Goal: Task Accomplishment & Management: Complete application form

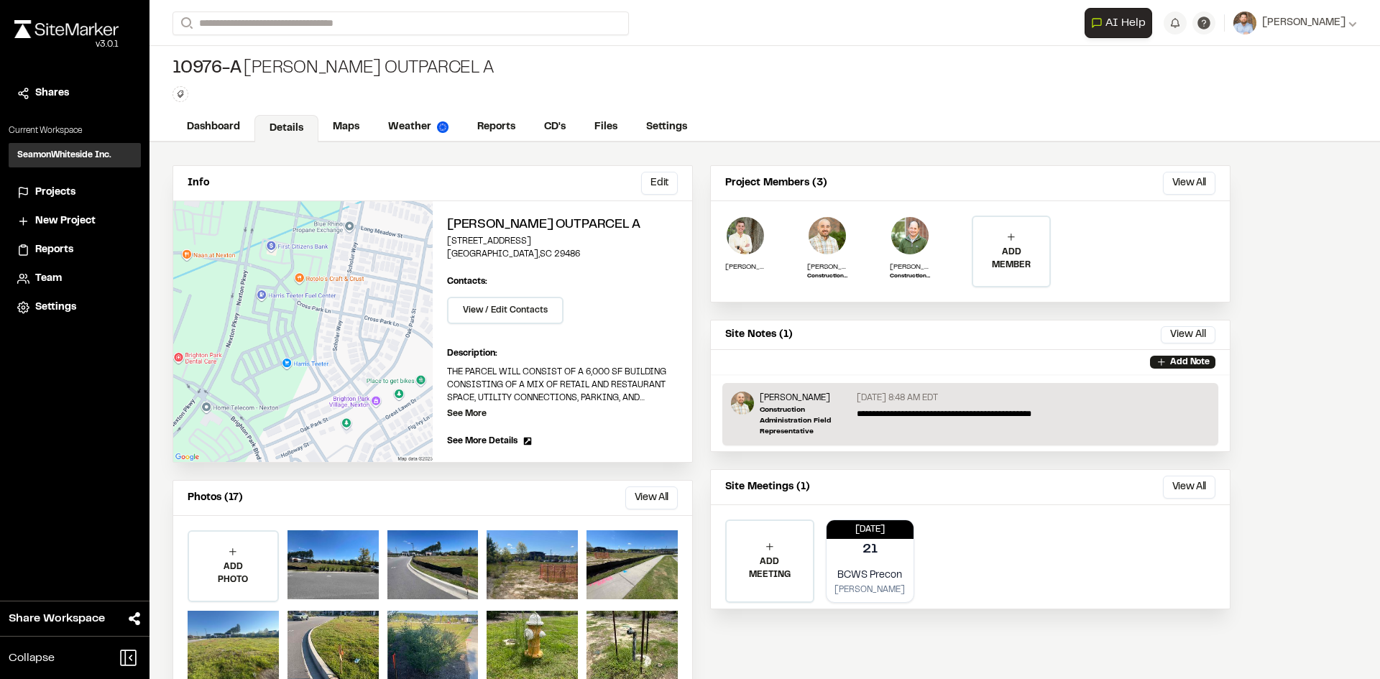
click at [60, 191] on span "Projects" at bounding box center [55, 193] width 40 height 16
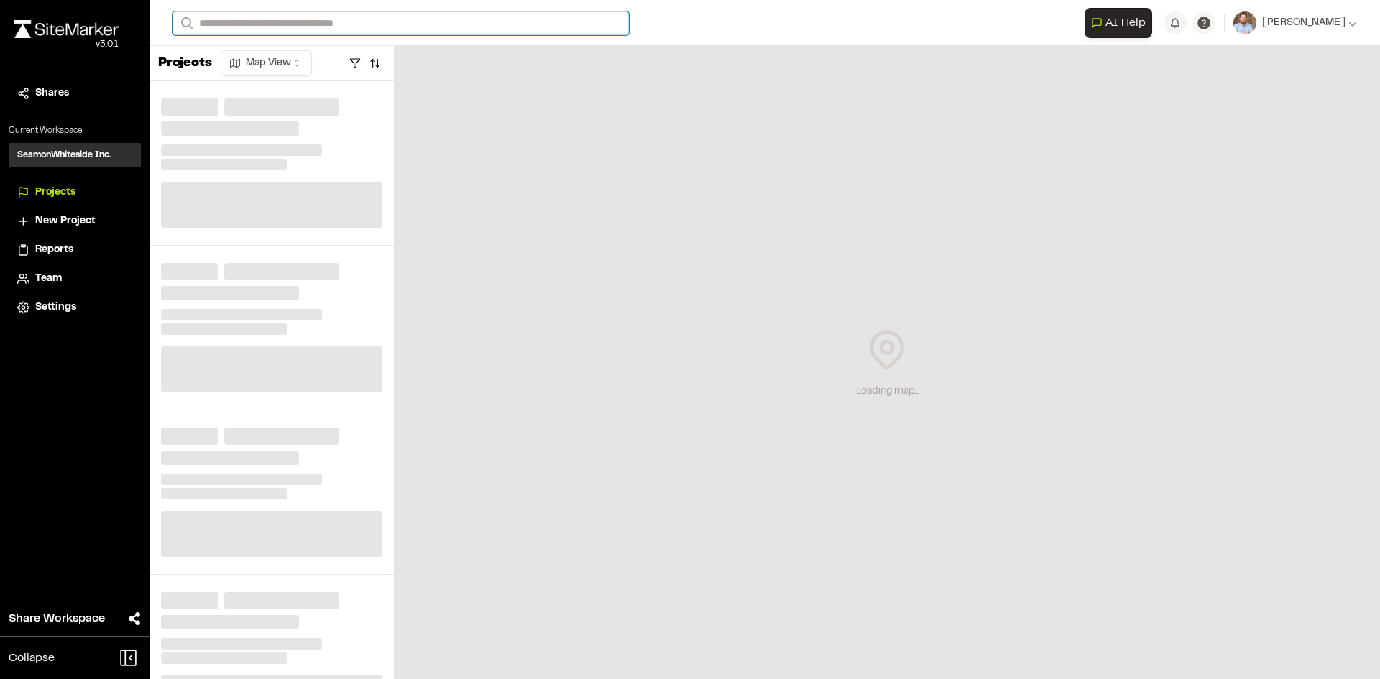
click at [242, 24] on input "Search" at bounding box center [400, 23] width 456 height 24
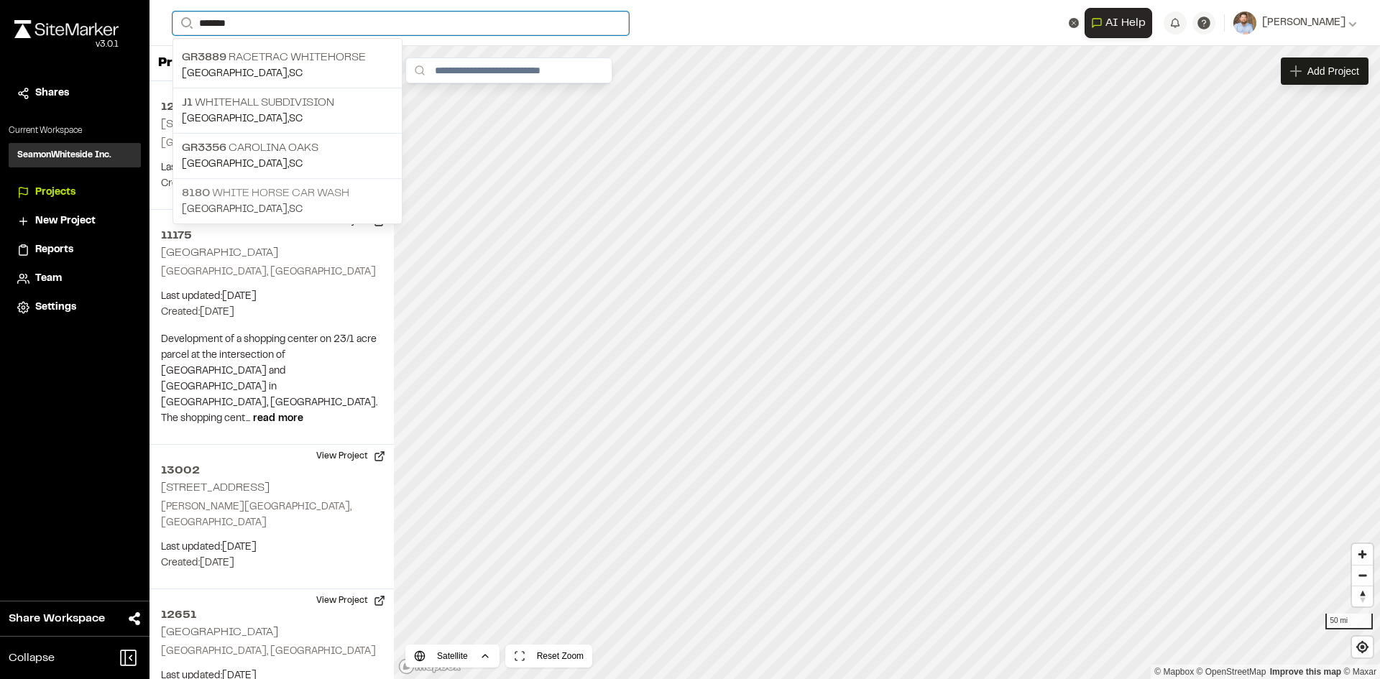
type input "*******"
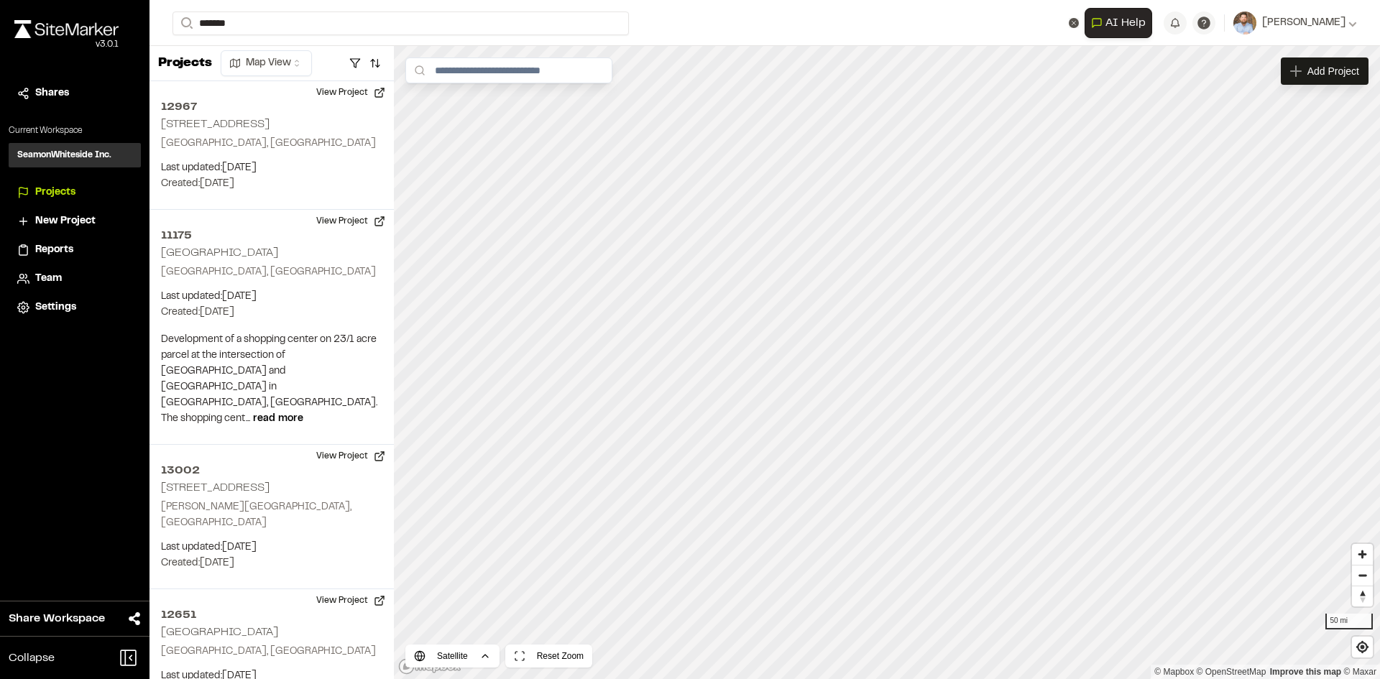
click at [295, 191] on p "8180 White Horse Car Wash" at bounding box center [287, 193] width 211 height 17
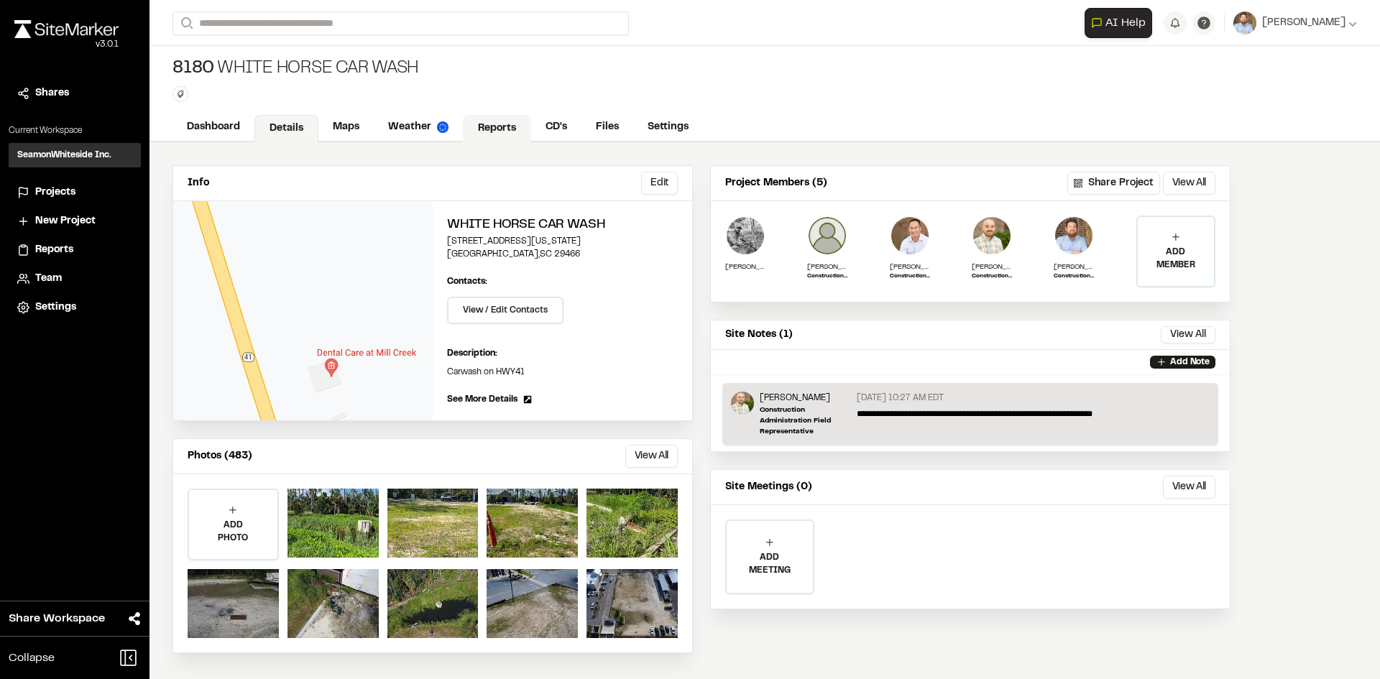
click at [503, 126] on link "Reports" at bounding box center [497, 128] width 68 height 27
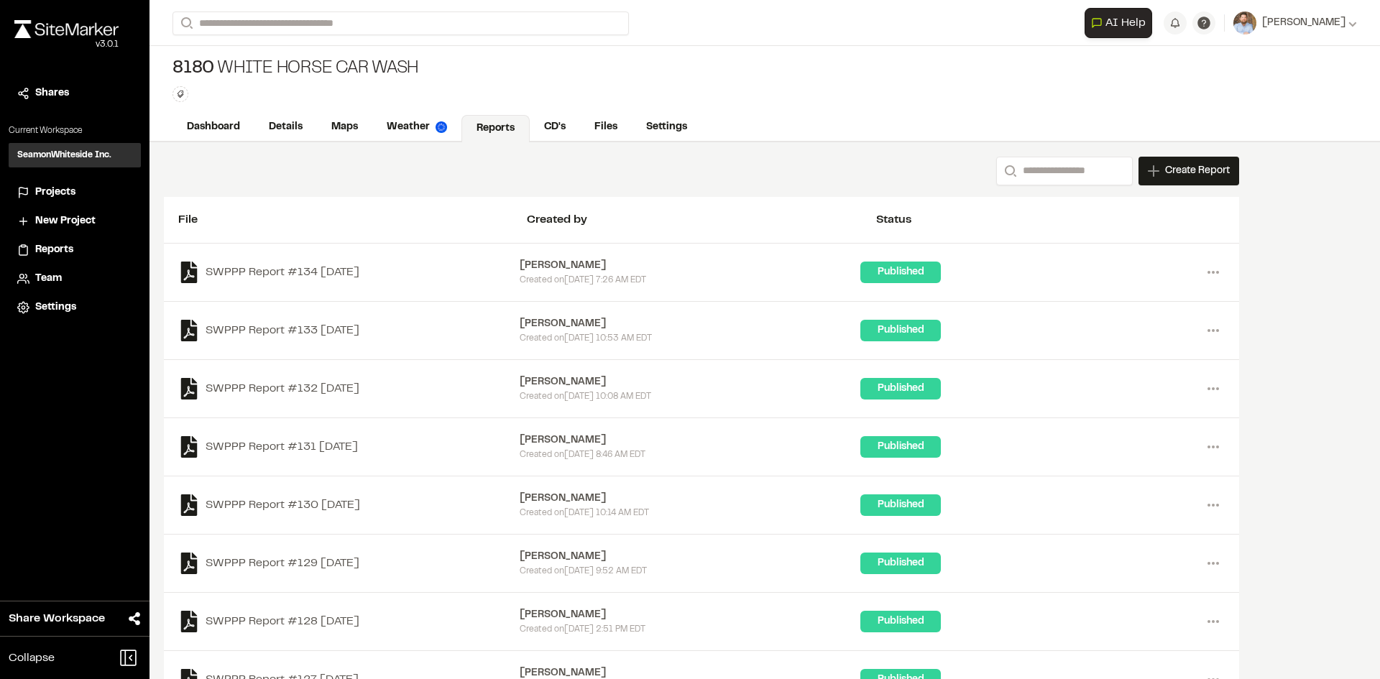
click at [69, 247] on span "Reports" at bounding box center [54, 250] width 38 height 16
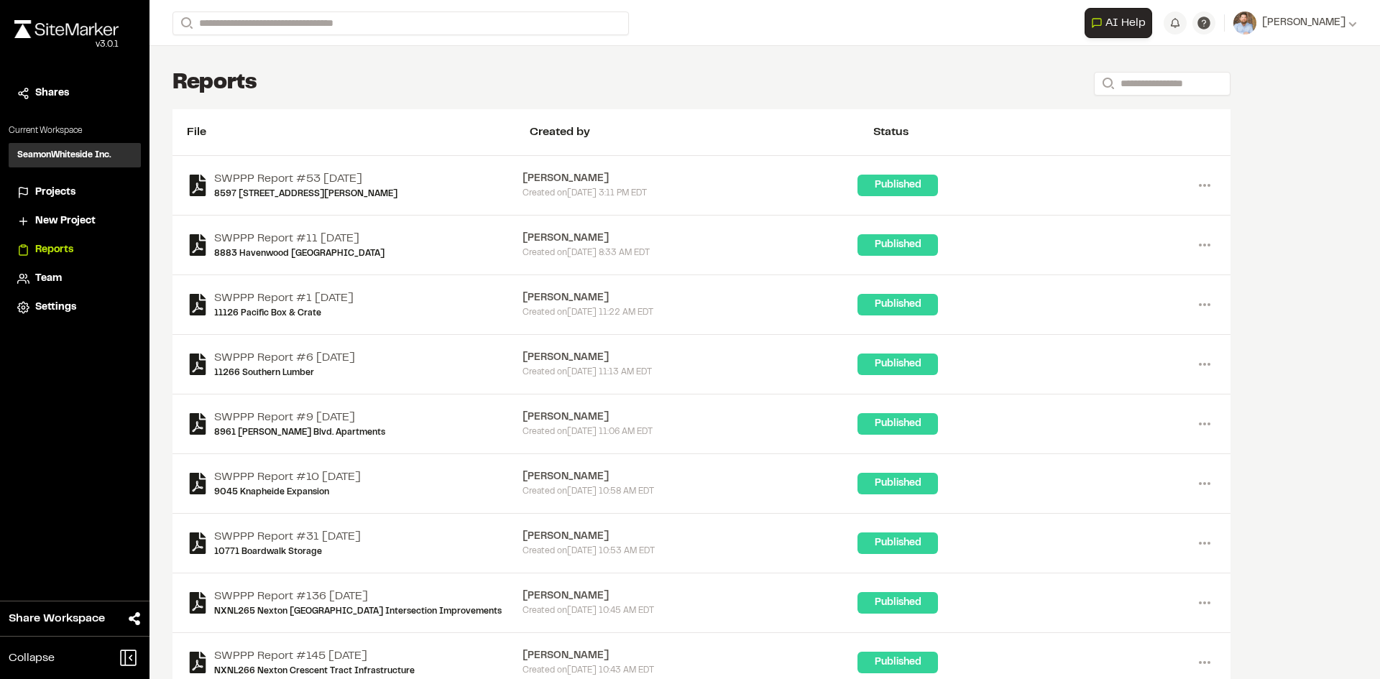
click at [67, 193] on span "Projects" at bounding box center [55, 193] width 40 height 16
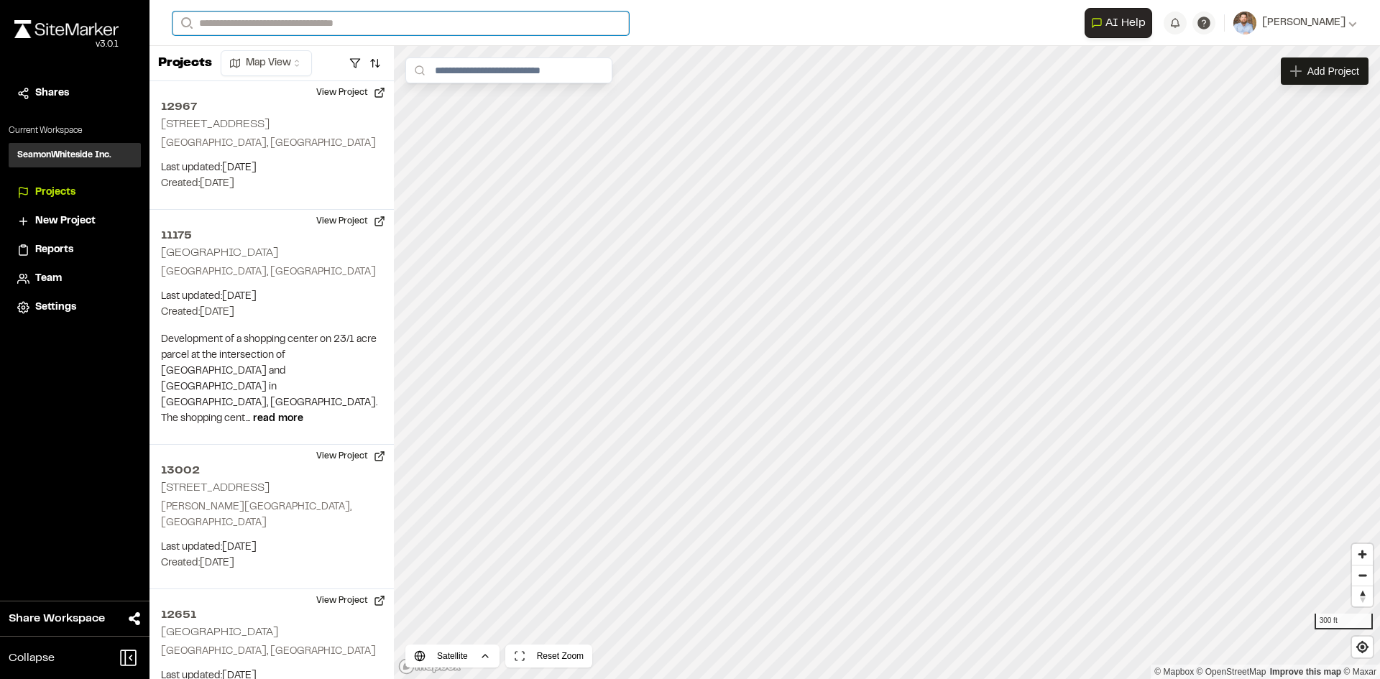
click at [303, 19] on input "Search" at bounding box center [400, 23] width 456 height 24
type input "****"
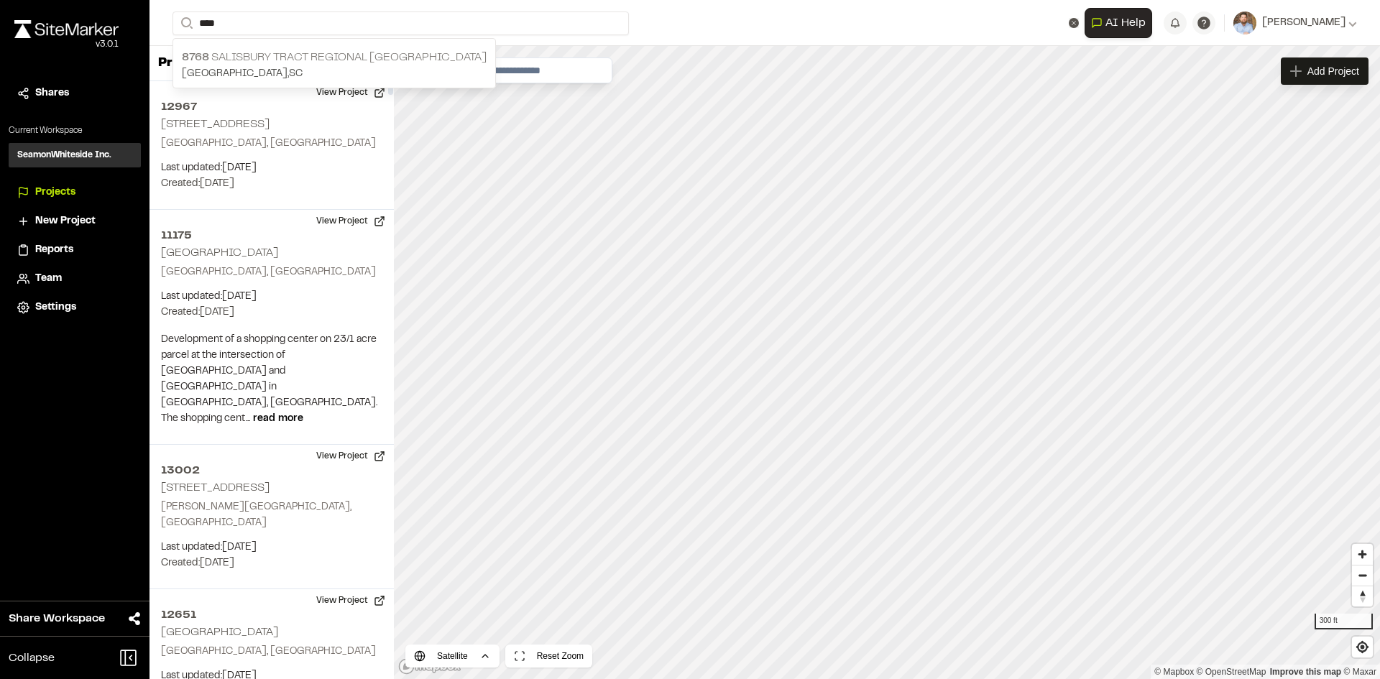
click at [326, 46] on div "8768 [GEOGRAPHIC_DATA] Tract Regional [GEOGRAPHIC_DATA] [GEOGRAPHIC_DATA] , [GE…" at bounding box center [334, 65] width 322 height 45
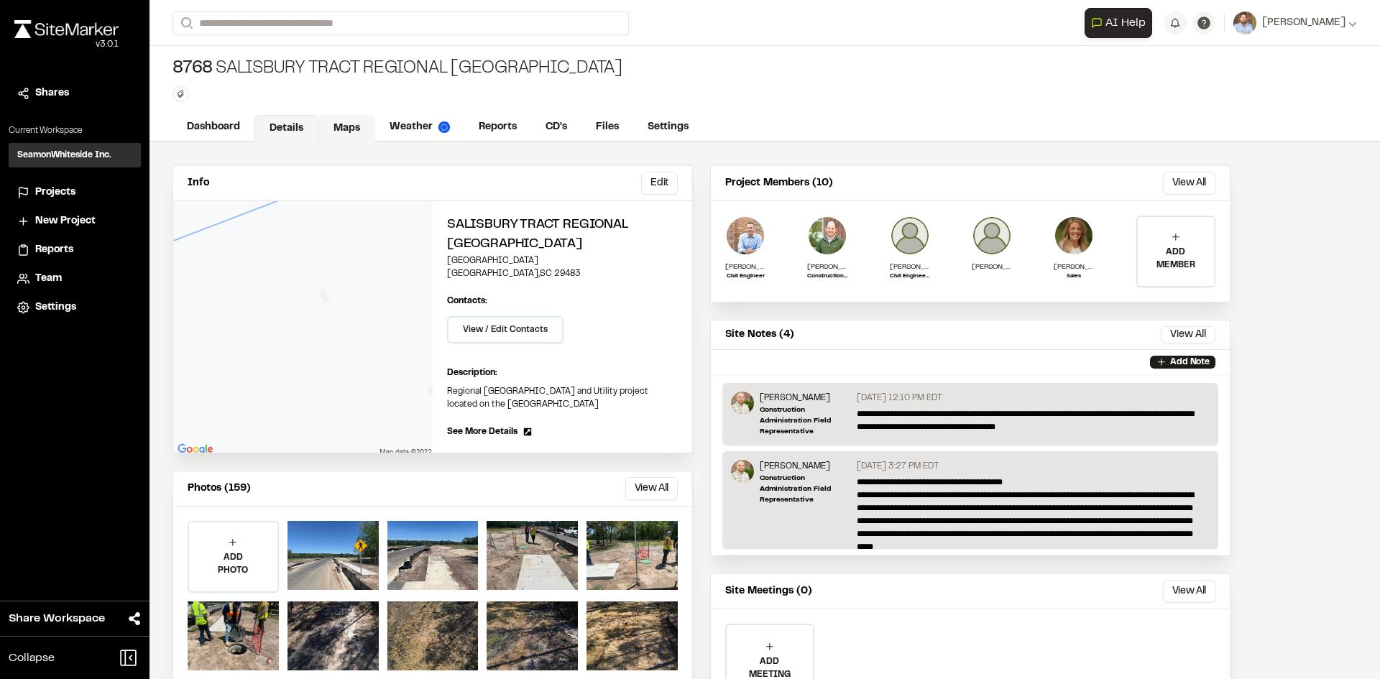
click at [349, 128] on link "Maps" at bounding box center [346, 128] width 57 height 27
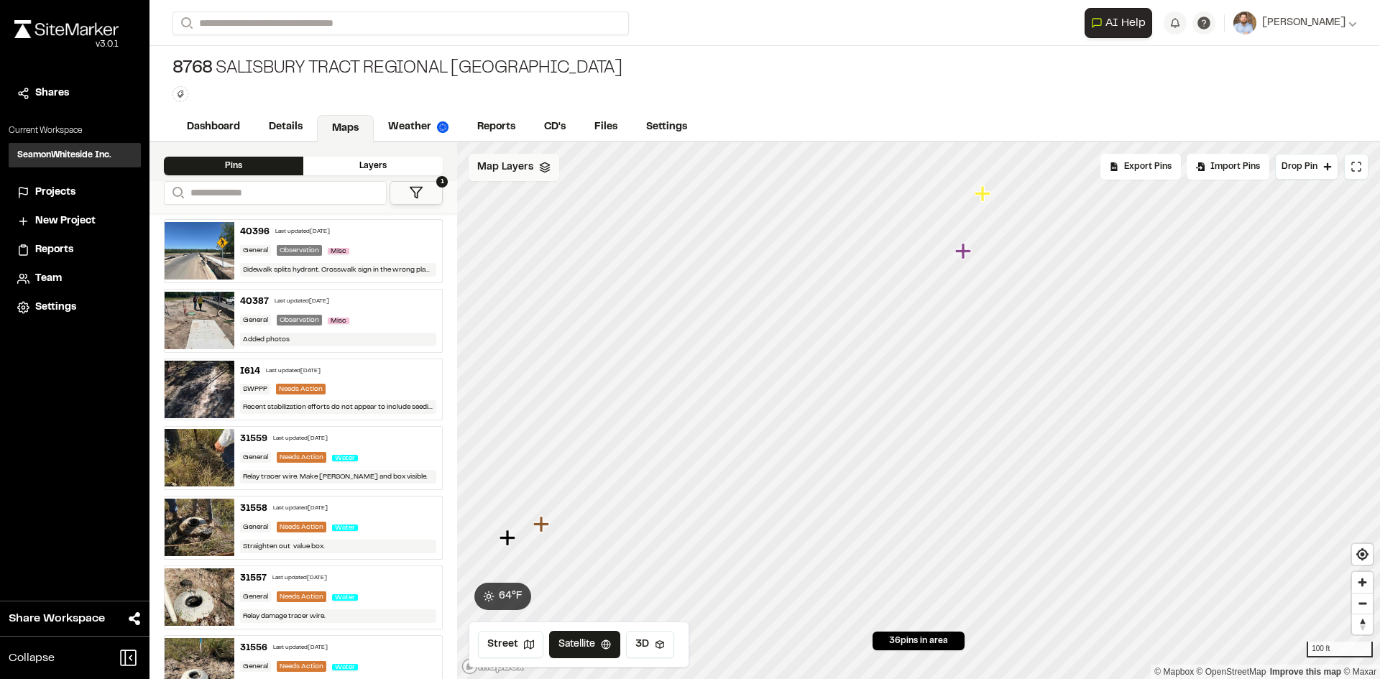
click at [527, 176] on div "Map Layers" at bounding box center [513, 167] width 91 height 27
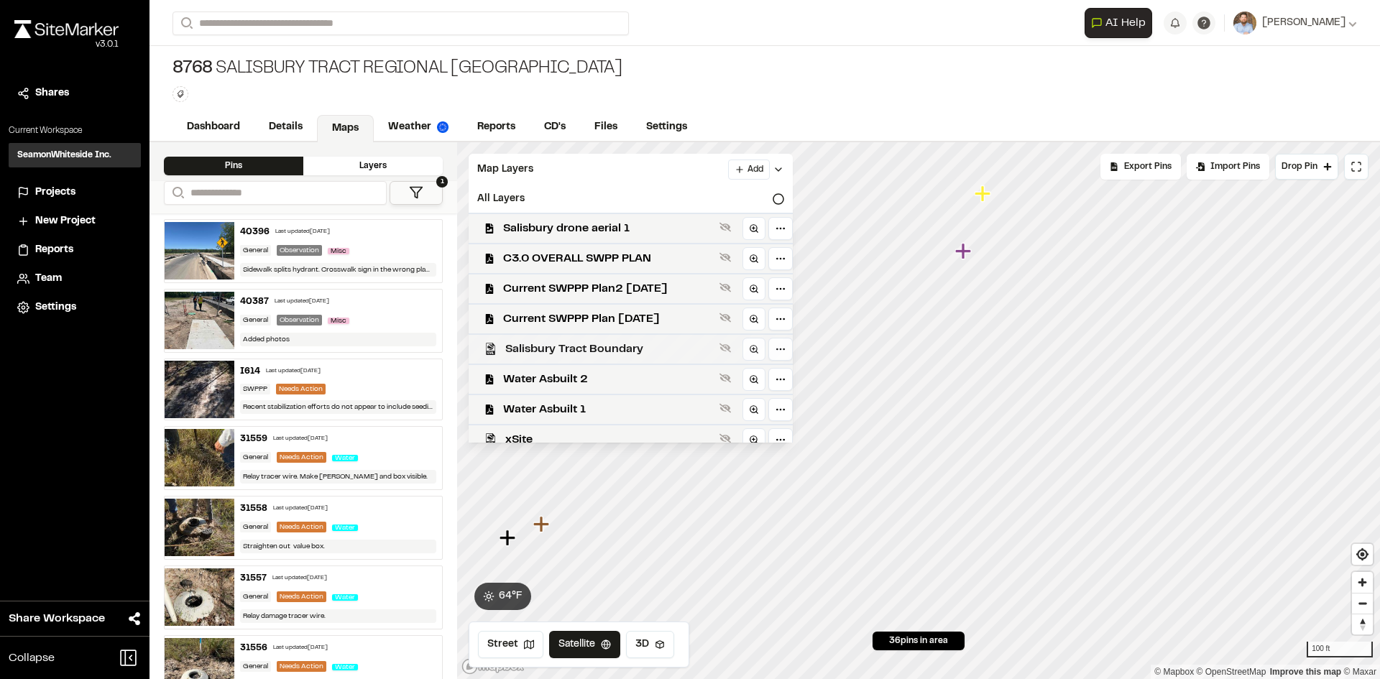
scroll to position [30, 0]
click at [595, 286] on span "C3.0 OVERALL SWPP PLAN" at bounding box center [608, 288] width 211 height 17
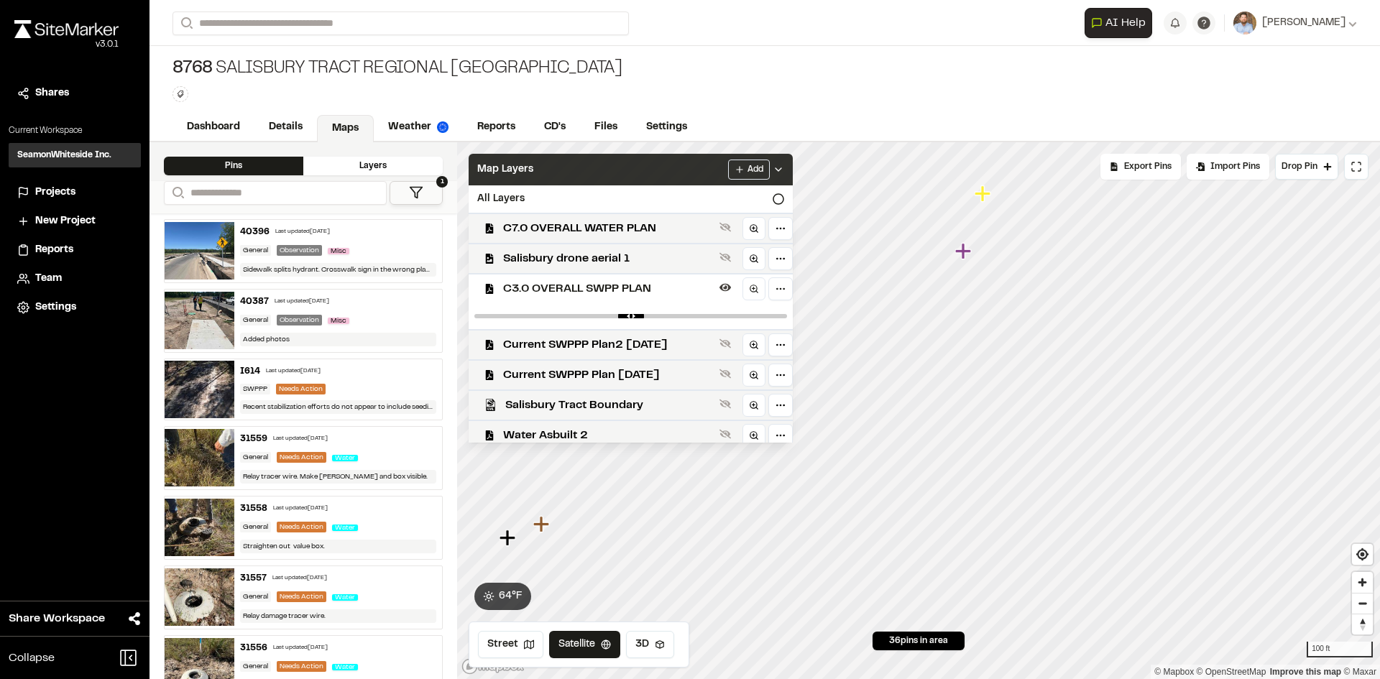
click at [782, 168] on icon at bounding box center [777, 169] width 11 height 11
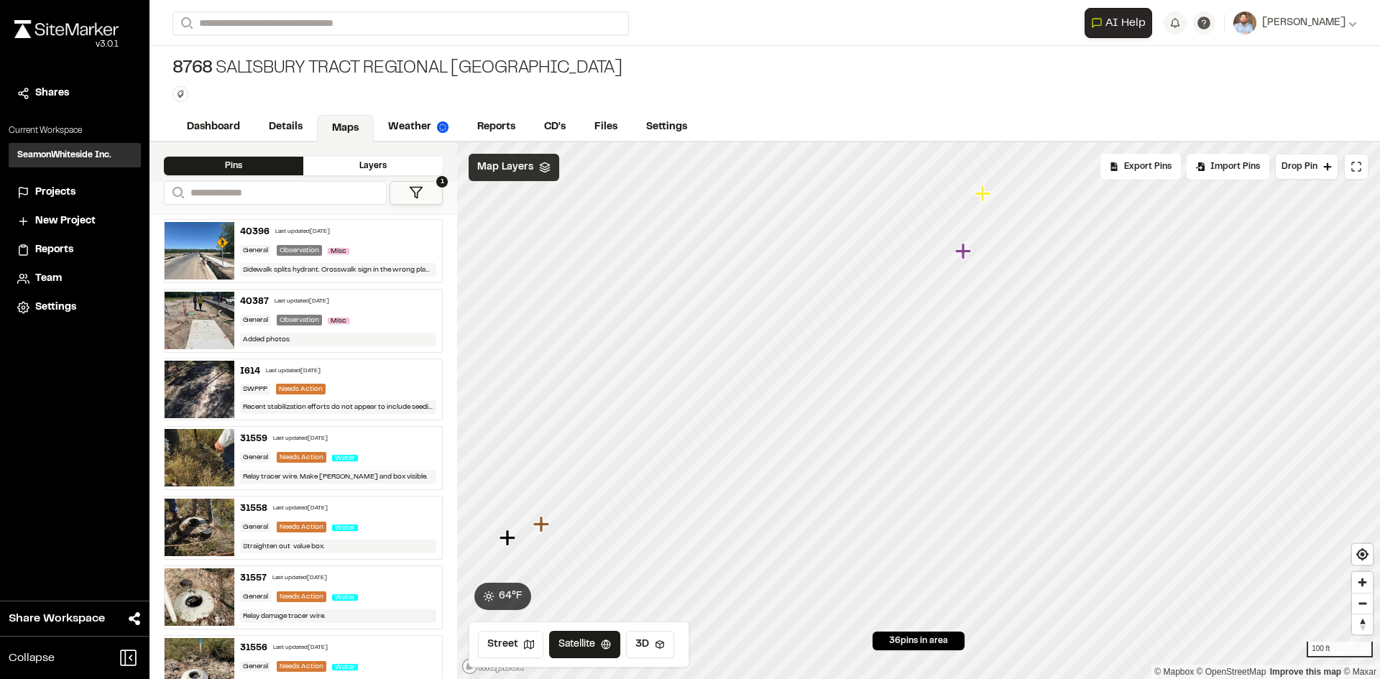
scroll to position [0, 0]
click at [60, 191] on span "Projects" at bounding box center [55, 193] width 40 height 16
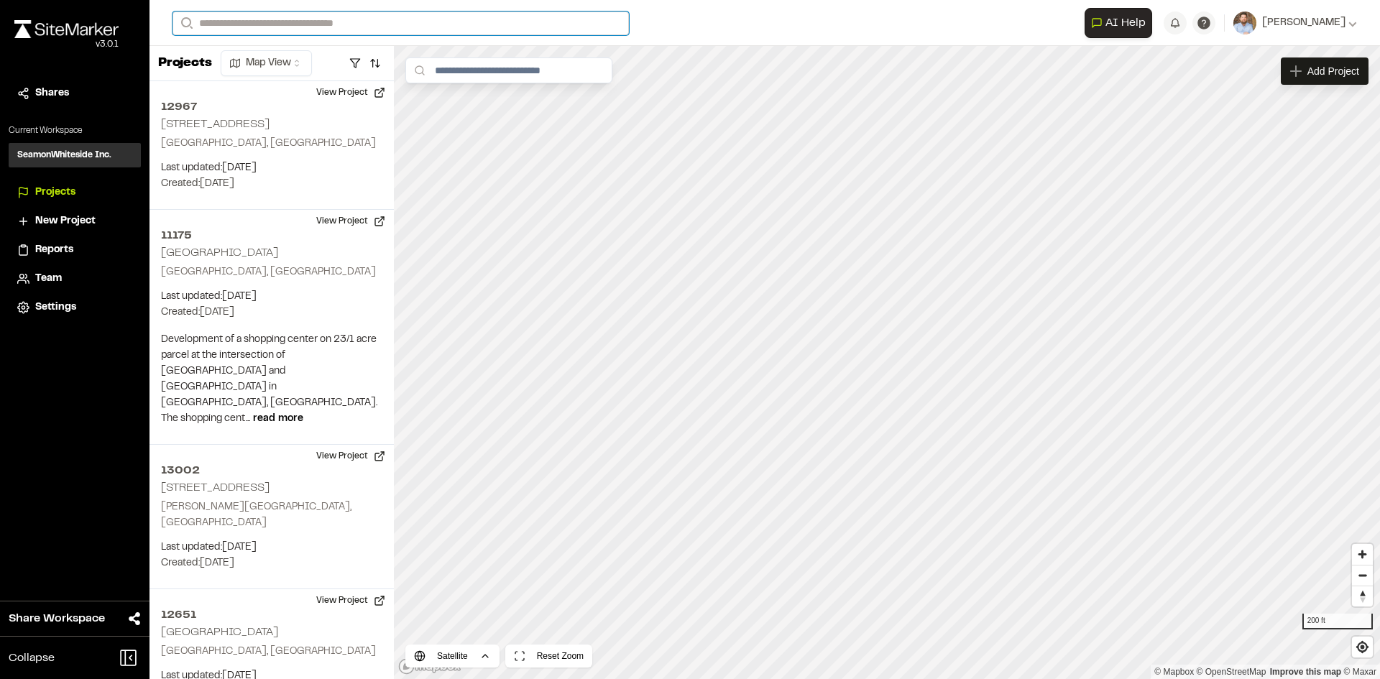
click at [220, 20] on input "Search" at bounding box center [400, 23] width 456 height 24
type input "****"
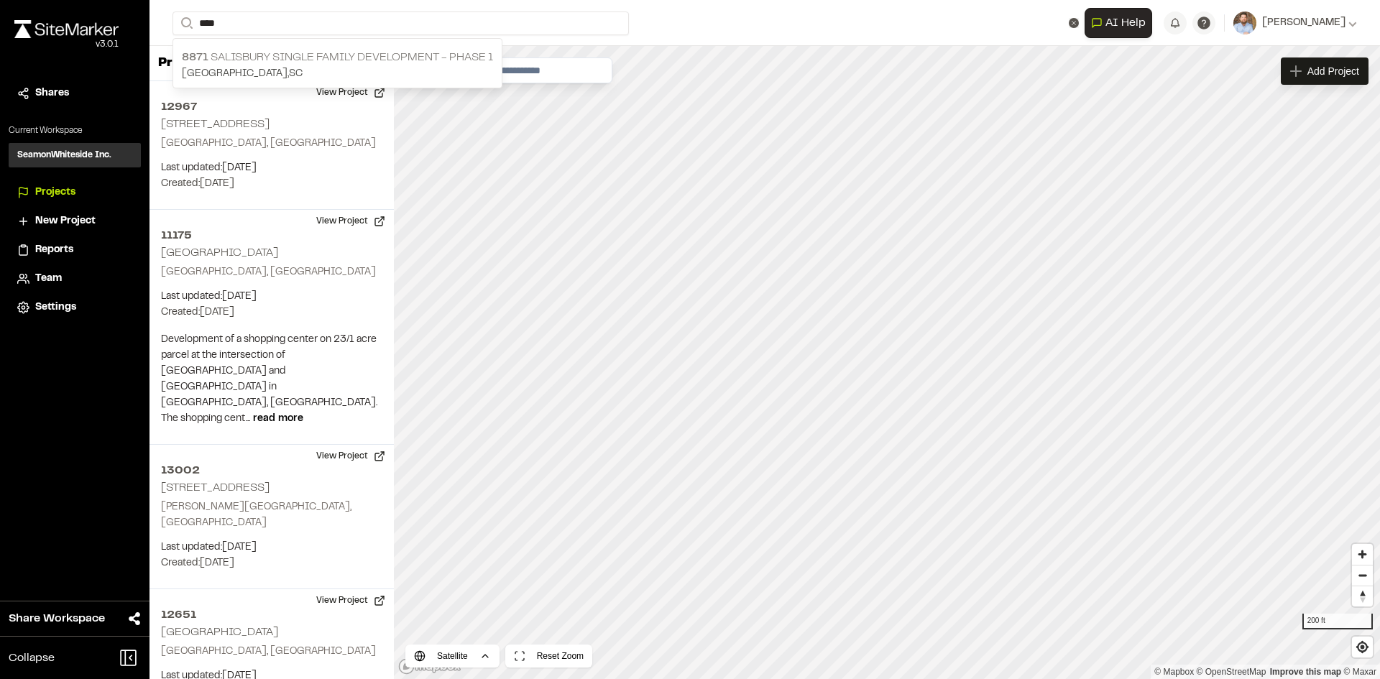
click at [379, 57] on p "8871 Salisbury Single Family Development - Phase 1" at bounding box center [337, 57] width 311 height 17
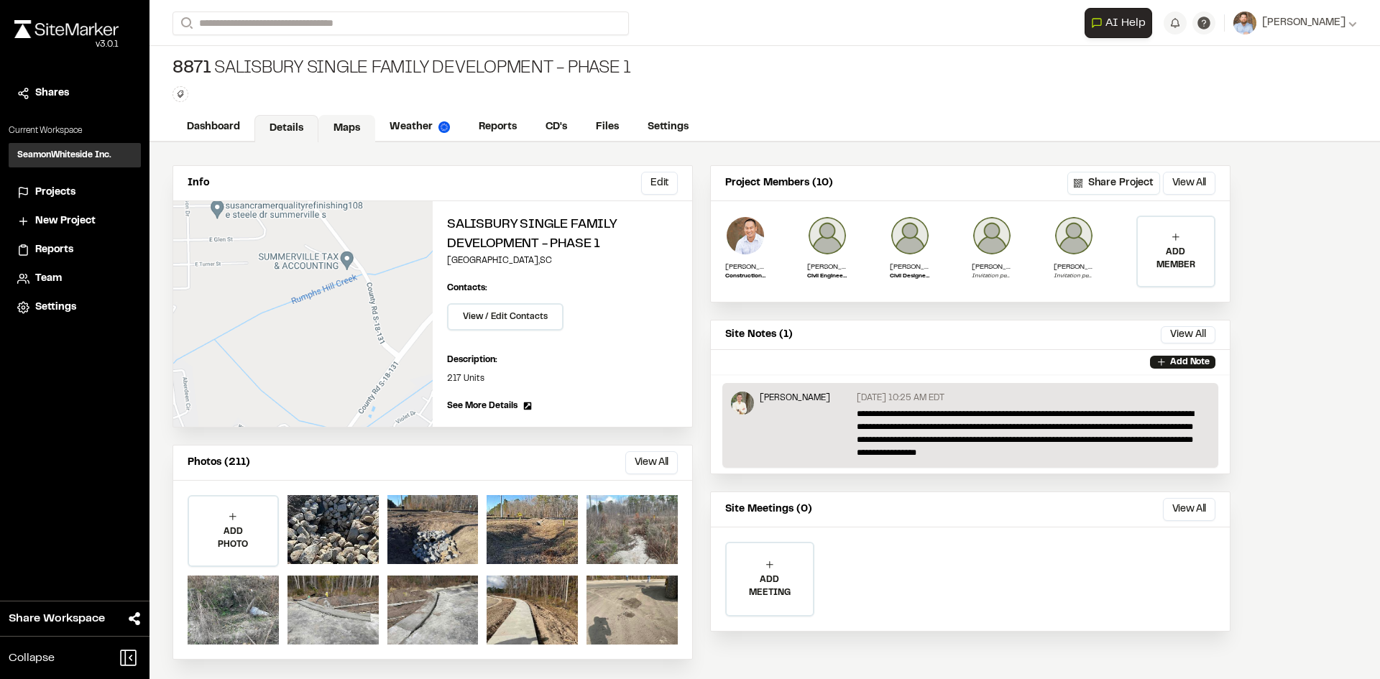
click at [348, 125] on link "Maps" at bounding box center [346, 128] width 57 height 27
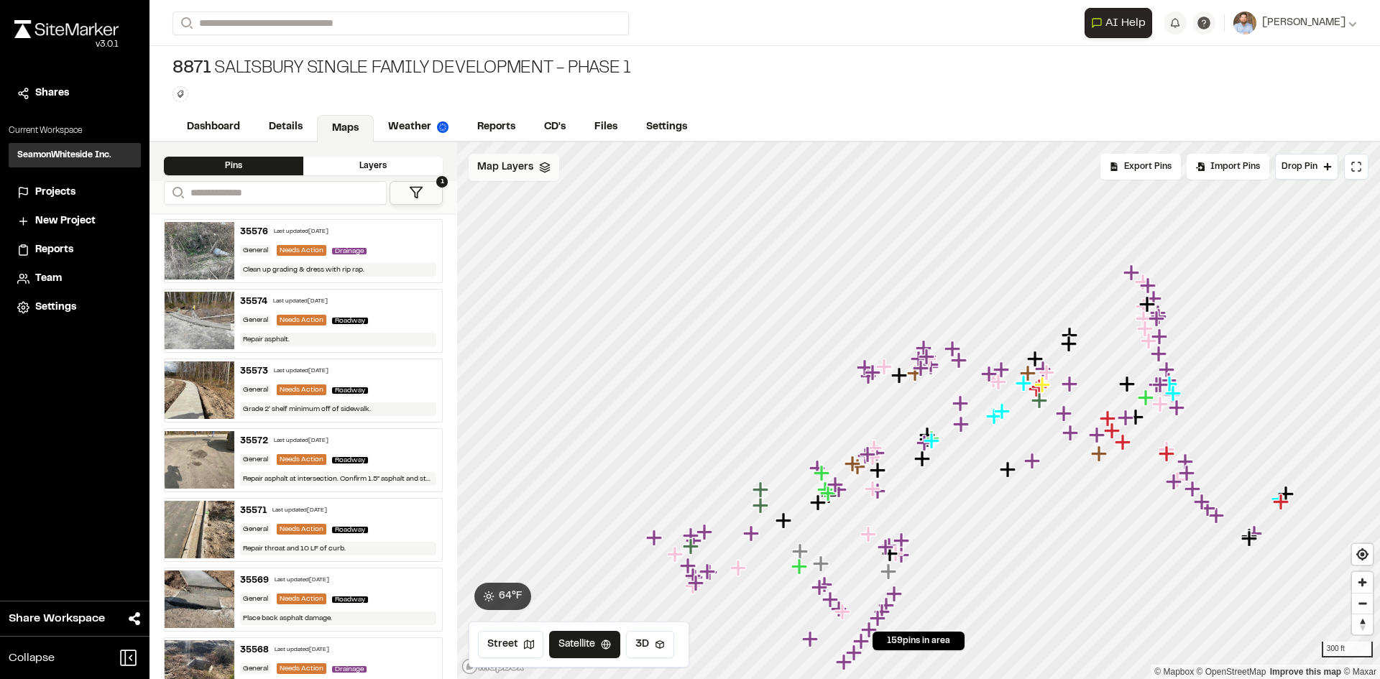
click at [516, 165] on span "Map Layers" at bounding box center [505, 168] width 56 height 16
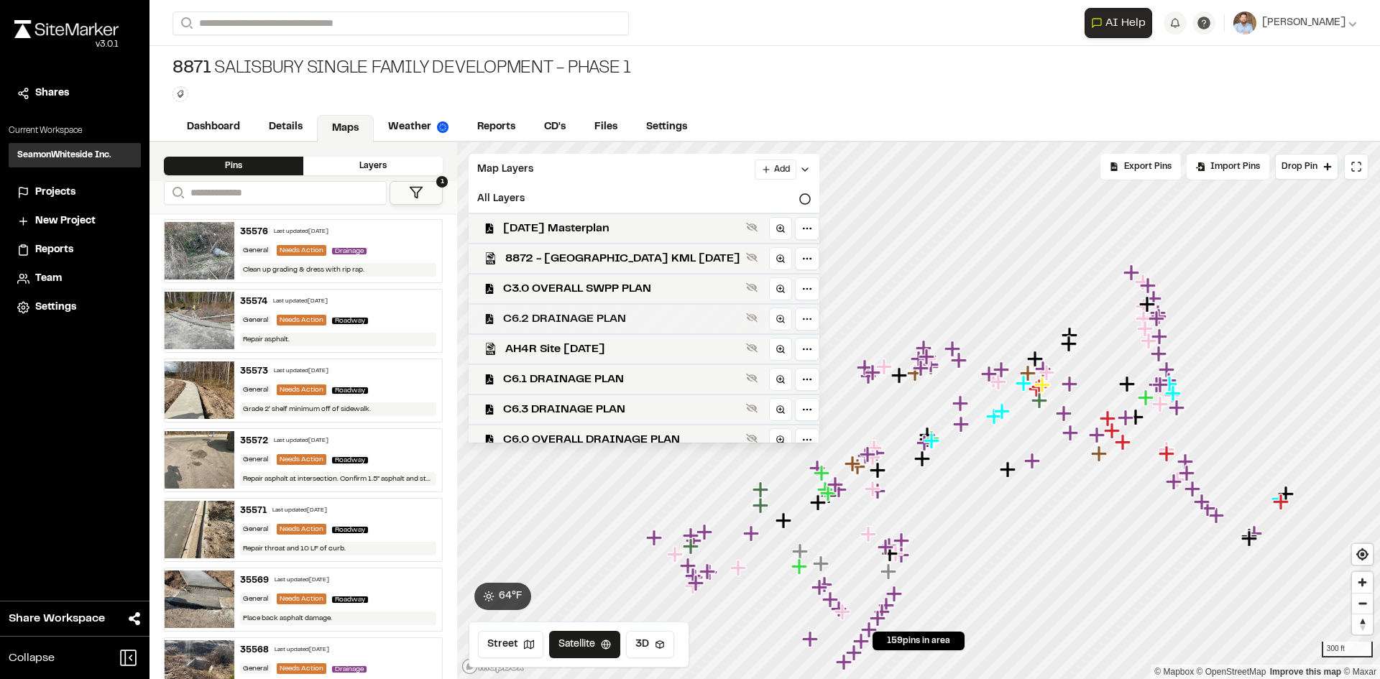
click at [598, 315] on span "C6.2 DRAINAGE PLAN" at bounding box center [621, 318] width 237 height 17
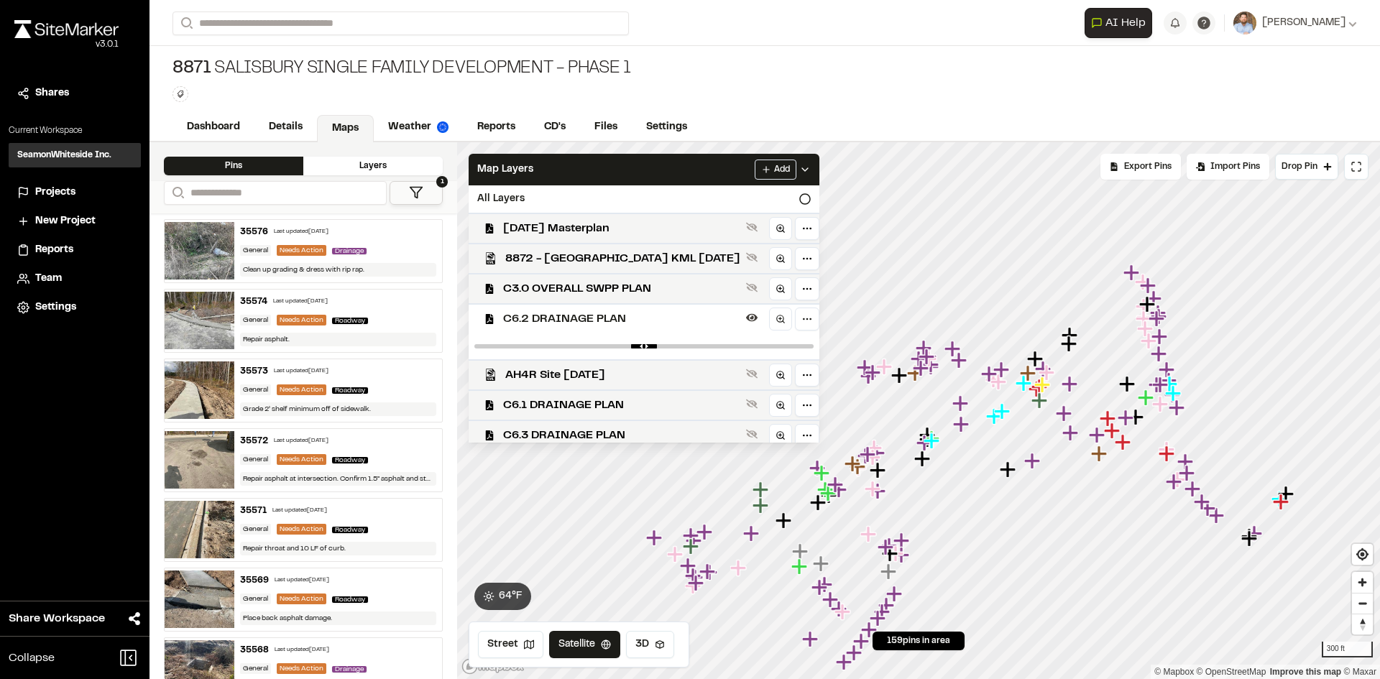
click at [613, 314] on span "C6.2 DRAINAGE PLAN" at bounding box center [621, 318] width 237 height 17
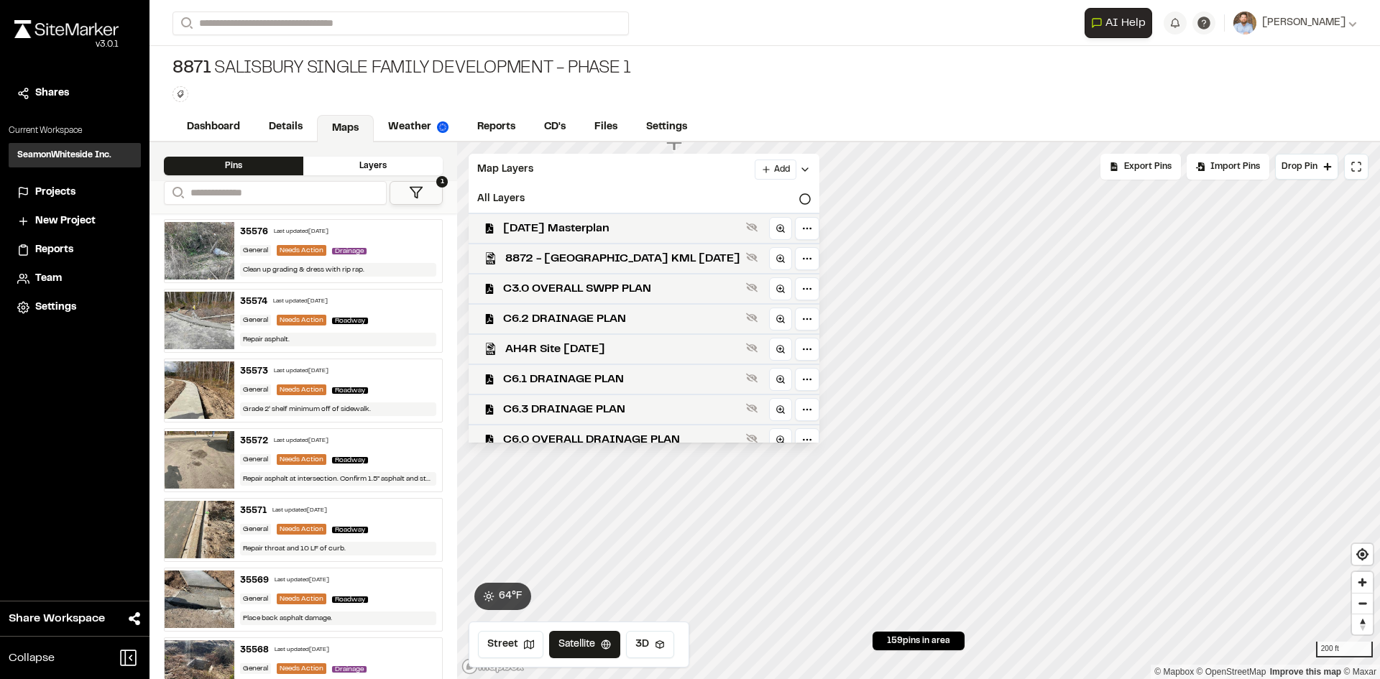
click at [781, 219] on div "Click to Drop Pin 159 pins in area Export Pins Available Datums Datums Apply Co…" at bounding box center [918, 410] width 923 height 537
click at [627, 434] on span "C6.0 OVERALL DRAINAGE PLAN" at bounding box center [621, 439] width 237 height 17
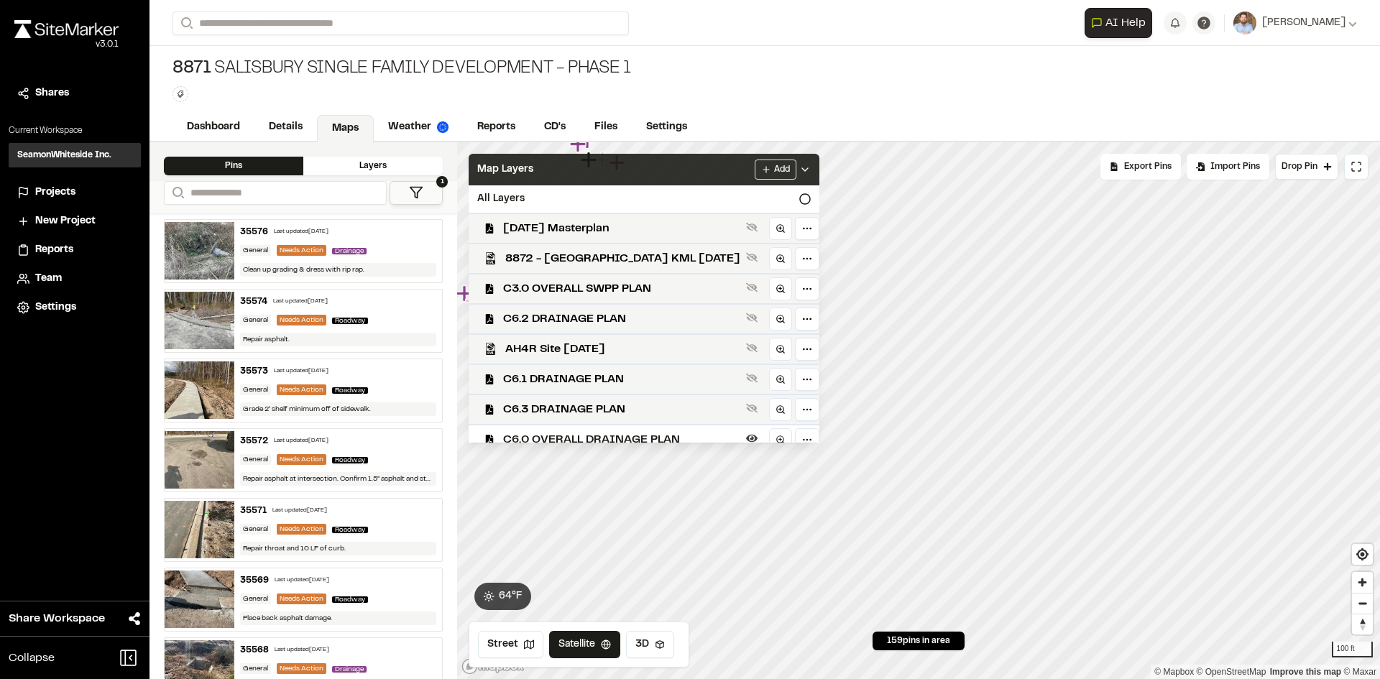
click at [799, 173] on icon at bounding box center [804, 169] width 11 height 11
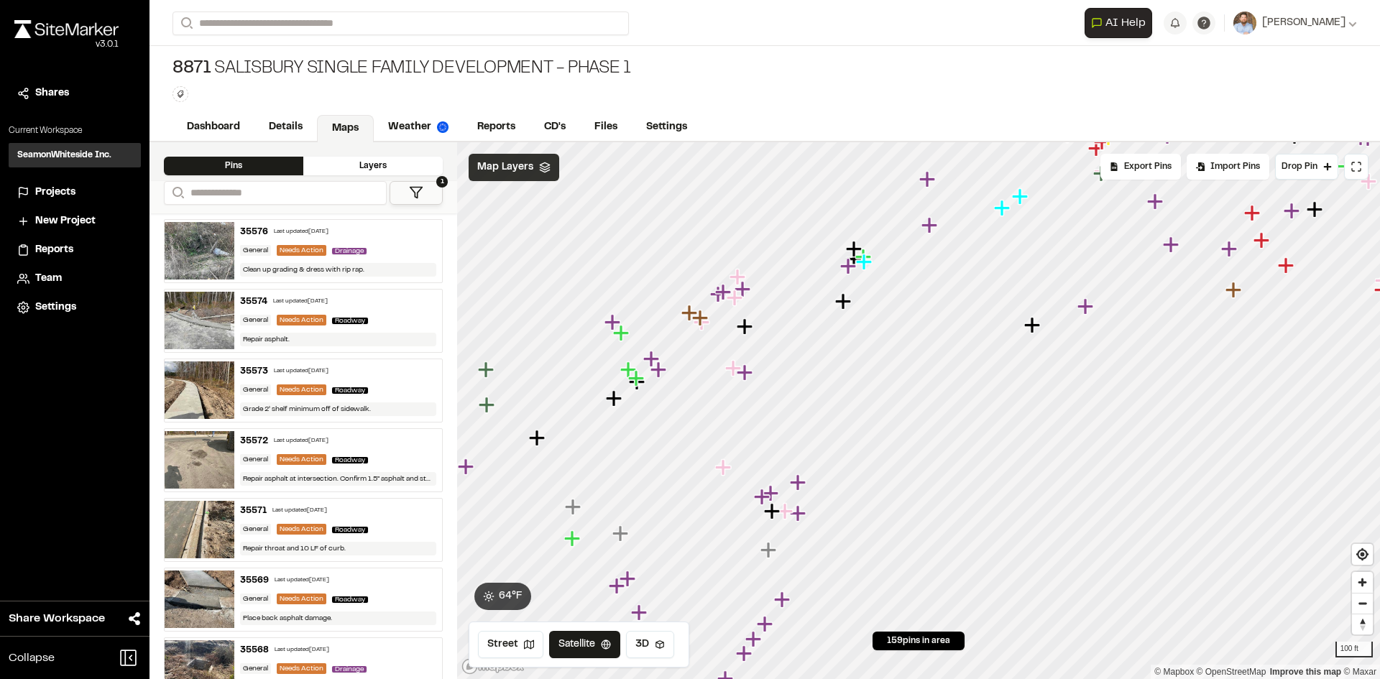
click at [523, 171] on span "Map Layers" at bounding box center [505, 168] width 56 height 16
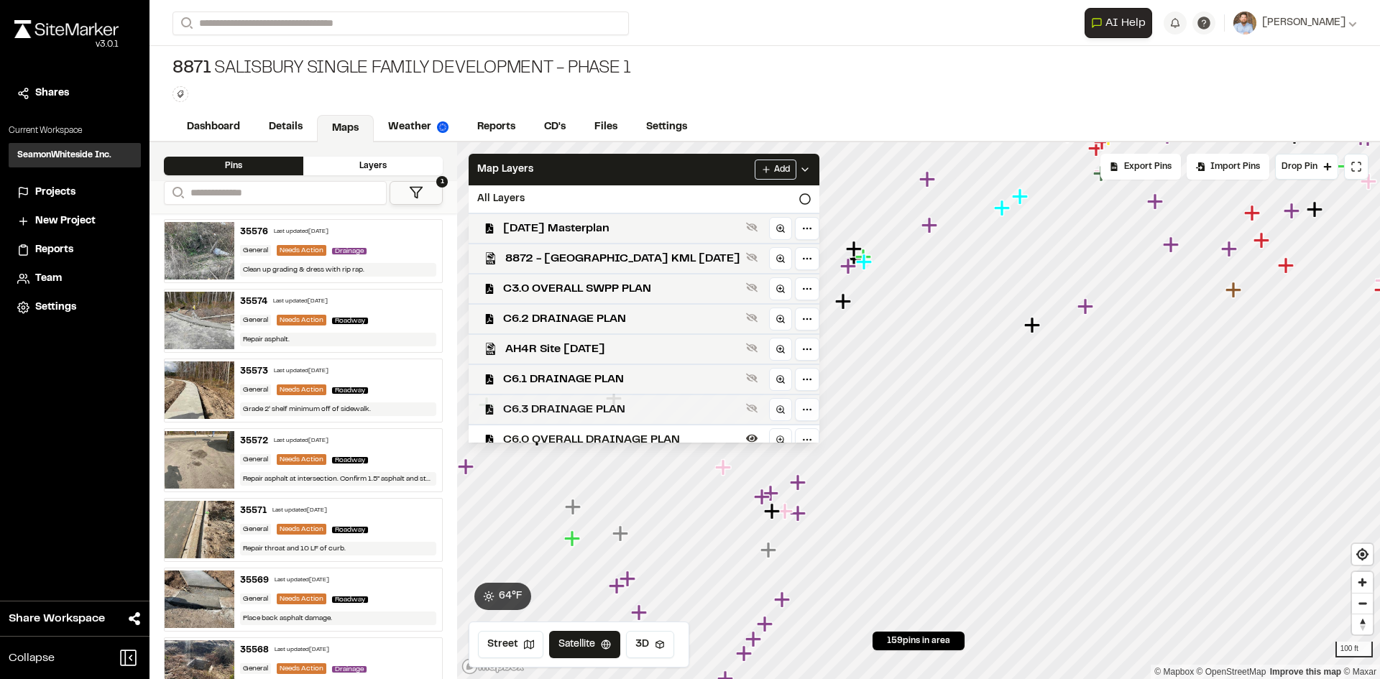
click at [579, 408] on span "C6.3 DRAINAGE PLAN" at bounding box center [621, 409] width 237 height 17
click at [583, 378] on span "C6.1 DRAINAGE PLAN" at bounding box center [621, 379] width 237 height 17
click at [601, 319] on span "C6.2 DRAINAGE PLAN" at bounding box center [621, 318] width 237 height 17
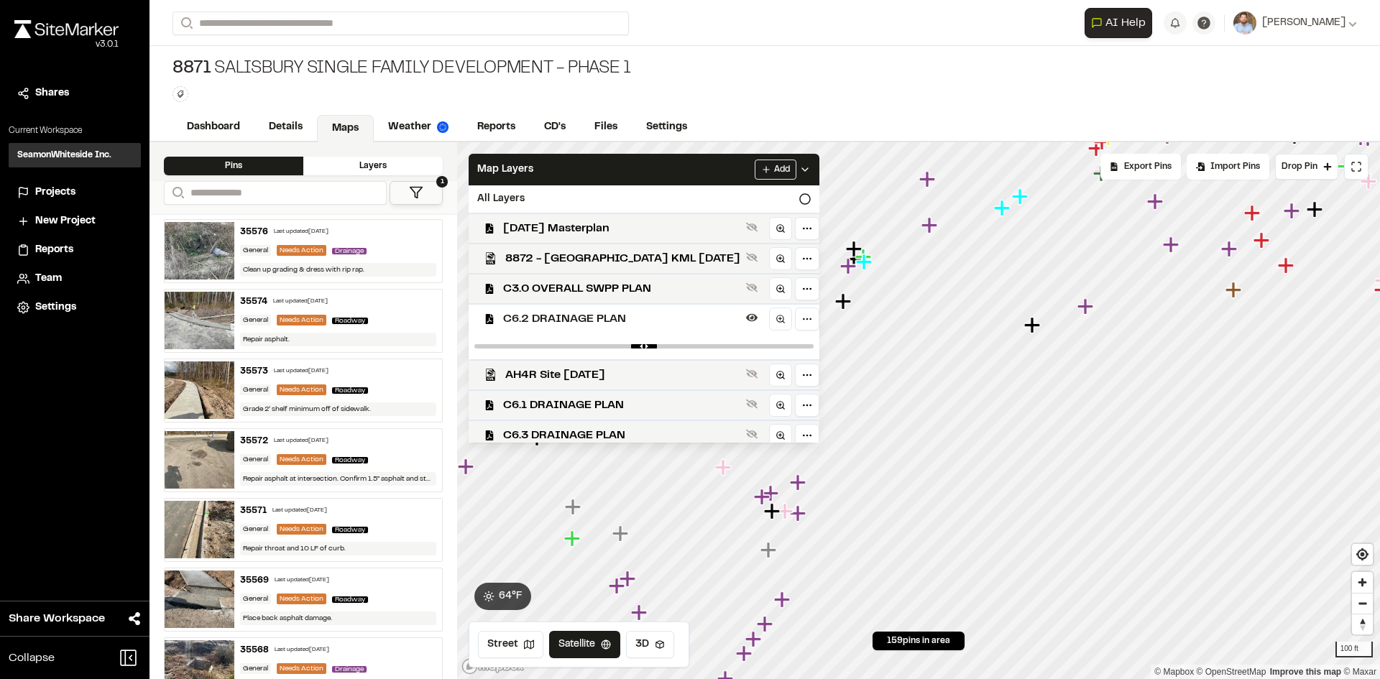
click at [601, 319] on span "C6.2 DRAINAGE PLAN" at bounding box center [621, 318] width 237 height 17
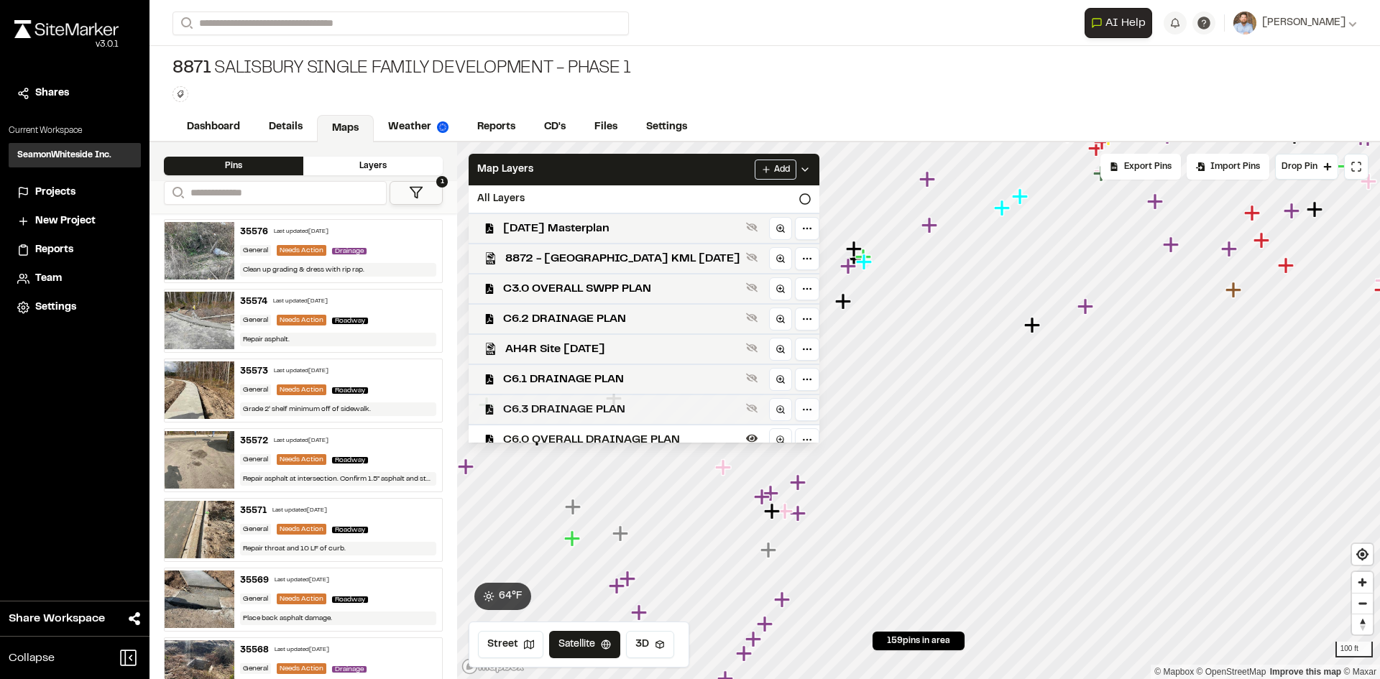
click at [594, 408] on span "C6.3 DRAINAGE PLAN" at bounding box center [621, 409] width 237 height 17
click at [596, 319] on span "C6.2 DRAINAGE PLAN" at bounding box center [621, 318] width 237 height 17
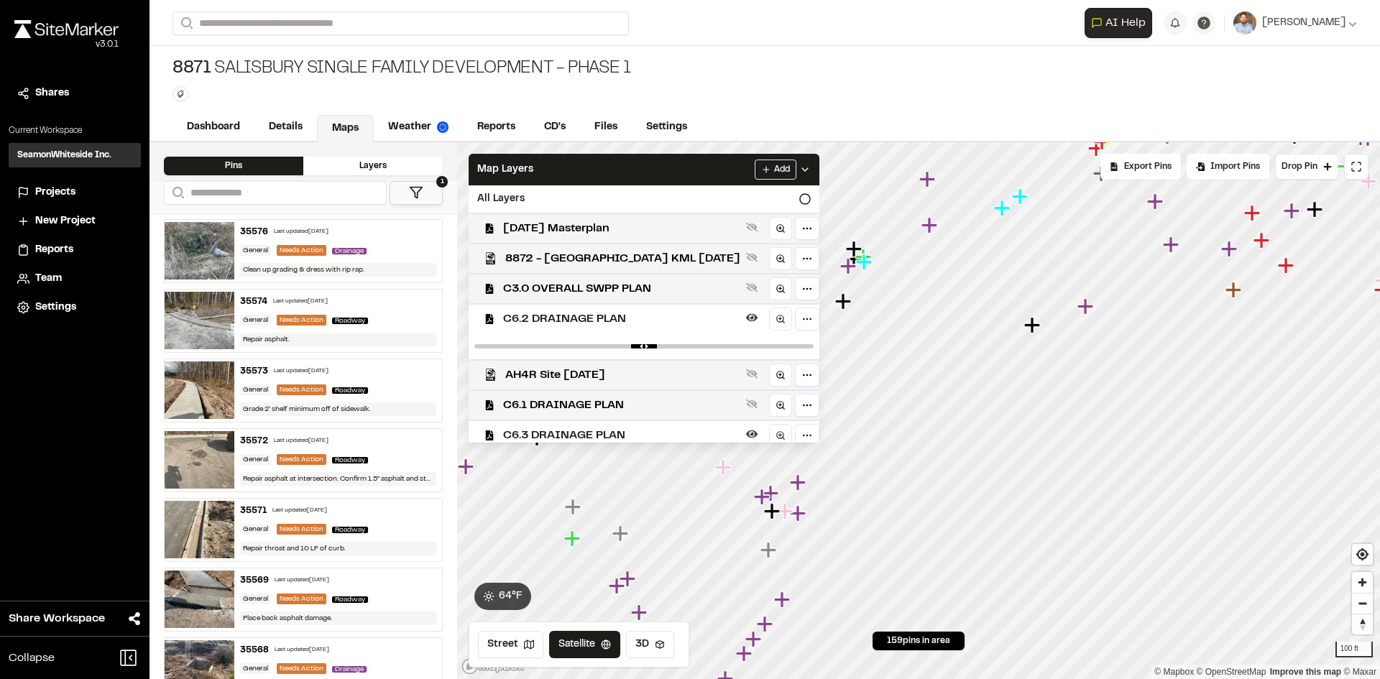
click at [595, 432] on span "C6.3 DRAINAGE PLAN" at bounding box center [621, 435] width 237 height 17
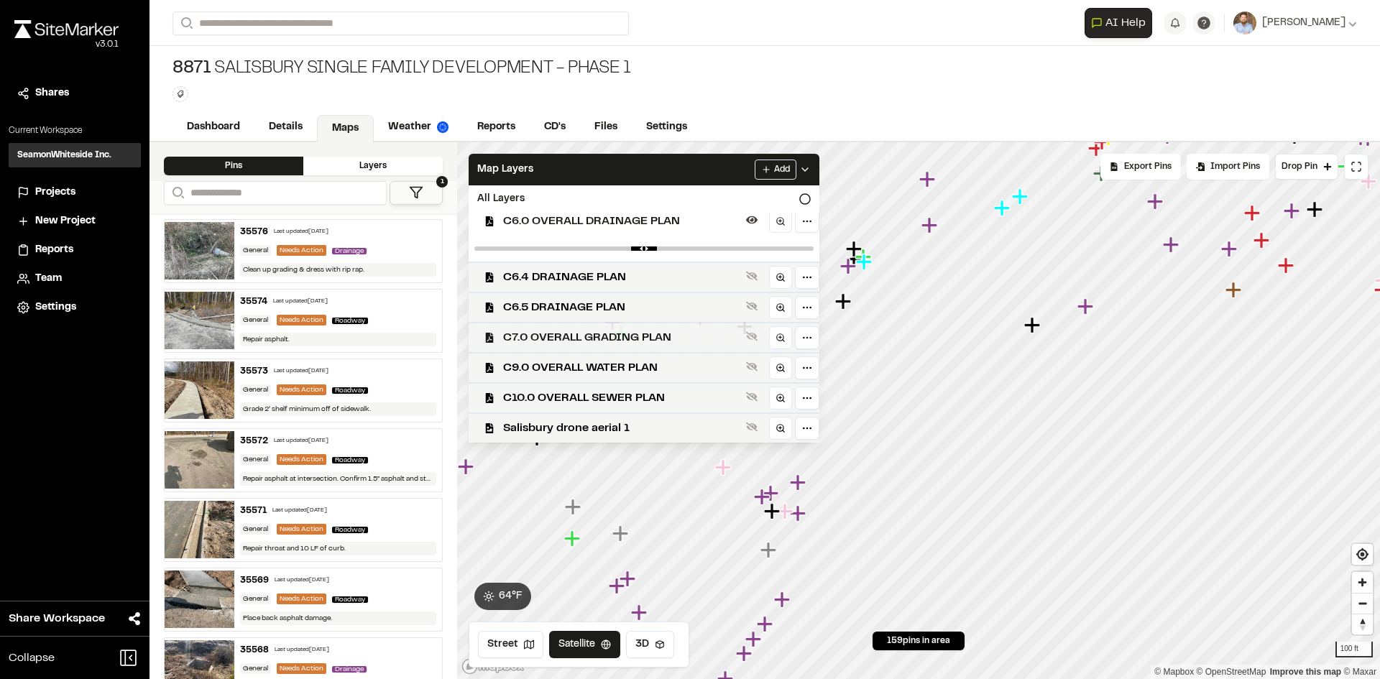
scroll to position [198, 0]
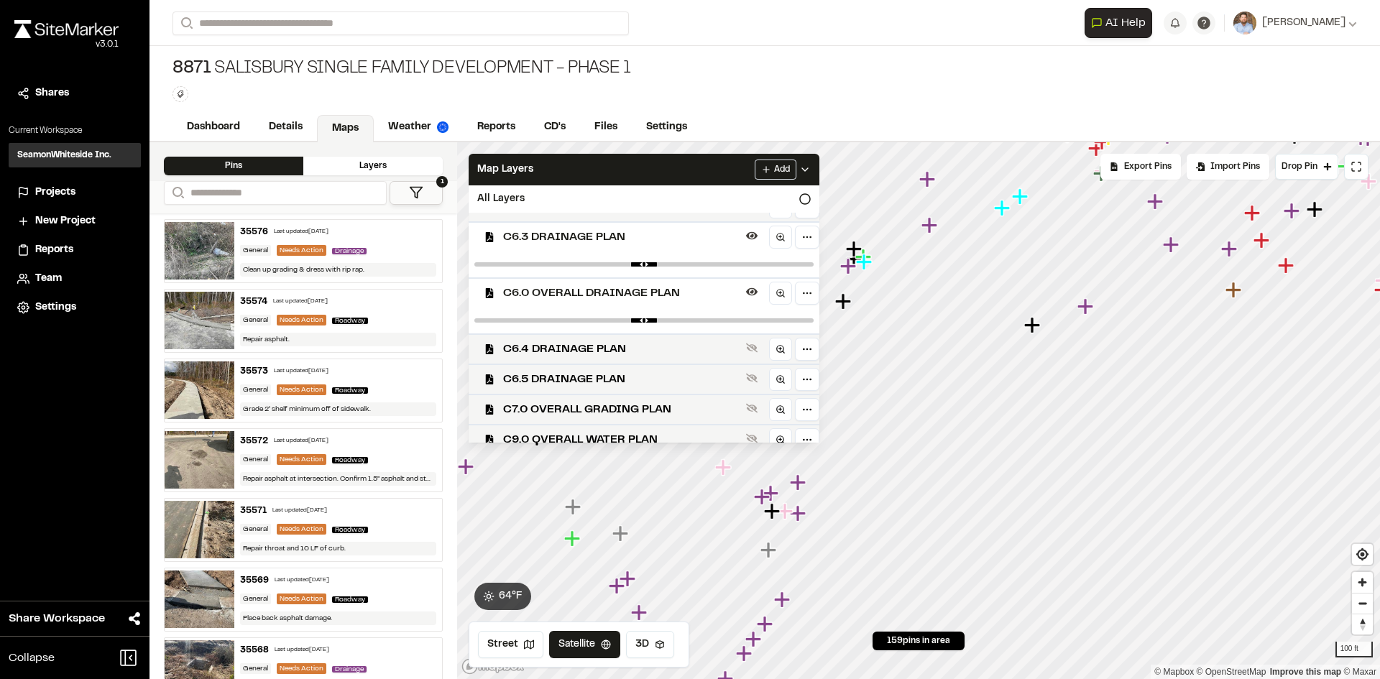
click at [632, 292] on span "C6.0 OVERALL DRAINAGE PLAN" at bounding box center [621, 293] width 237 height 17
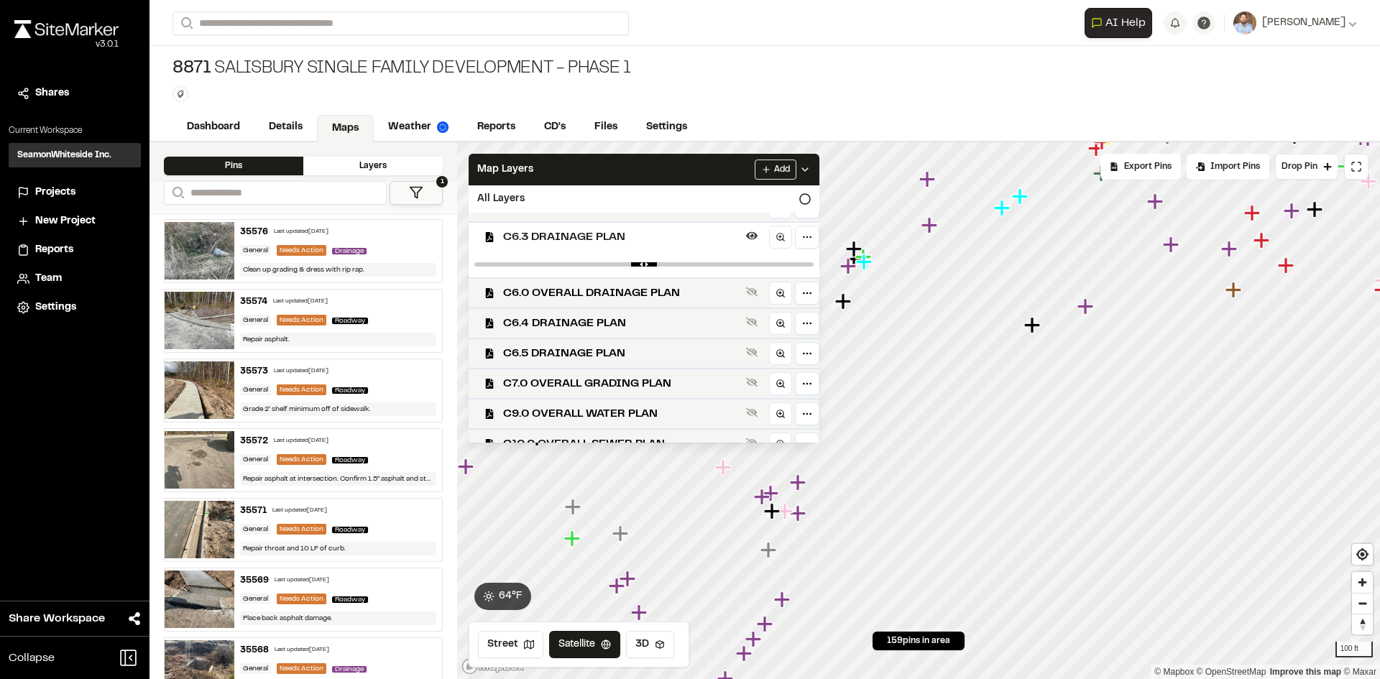
click at [791, 162] on div "Add" at bounding box center [782, 170] width 56 height 20
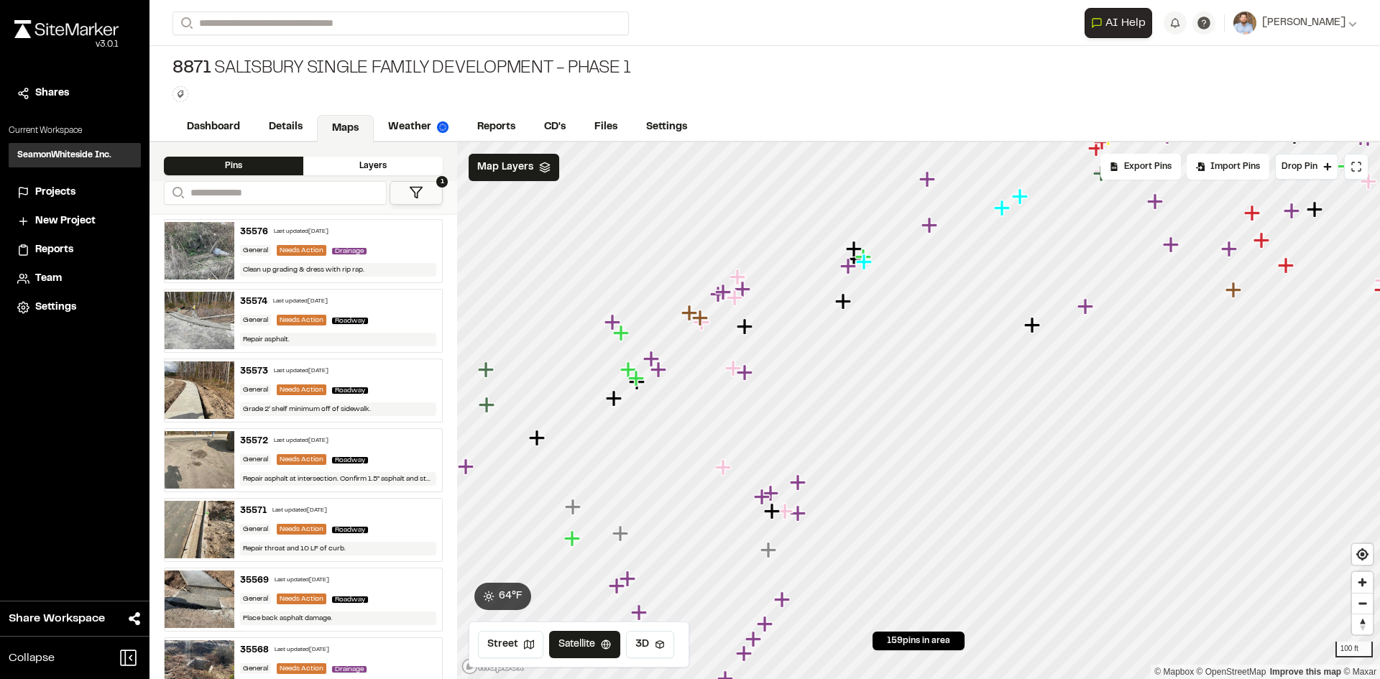
scroll to position [0, 0]
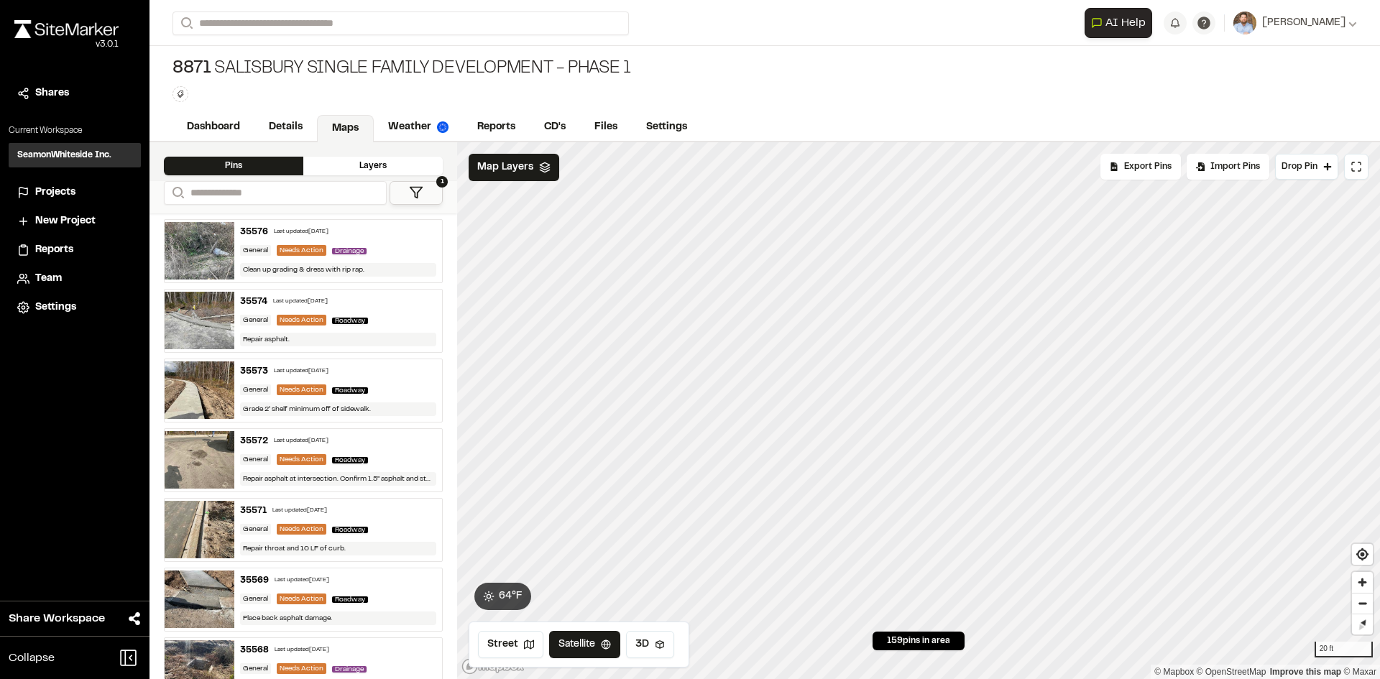
click at [59, 194] on span "Projects" at bounding box center [55, 193] width 40 height 16
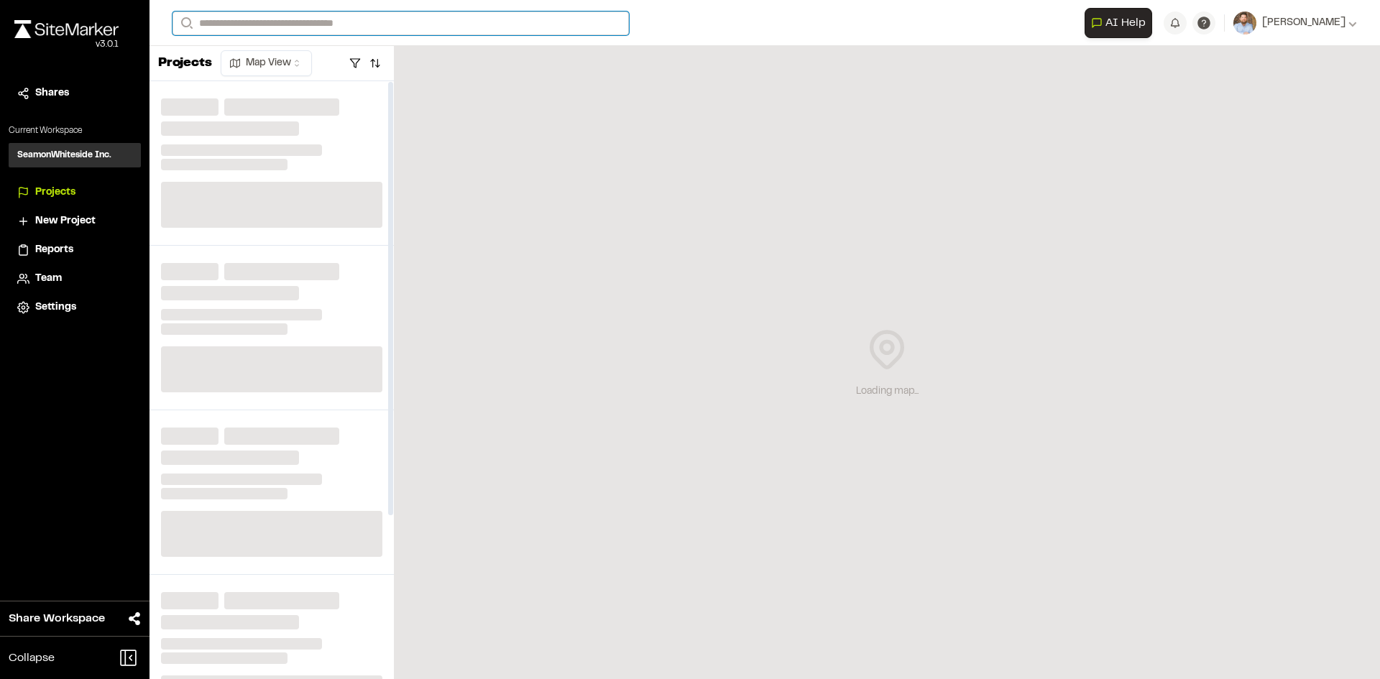
click at [261, 25] on input "Search" at bounding box center [400, 23] width 456 height 24
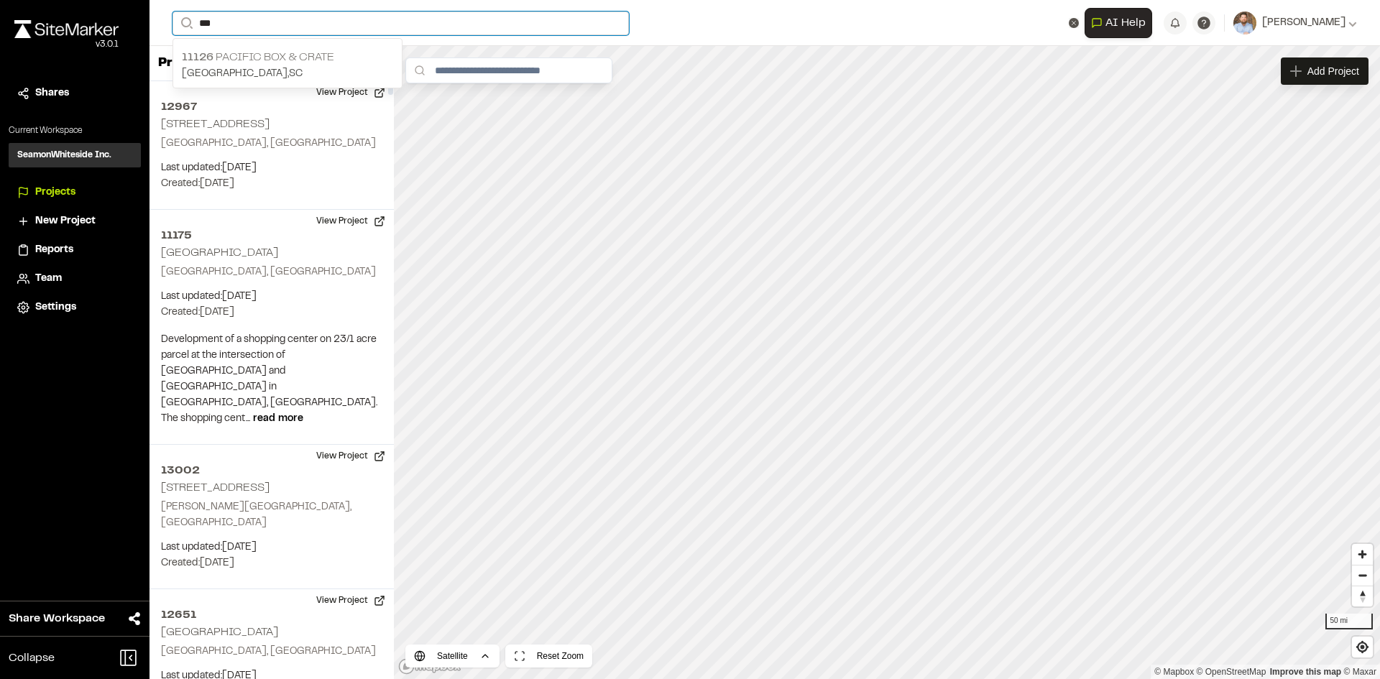
type input "***"
click at [257, 60] on p "11126 Pacific Box & Crate" at bounding box center [287, 57] width 211 height 17
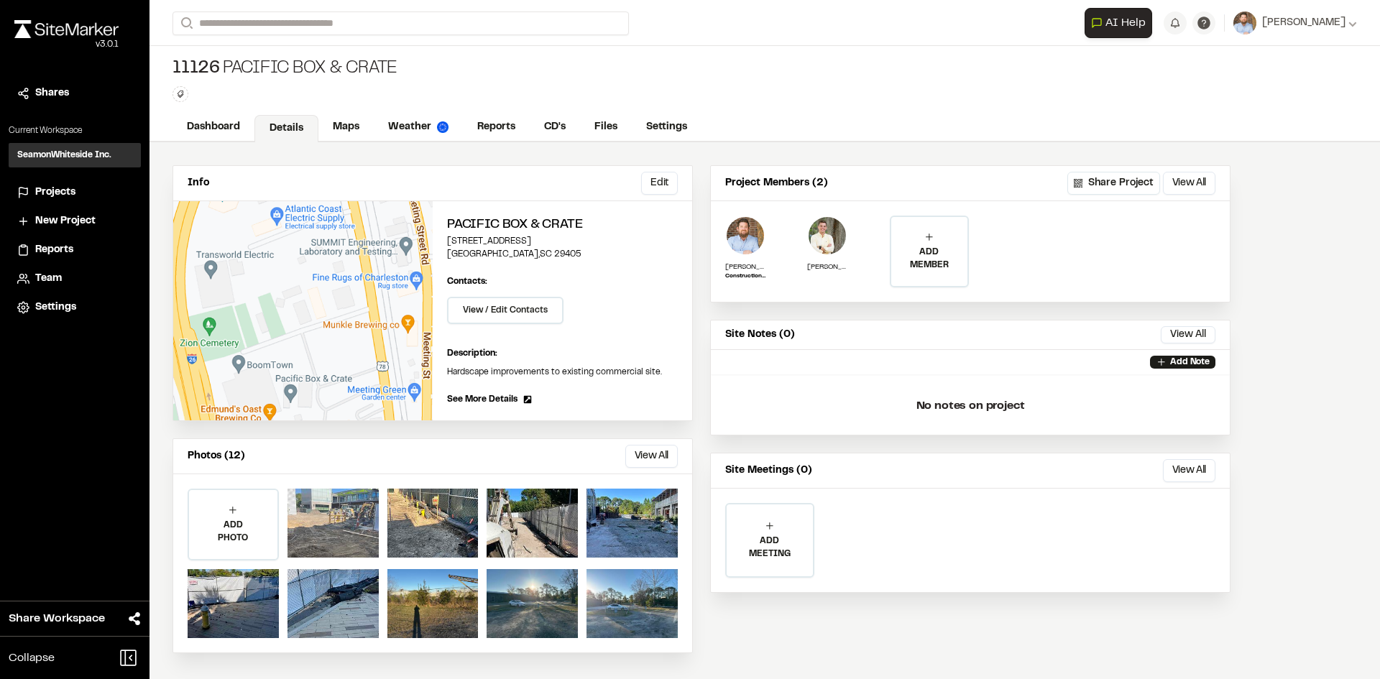
click at [338, 507] on div at bounding box center [332, 523] width 91 height 69
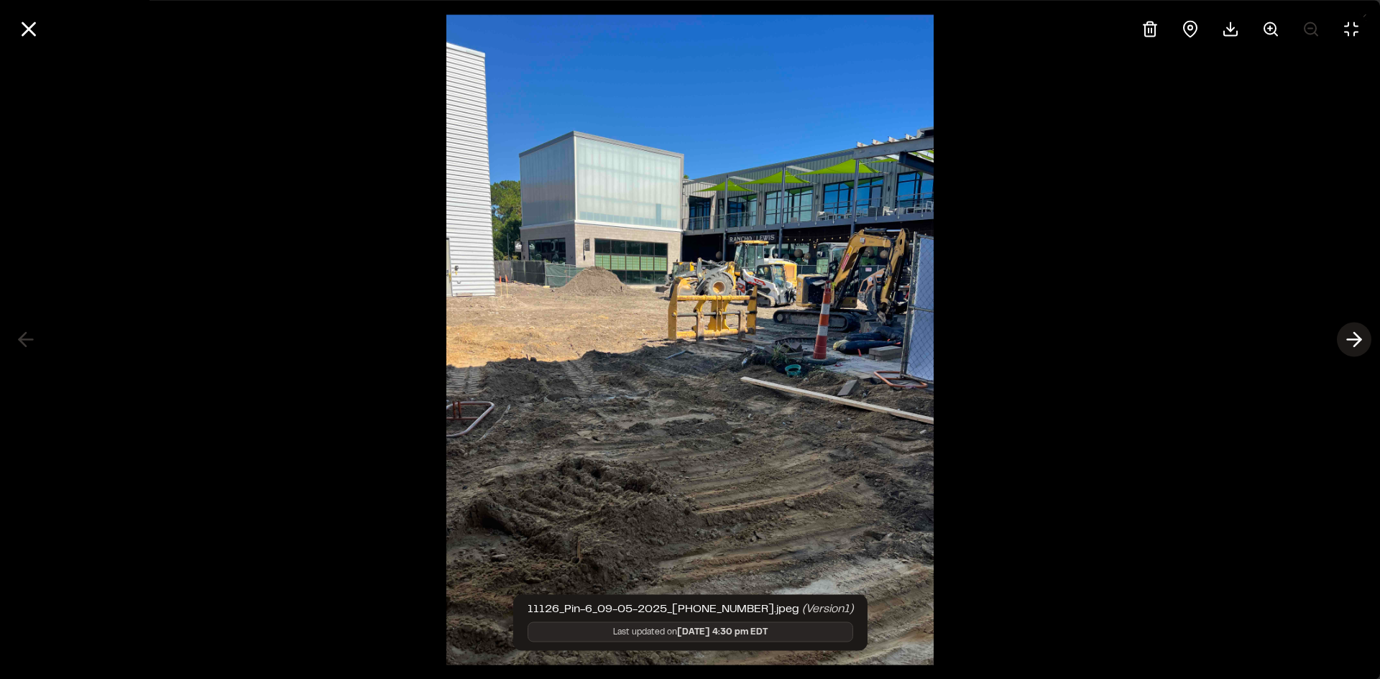
click at [1342, 343] on icon at bounding box center [1353, 340] width 23 height 24
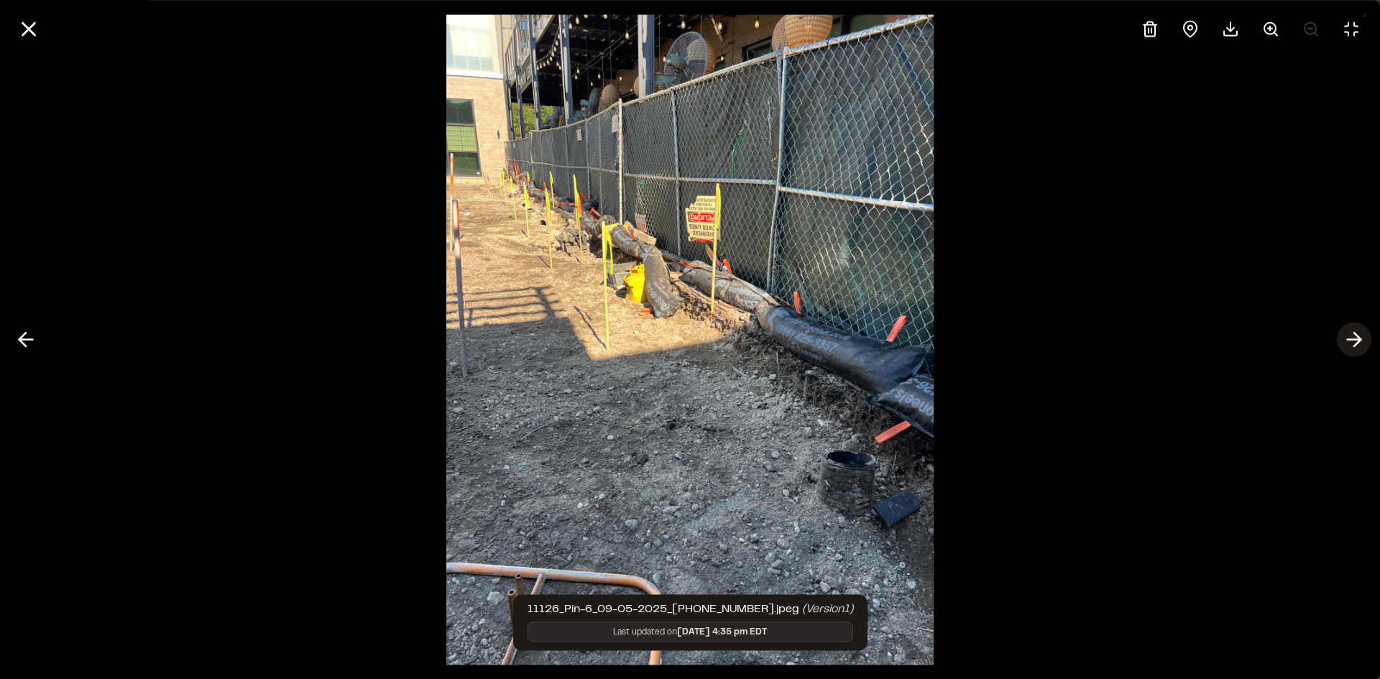
click at [1342, 343] on icon at bounding box center [1353, 340] width 23 height 24
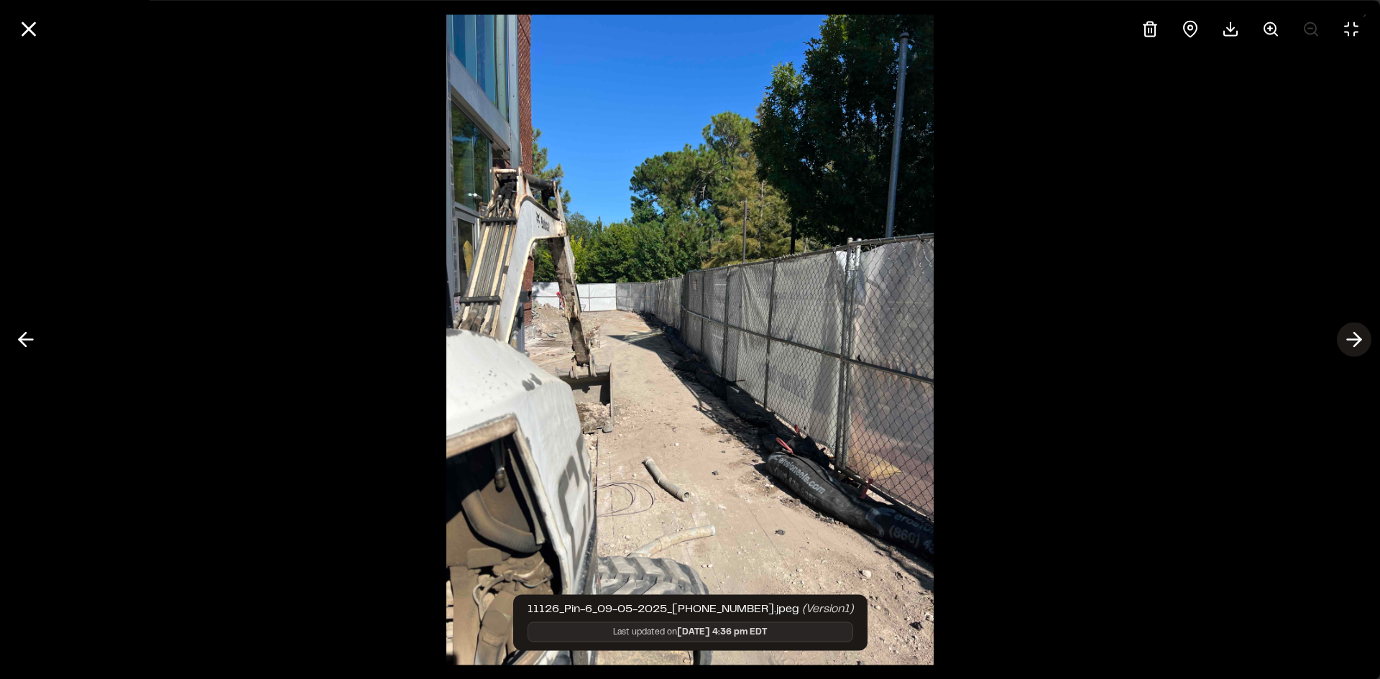
click at [1342, 343] on icon at bounding box center [1353, 340] width 23 height 24
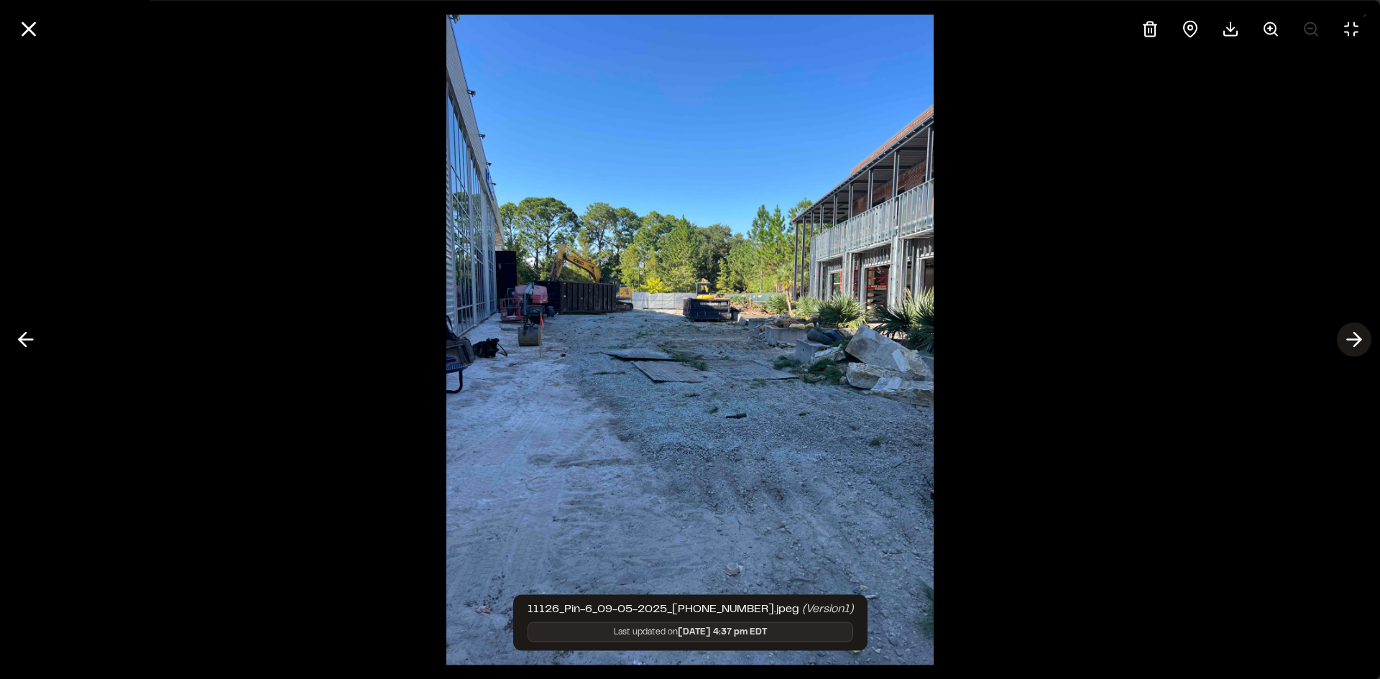
click at [1342, 343] on icon at bounding box center [1353, 340] width 23 height 24
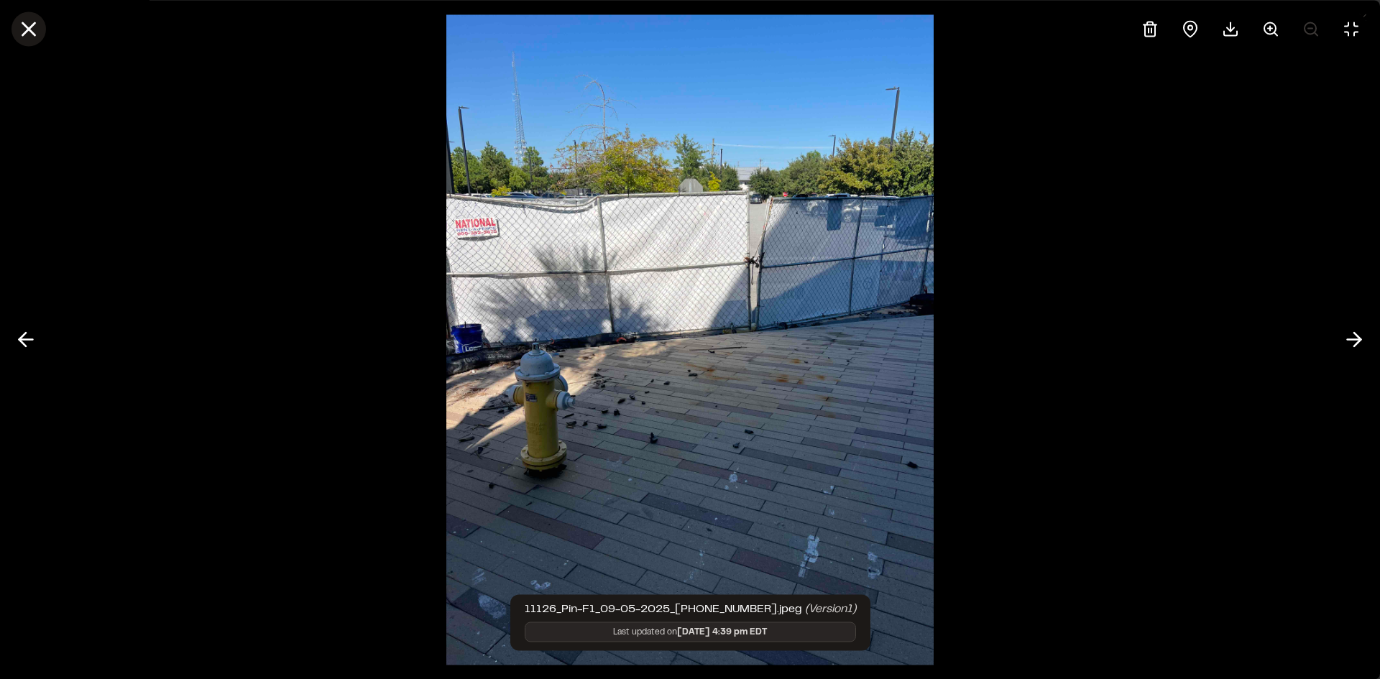
click at [32, 28] on icon at bounding box center [29, 29] width 24 height 24
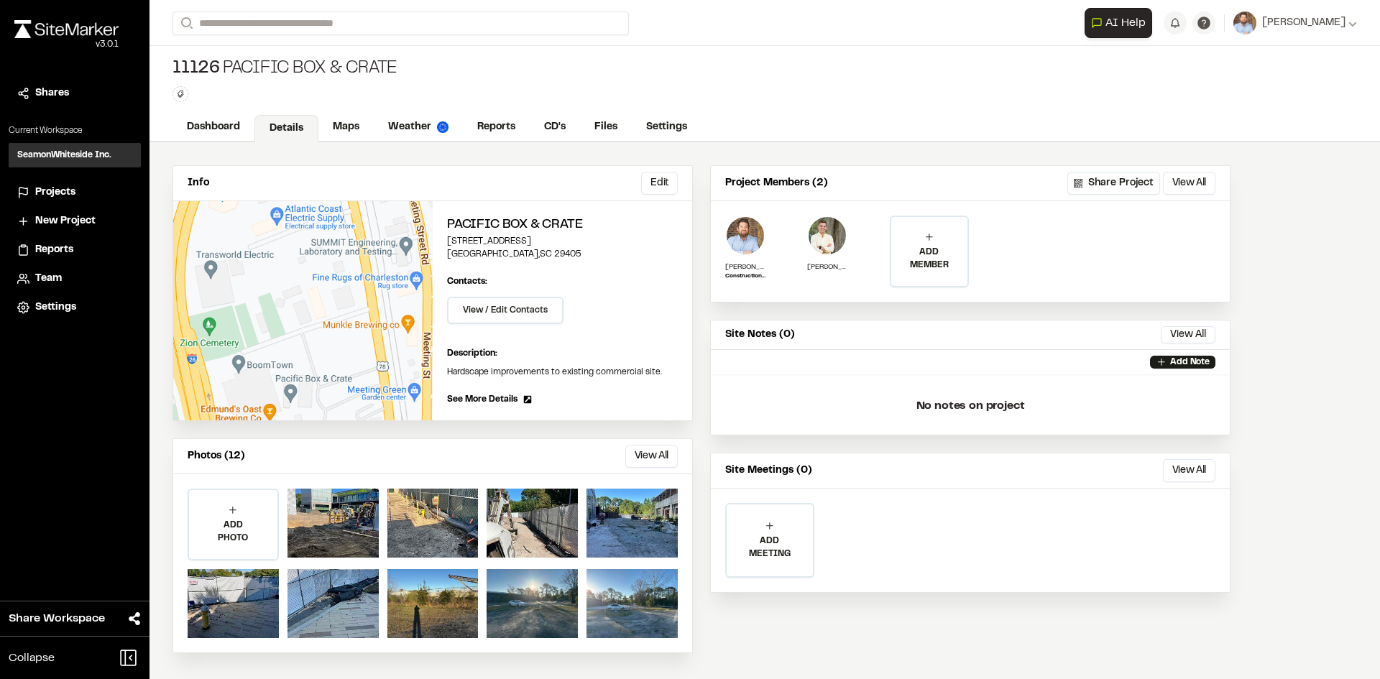
click at [48, 195] on span "Projects" at bounding box center [55, 193] width 40 height 16
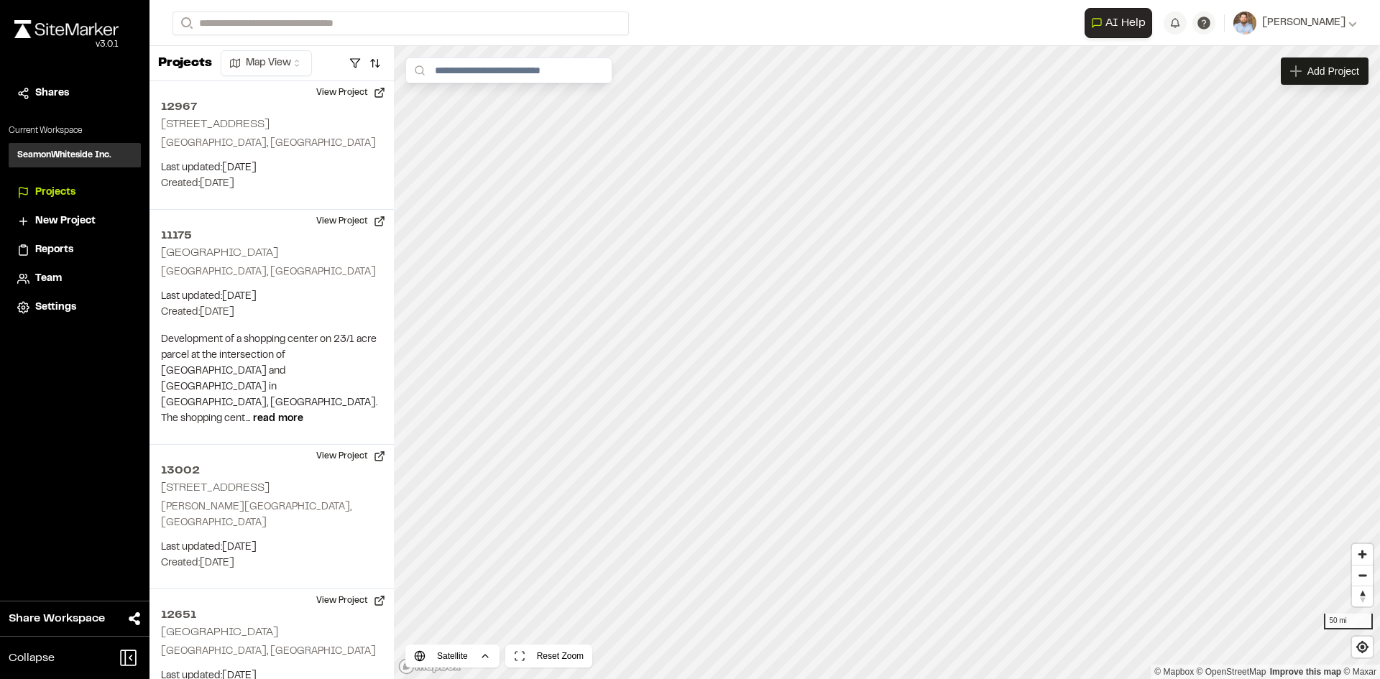
click at [63, 247] on span "Reports" at bounding box center [54, 250] width 38 height 16
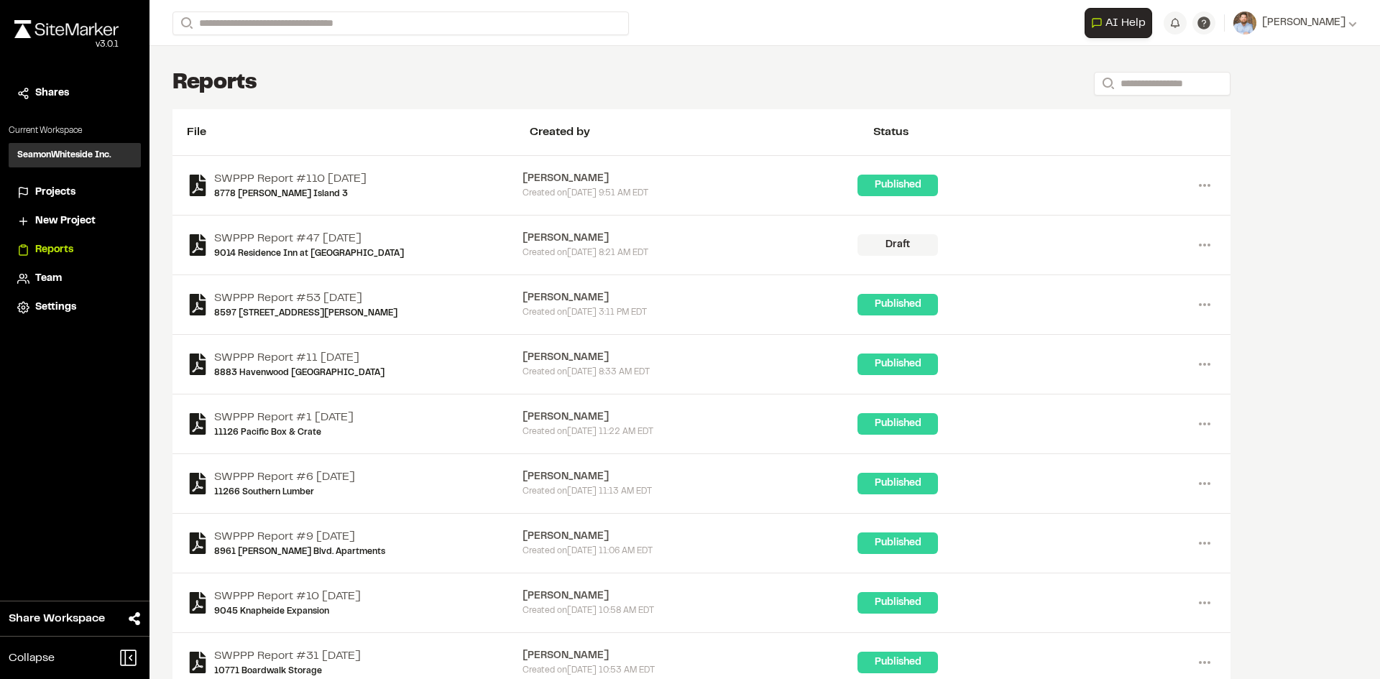
click at [71, 189] on span "Projects" at bounding box center [55, 193] width 40 height 16
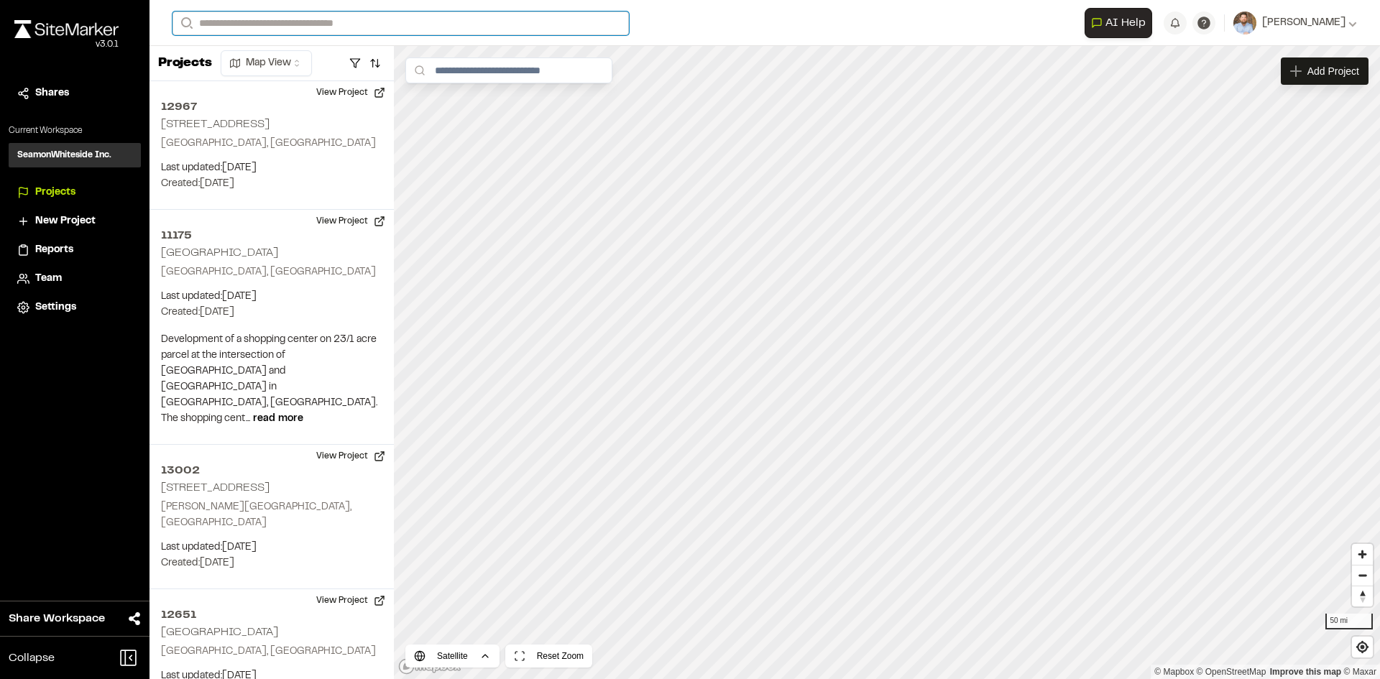
click at [220, 22] on input "Search" at bounding box center [400, 23] width 456 height 24
type input "*********"
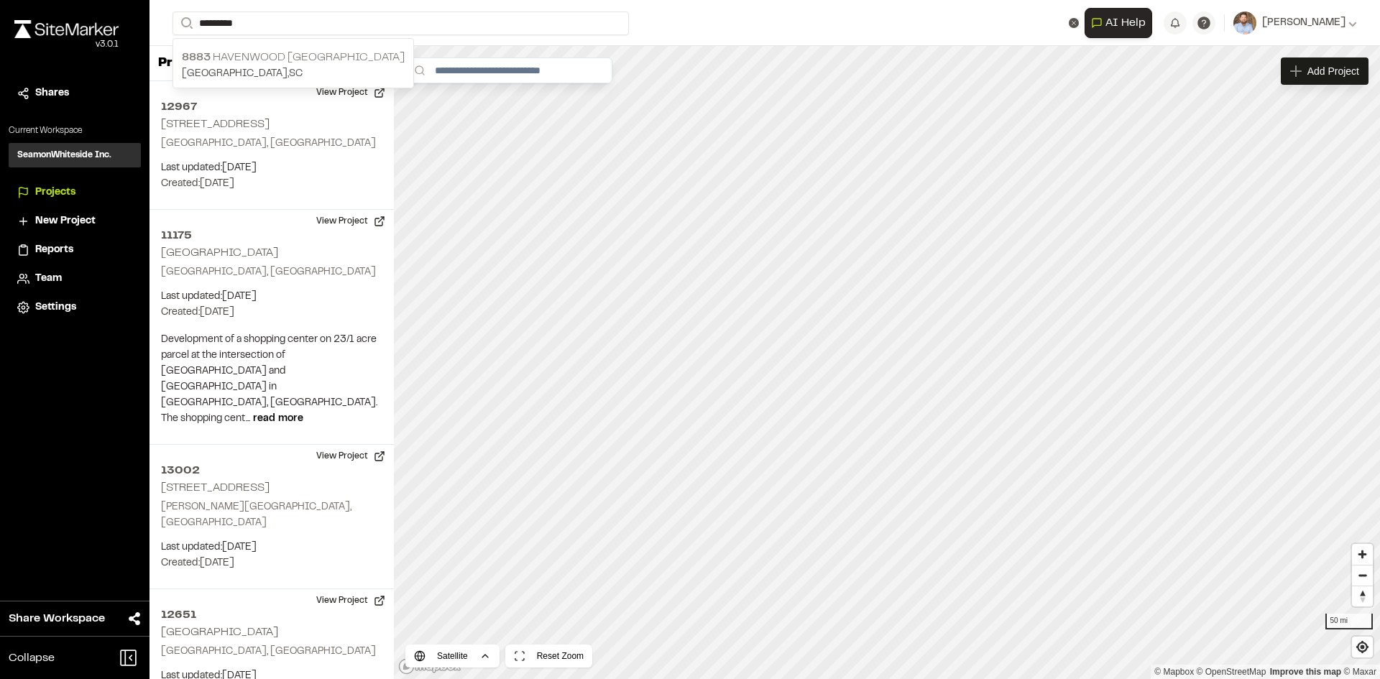
click at [255, 57] on p "[STREET_ADDRESS]" at bounding box center [293, 57] width 223 height 17
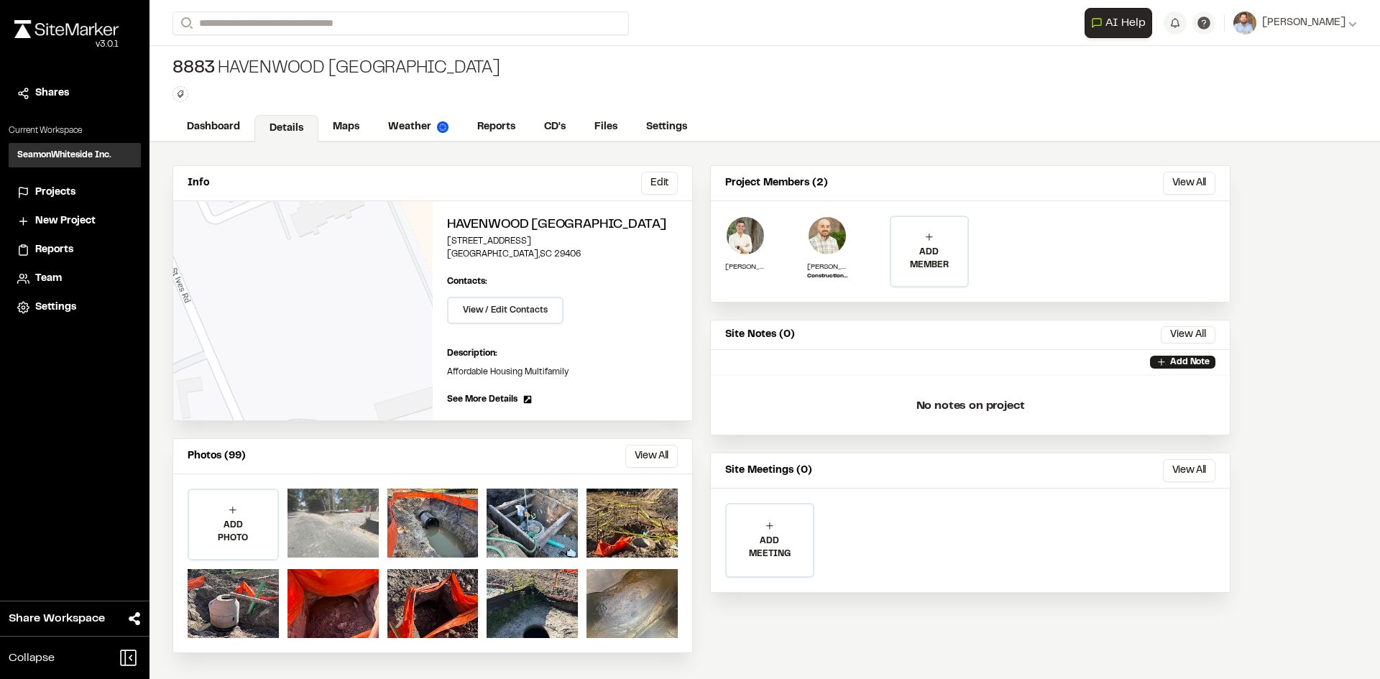
click at [325, 518] on div at bounding box center [332, 523] width 91 height 69
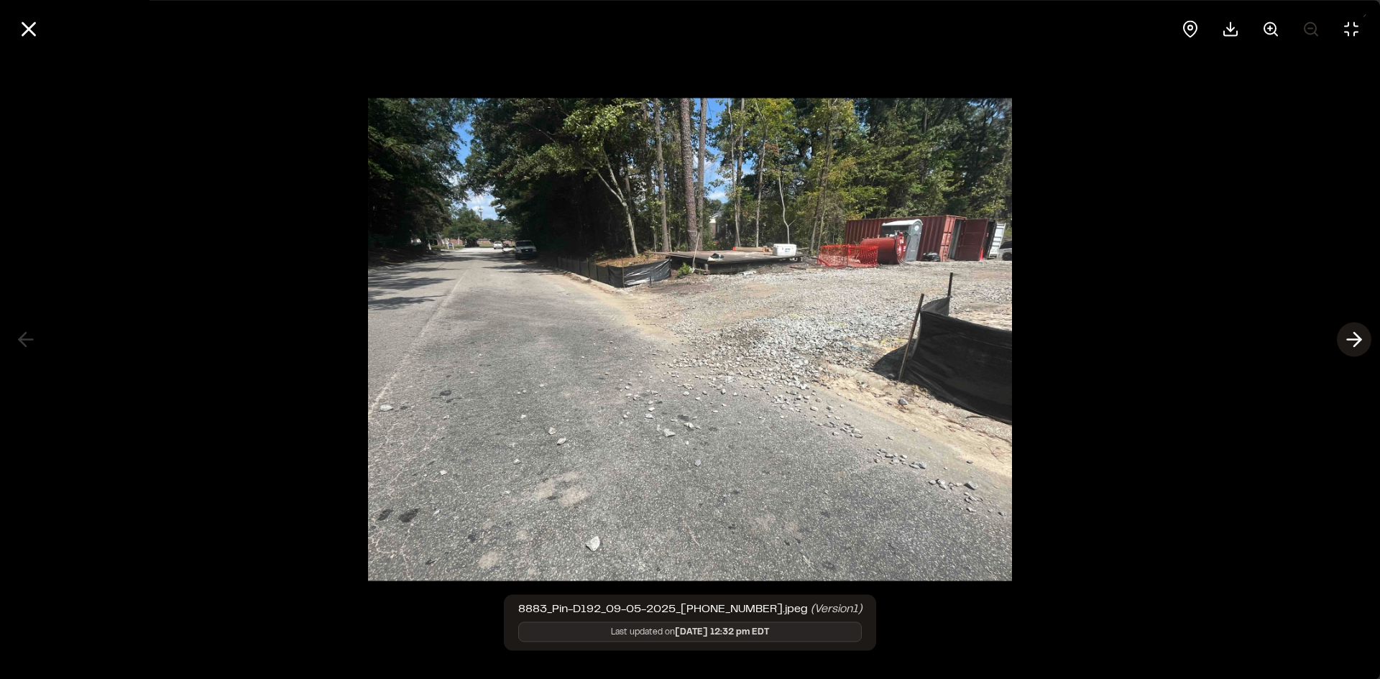
click at [1351, 328] on icon at bounding box center [1353, 340] width 23 height 24
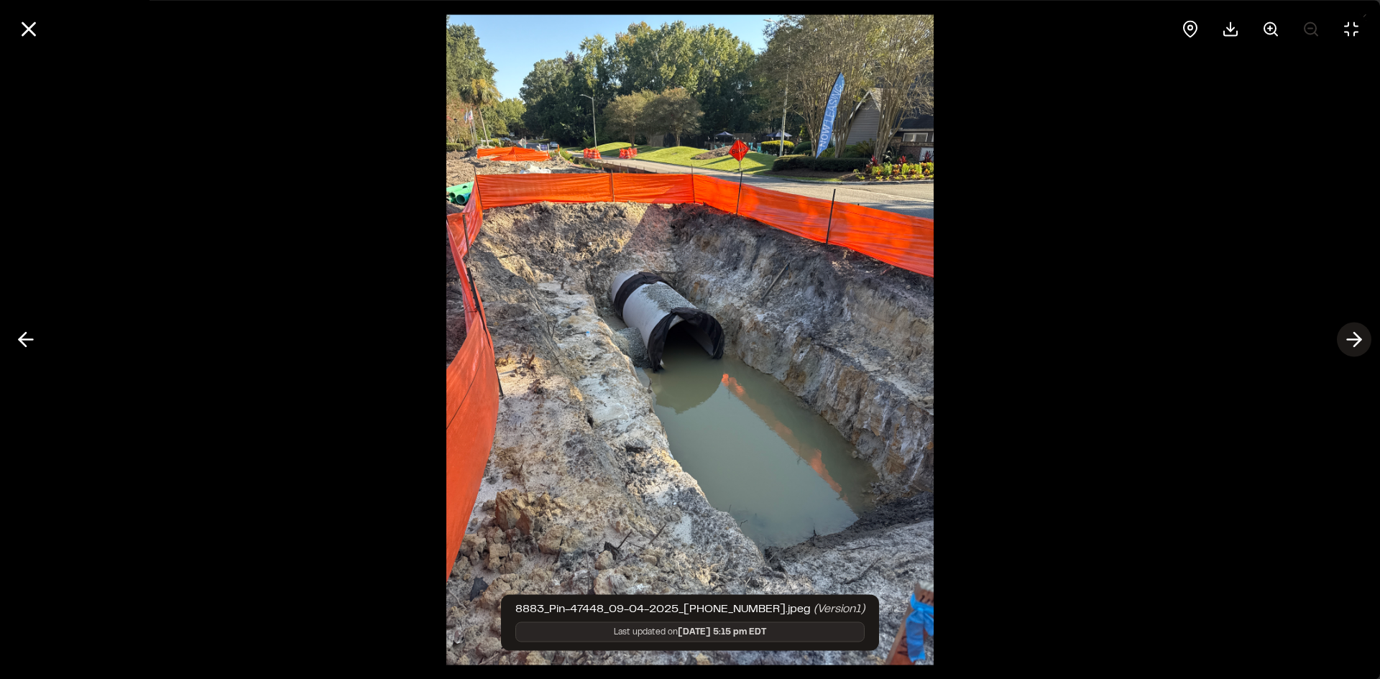
click at [1352, 331] on icon at bounding box center [1353, 340] width 23 height 24
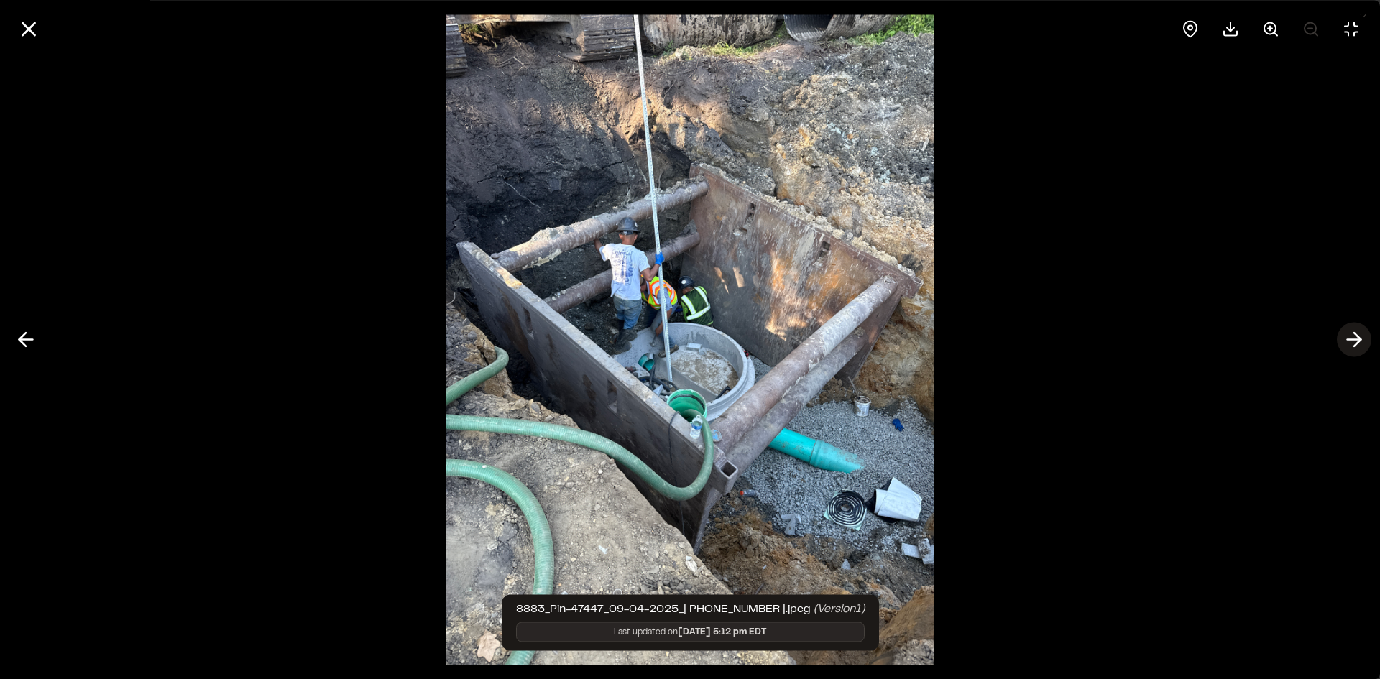
click at [1352, 340] on line at bounding box center [1354, 340] width 14 height 0
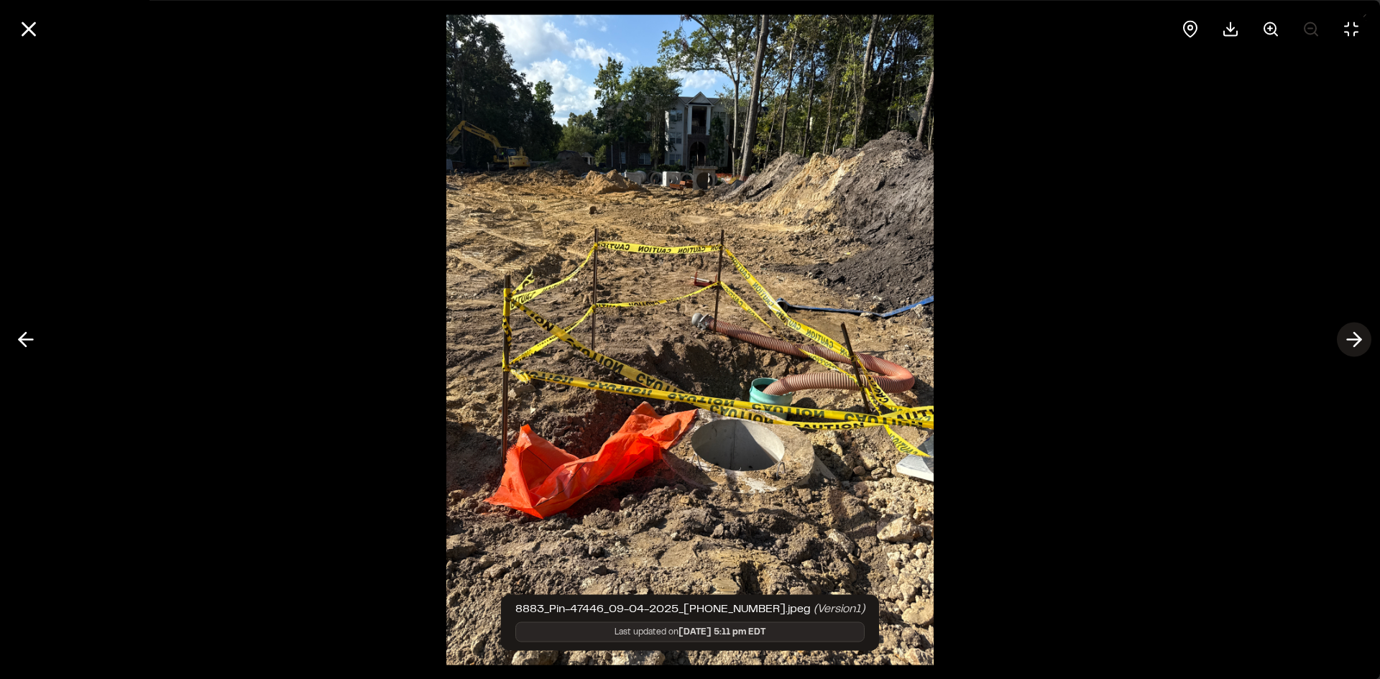
click at [1352, 340] on line at bounding box center [1354, 340] width 14 height 0
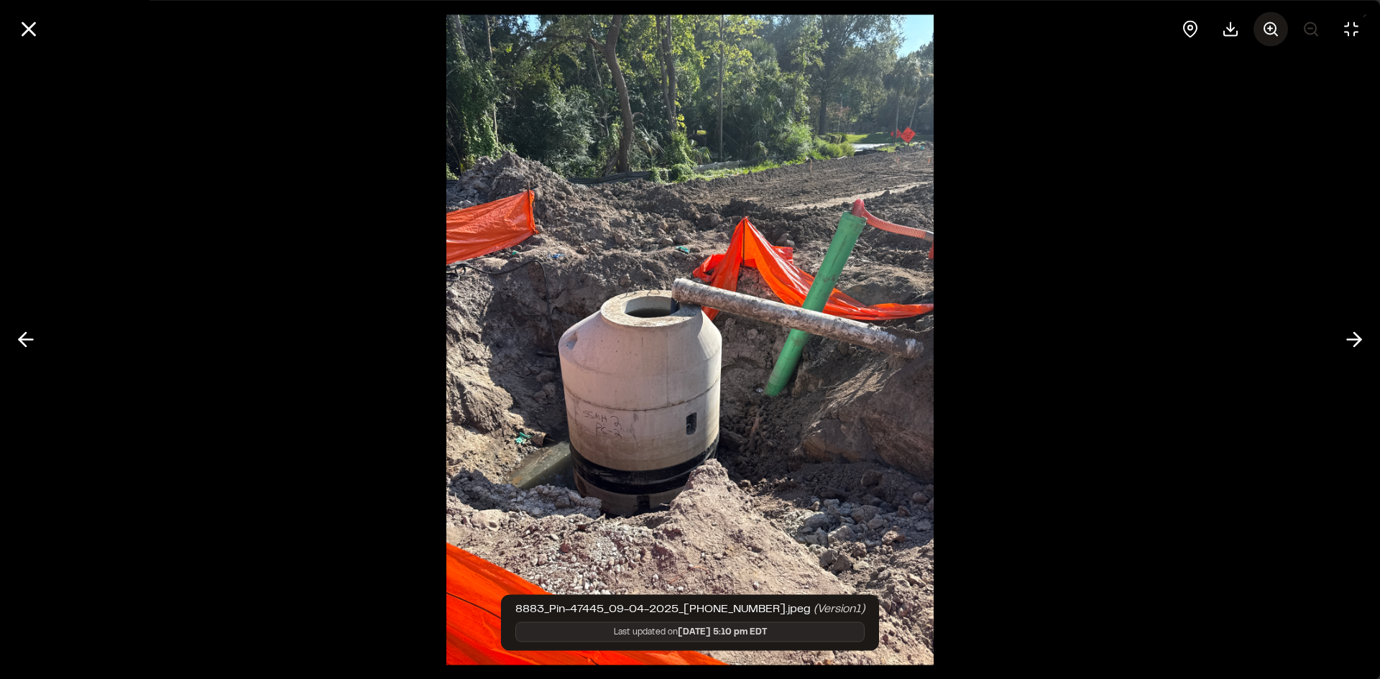
click at [1271, 25] on icon at bounding box center [1270, 28] width 17 height 17
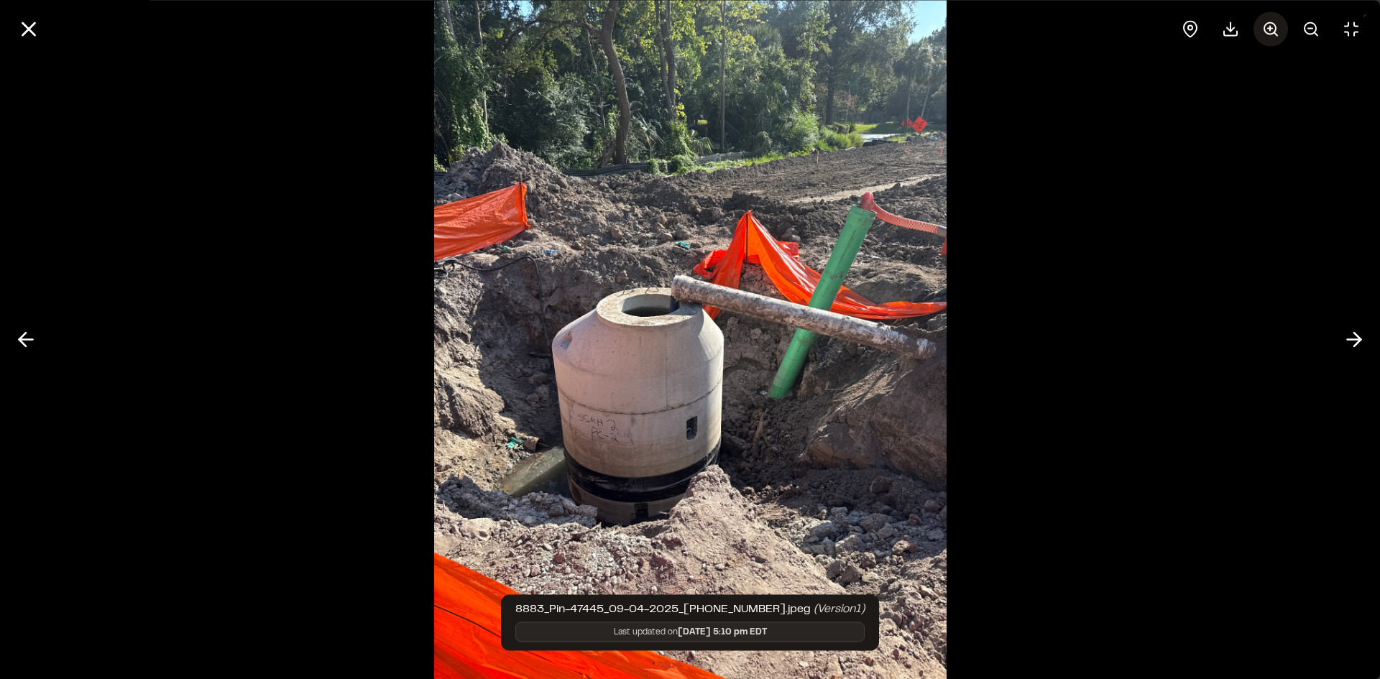
click at [1271, 25] on icon at bounding box center [1270, 28] width 17 height 17
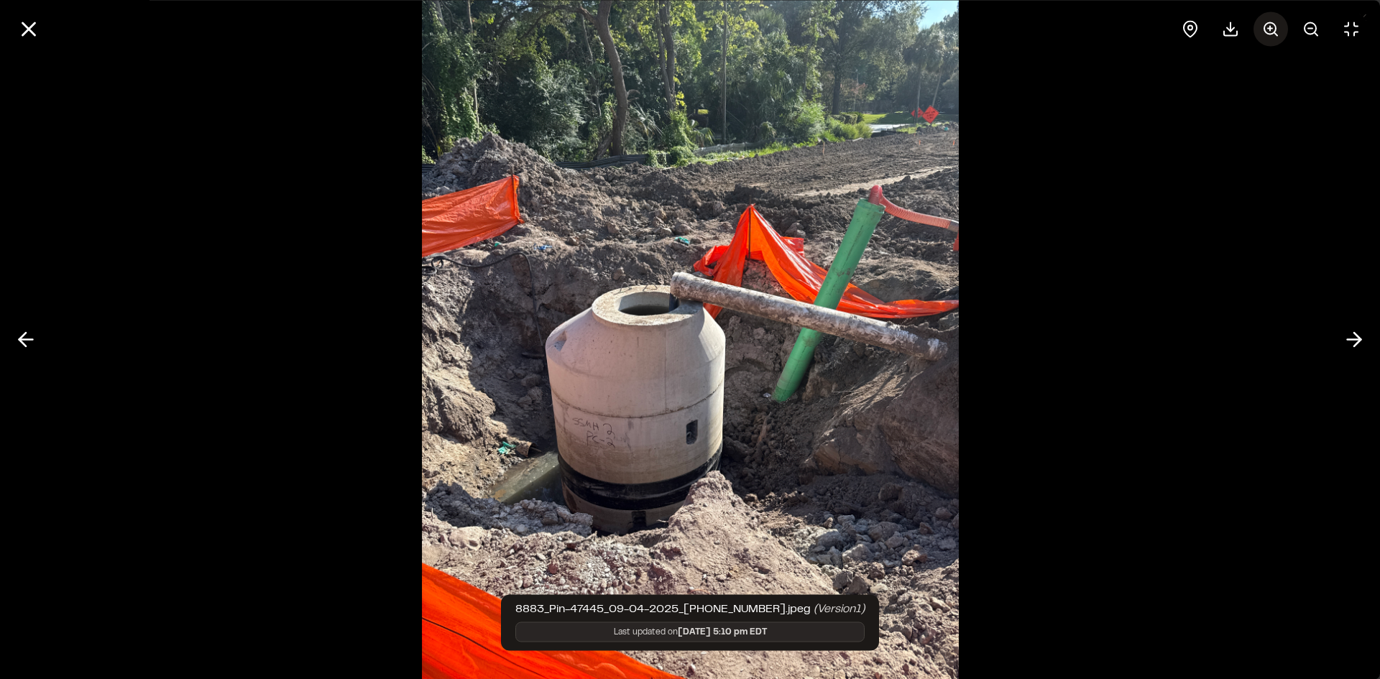
click at [1271, 25] on icon at bounding box center [1270, 28] width 17 height 17
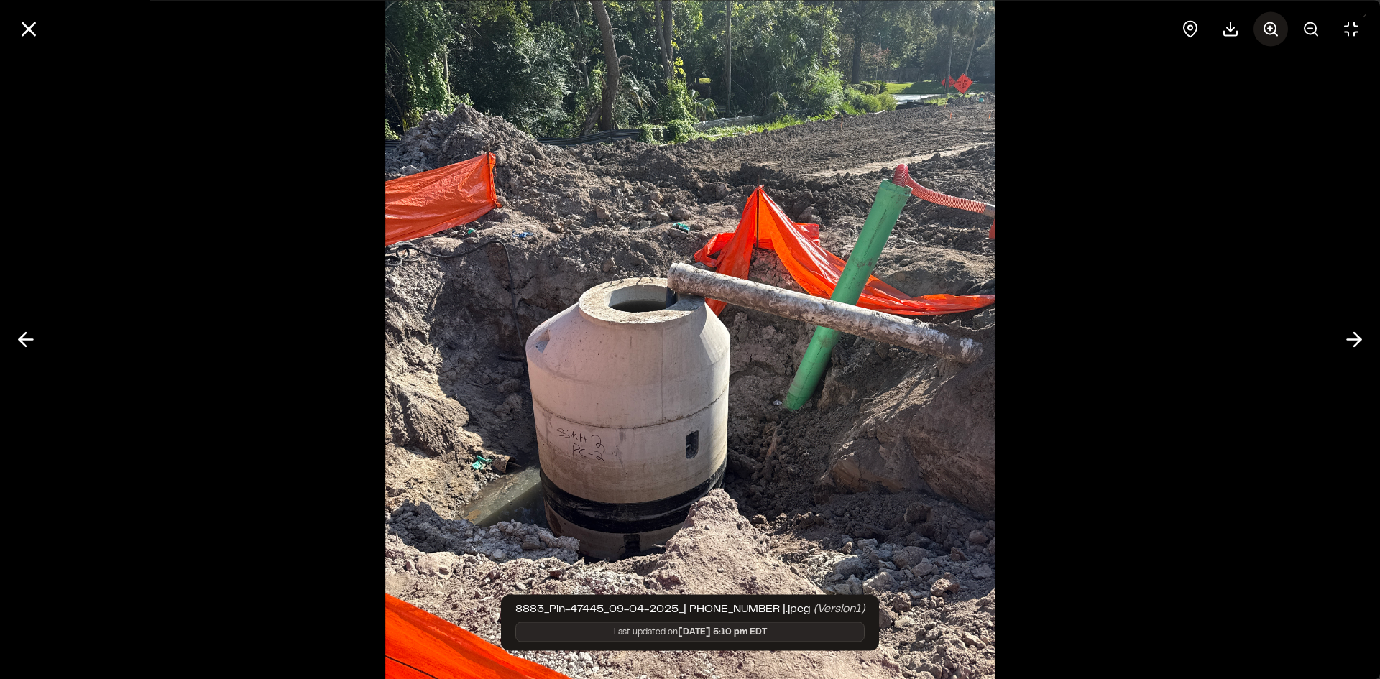
click at [1271, 25] on icon at bounding box center [1270, 28] width 17 height 17
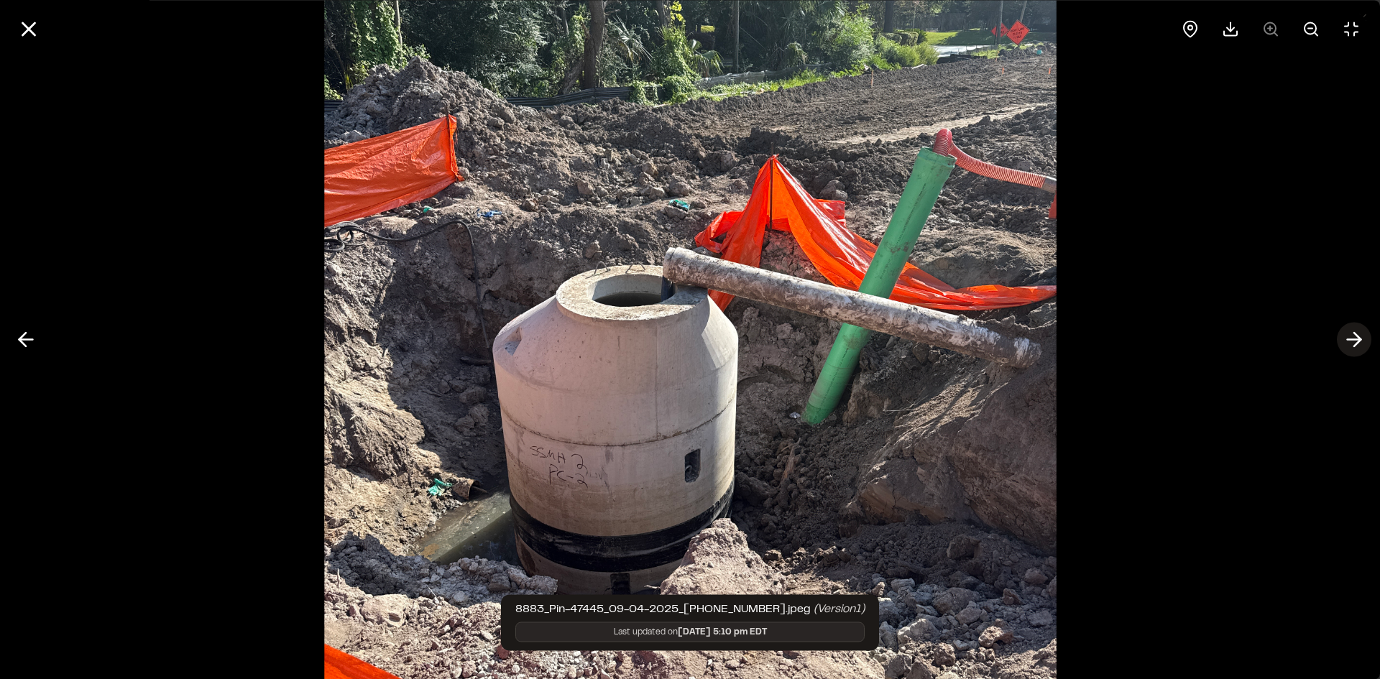
click at [1352, 334] on icon at bounding box center [1353, 340] width 23 height 24
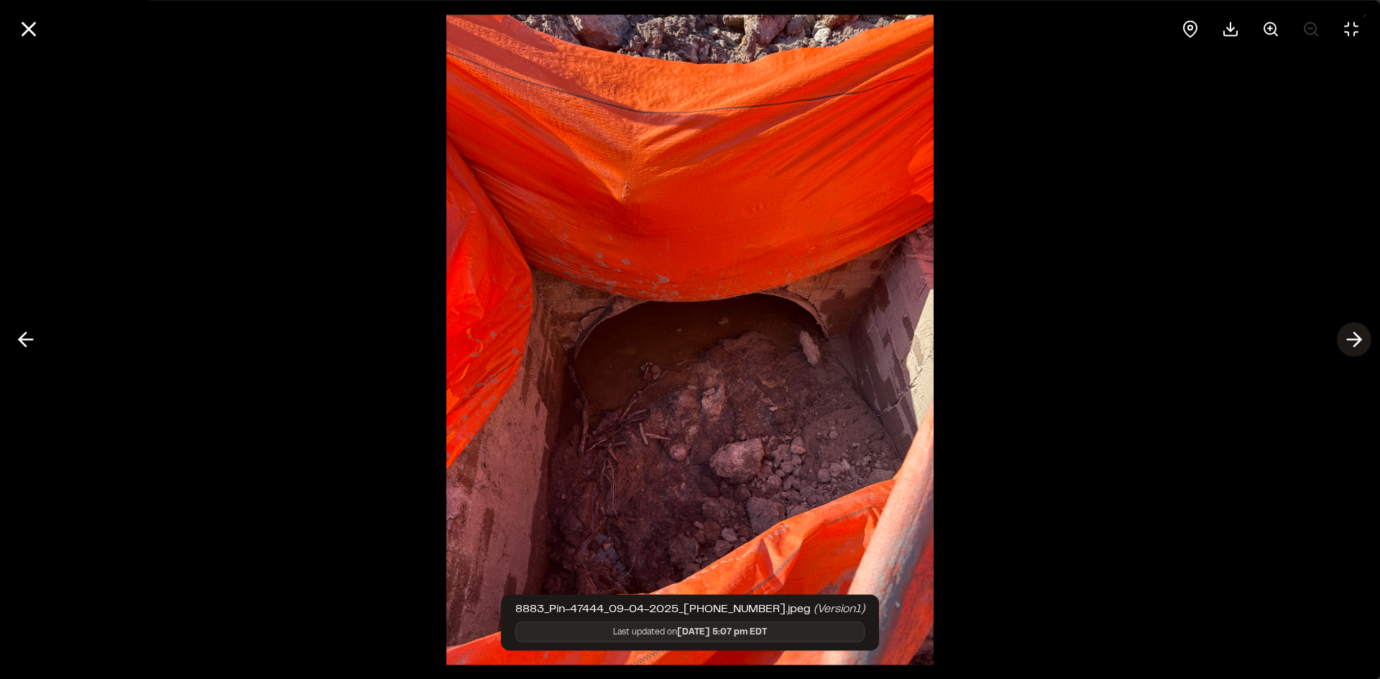
click at [1356, 342] on icon at bounding box center [1353, 340] width 23 height 24
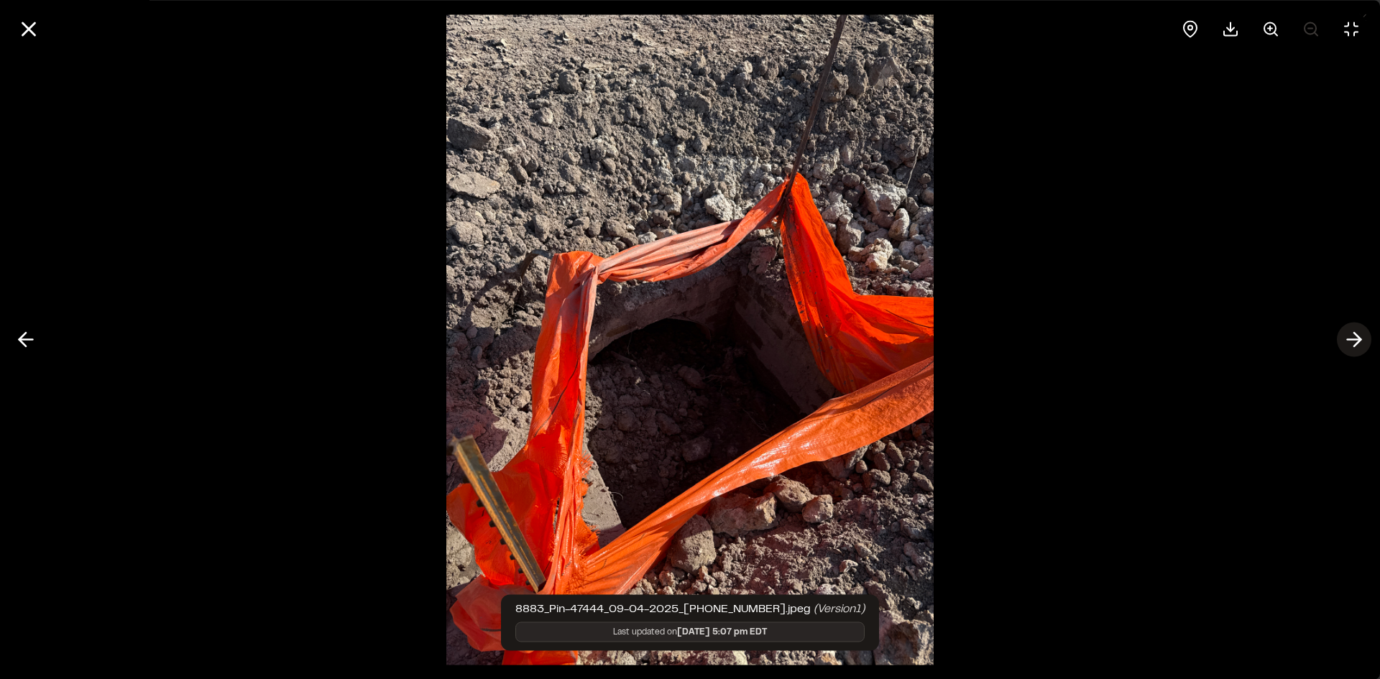
click at [1346, 336] on icon at bounding box center [1353, 340] width 23 height 24
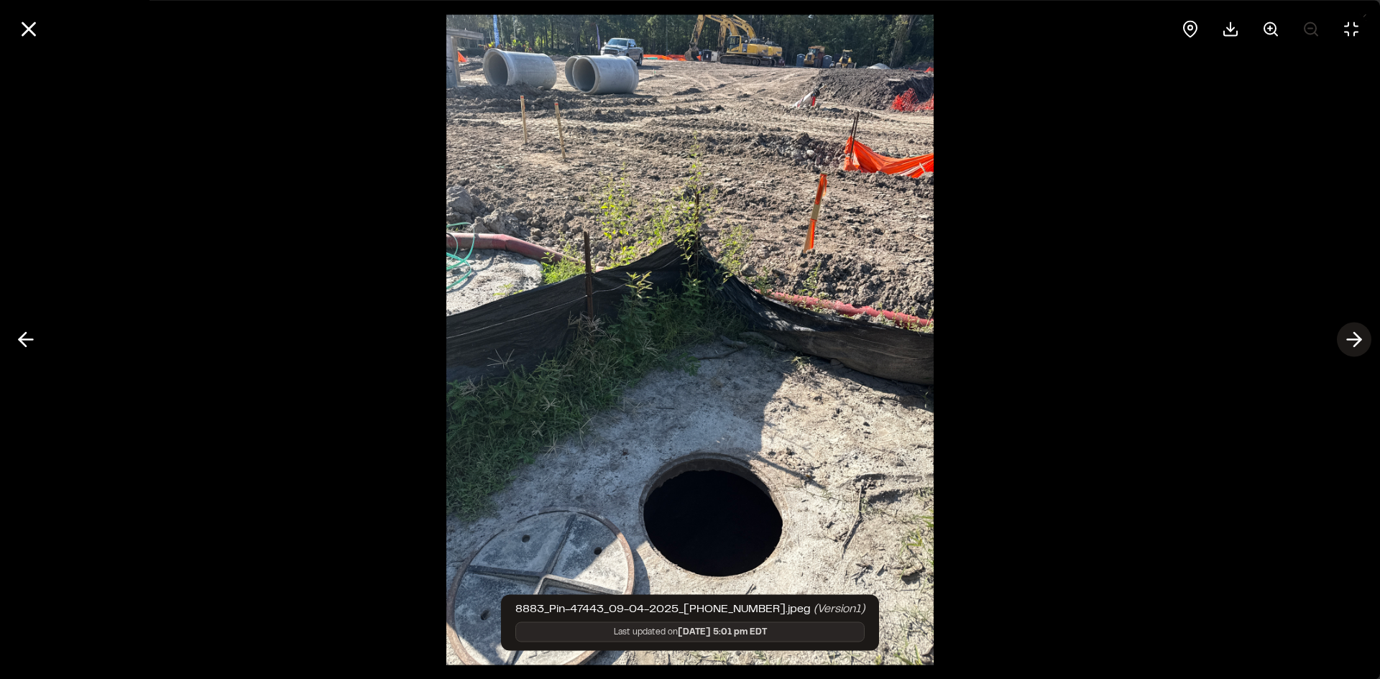
click at [1346, 336] on icon at bounding box center [1353, 340] width 23 height 24
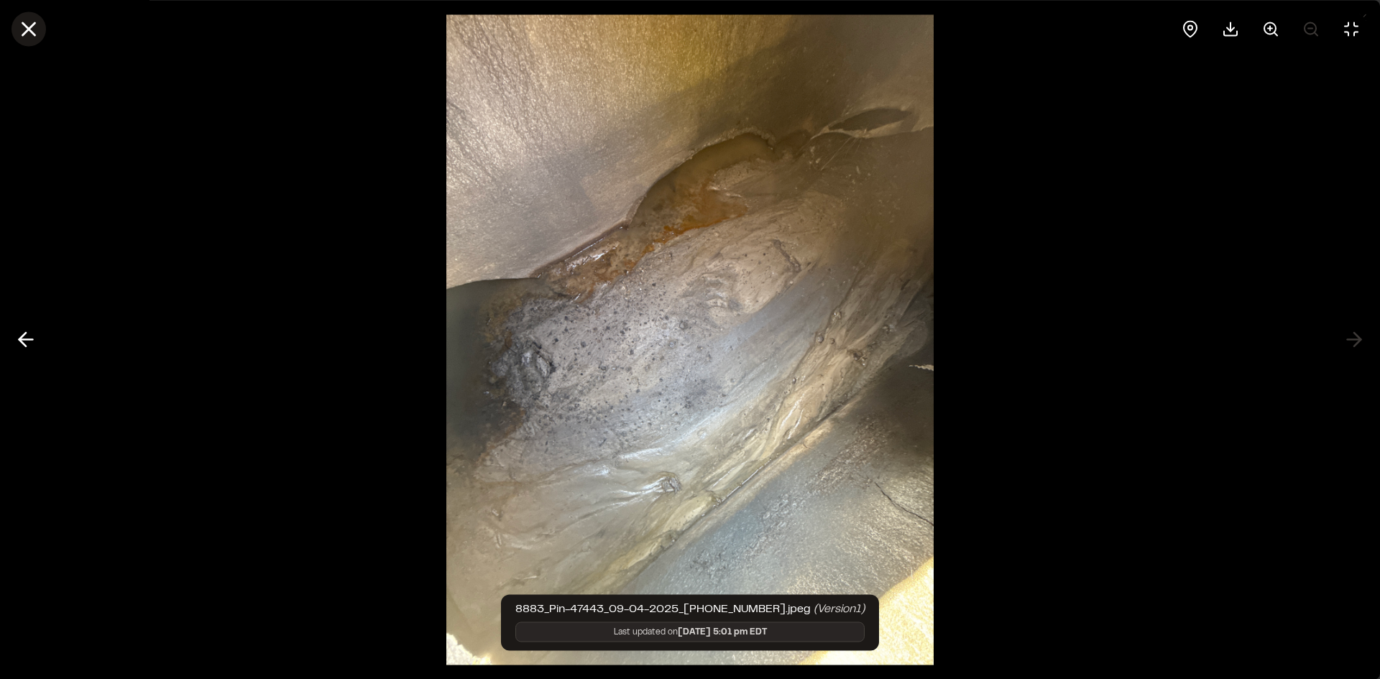
click at [29, 27] on line at bounding box center [29, 29] width 12 height 12
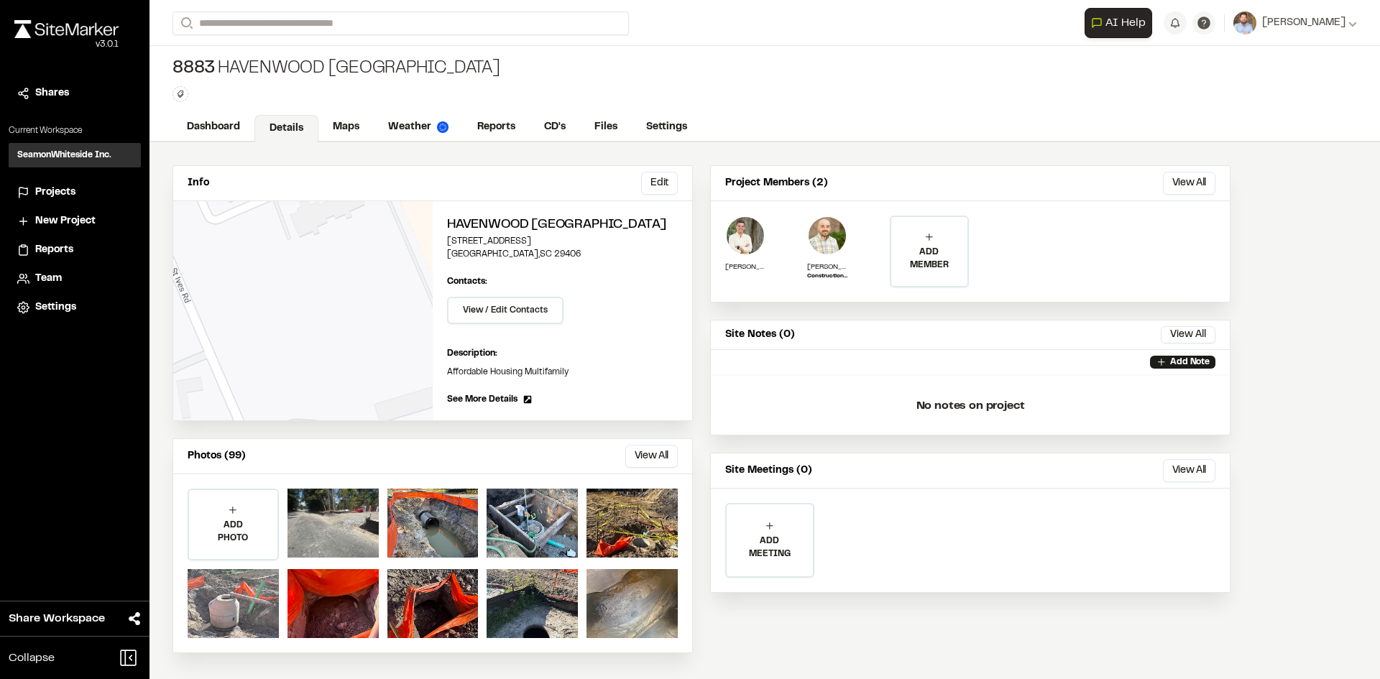
click at [245, 607] on div at bounding box center [233, 603] width 91 height 69
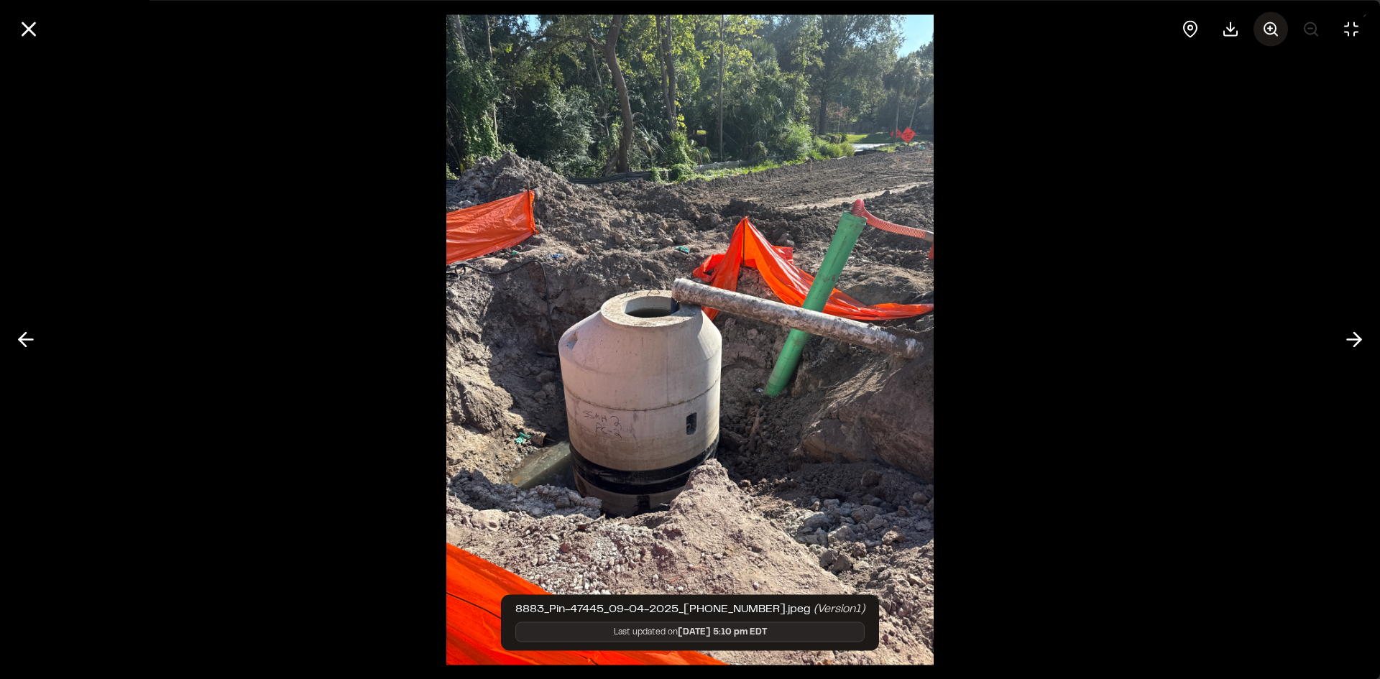
click at [1268, 29] on icon at bounding box center [1270, 28] width 17 height 17
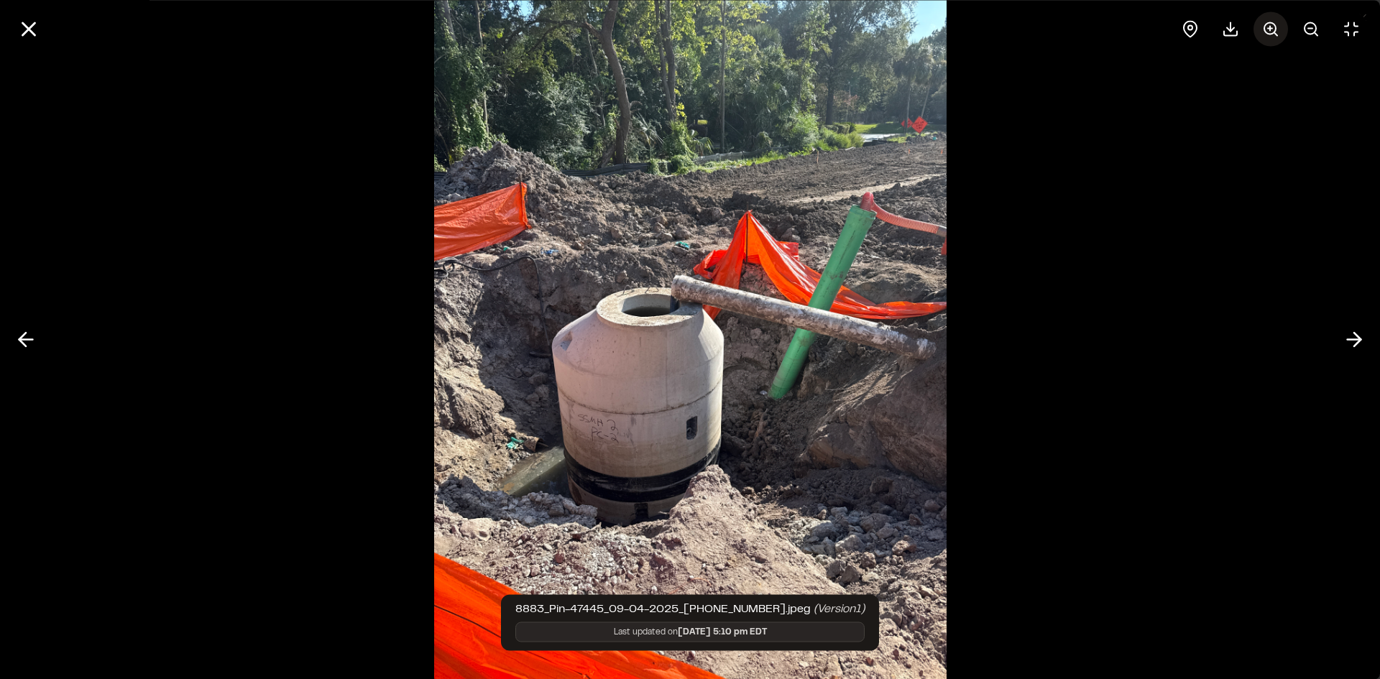
click at [1268, 29] on icon at bounding box center [1270, 28] width 17 height 17
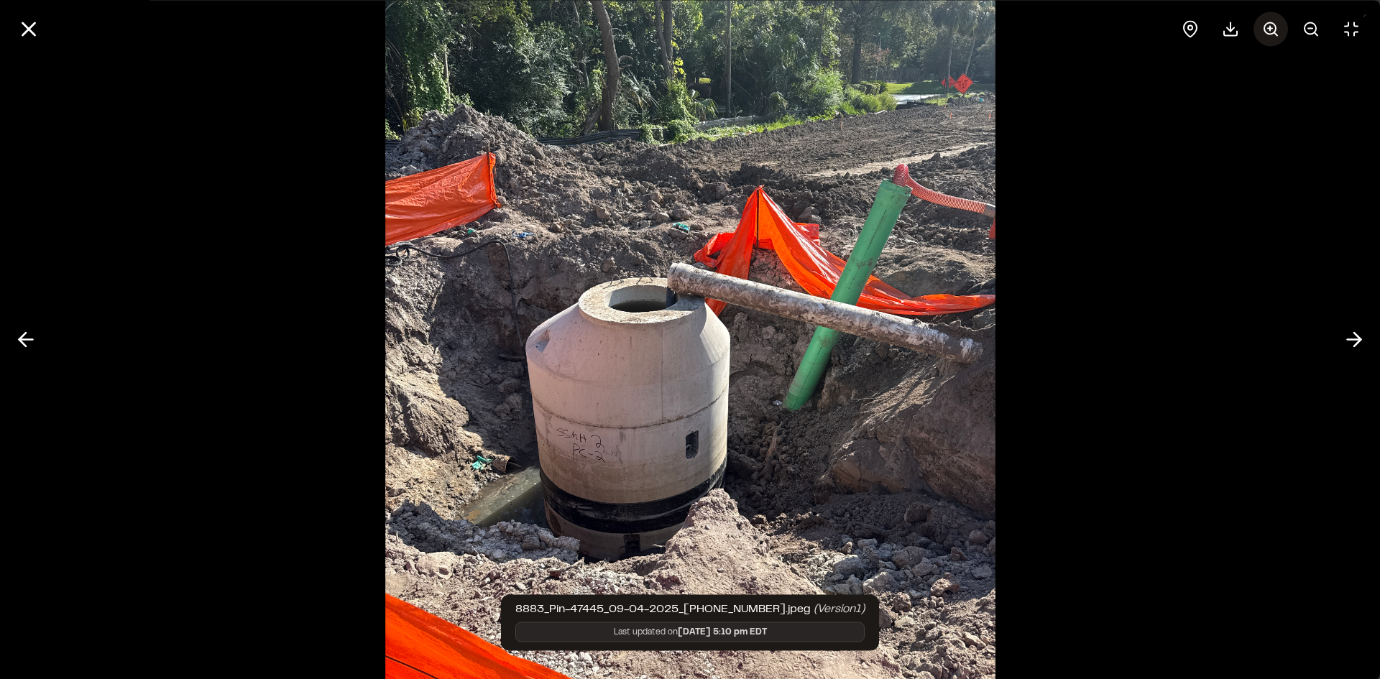
click at [1268, 29] on icon at bounding box center [1270, 28] width 17 height 17
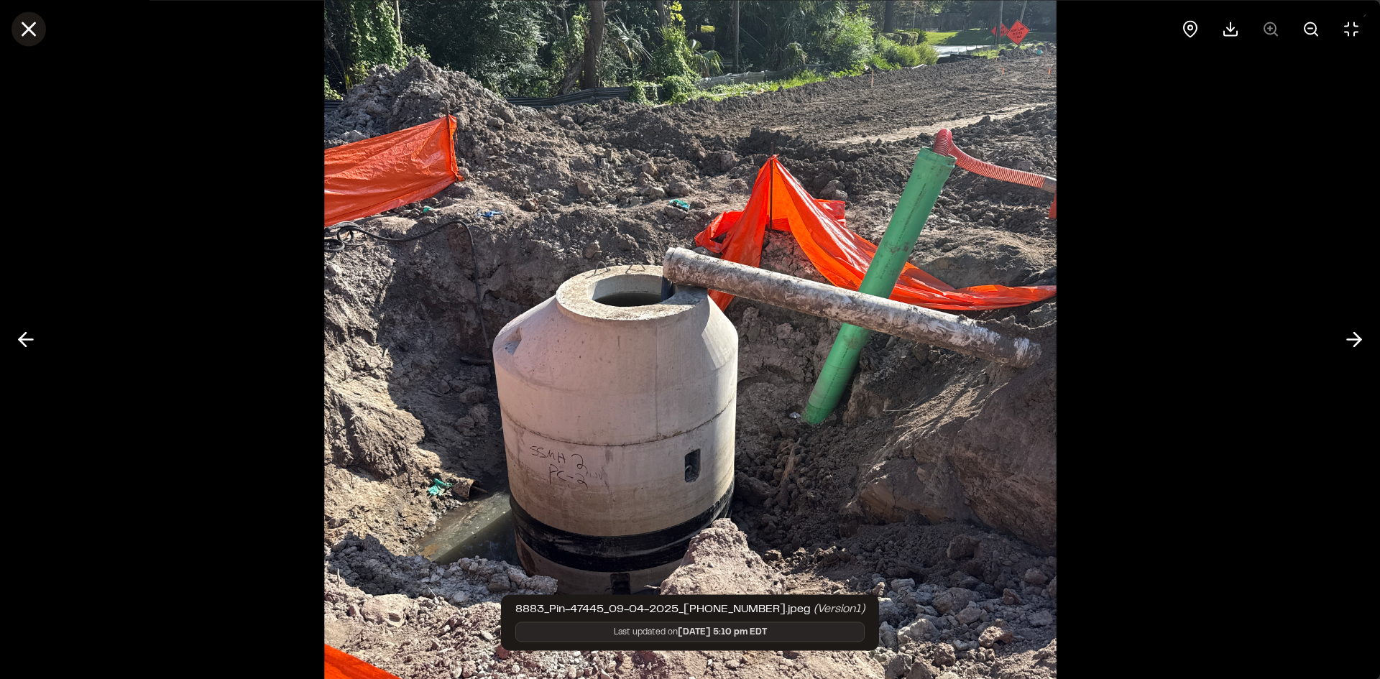
click at [19, 32] on icon at bounding box center [29, 29] width 24 height 24
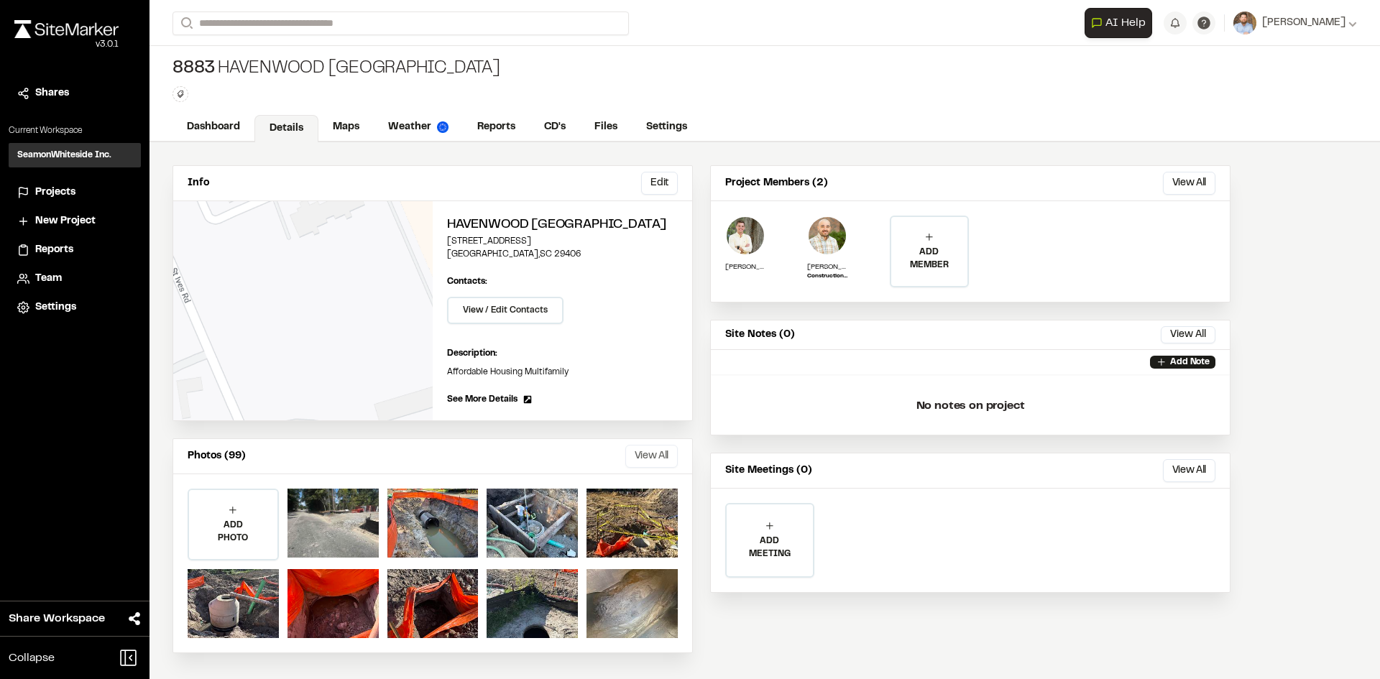
click at [650, 458] on button "View All" at bounding box center [651, 456] width 52 height 23
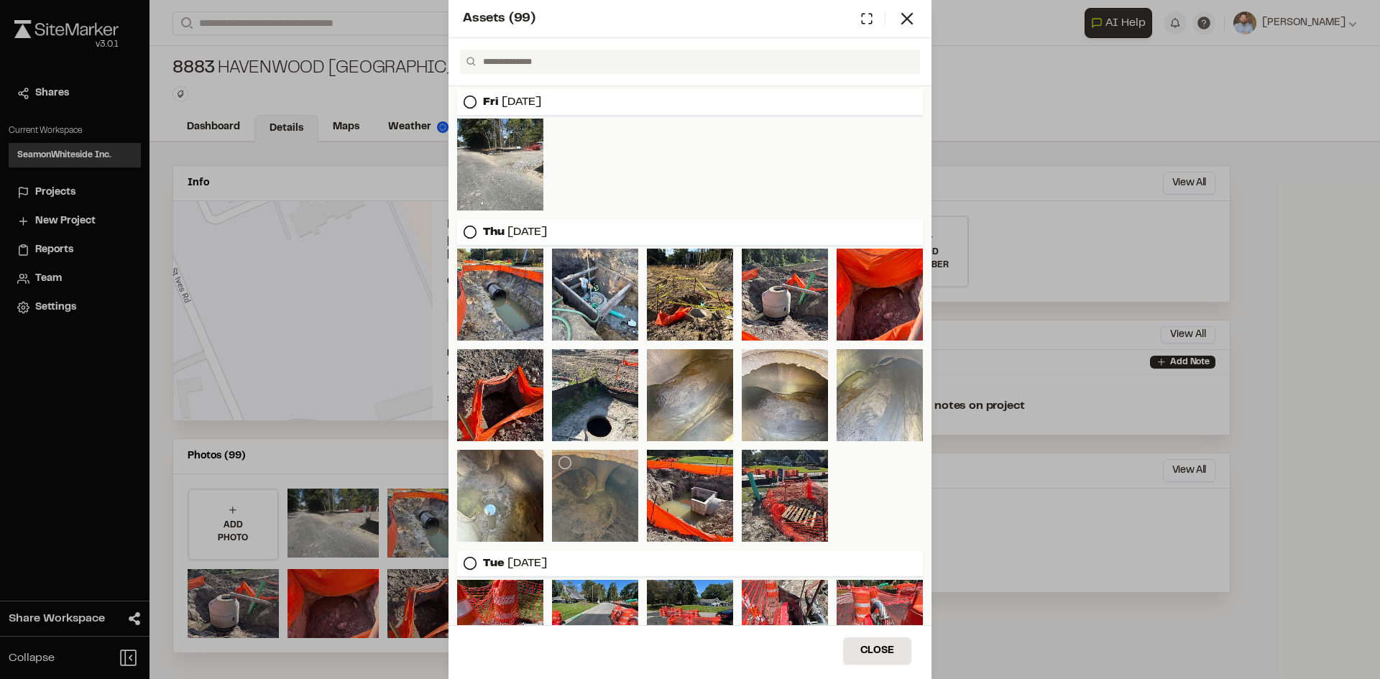
click at [588, 509] on div at bounding box center [595, 496] width 86 height 92
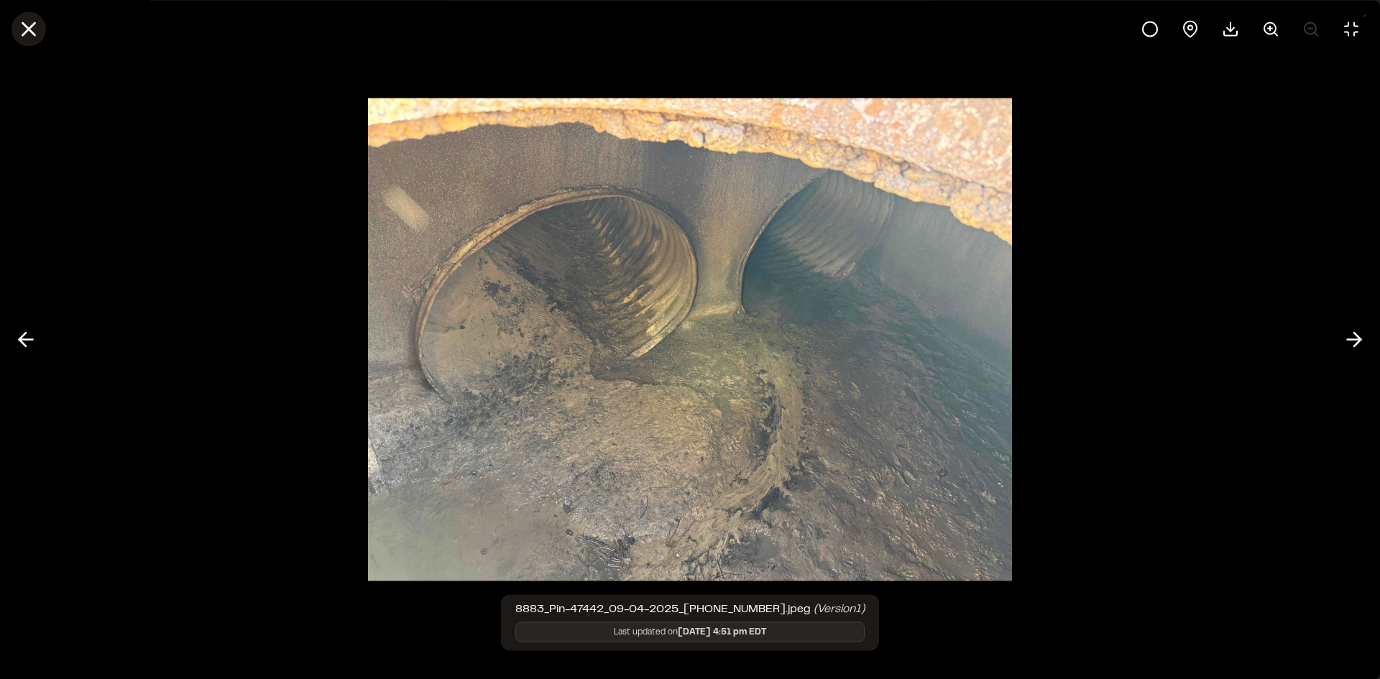
click at [29, 29] on line at bounding box center [29, 29] width 12 height 12
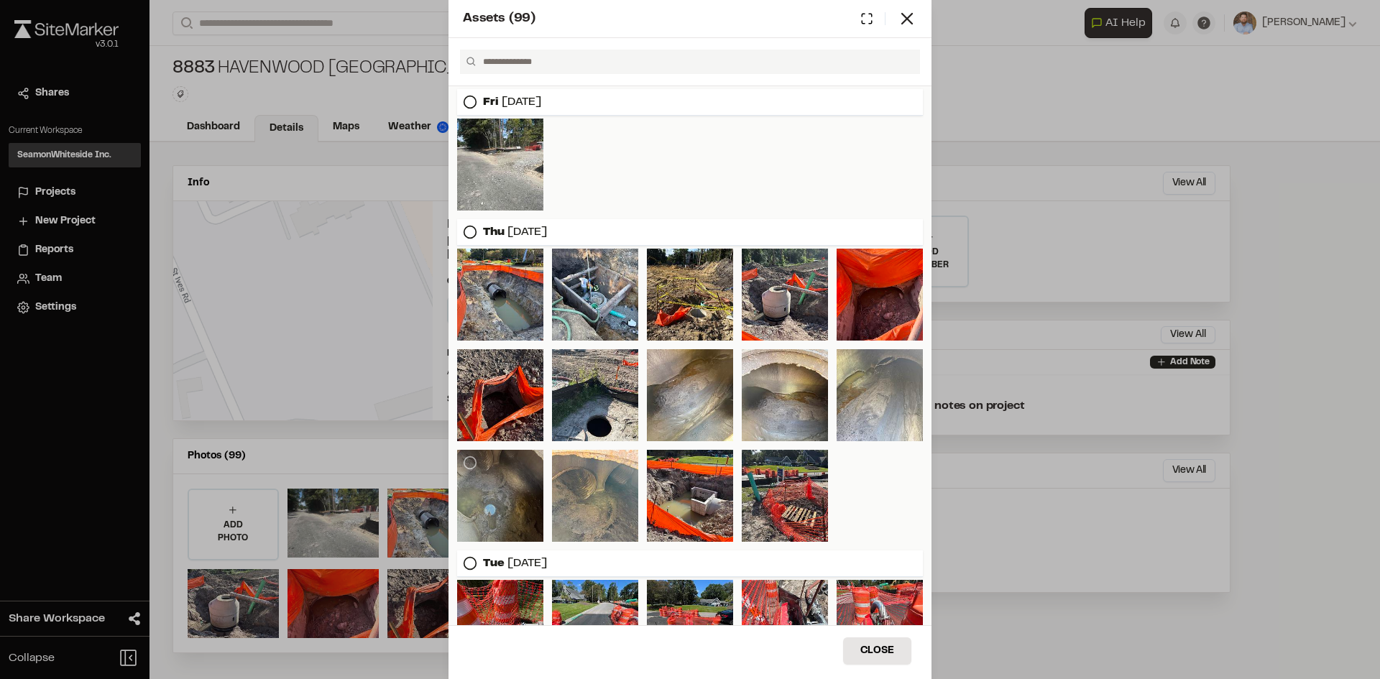
click at [494, 499] on div at bounding box center [500, 496] width 86 height 92
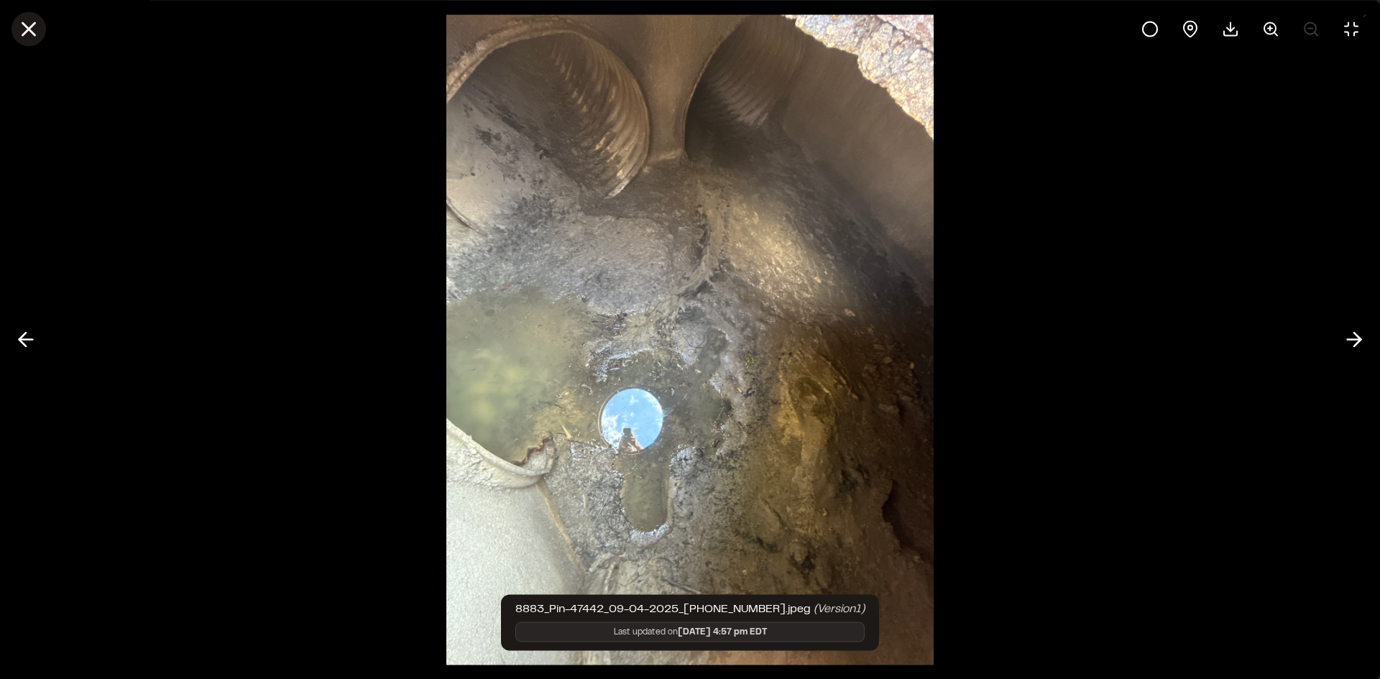
click at [32, 34] on line at bounding box center [29, 29] width 12 height 12
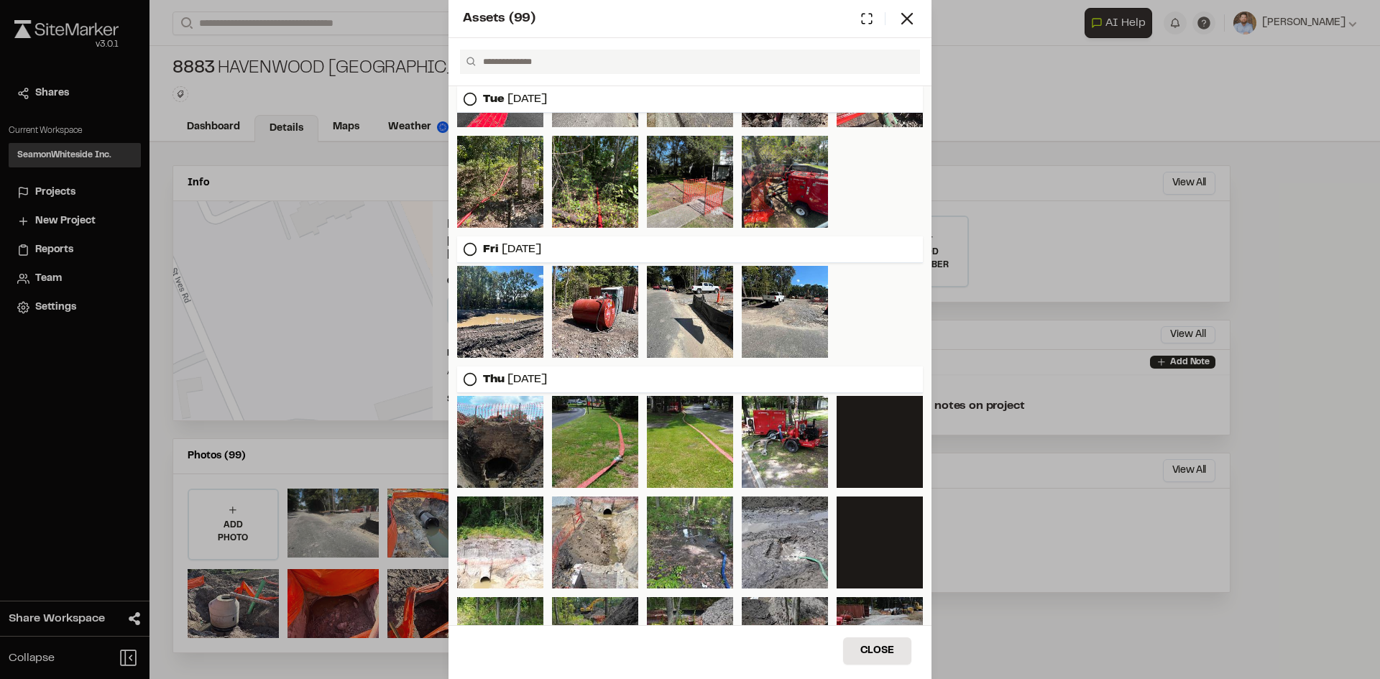
scroll to position [719, 0]
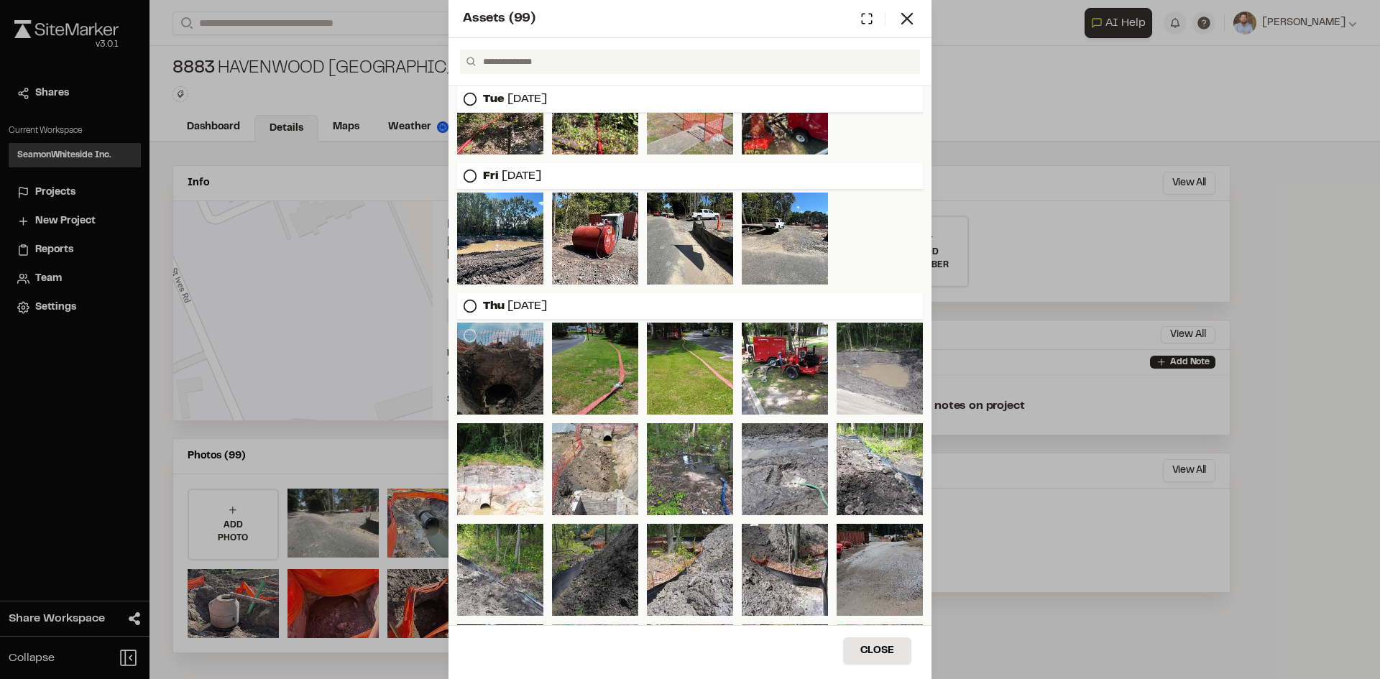
click at [514, 363] on div at bounding box center [500, 369] width 86 height 92
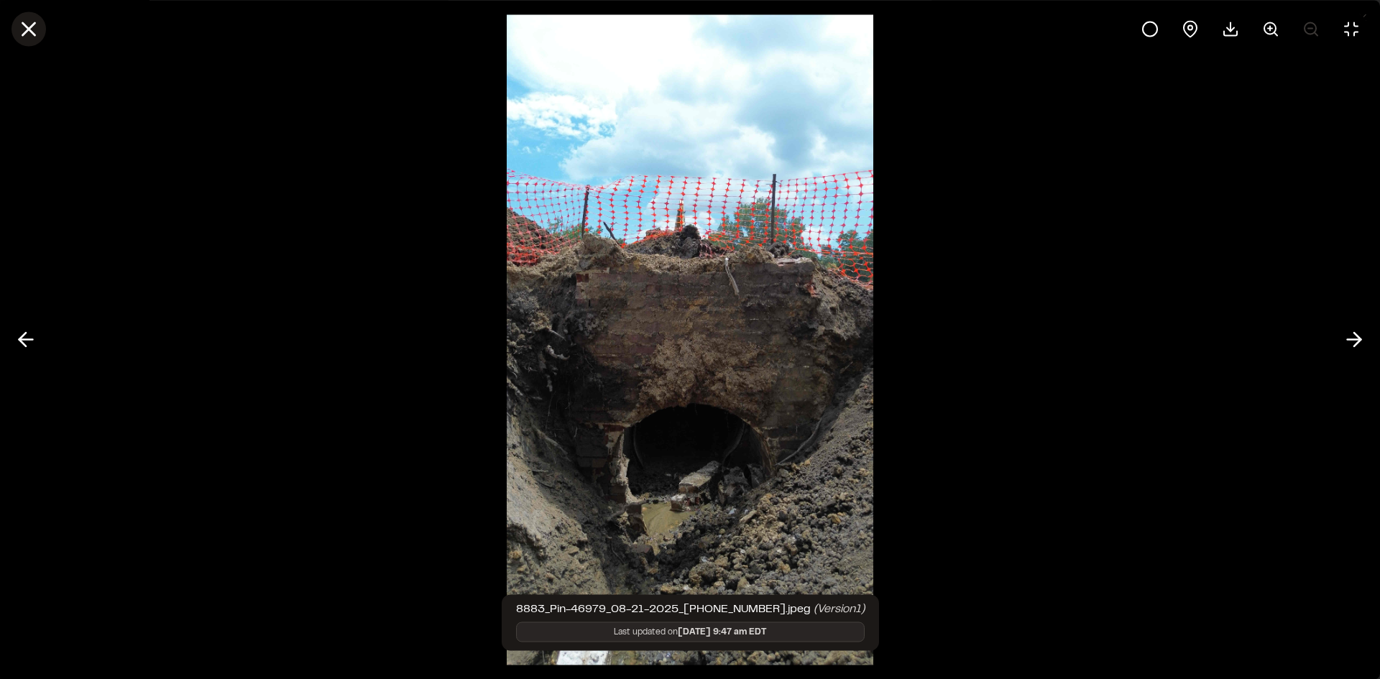
click at [31, 22] on icon at bounding box center [29, 29] width 24 height 24
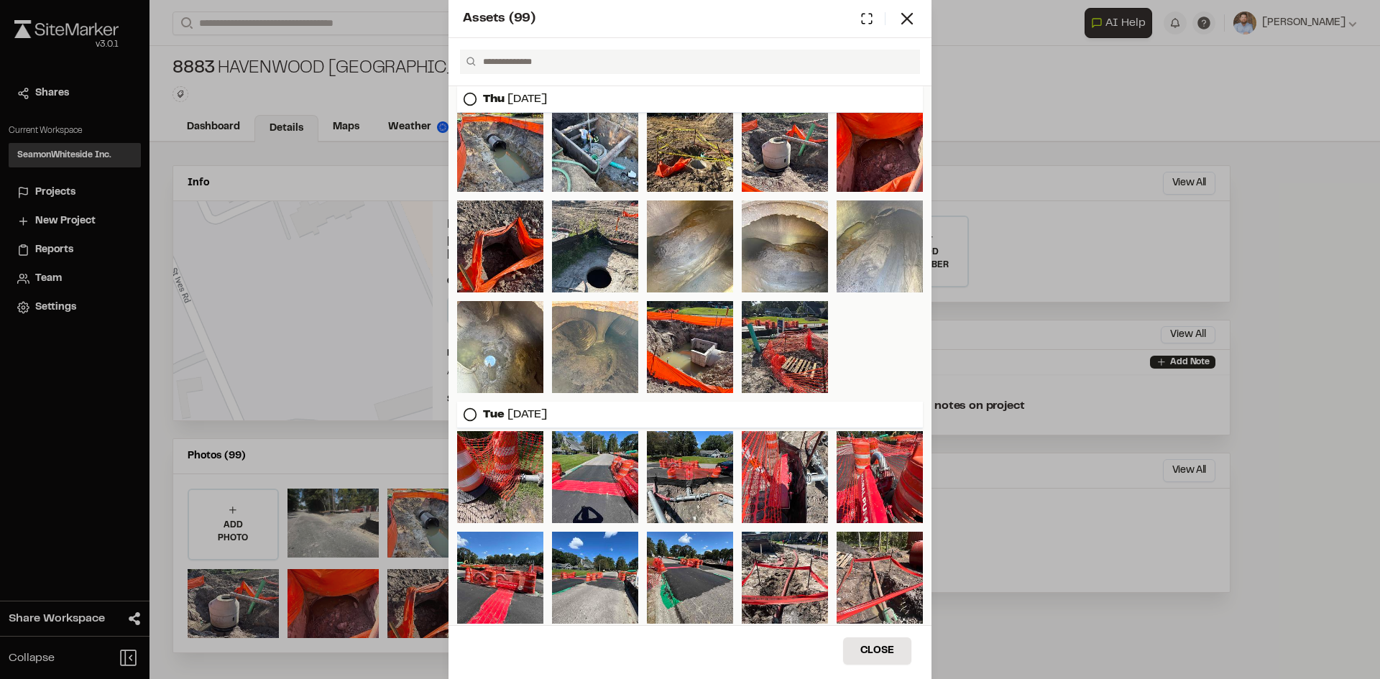
scroll to position [144, 0]
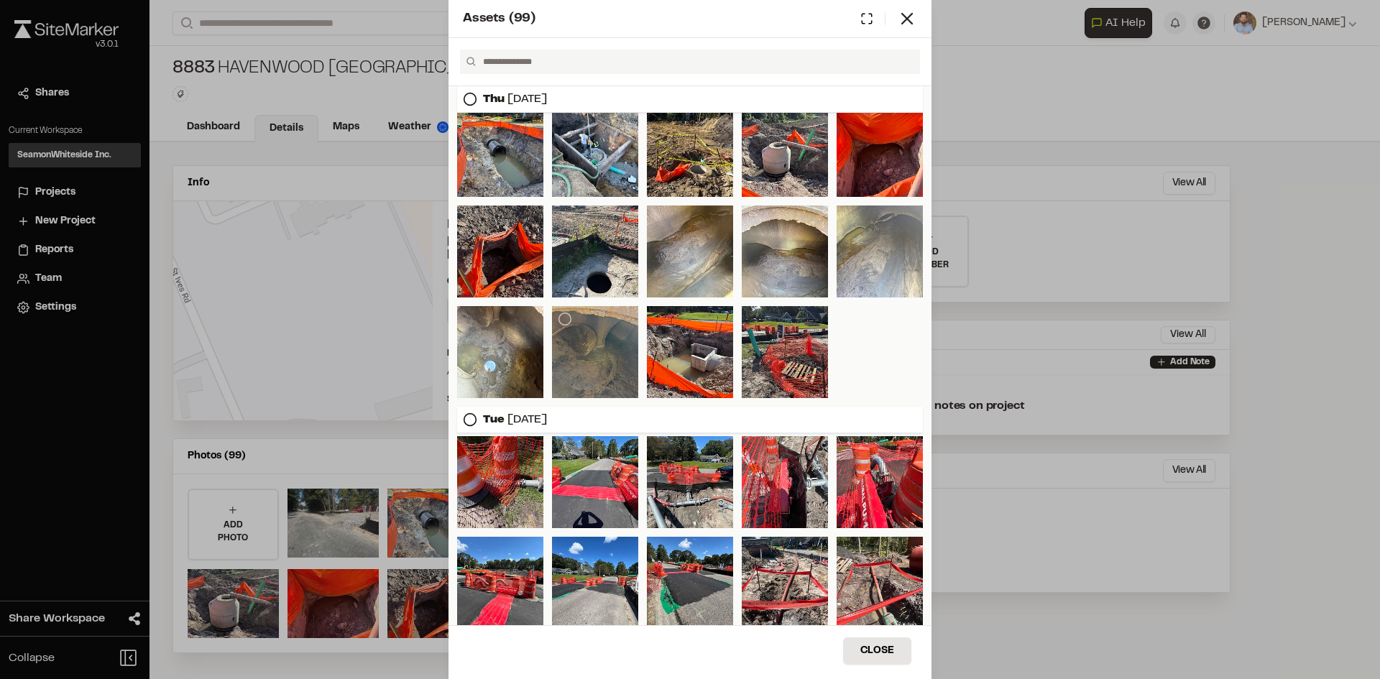
click at [630, 338] on div at bounding box center [595, 352] width 86 height 92
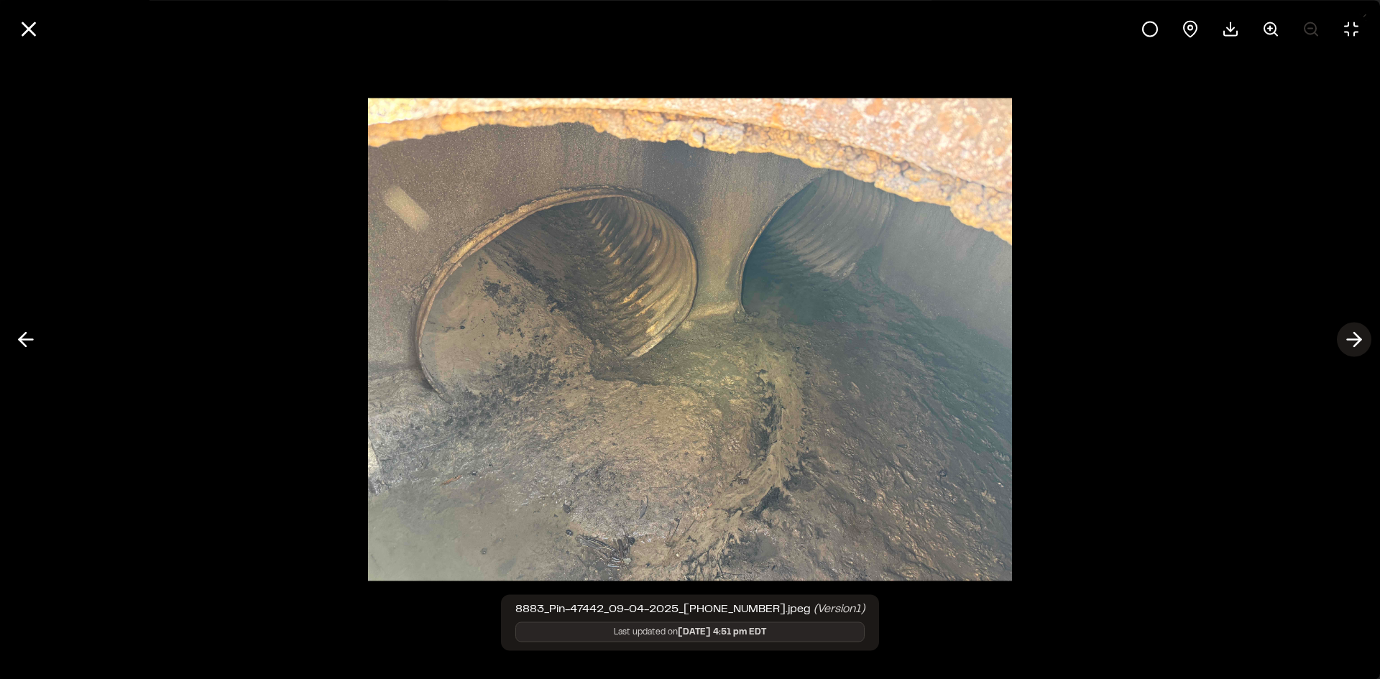
click at [1350, 341] on icon at bounding box center [1353, 340] width 23 height 24
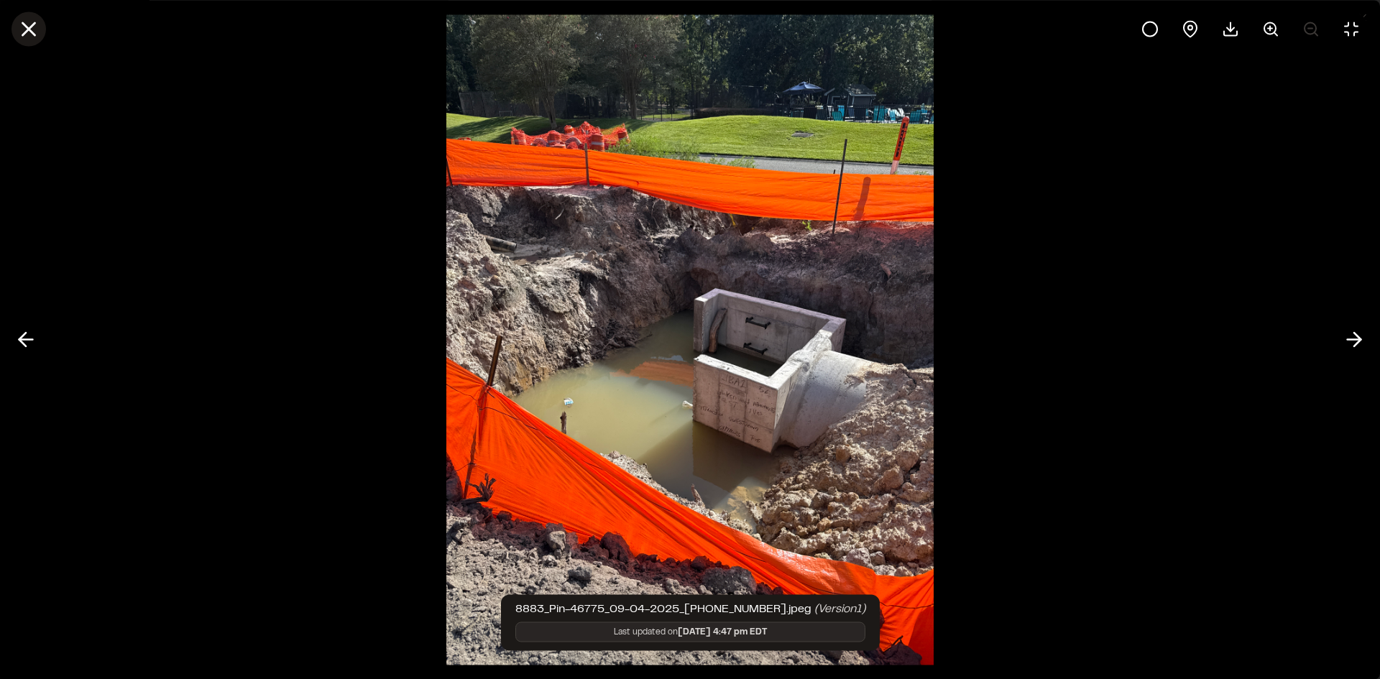
click at [40, 31] on icon at bounding box center [29, 29] width 24 height 24
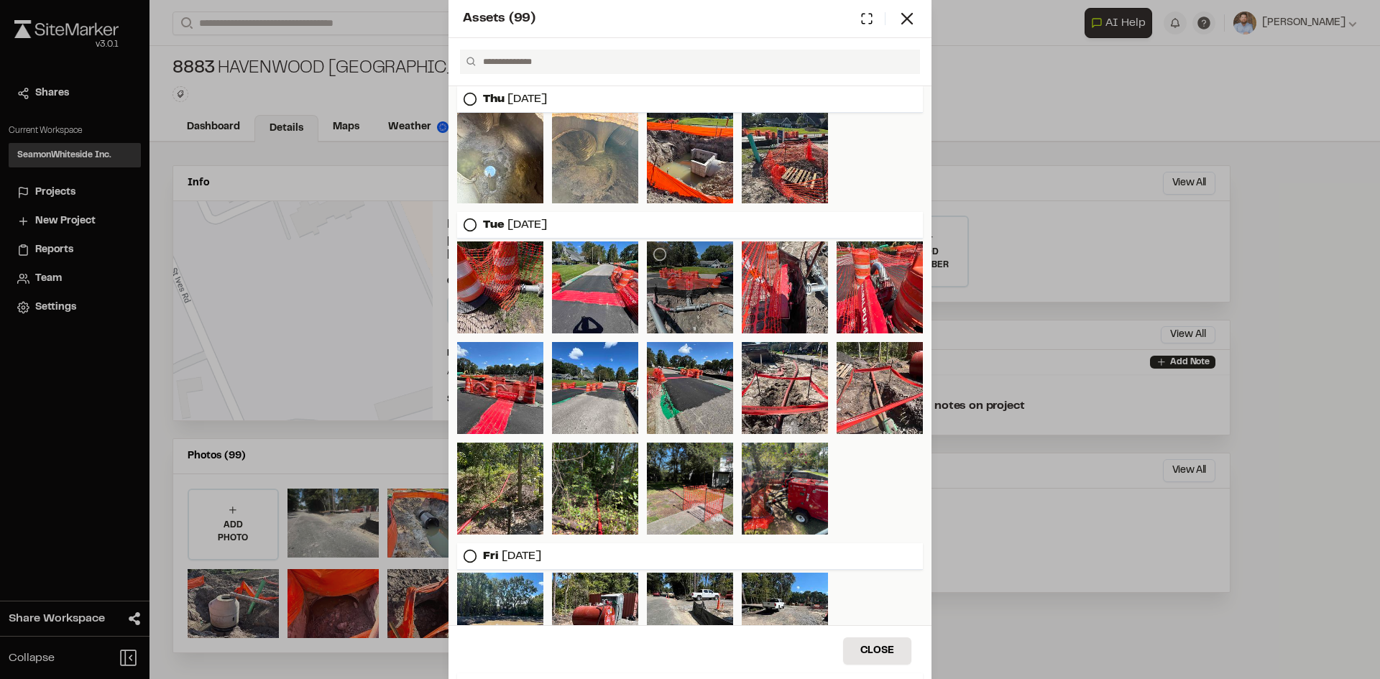
scroll to position [359, 0]
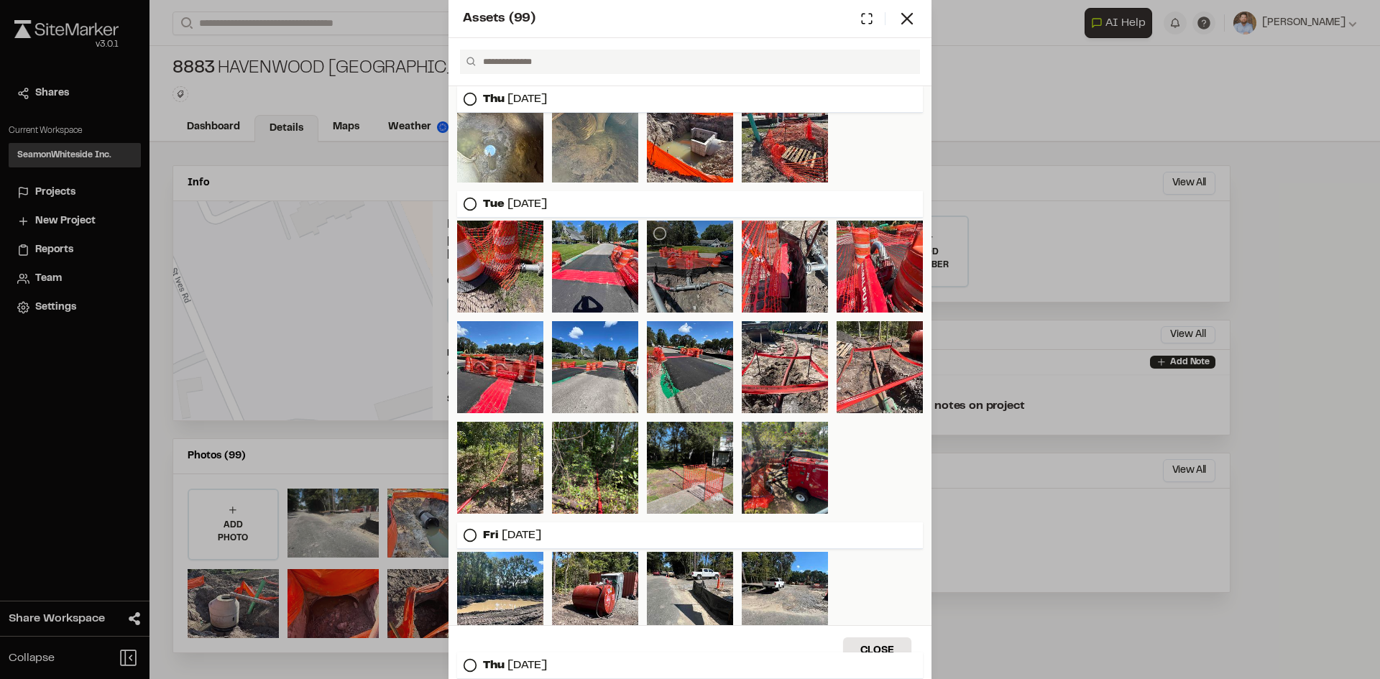
click at [688, 267] on div at bounding box center [690, 267] width 86 height 92
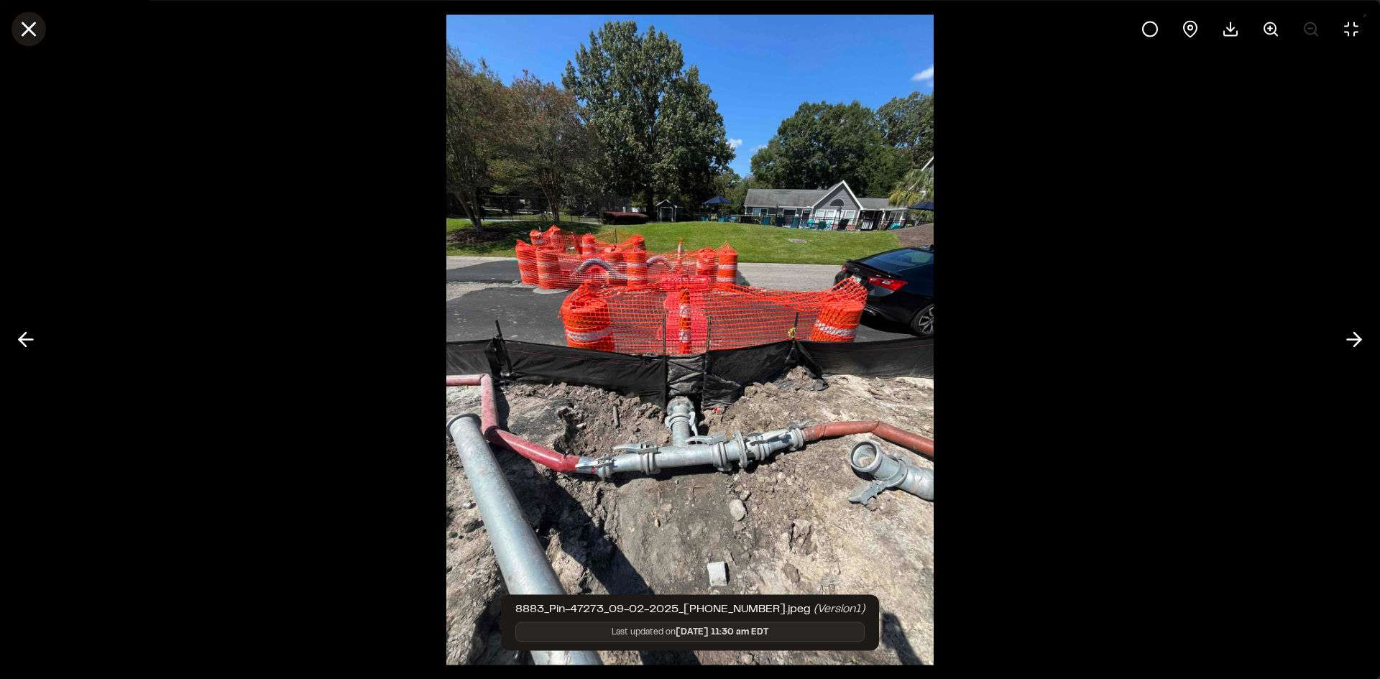
click at [32, 29] on icon at bounding box center [29, 29] width 24 height 24
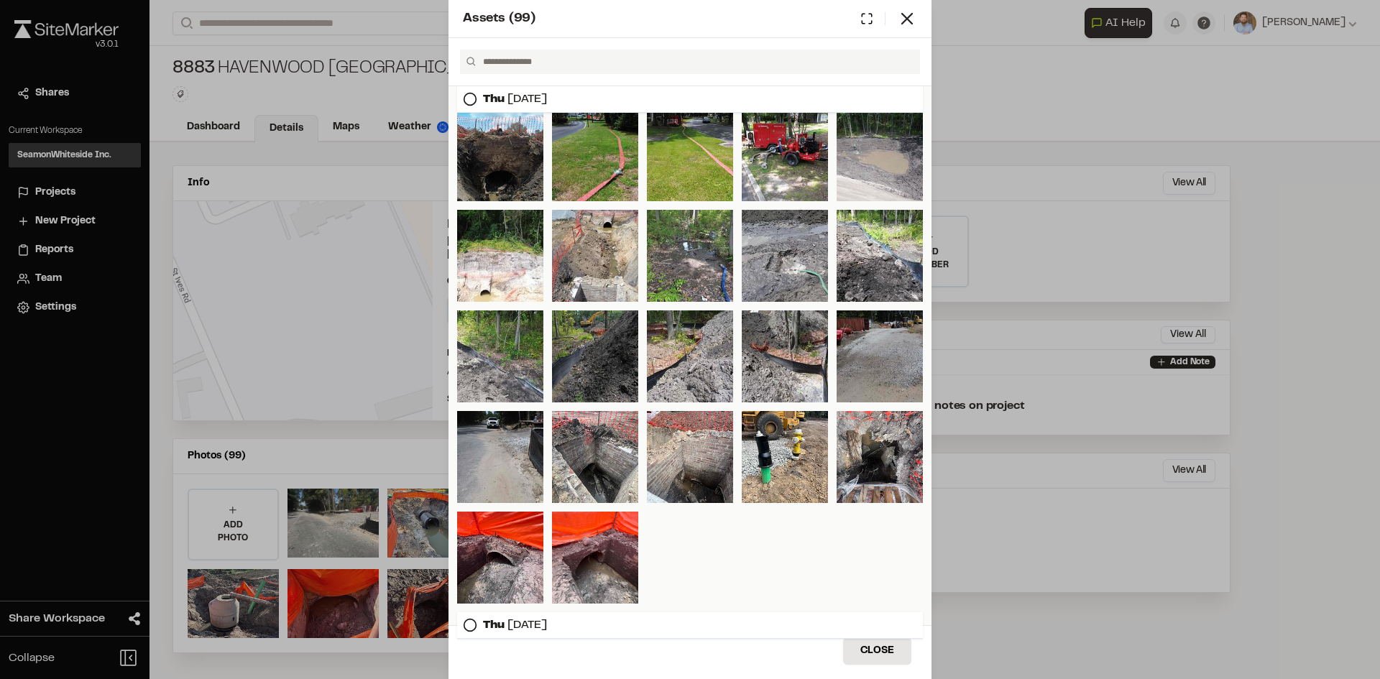
scroll to position [934, 0]
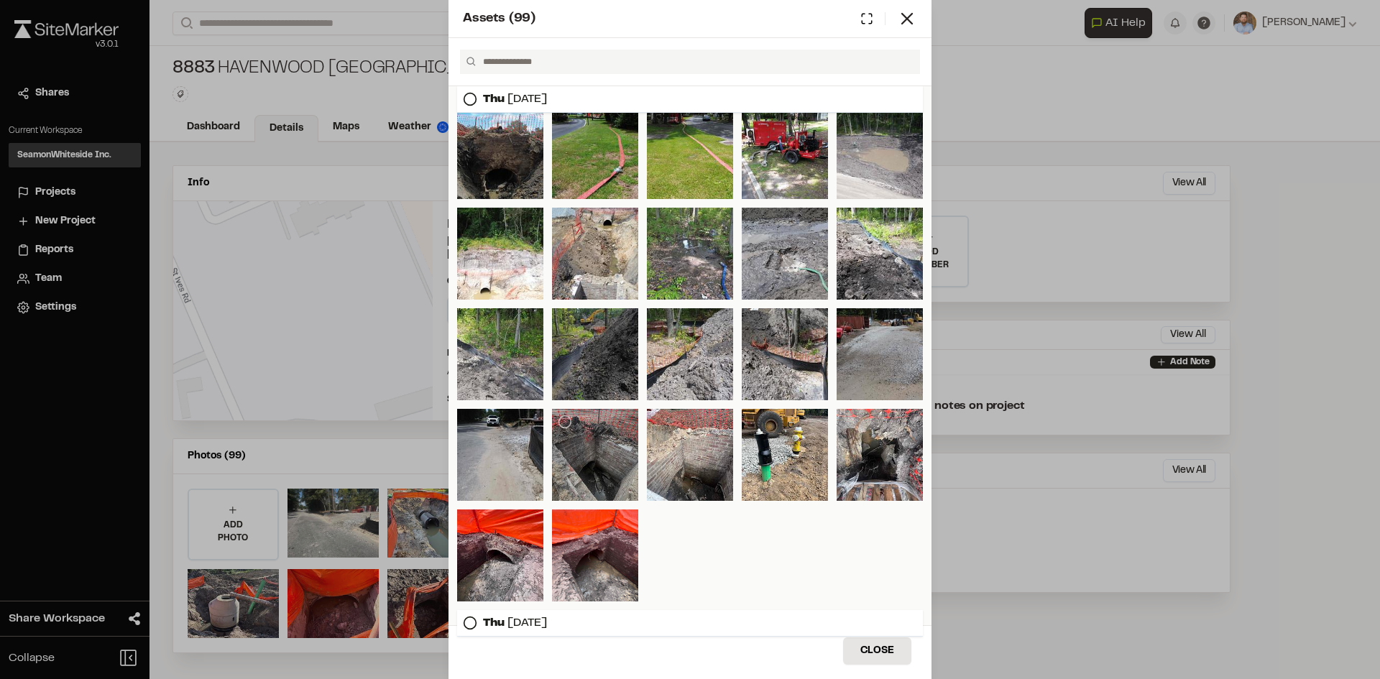
click at [599, 468] on div at bounding box center [595, 455] width 86 height 92
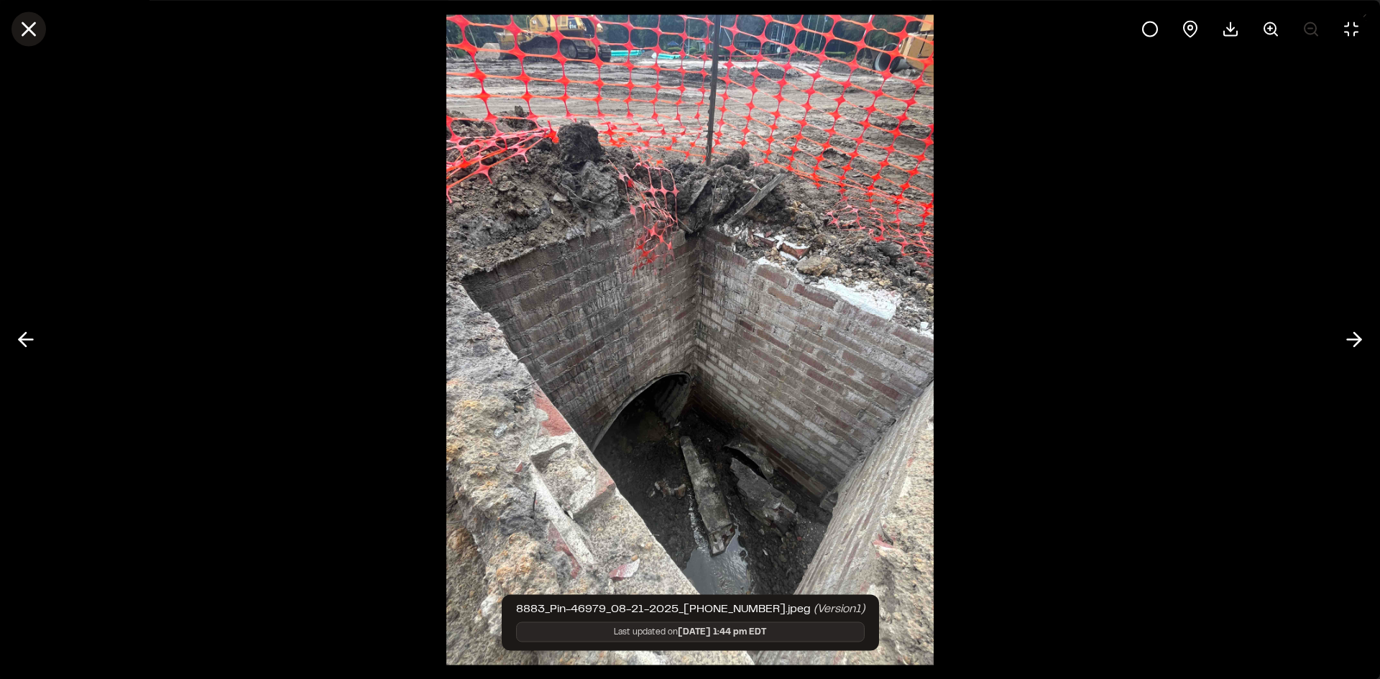
click at [37, 32] on icon at bounding box center [29, 29] width 24 height 24
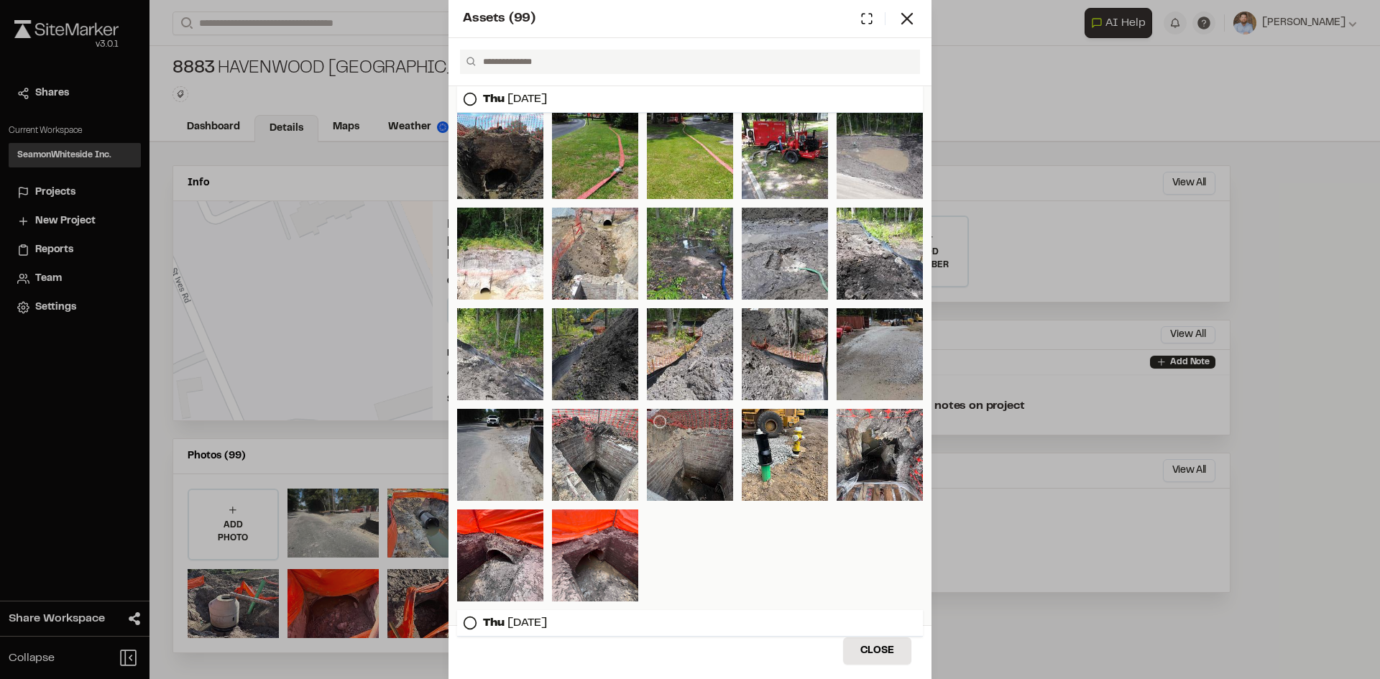
click at [691, 458] on div at bounding box center [690, 455] width 86 height 92
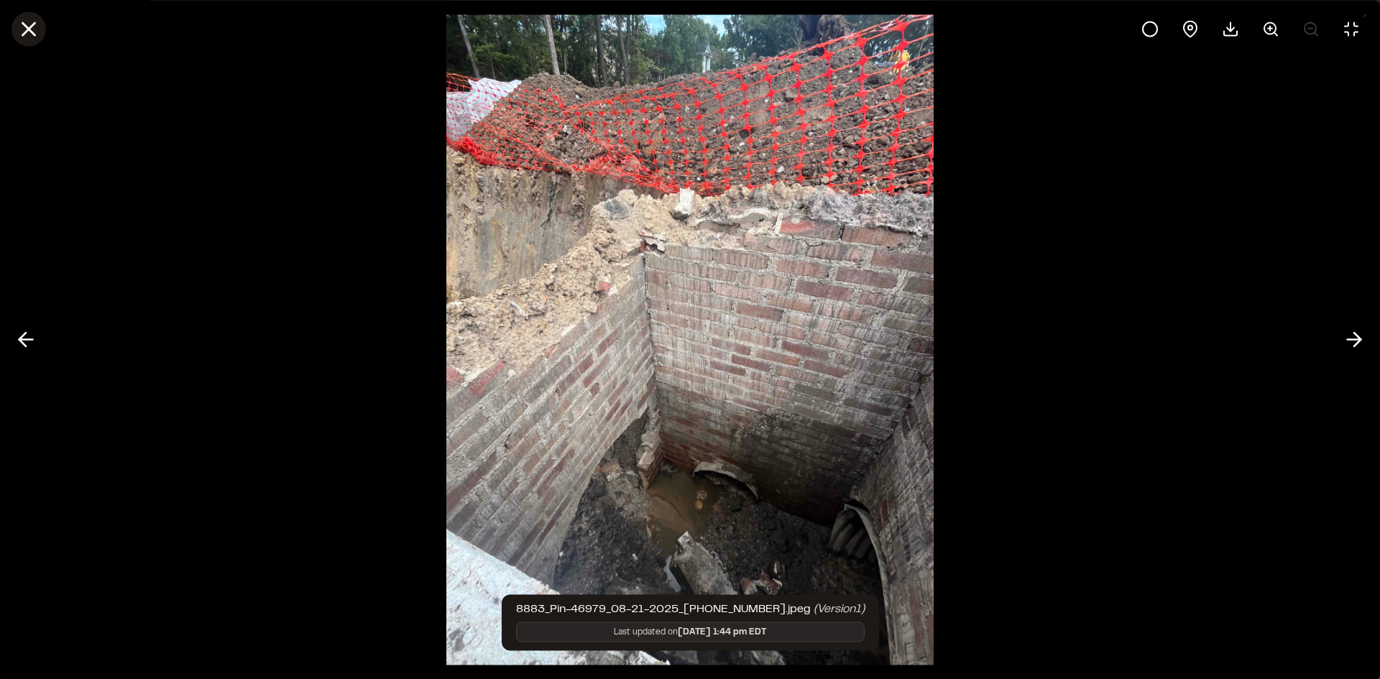
click at [24, 26] on icon at bounding box center [29, 29] width 24 height 24
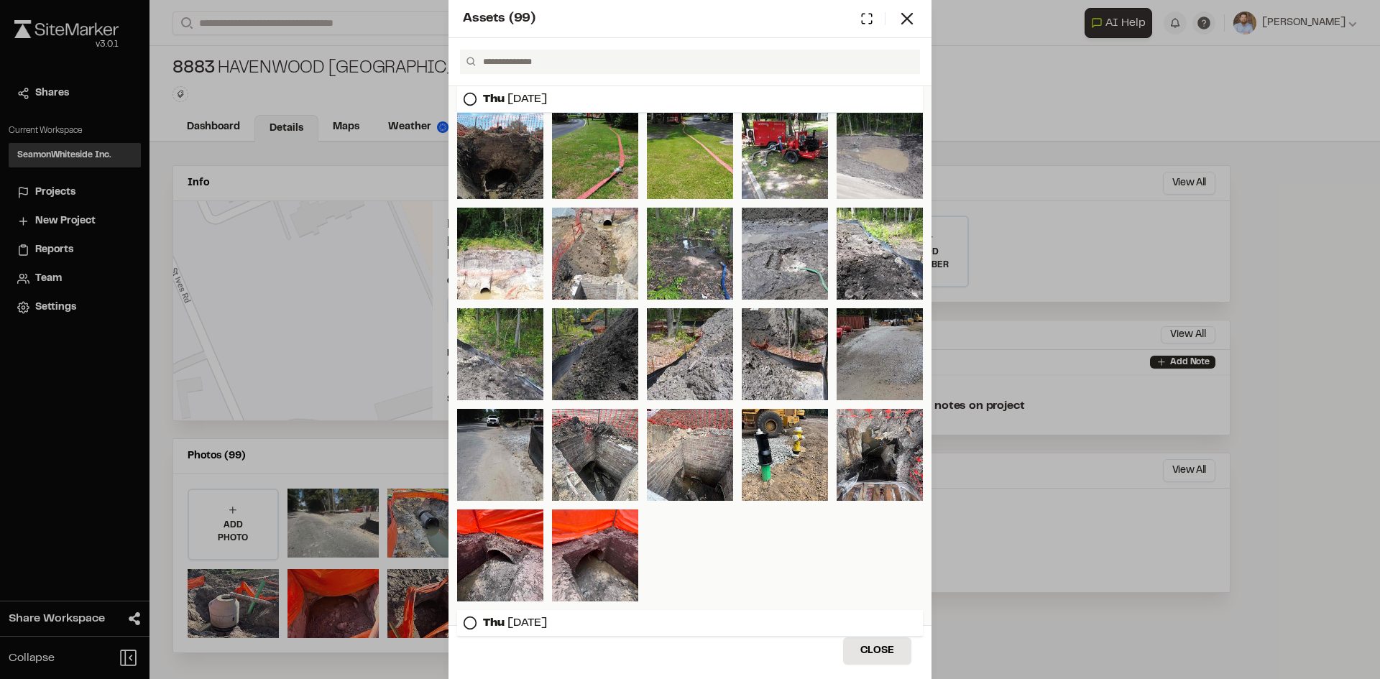
click at [366, 285] on div "Assets ( 99 ) [DATE] [DATE] [DATE] [DATE] [DATE] [DATE] Close Select Download Z…" at bounding box center [690, 339] width 1380 height 679
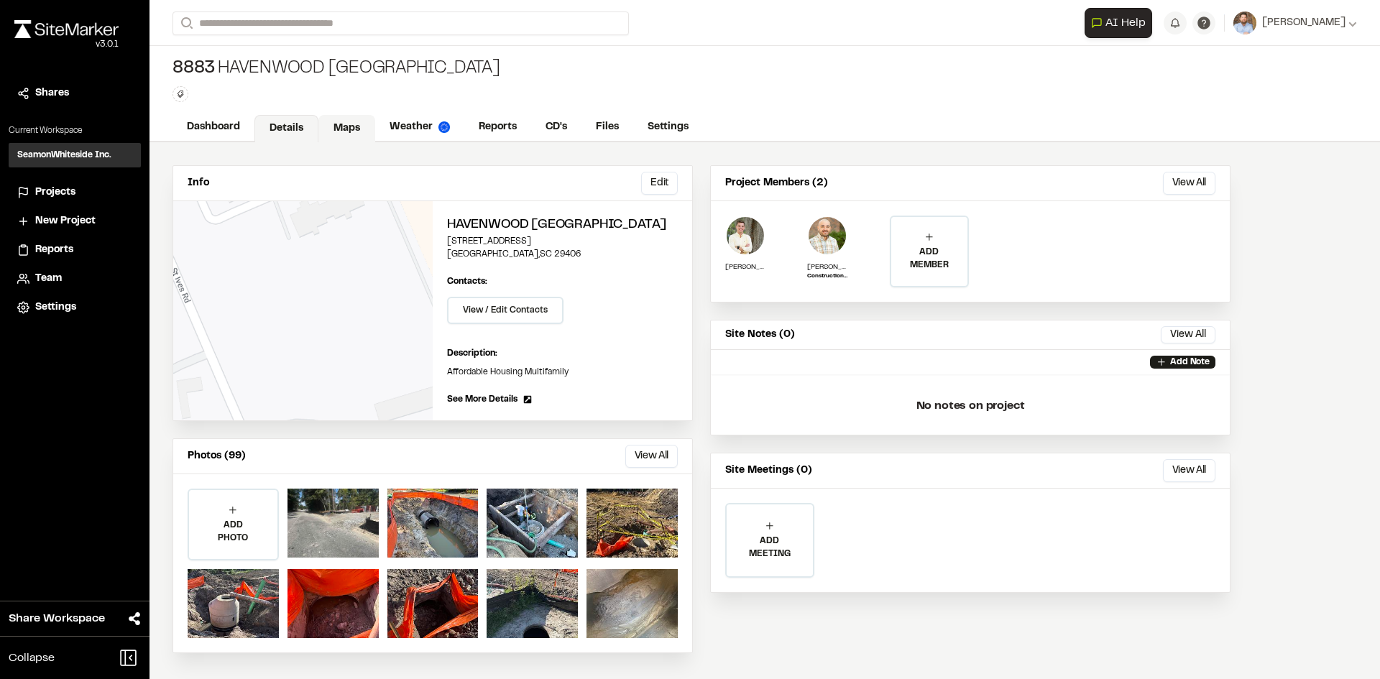
click at [344, 121] on link "Maps" at bounding box center [346, 128] width 57 height 27
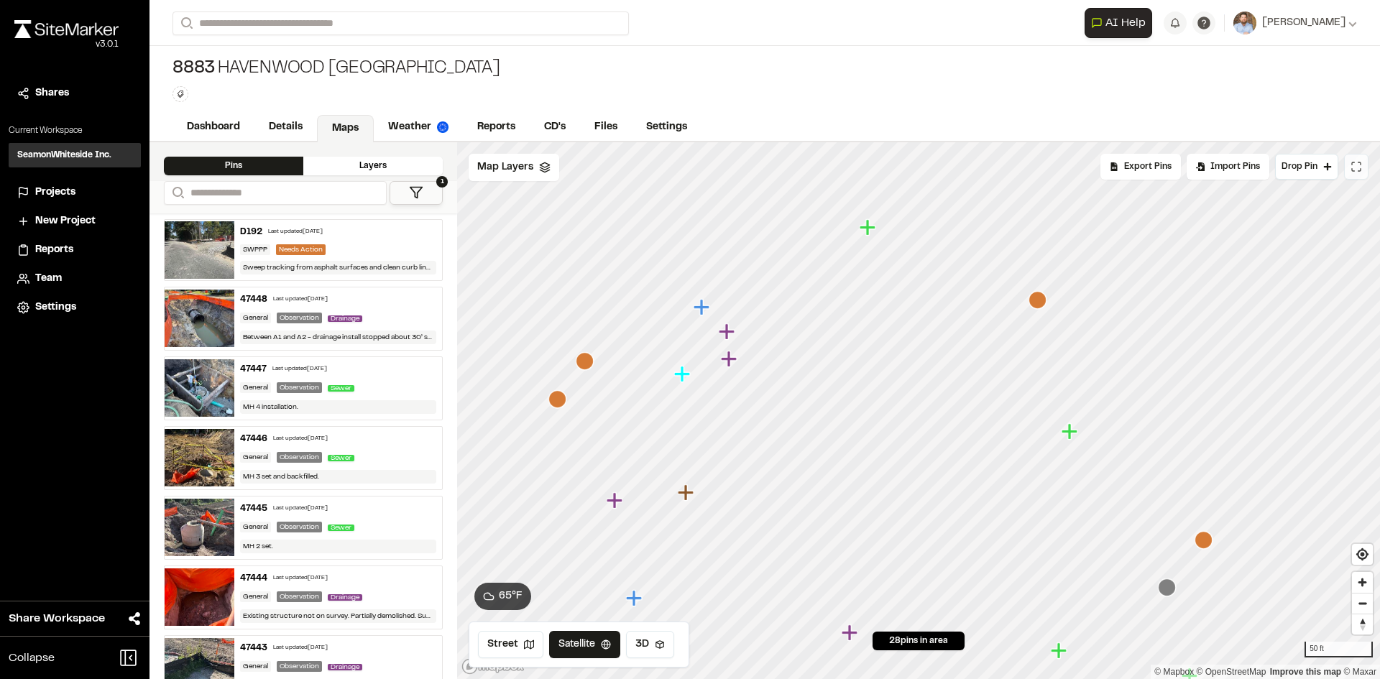
click at [1359, 171] on icon at bounding box center [1359, 170] width 2 height 2
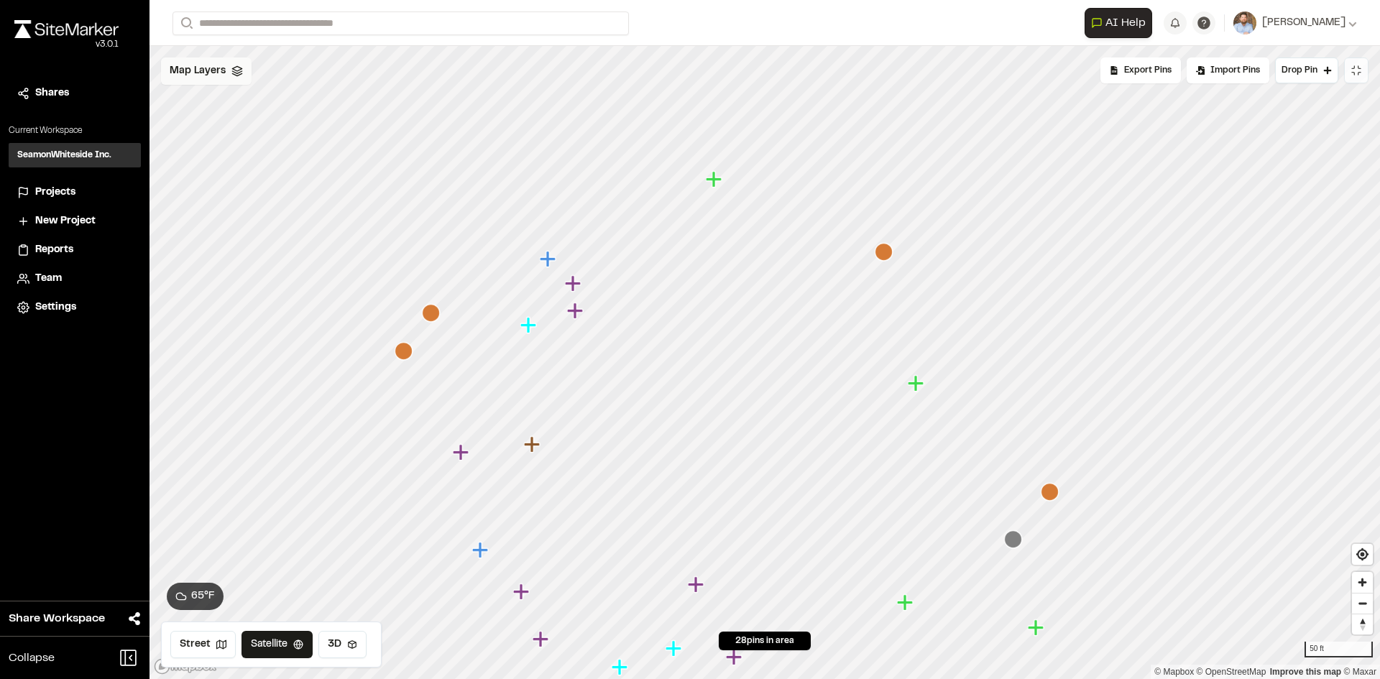
click at [212, 74] on span "Map Layers" at bounding box center [198, 71] width 56 height 16
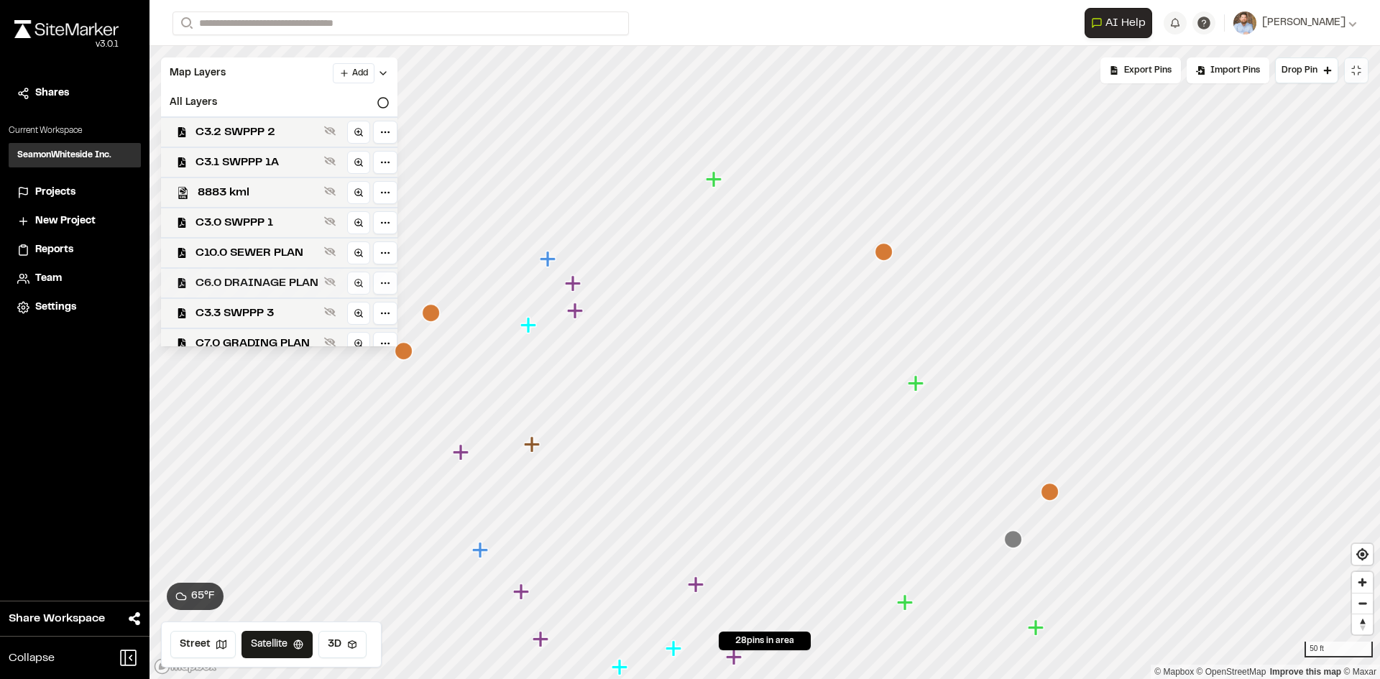
click at [275, 287] on span "C6.0 DRAINAGE PLAN" at bounding box center [256, 282] width 123 height 17
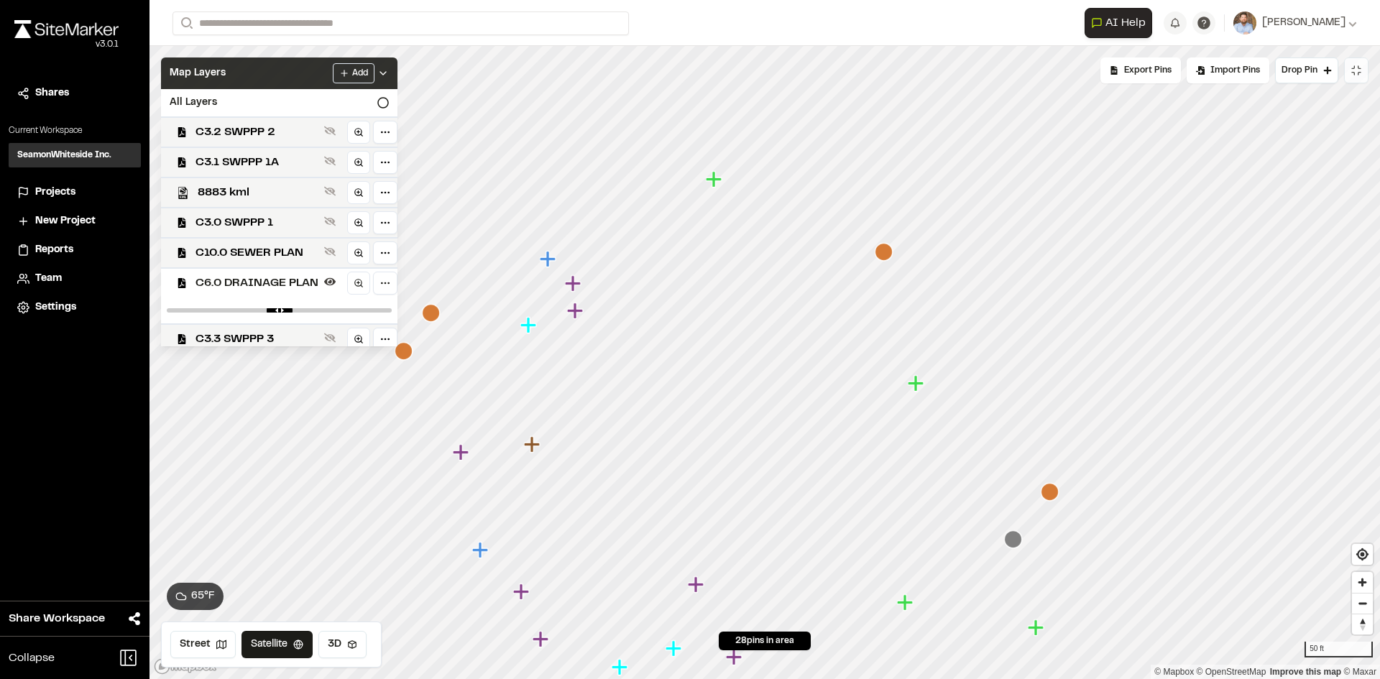
click at [389, 69] on icon at bounding box center [382, 73] width 11 height 11
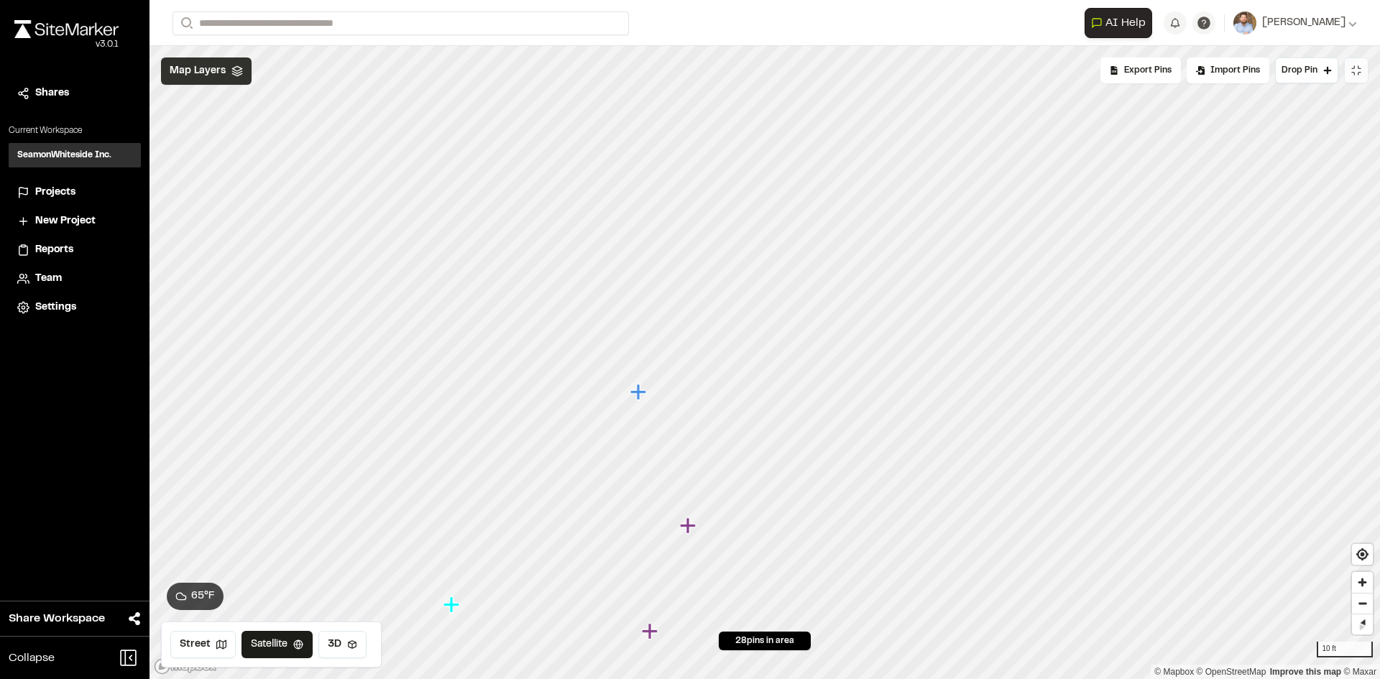
click at [638, 393] on icon "Map marker" at bounding box center [638, 392] width 16 height 16
click at [650, 356] on icon "Map marker" at bounding box center [647, 355] width 16 height 16
click at [225, 71] on div "Map Layers" at bounding box center [206, 70] width 91 height 27
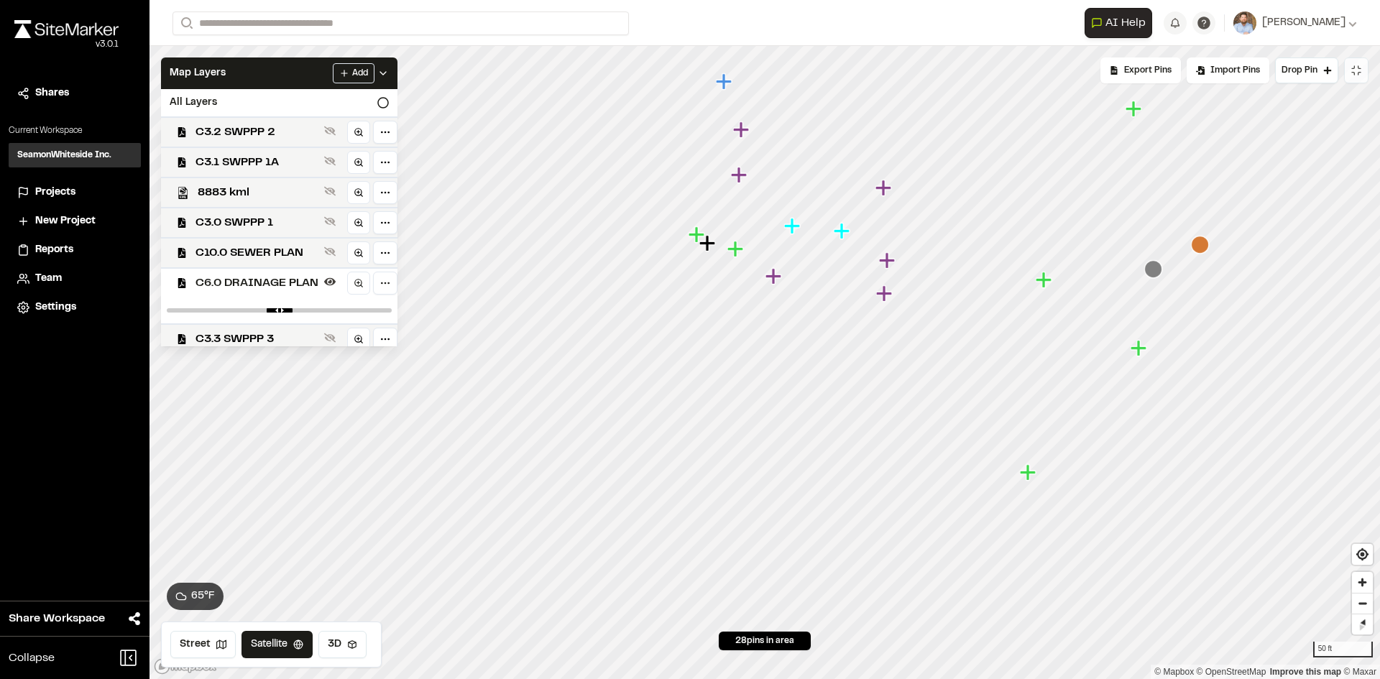
click at [284, 282] on span "C6.0 DRAINAGE PLAN" at bounding box center [256, 282] width 123 height 17
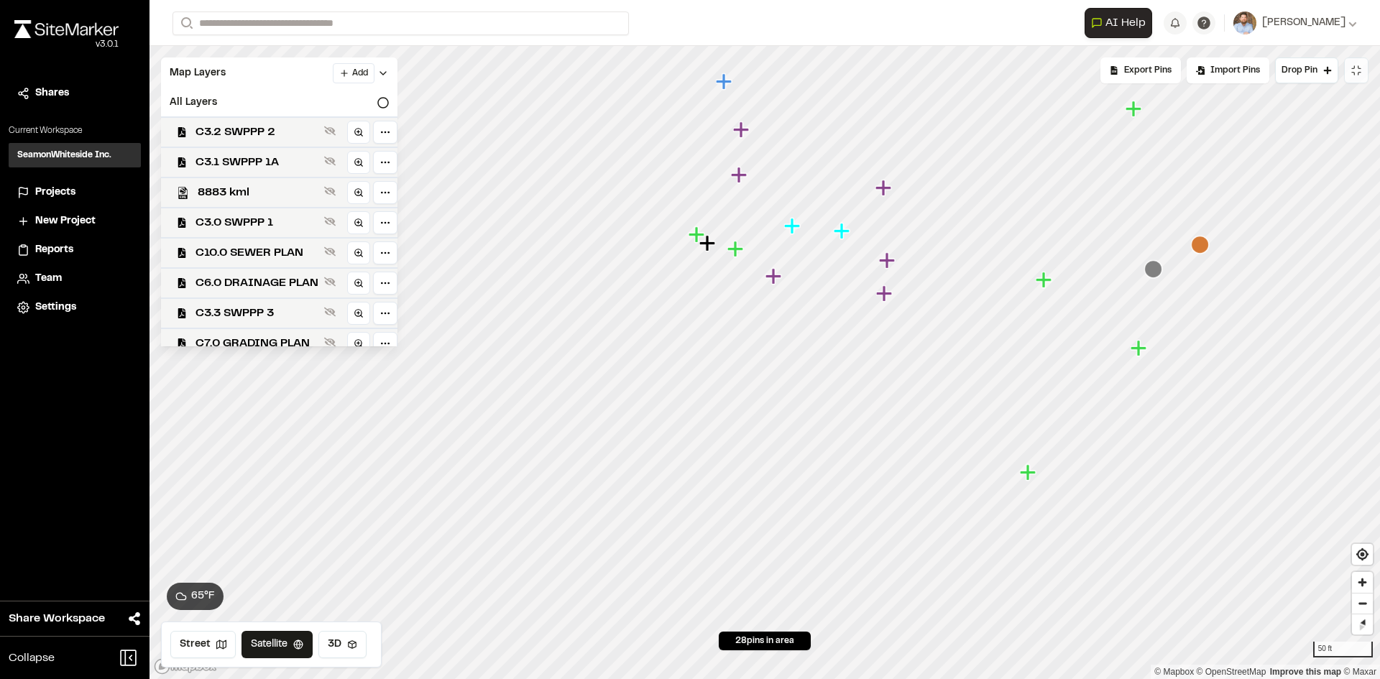
click at [284, 282] on span "C6.0 DRAINAGE PLAN" at bounding box center [256, 282] width 123 height 17
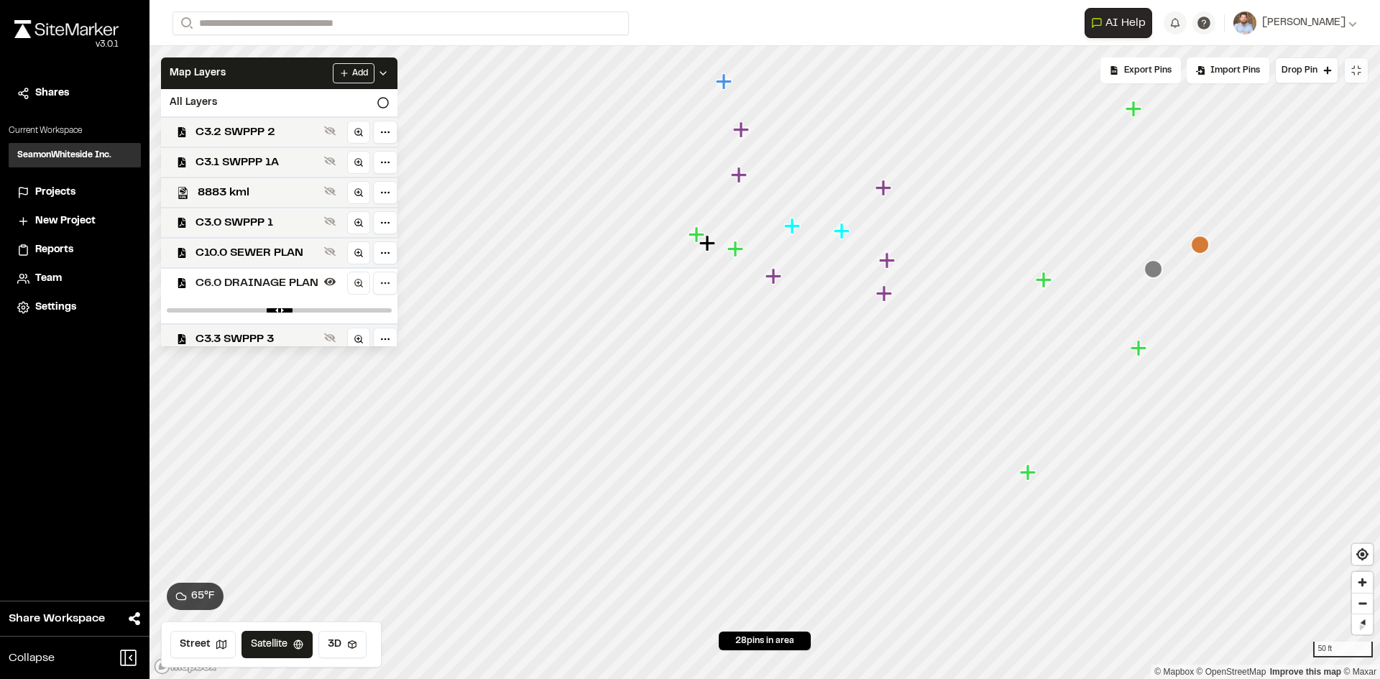
click at [284, 282] on span "C6.0 DRAINAGE PLAN" at bounding box center [256, 282] width 123 height 17
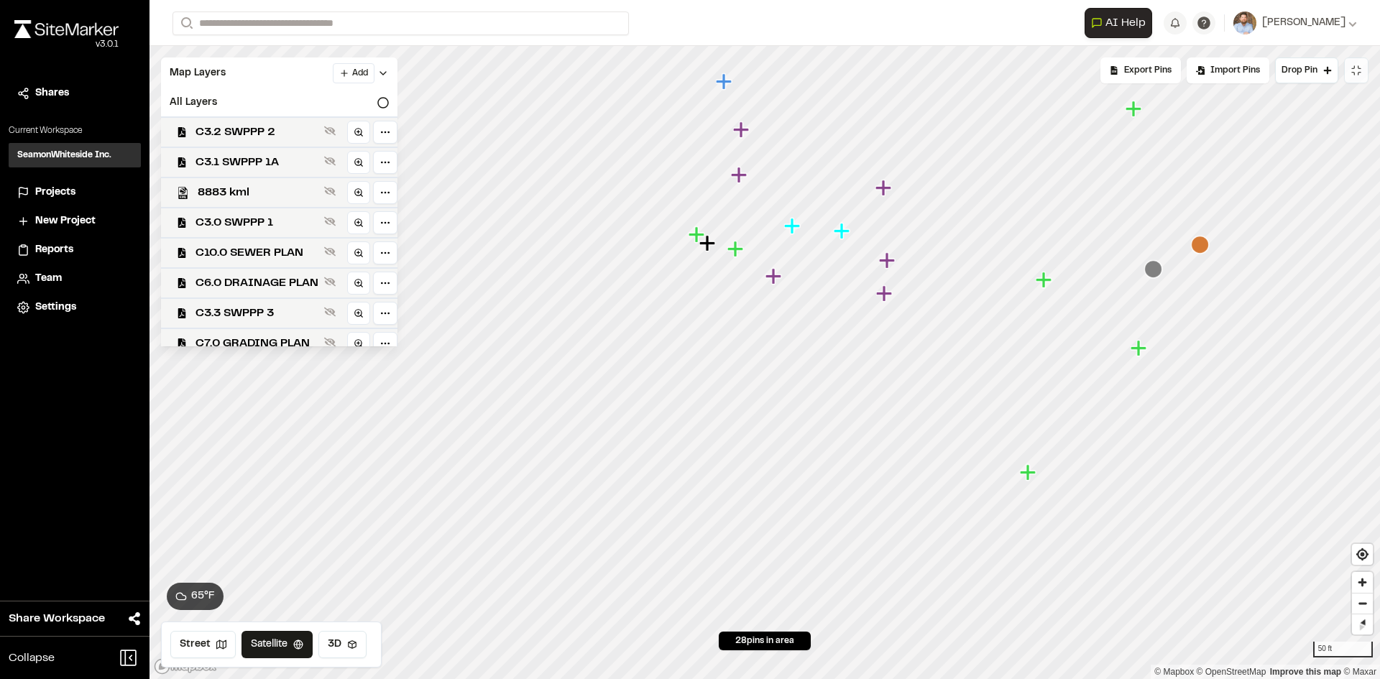
click at [284, 282] on span "C6.0 DRAINAGE PLAN" at bounding box center [256, 282] width 123 height 17
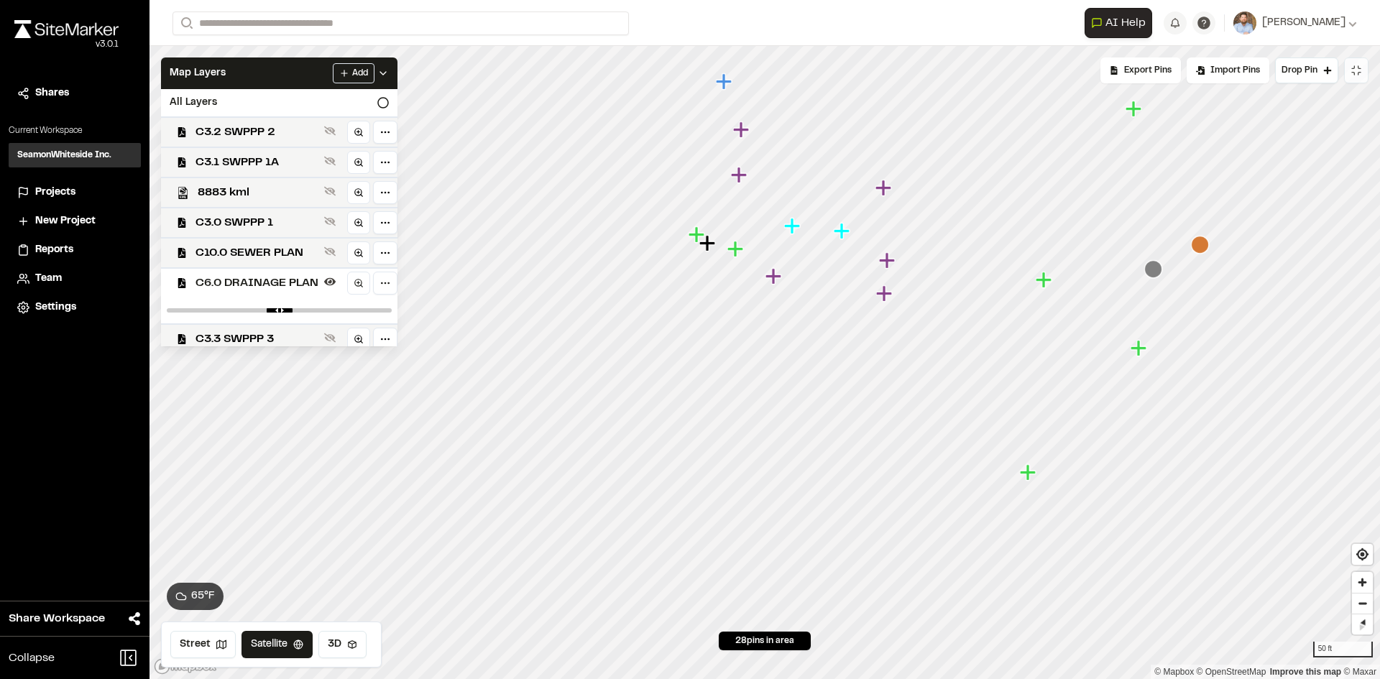
click at [284, 282] on span "C6.0 DRAINAGE PLAN" at bounding box center [256, 282] width 123 height 17
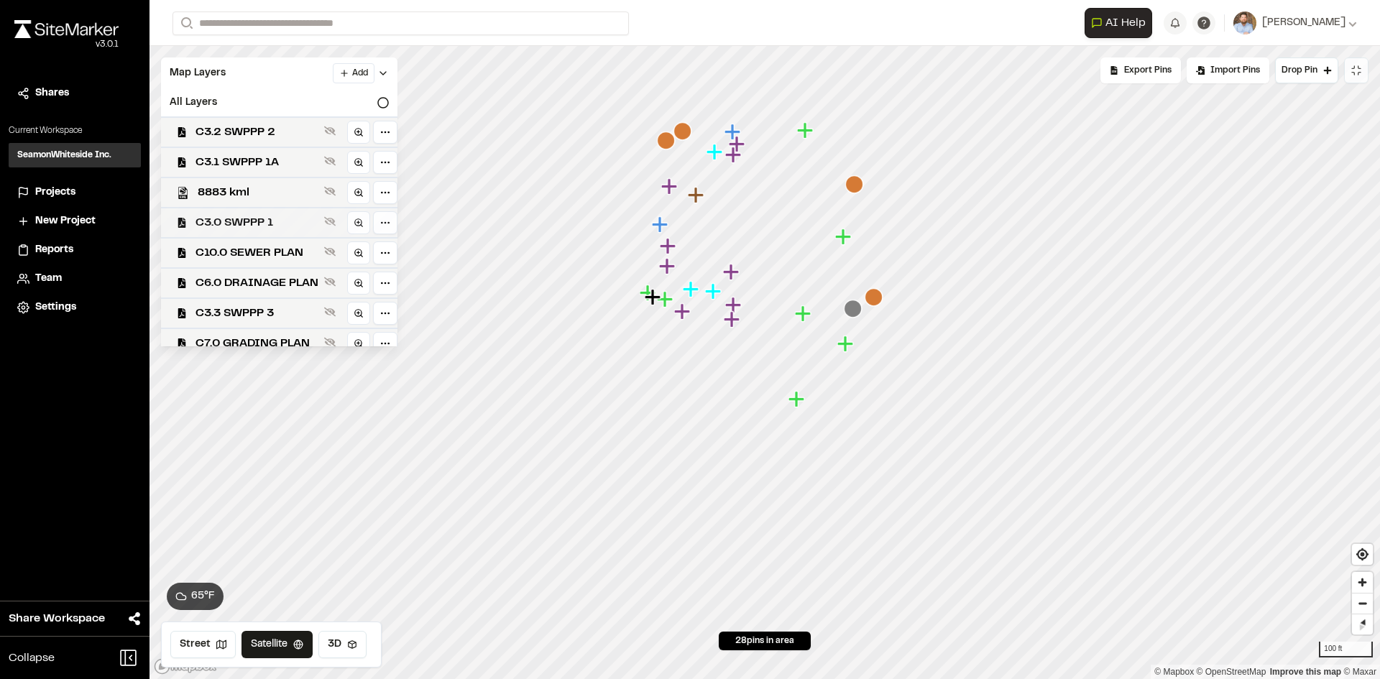
click at [251, 223] on span "C3.0 SWPPP 1" at bounding box center [256, 222] width 123 height 17
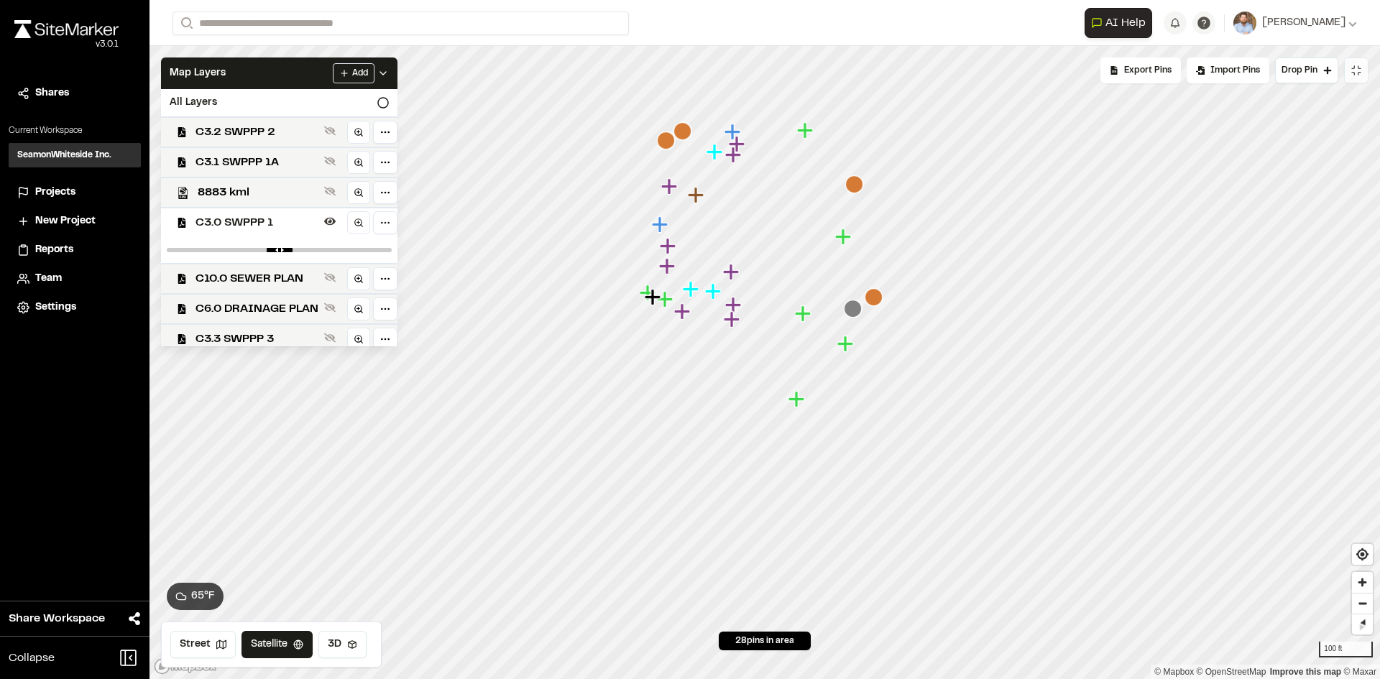
click at [876, 300] on icon "Map marker" at bounding box center [873, 297] width 18 height 18
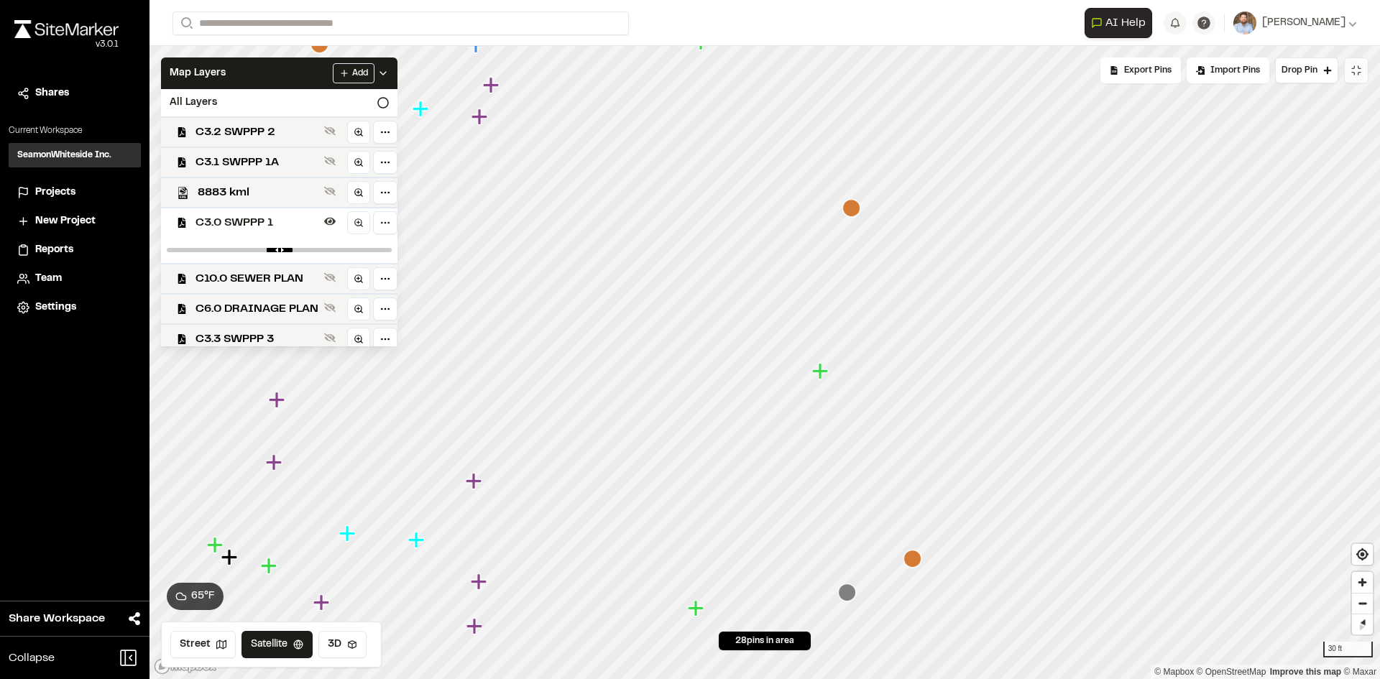
click at [389, 76] on icon at bounding box center [382, 73] width 11 height 11
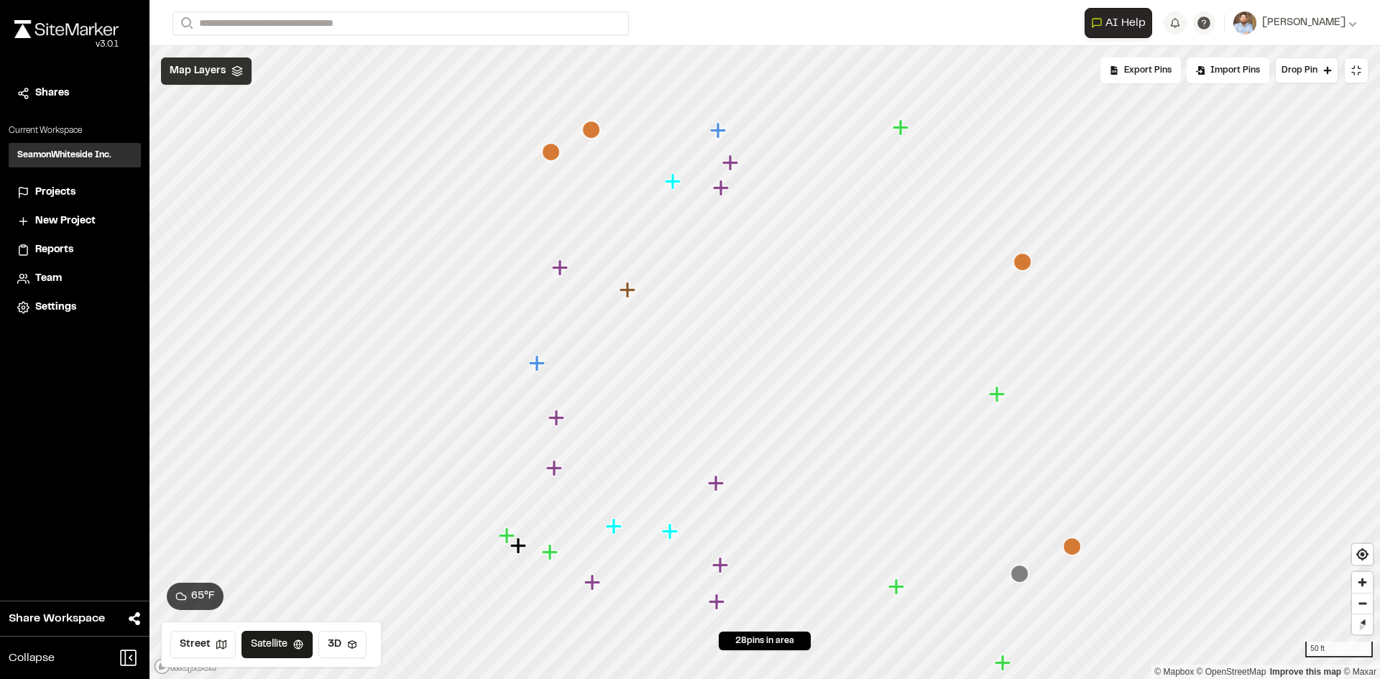
click at [216, 75] on span "Map Layers" at bounding box center [198, 71] width 56 height 16
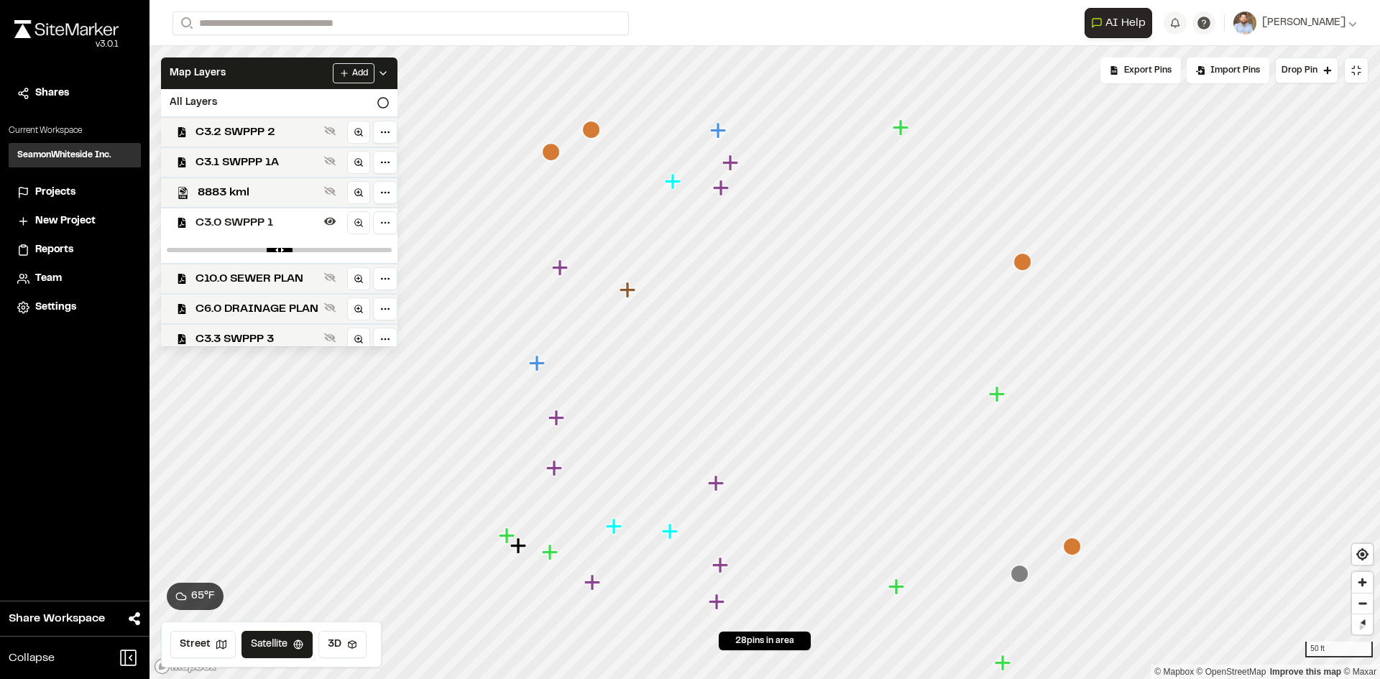
click at [254, 225] on span "C3.0 SWPPP 1" at bounding box center [256, 222] width 123 height 17
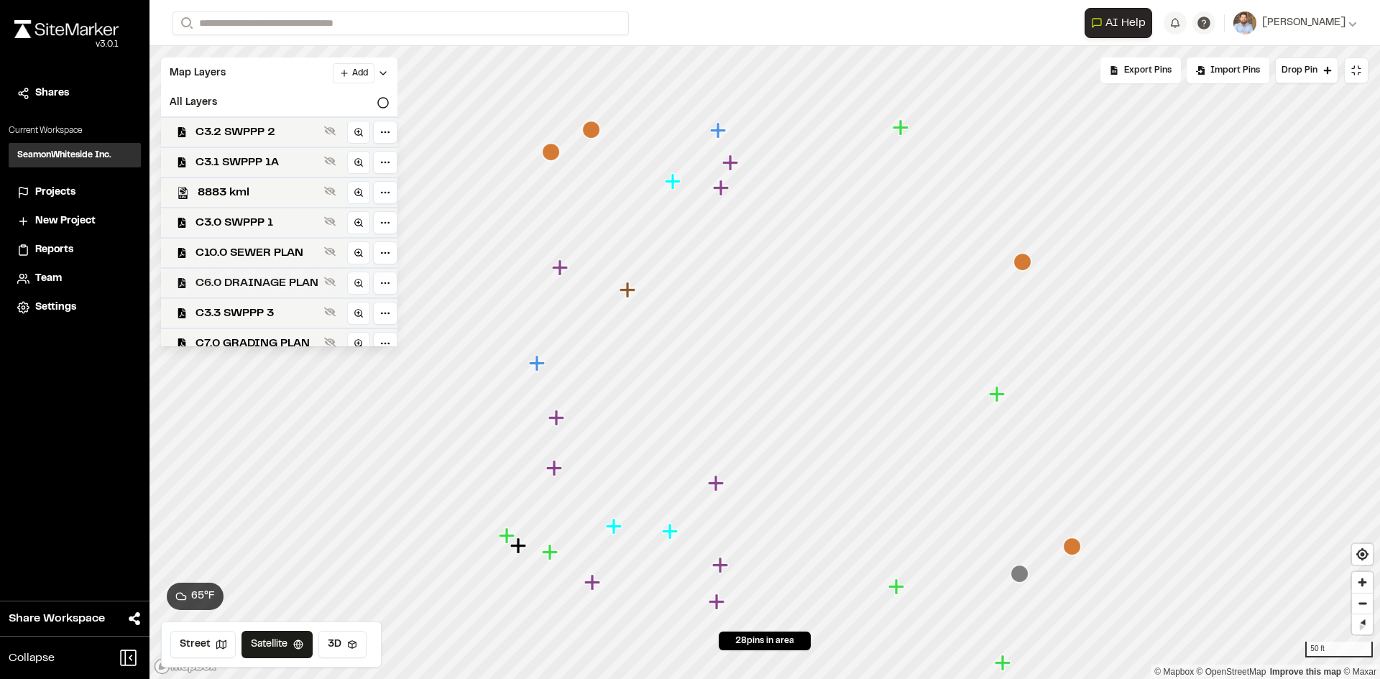
click at [262, 284] on span "C6.0 DRAINAGE PLAN" at bounding box center [256, 282] width 123 height 17
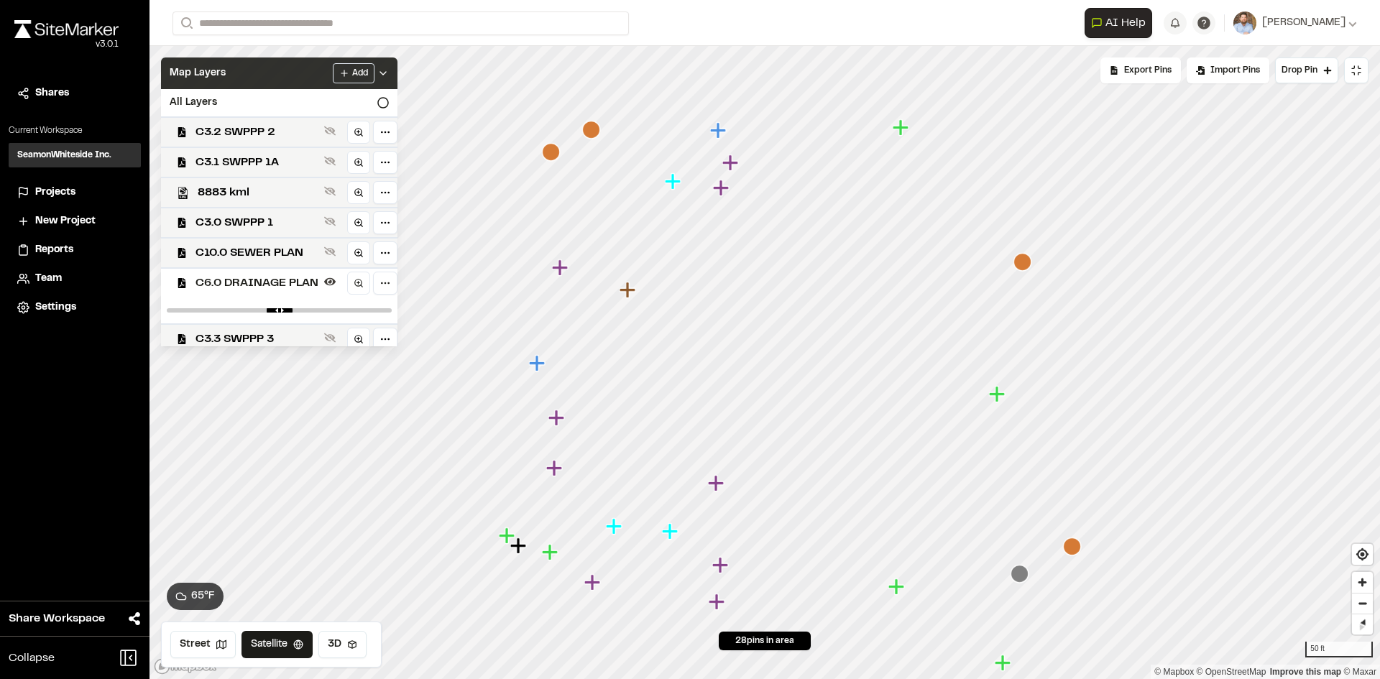
click at [389, 75] on icon at bounding box center [382, 73] width 11 height 11
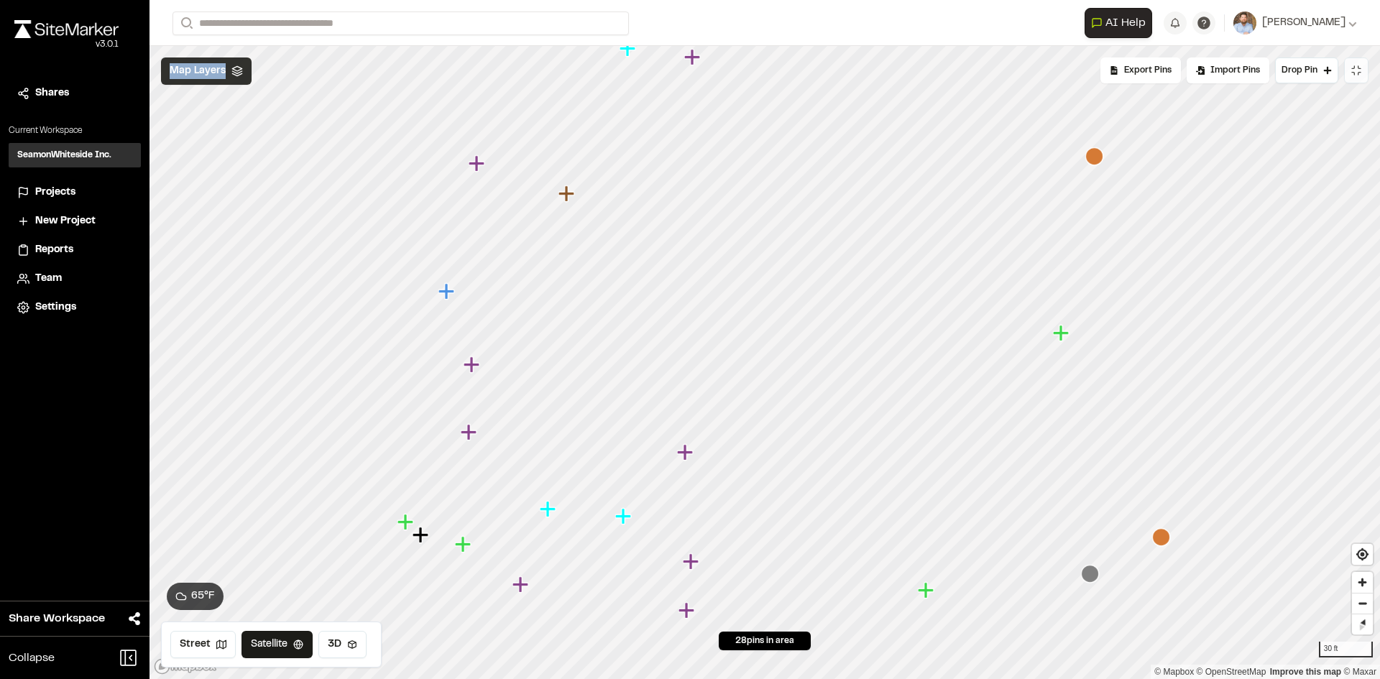
click at [1353, 73] on icon at bounding box center [1353, 74] width 2 height 2
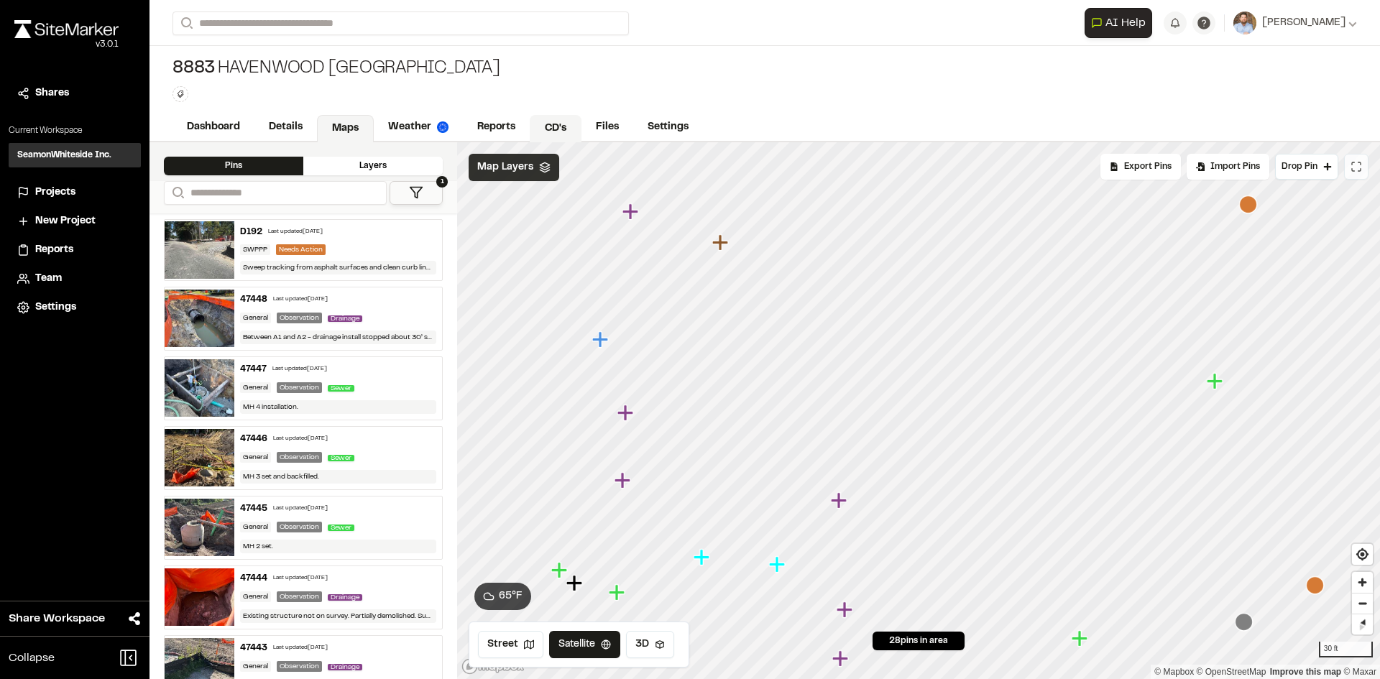
click at [553, 126] on link "CD's" at bounding box center [556, 128] width 52 height 27
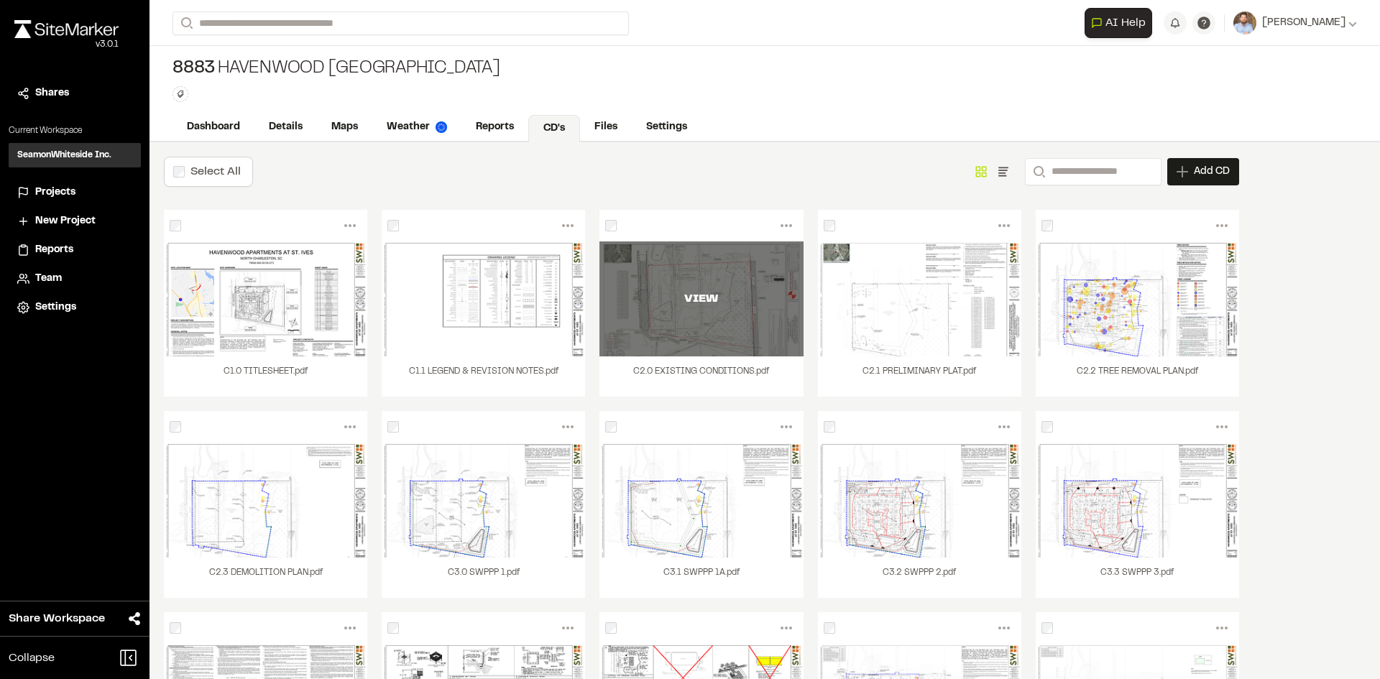
click at [678, 325] on div "VIEW" at bounding box center [700, 298] width 203 height 115
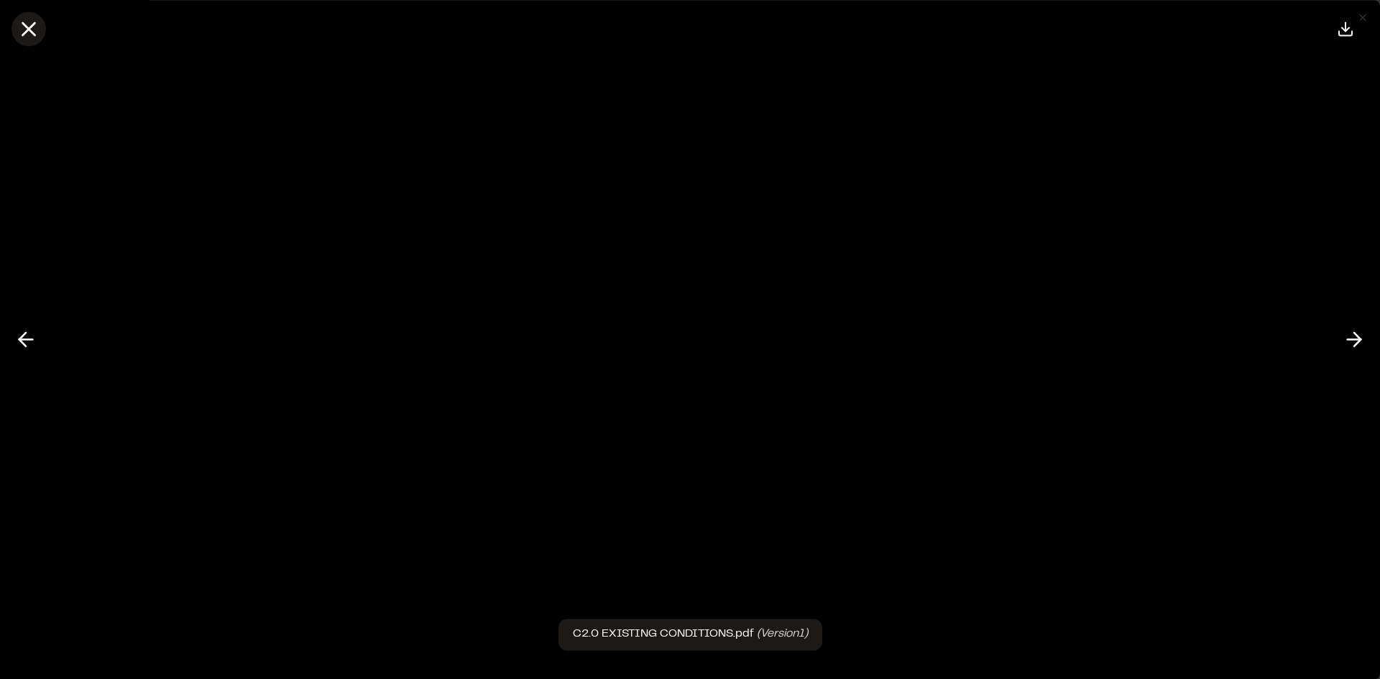
click at [31, 29] on icon at bounding box center [29, 29] width 24 height 24
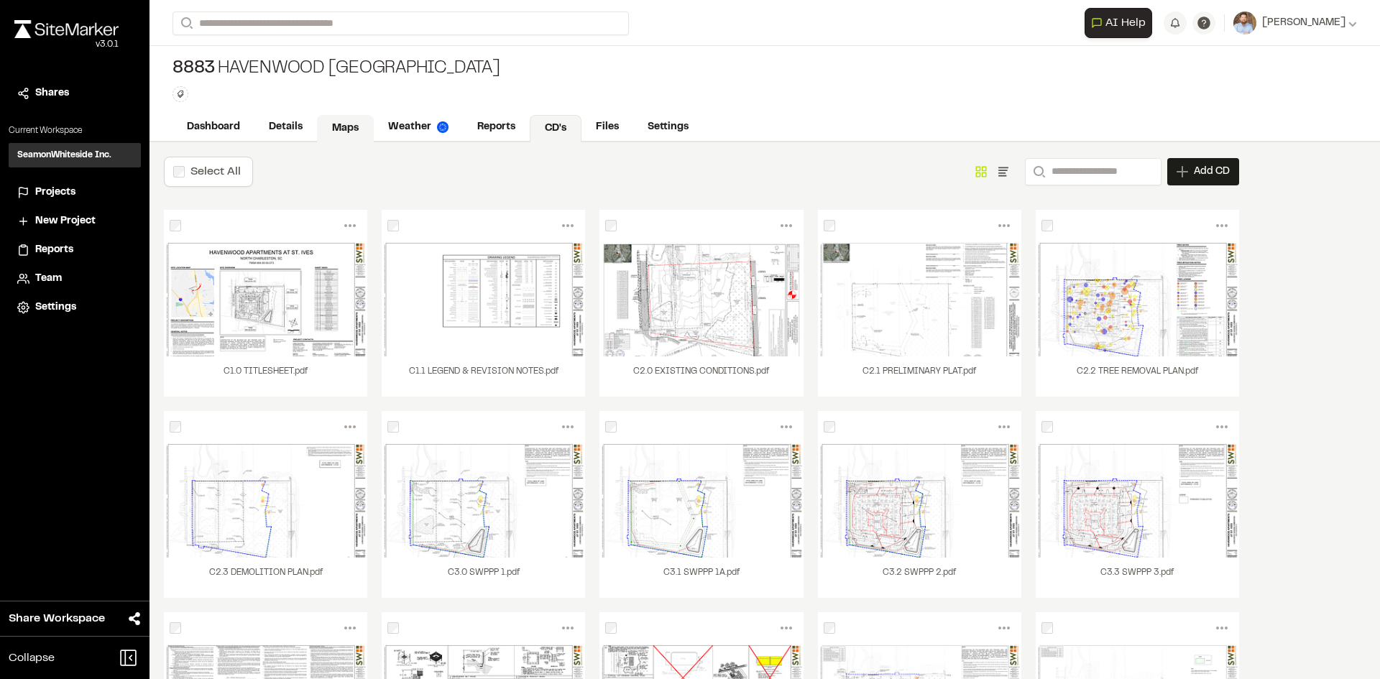
click at [340, 134] on link "Maps" at bounding box center [345, 128] width 57 height 27
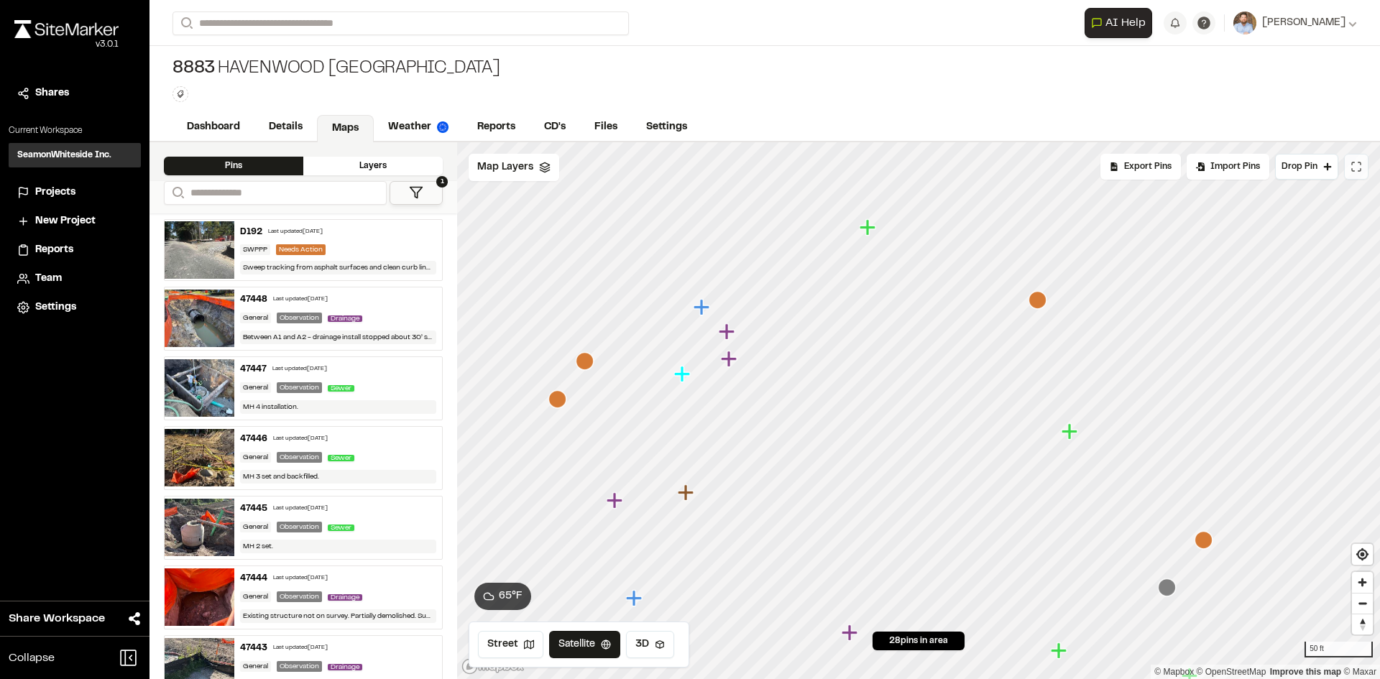
click at [1361, 172] on button at bounding box center [1356, 167] width 24 height 26
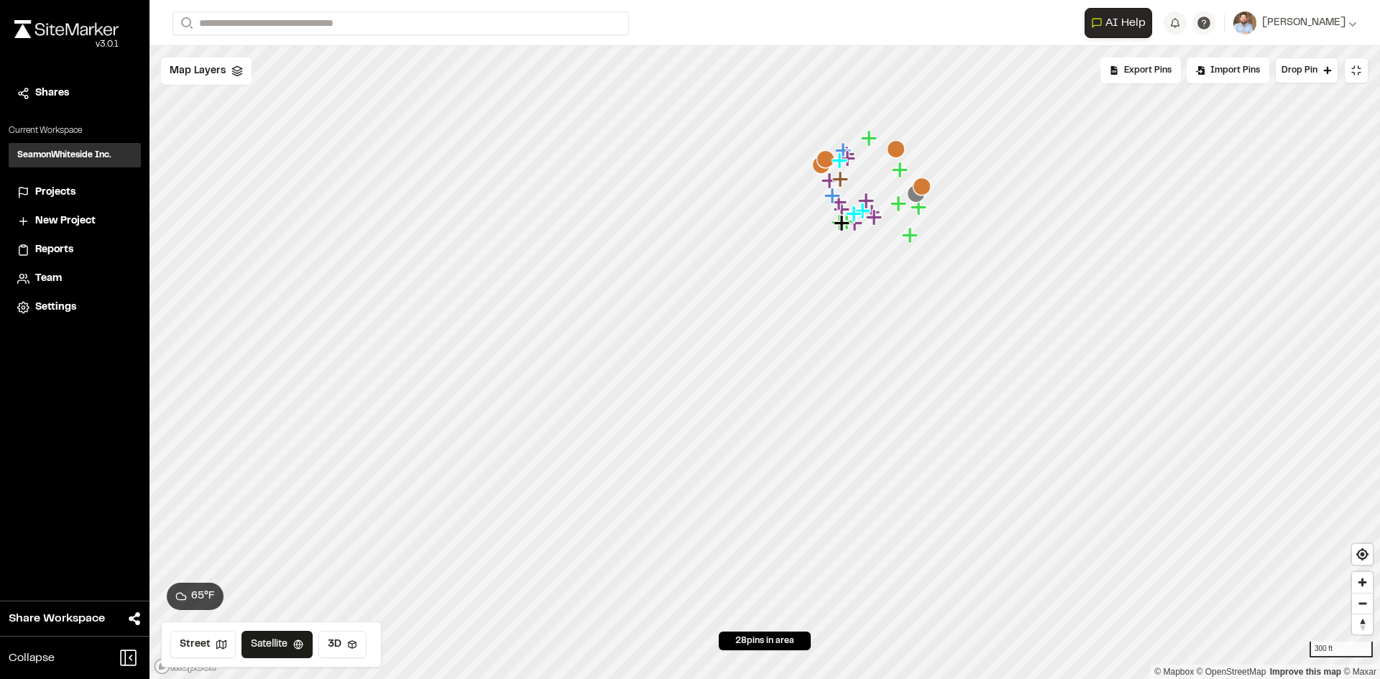
click at [63, 190] on span "Projects" at bounding box center [55, 193] width 40 height 16
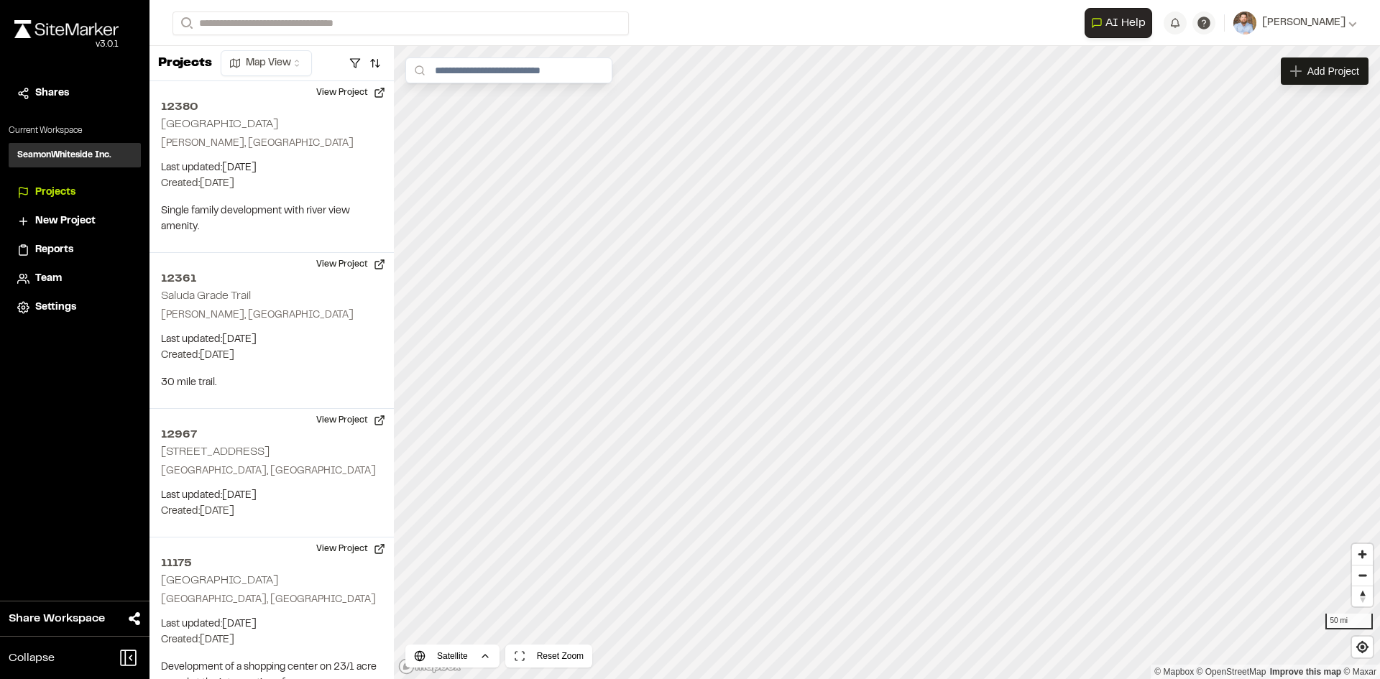
click at [65, 244] on span "Reports" at bounding box center [54, 250] width 38 height 16
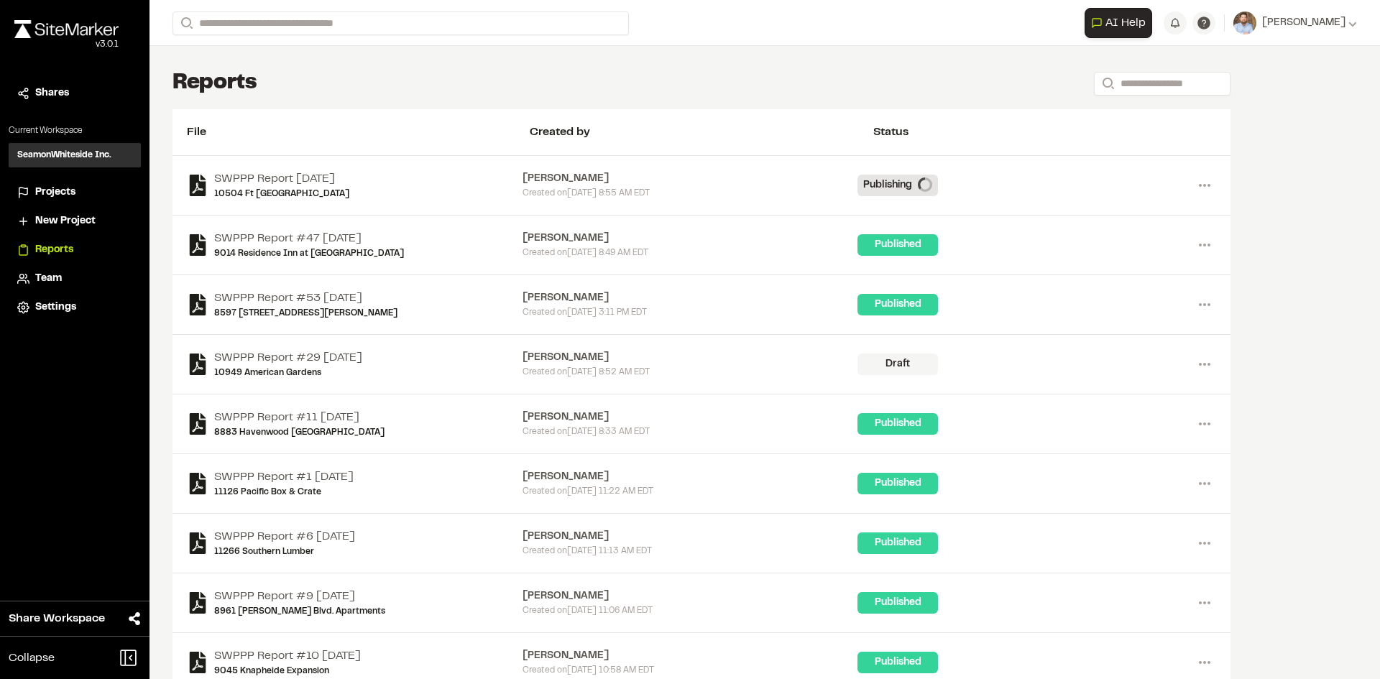
click at [63, 188] on span "Projects" at bounding box center [55, 193] width 40 height 16
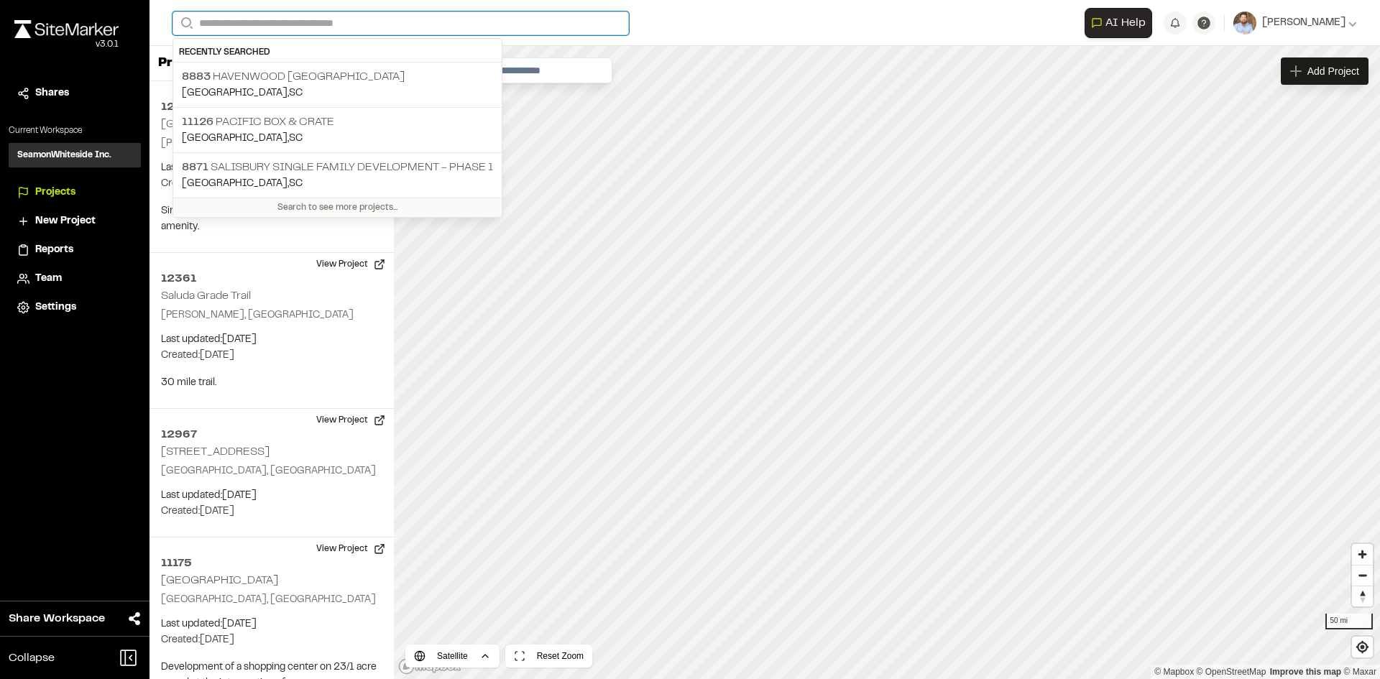
click at [229, 27] on input "Search" at bounding box center [400, 23] width 456 height 24
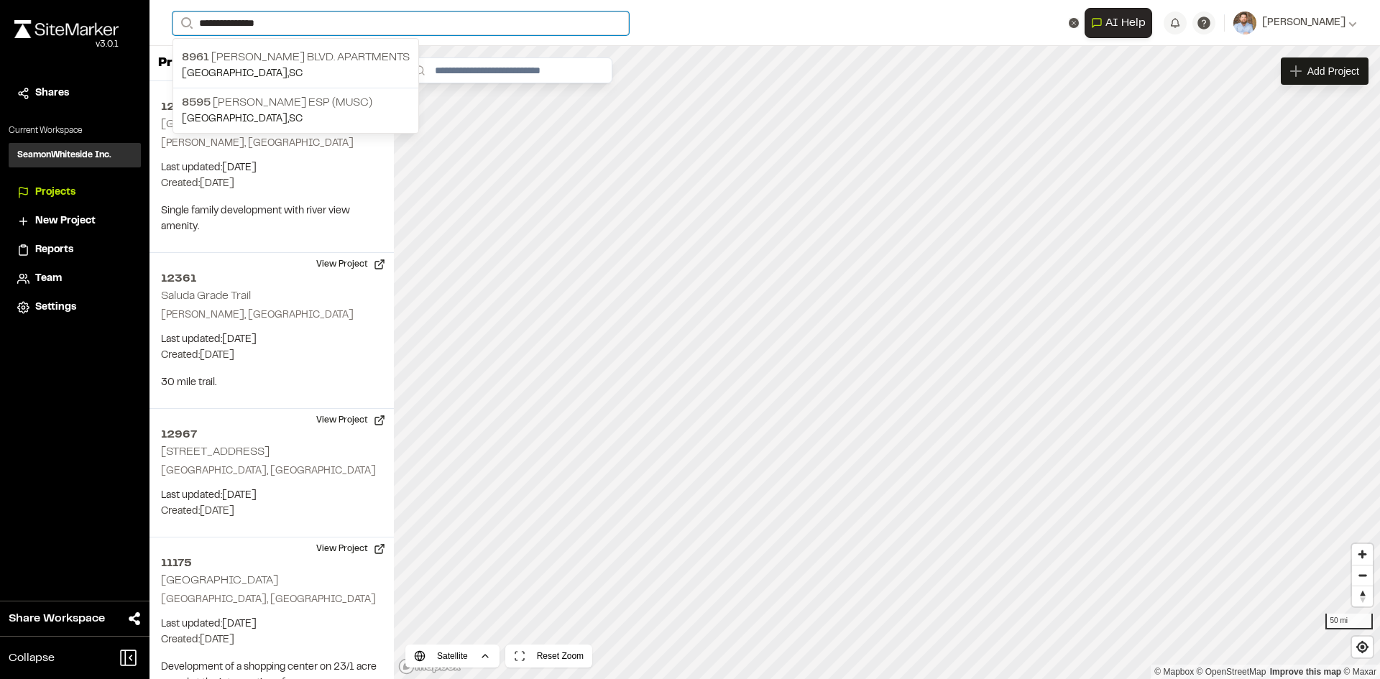
type input "**********"
click at [279, 22] on input "**********" at bounding box center [400, 23] width 456 height 24
click at [303, 62] on p "8961 William E. Murray Blvd. Apartments" at bounding box center [296, 57] width 228 height 17
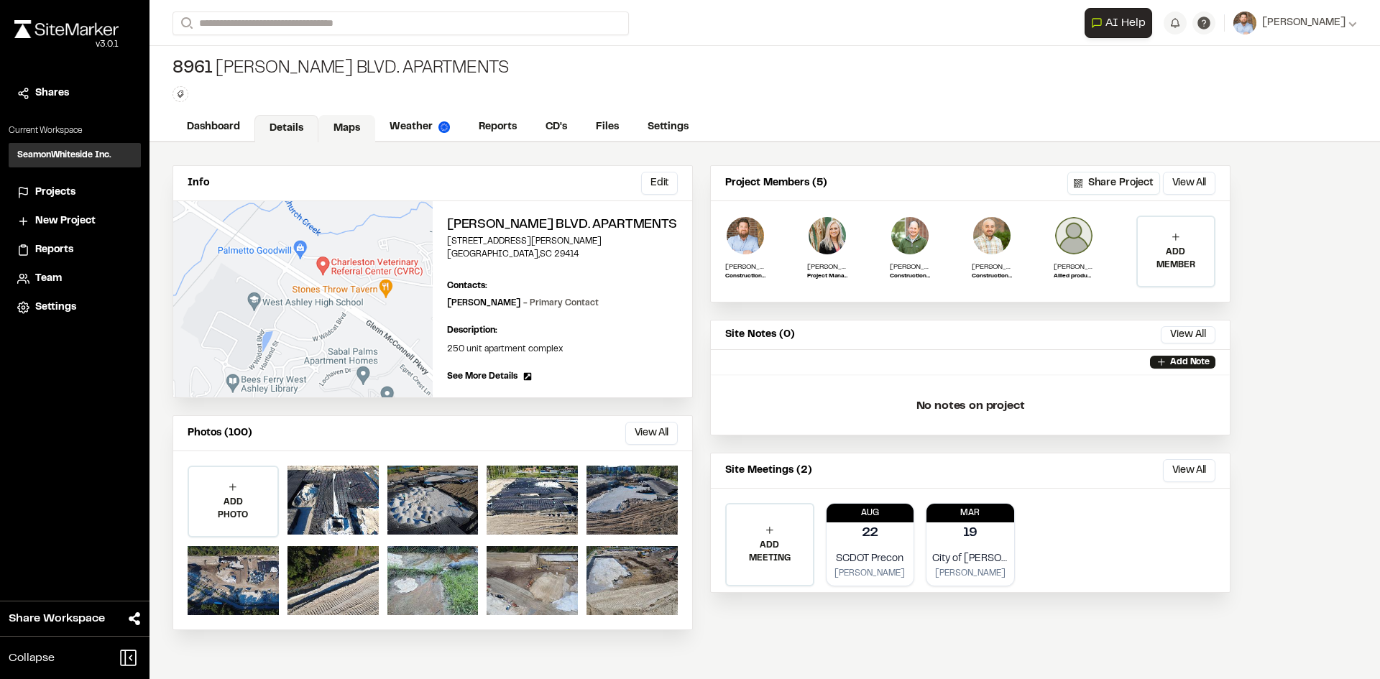
click at [361, 121] on link "Maps" at bounding box center [346, 128] width 57 height 27
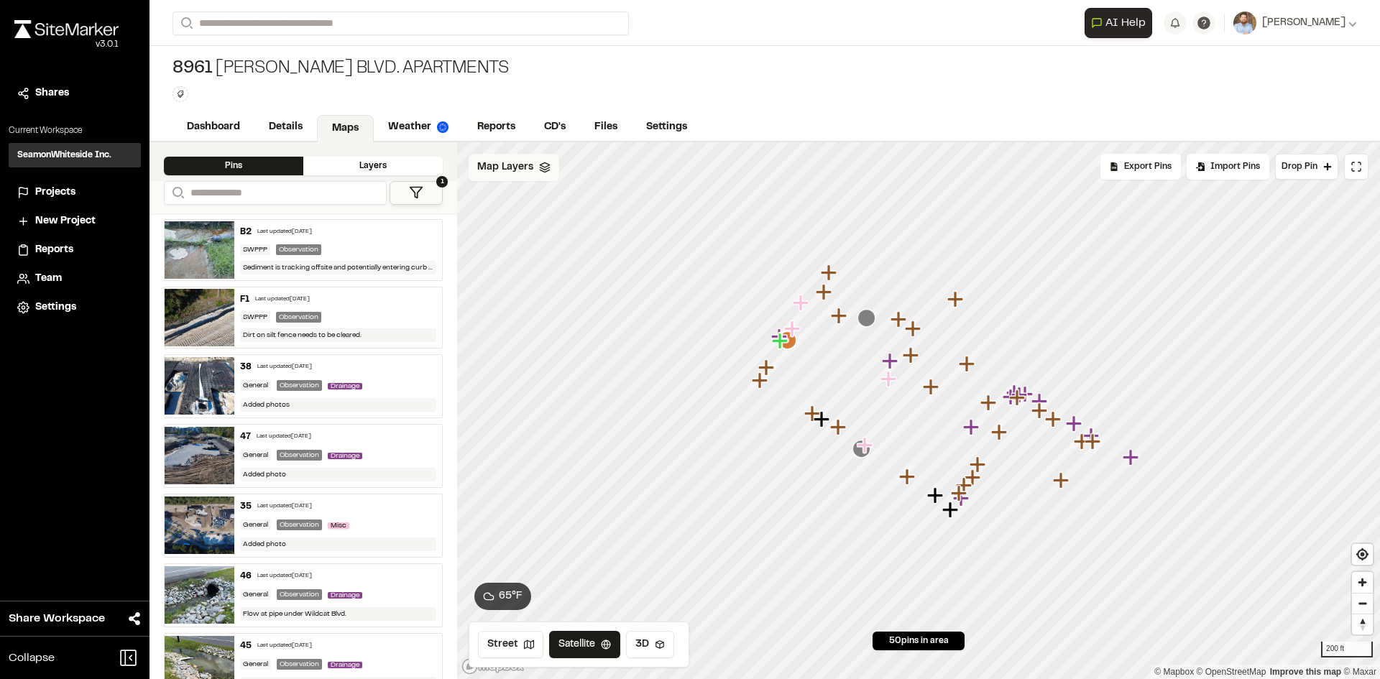
click at [520, 170] on span "Map Layers" at bounding box center [505, 168] width 56 height 16
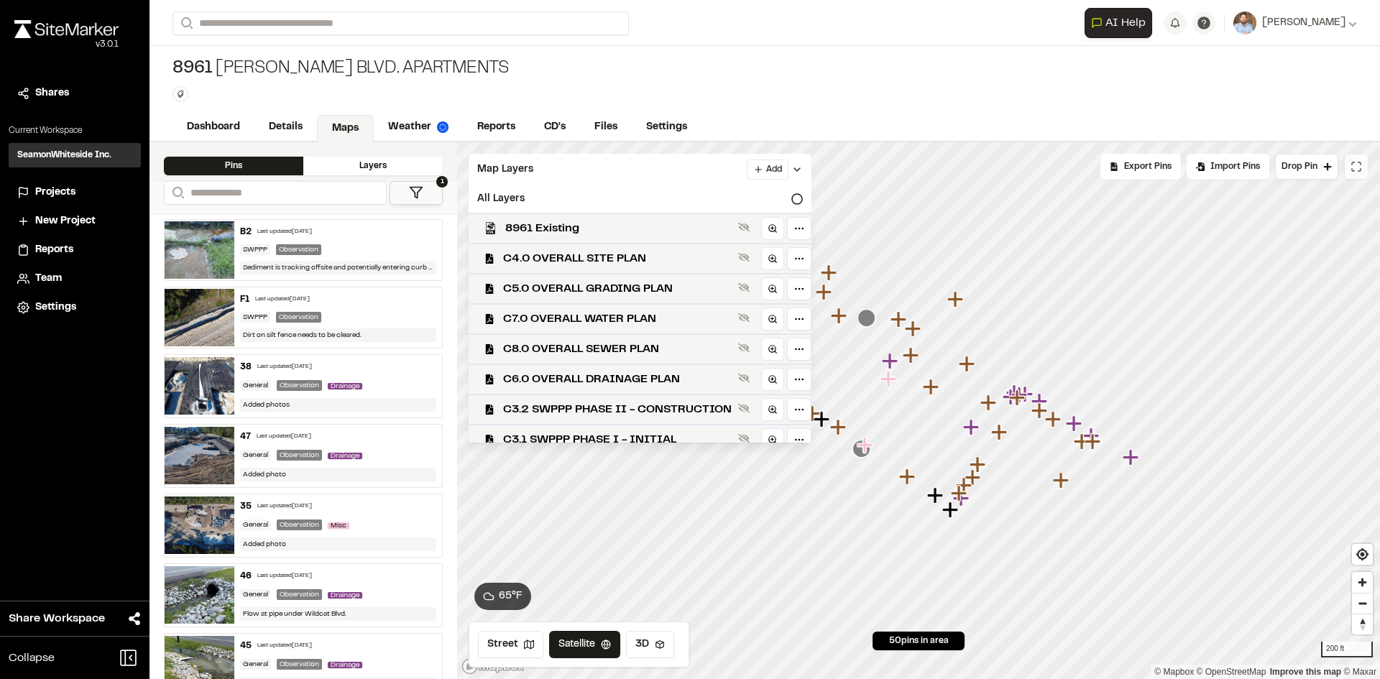
click at [1355, 168] on icon at bounding box center [1355, 166] width 11 height 11
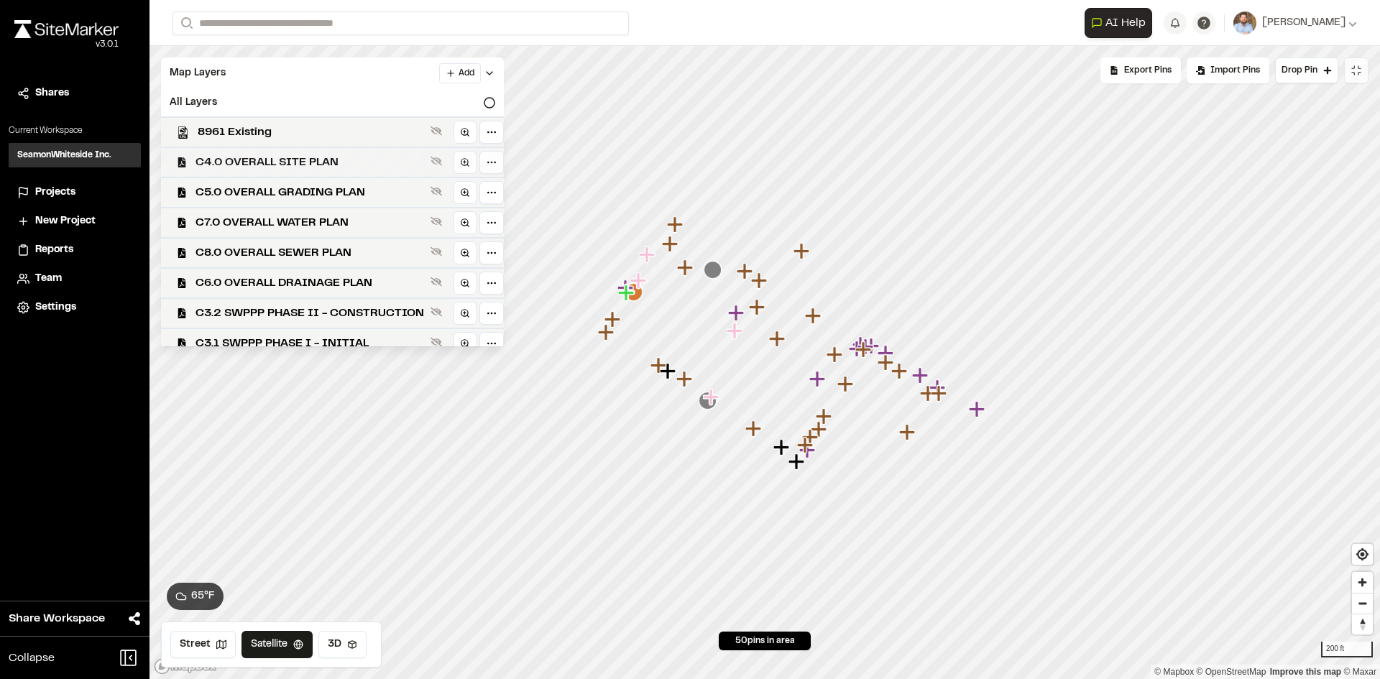
click at [298, 159] on span "C4.0 OVERALL SITE PLAN" at bounding box center [309, 162] width 229 height 17
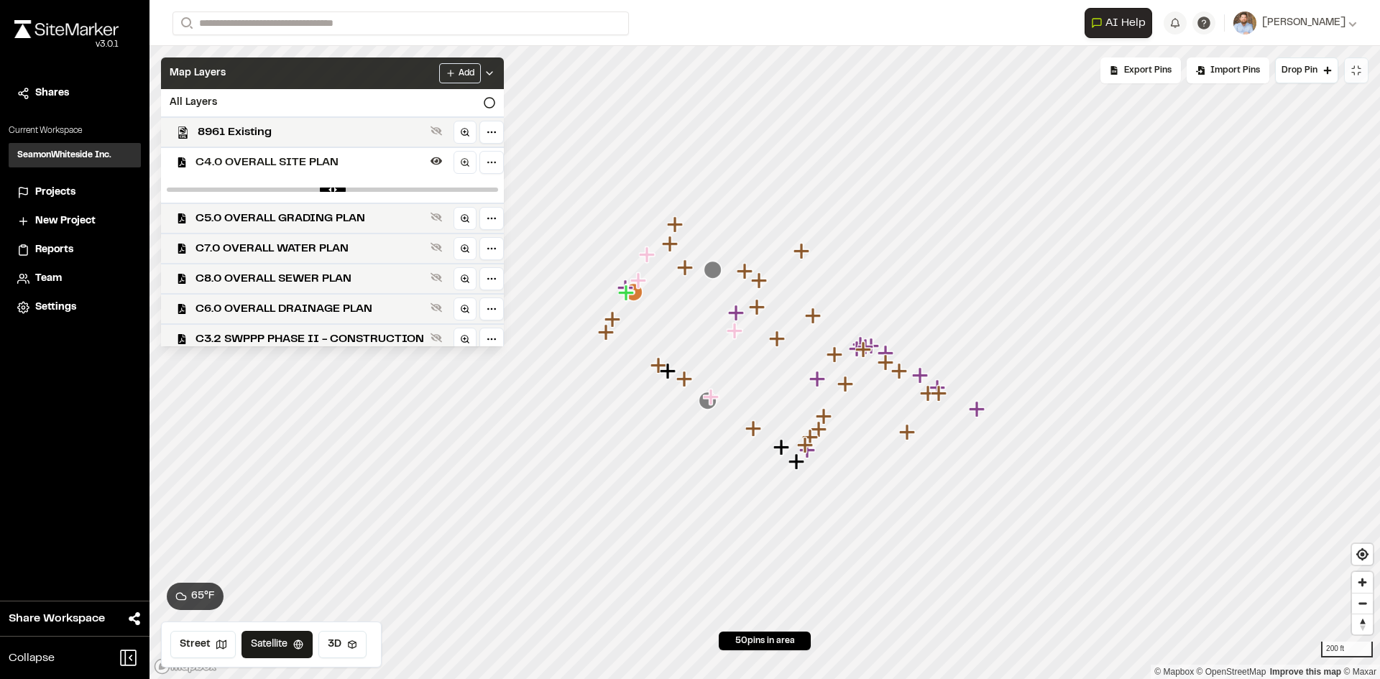
click at [495, 68] on icon at bounding box center [489, 73] width 11 height 11
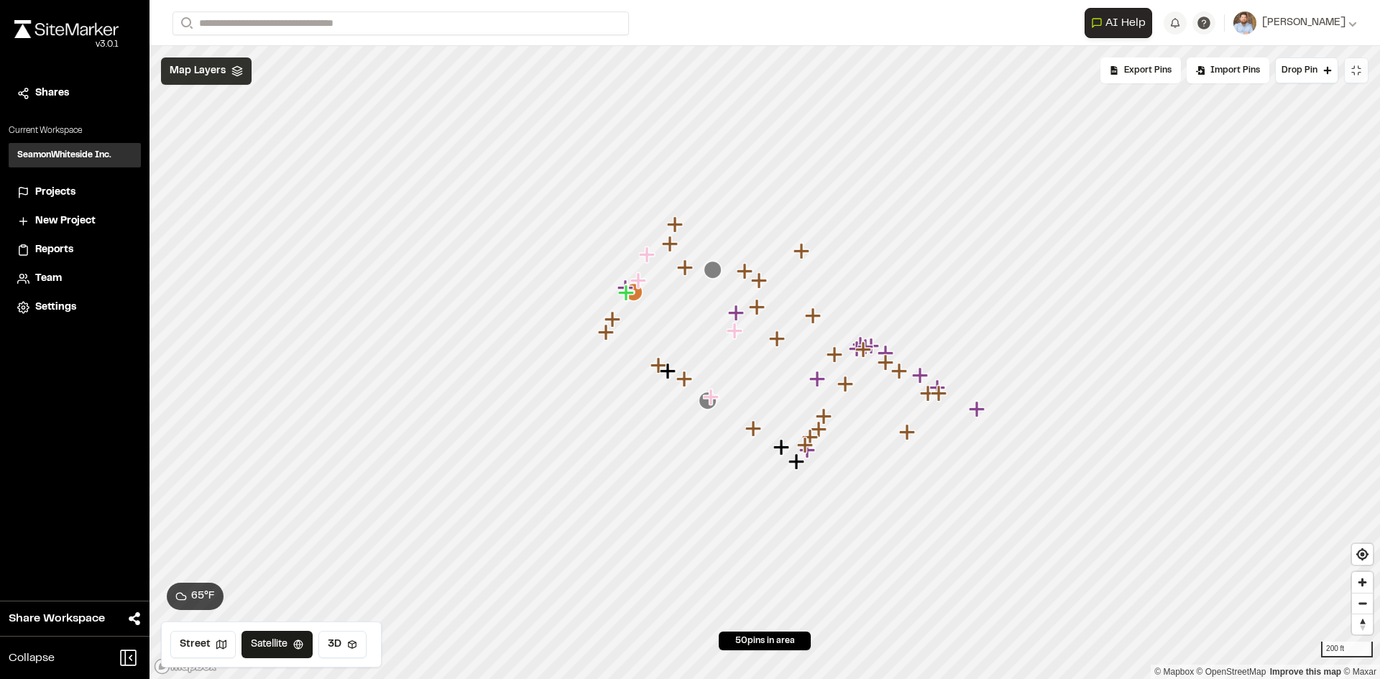
click at [233, 78] on div "Map Layers" at bounding box center [206, 70] width 91 height 27
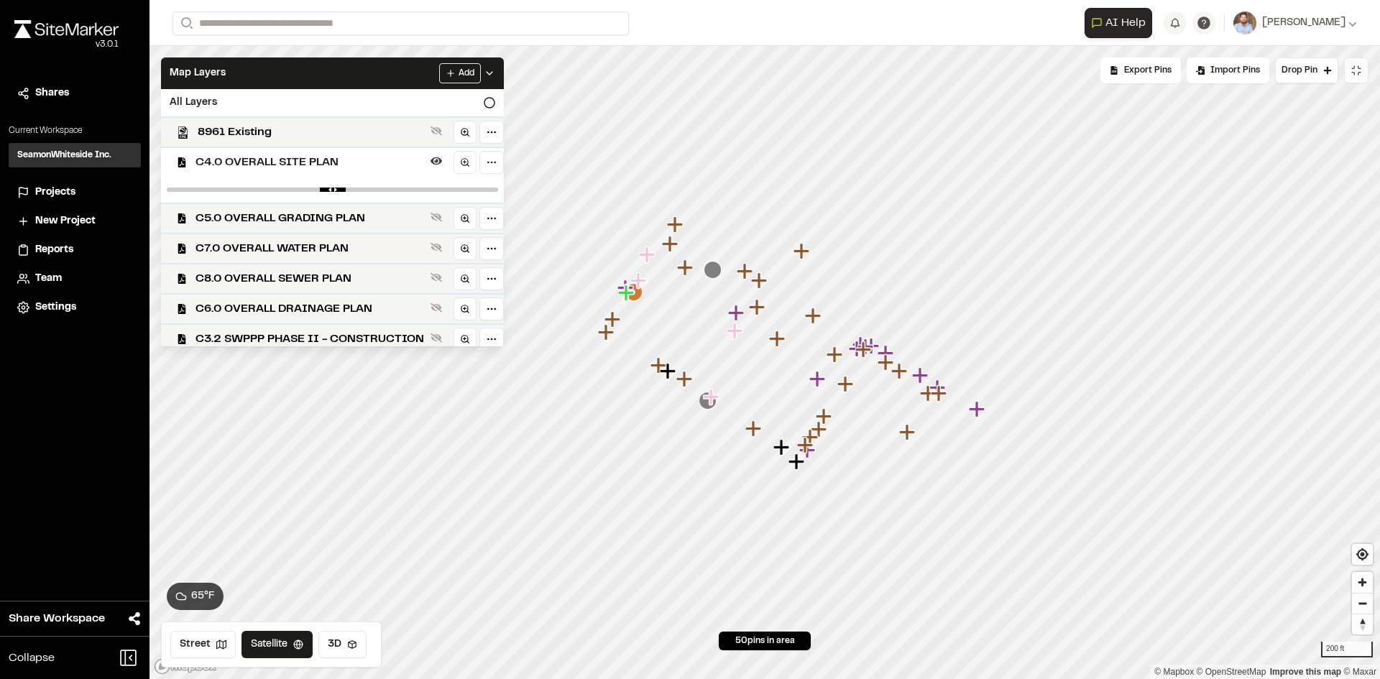
click at [317, 160] on span "C4.0 OVERALL SITE PLAN" at bounding box center [309, 162] width 229 height 17
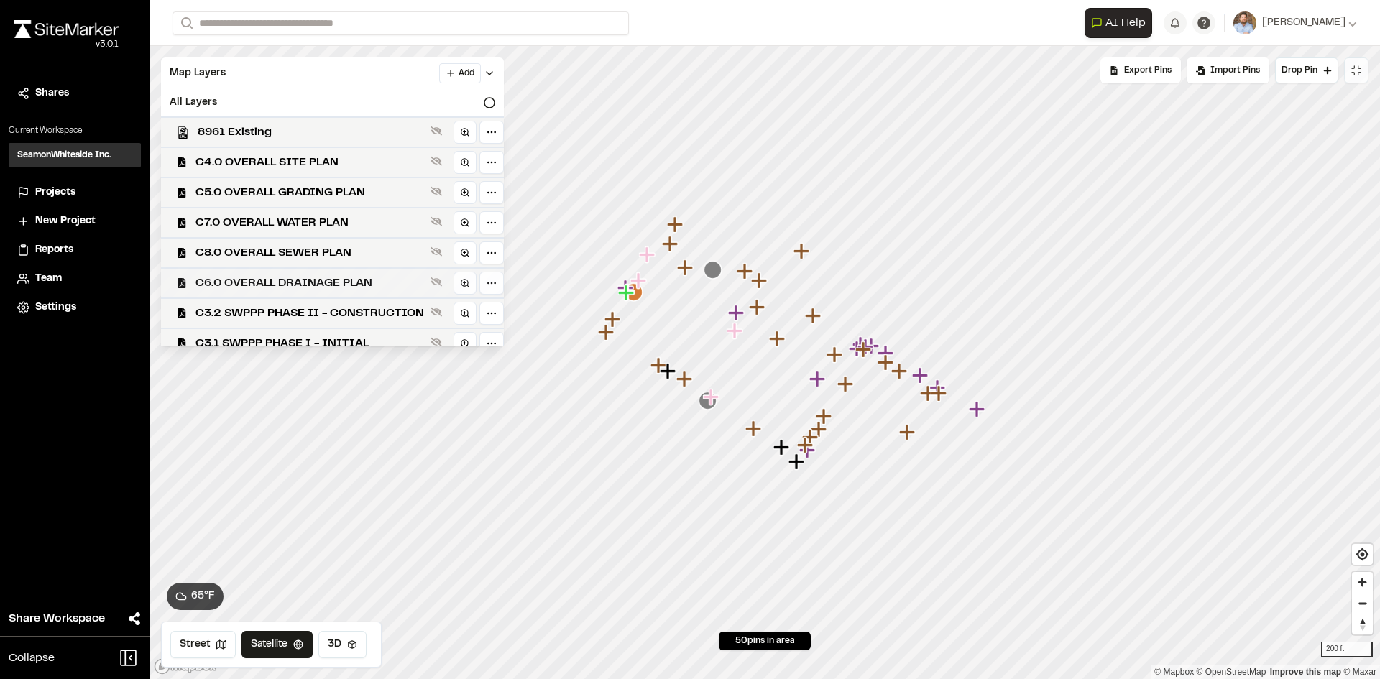
click at [328, 276] on span "C6.0 OVERALL DRAINAGE PLAN" at bounding box center [309, 282] width 229 height 17
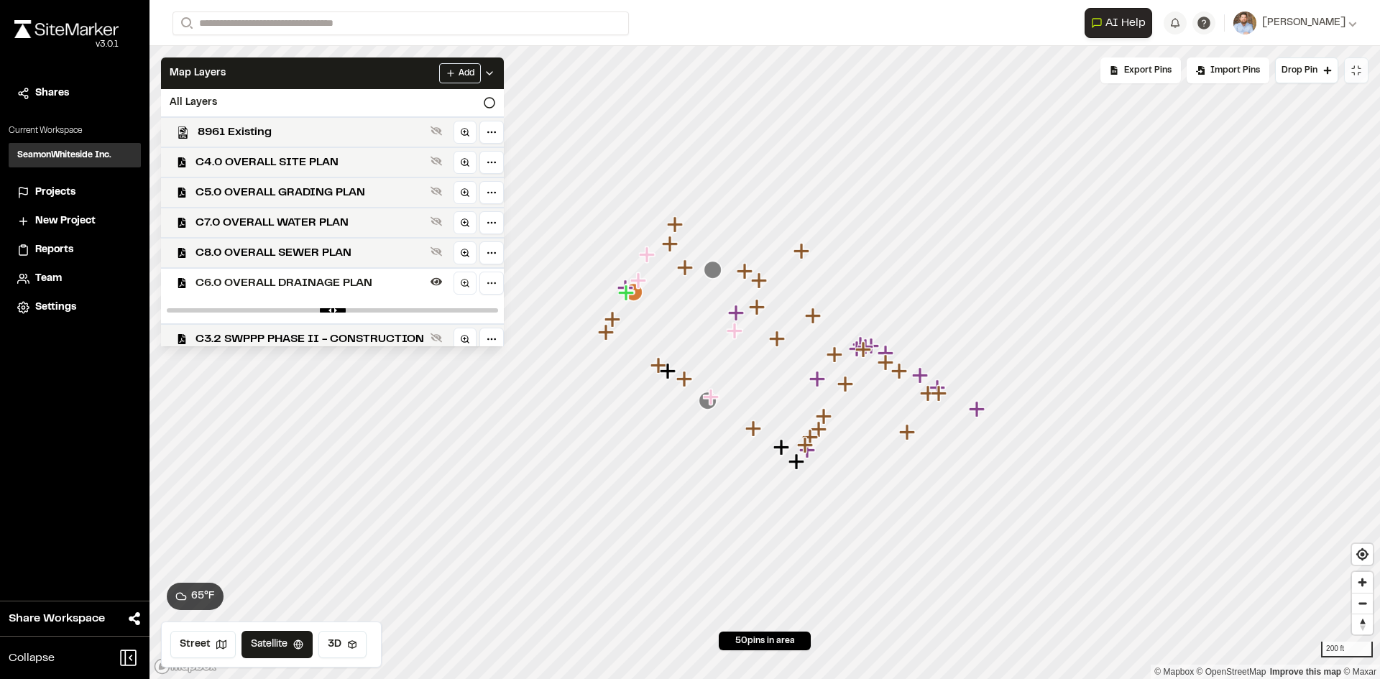
click at [495, 72] on icon at bounding box center [489, 73] width 11 height 11
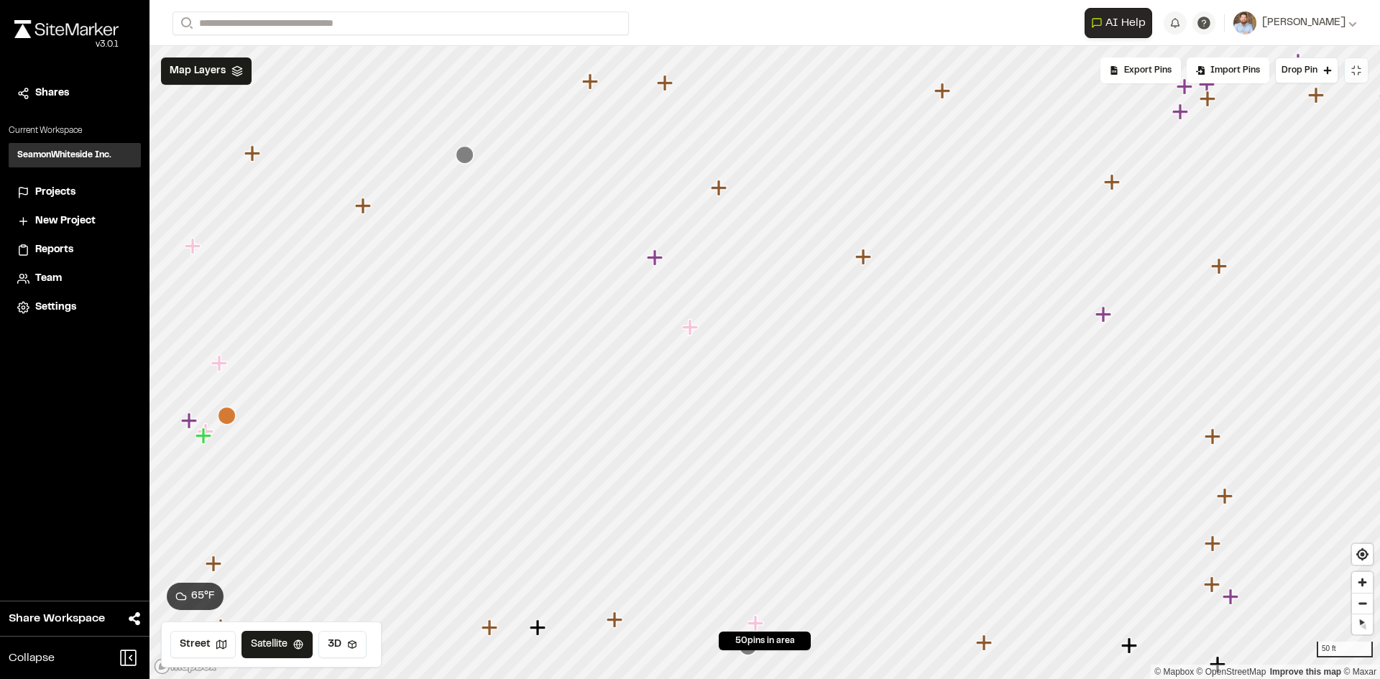
click at [55, 193] on span "Projects" at bounding box center [55, 193] width 40 height 16
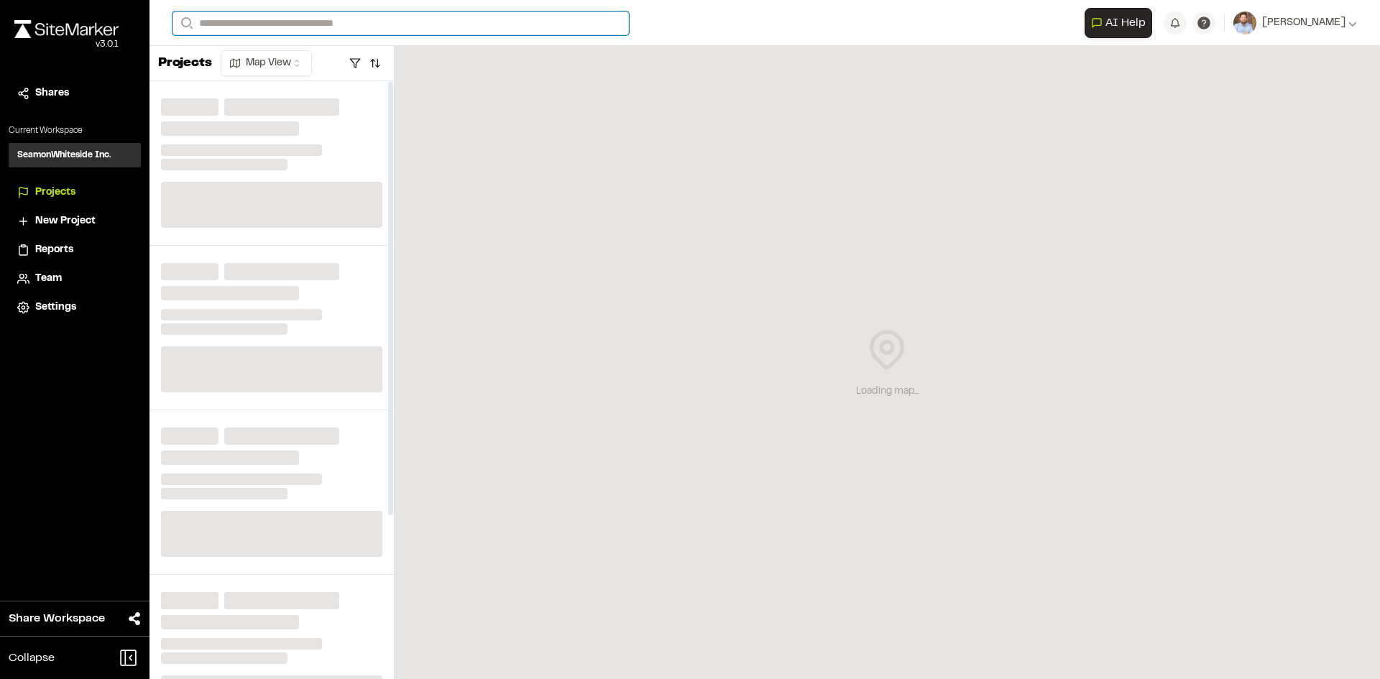
click at [259, 19] on input "Search" at bounding box center [400, 23] width 456 height 24
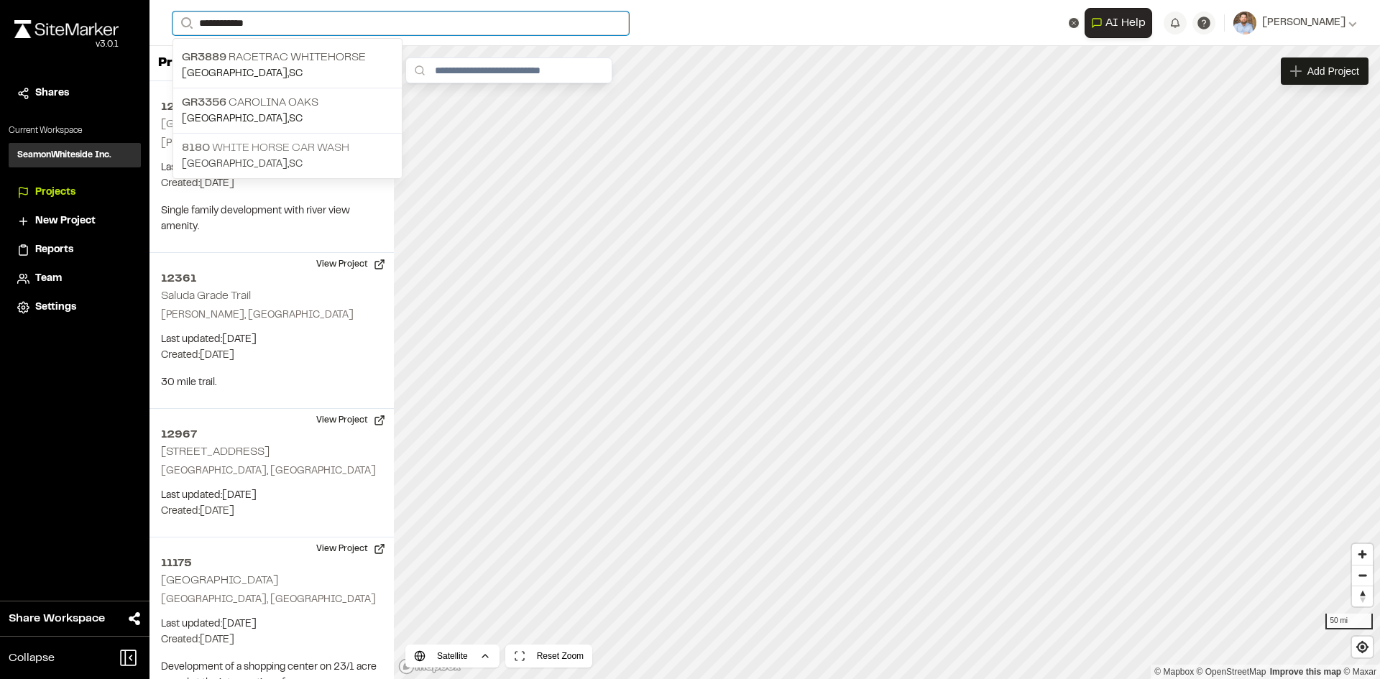
type input "**********"
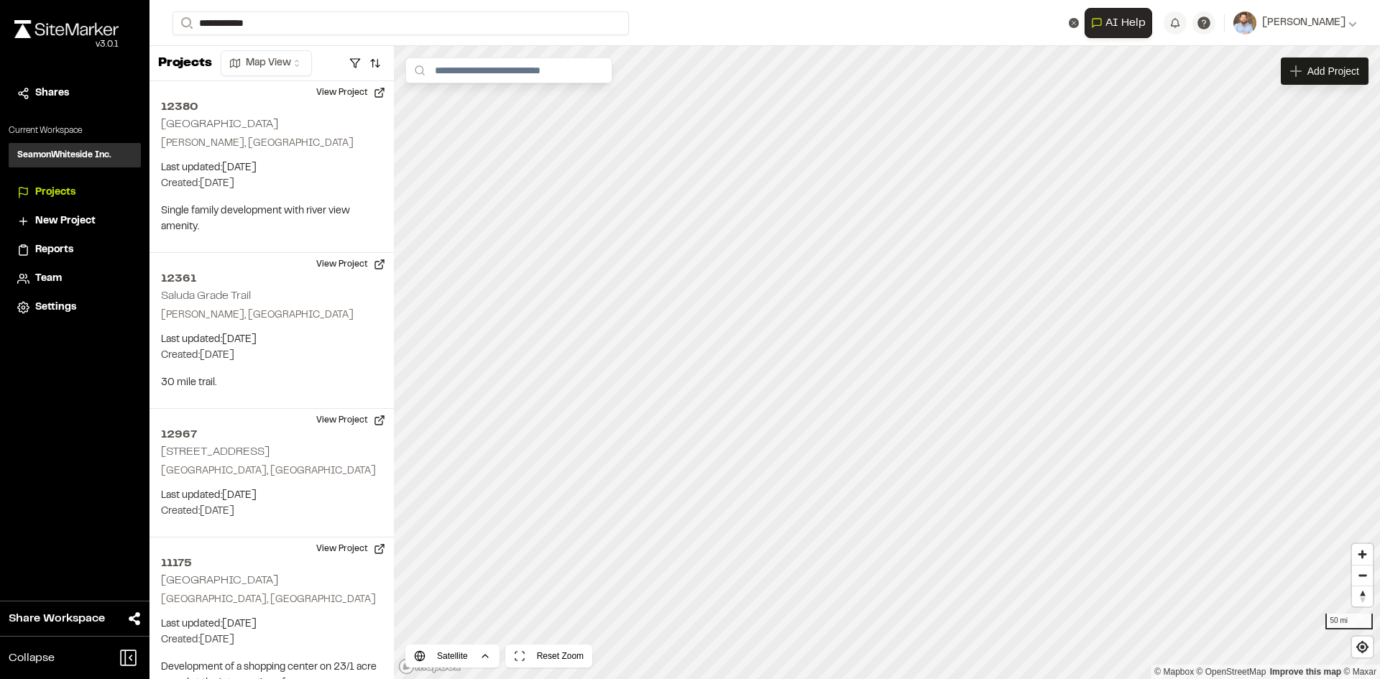
click at [278, 152] on p "8180 White Horse Car Wash" at bounding box center [287, 147] width 211 height 17
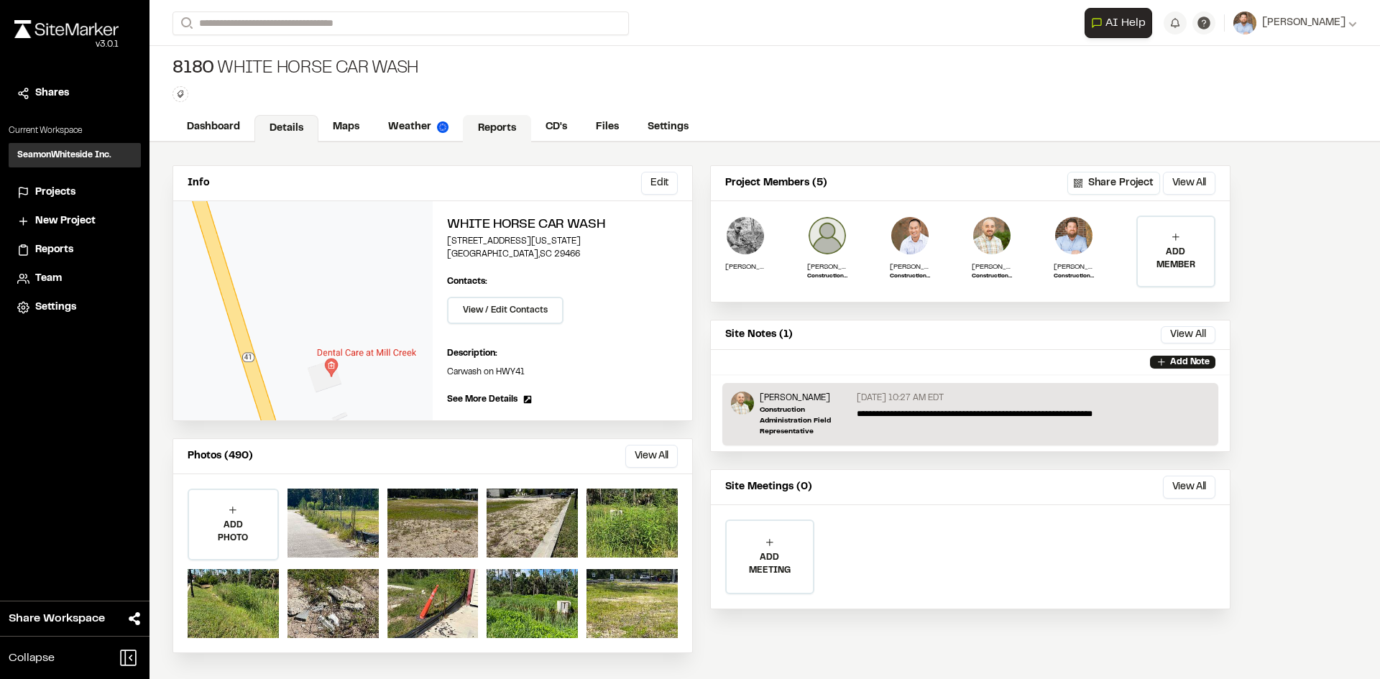
click at [493, 126] on link "Reports" at bounding box center [497, 128] width 68 height 27
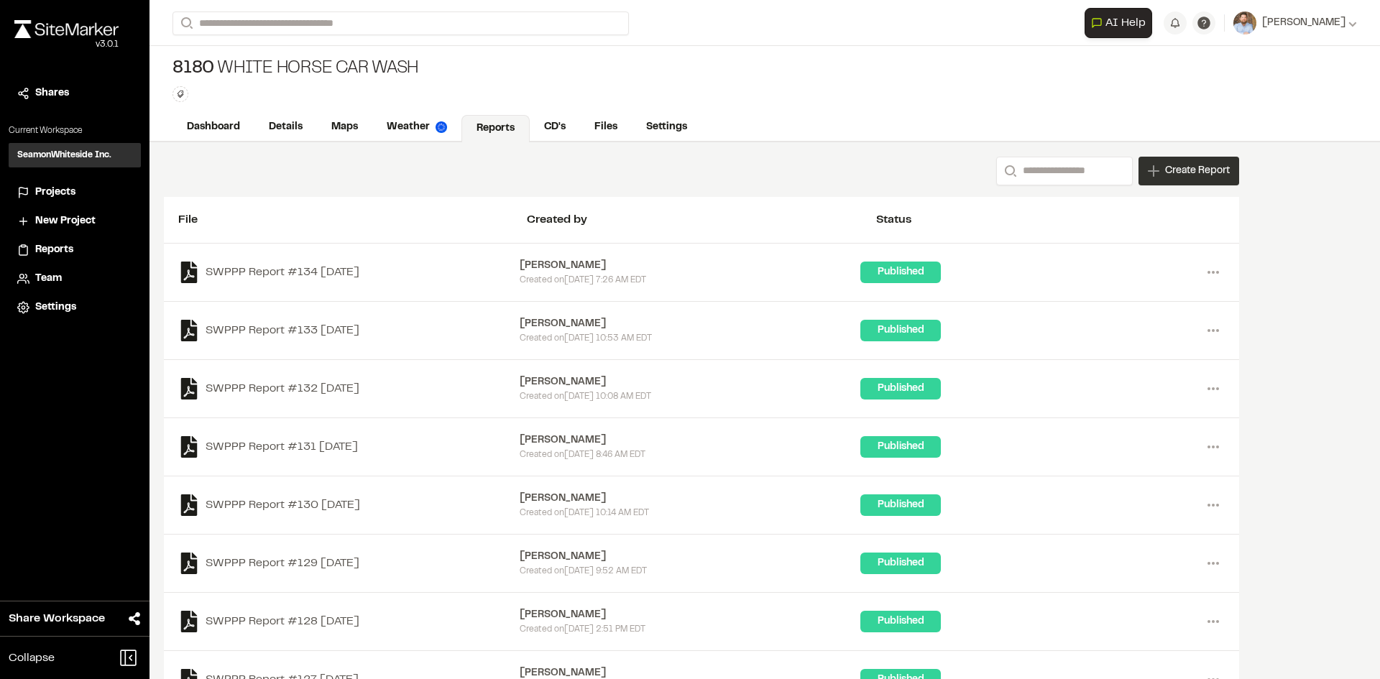
click at [1194, 176] on span "Create Report" at bounding box center [1197, 171] width 65 height 16
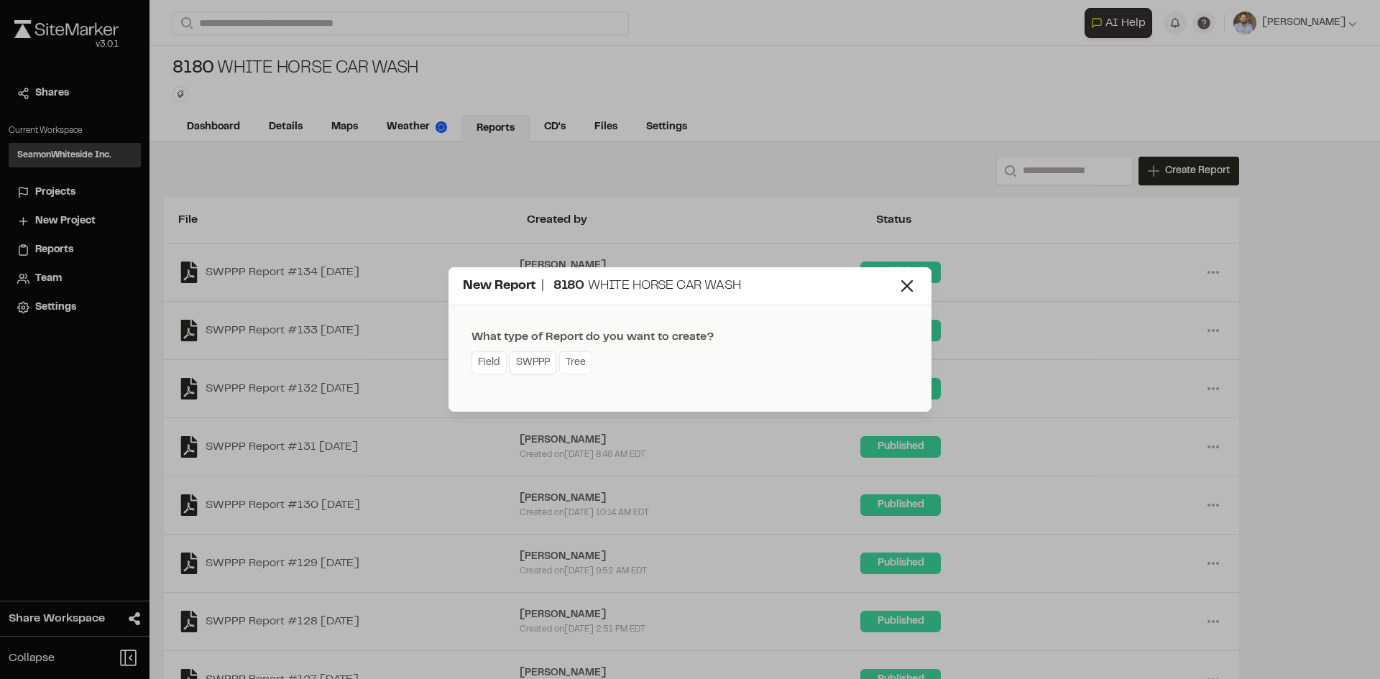
click at [541, 364] on link "SWPPP" at bounding box center [532, 362] width 47 height 23
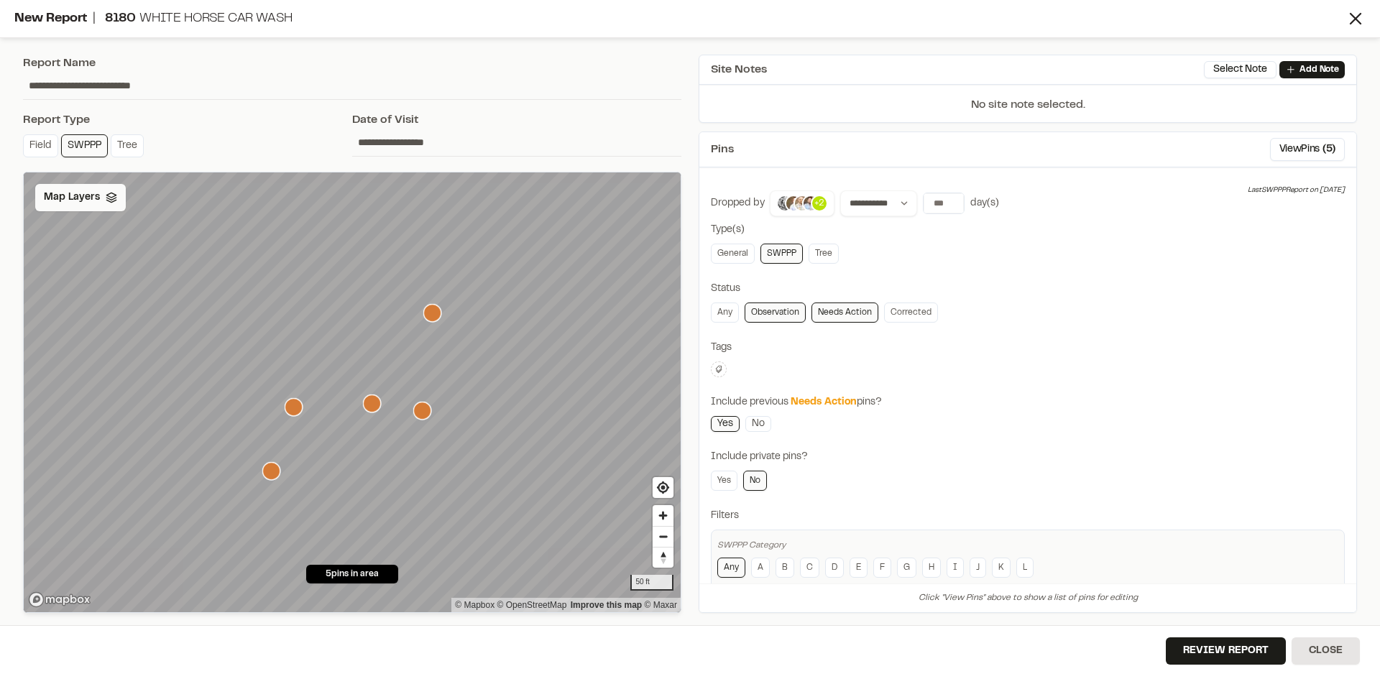
click at [84, 201] on span "Map Layers" at bounding box center [72, 198] width 56 height 16
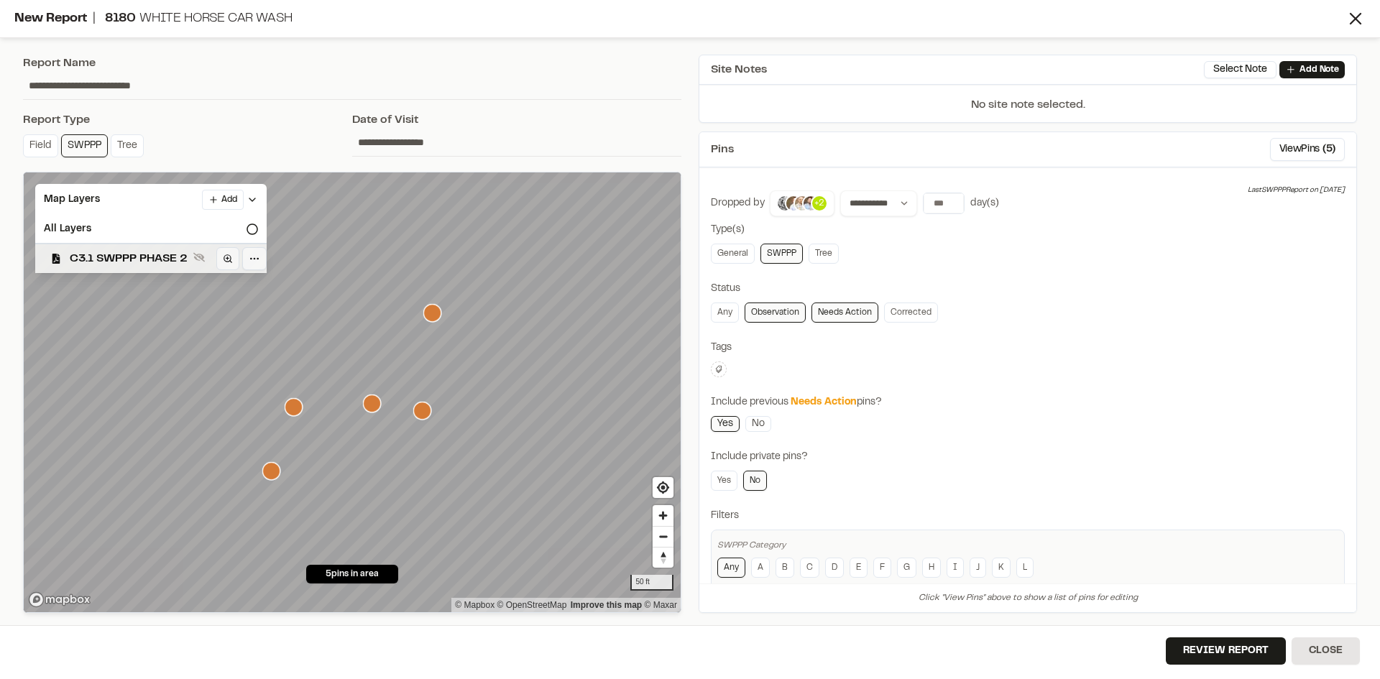
click at [162, 263] on span "C3.1 SWPPP PHASE 2" at bounding box center [129, 258] width 118 height 17
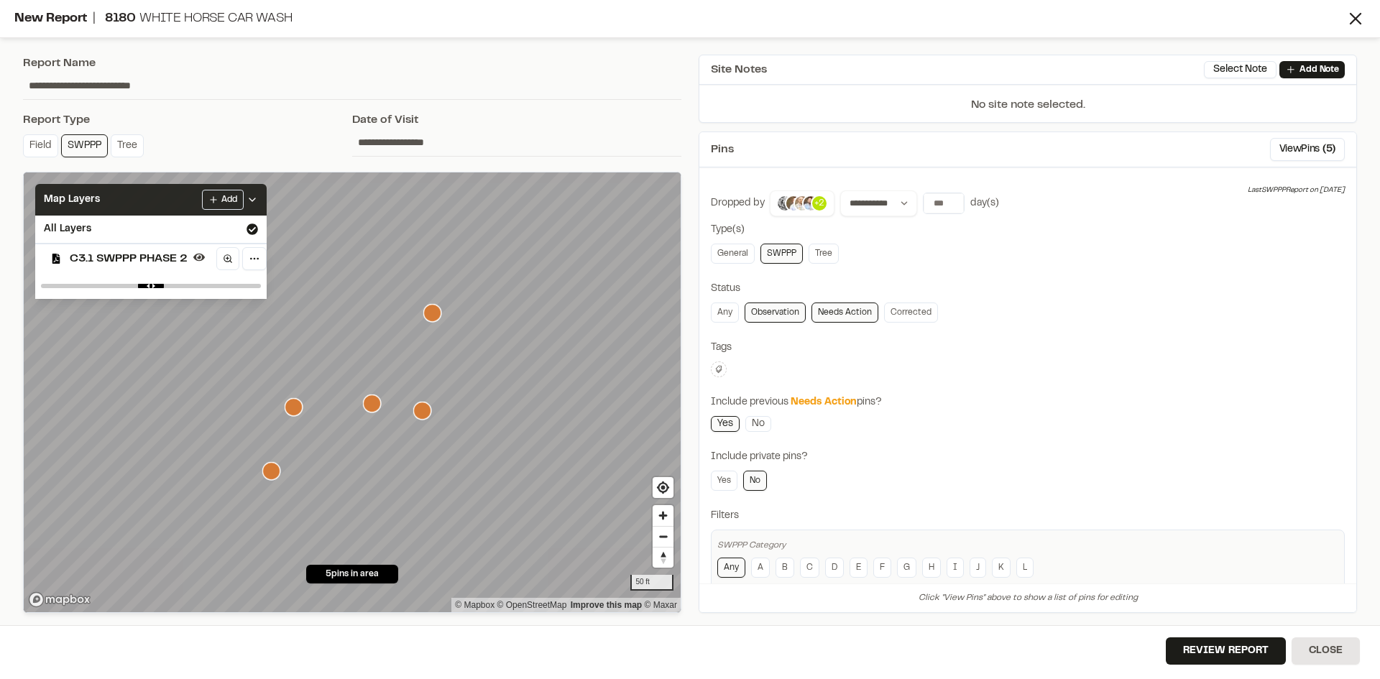
click at [254, 200] on icon at bounding box center [251, 199] width 11 height 11
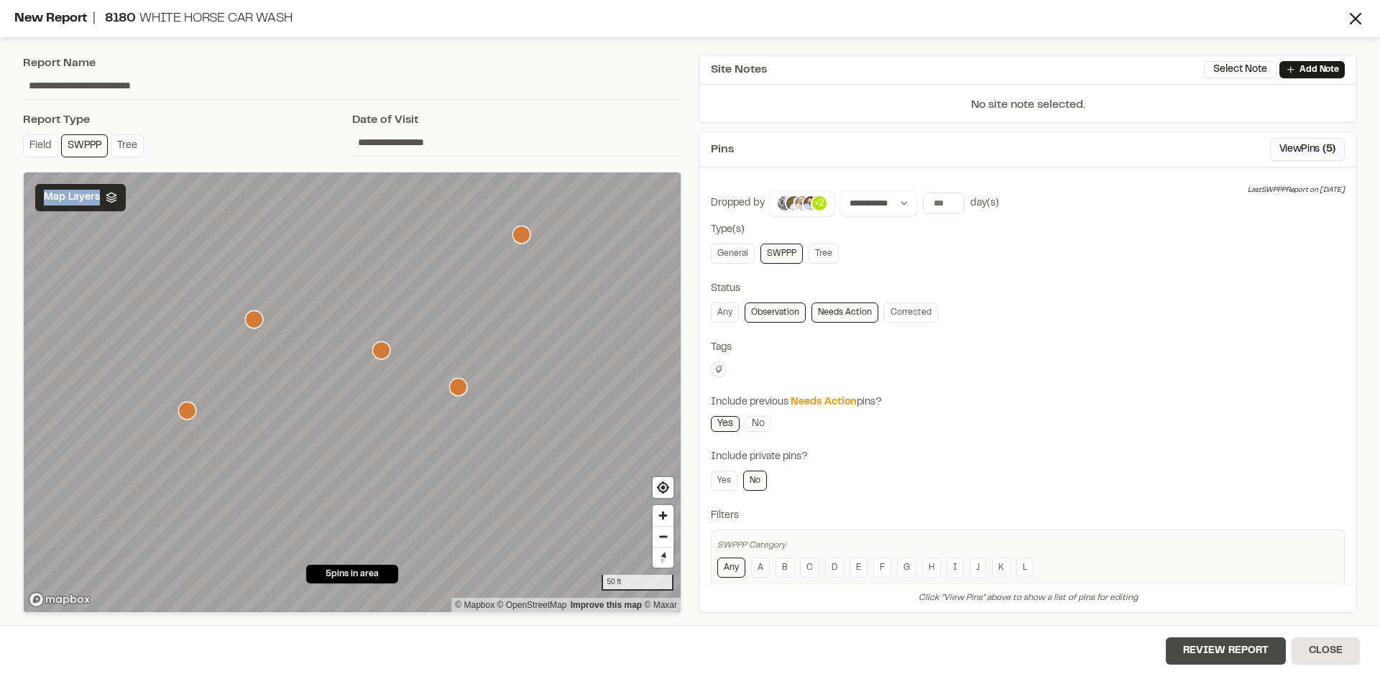
click at [1239, 655] on button "Review Report" at bounding box center [1225, 650] width 120 height 27
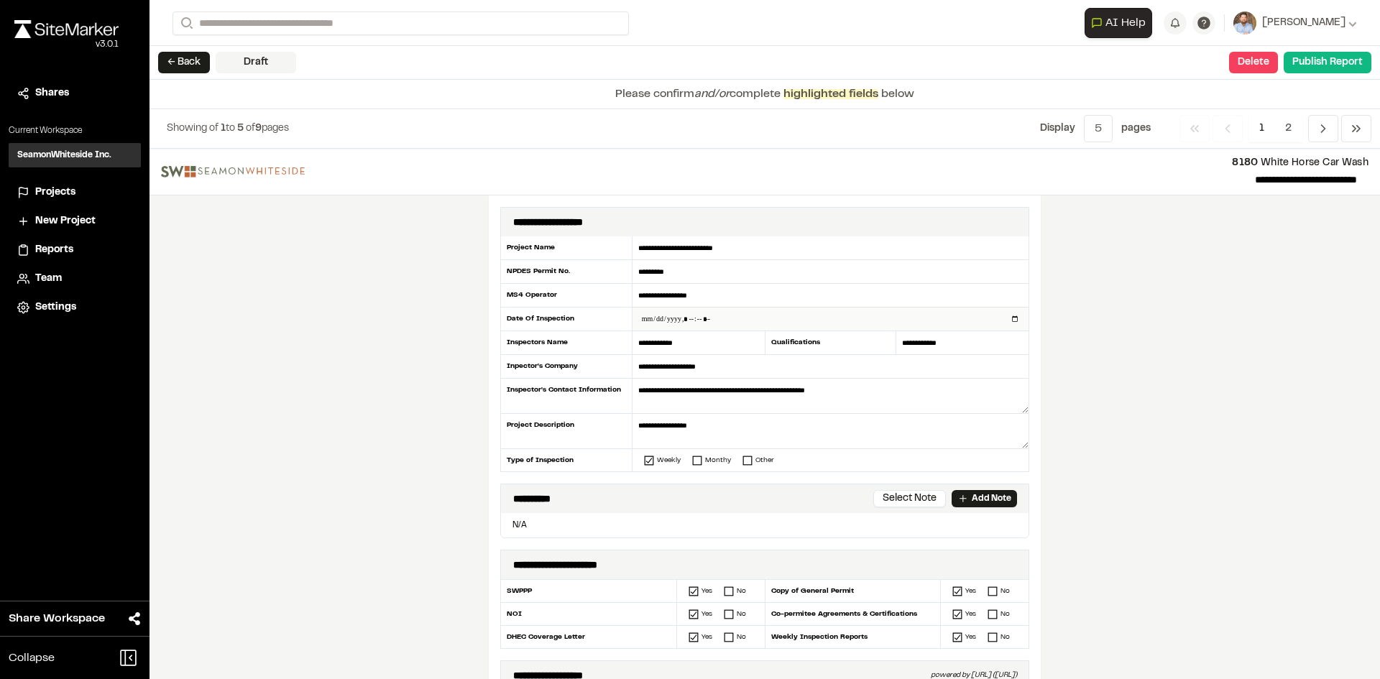
click at [1008, 318] on input "datetime-local" at bounding box center [830, 319] width 396 height 23
type input "**********"
click at [406, 394] on div "**********" at bounding box center [764, 414] width 1230 height 530
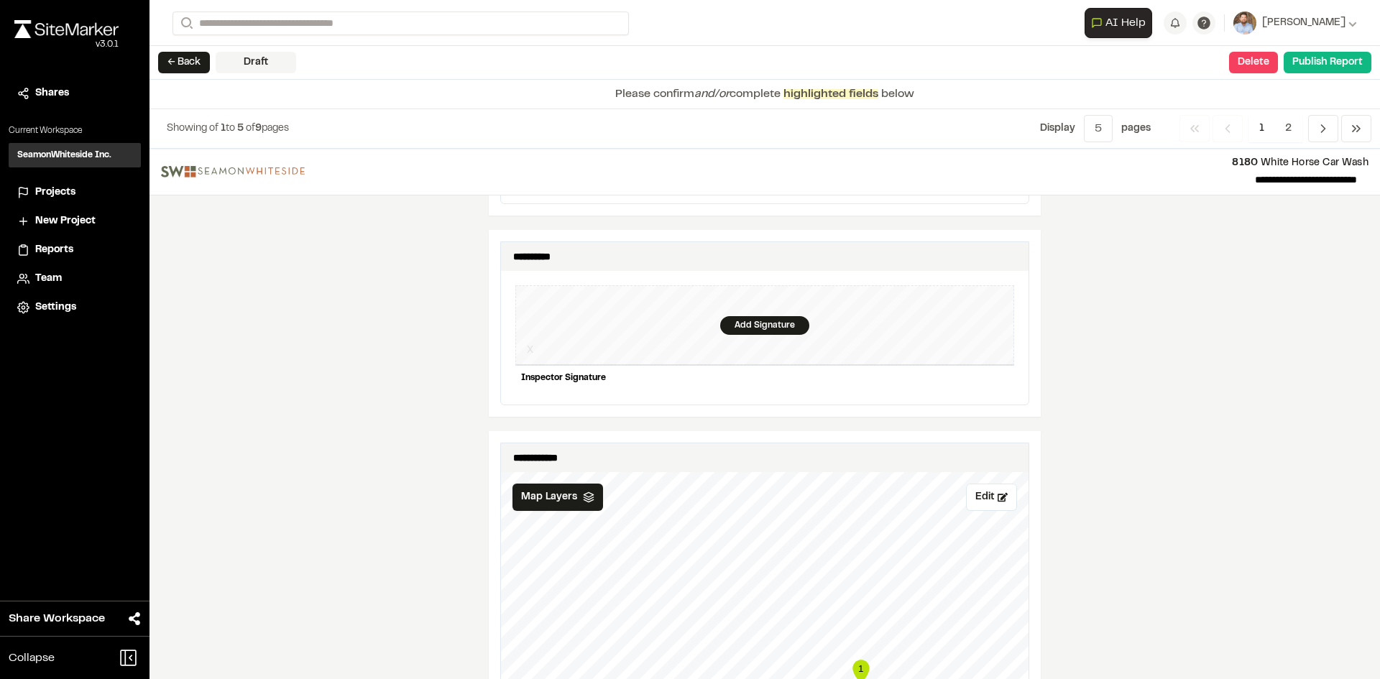
scroll to position [1222, 0]
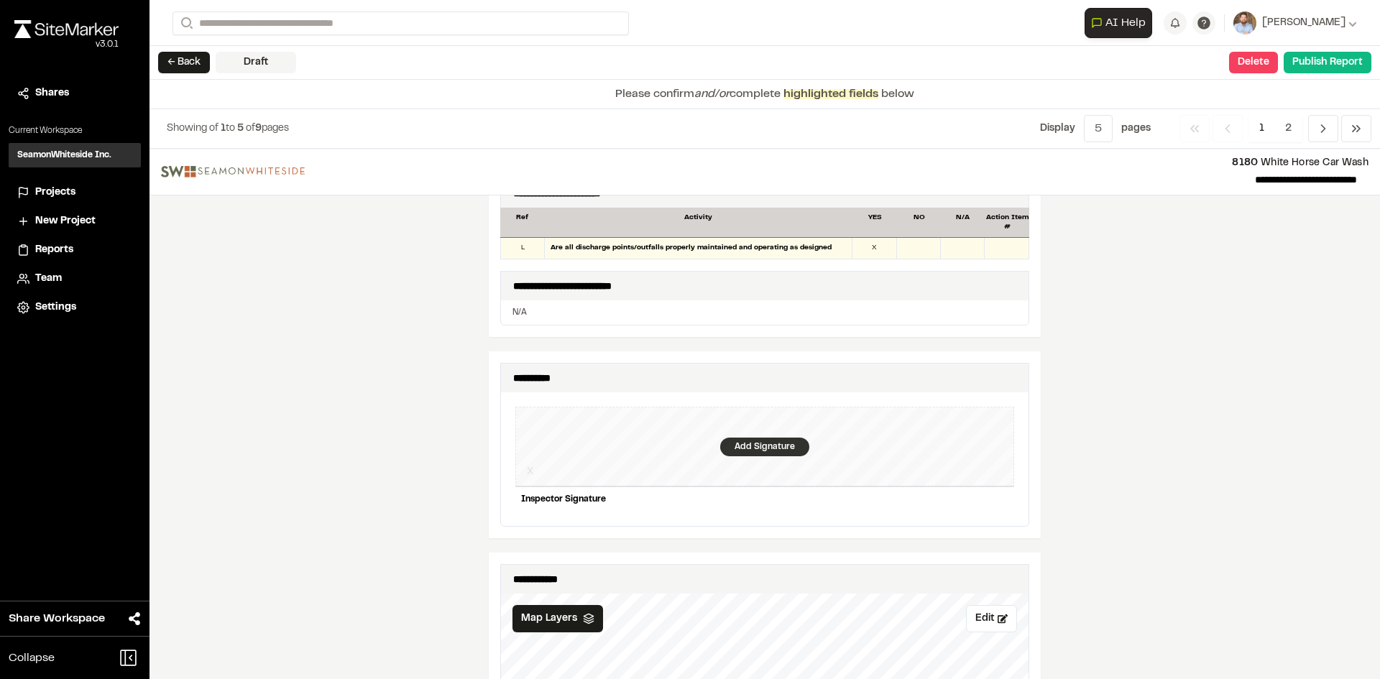
click at [756, 438] on div "Add Signature" at bounding box center [764, 447] width 89 height 19
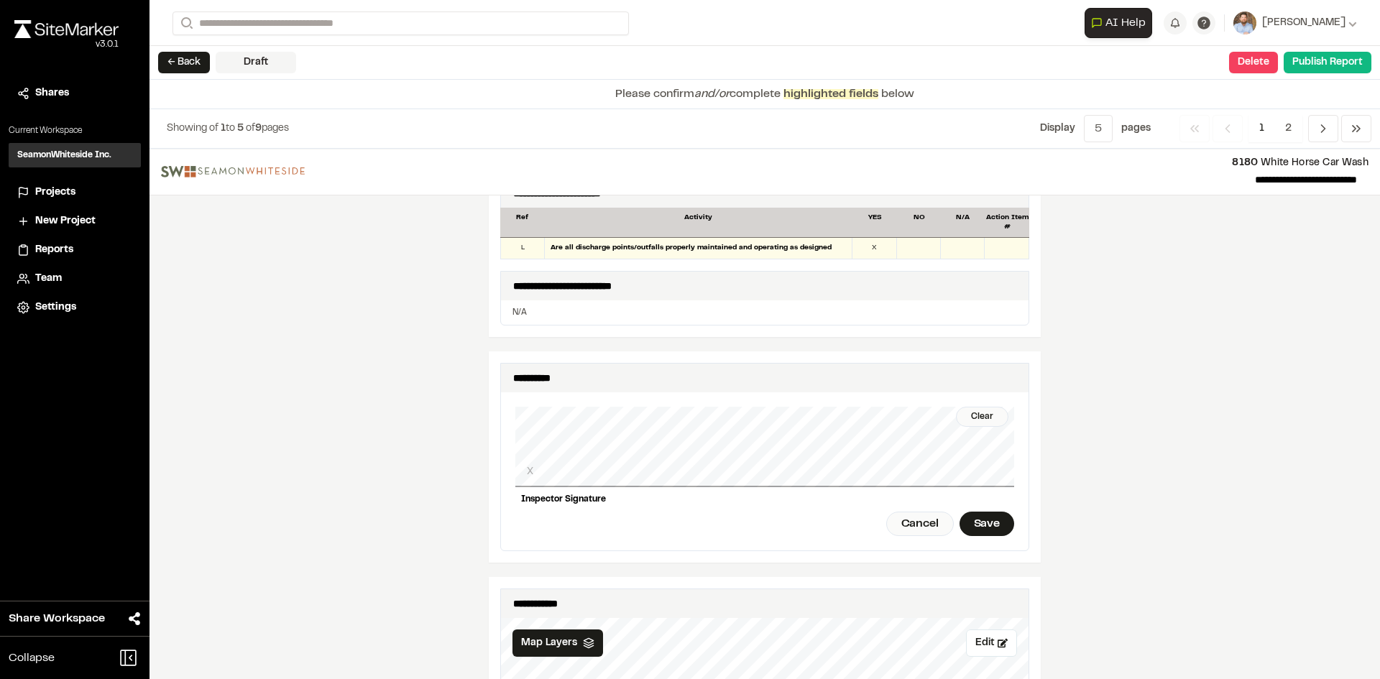
click at [757, 480] on div "Clear X Inspector Signature Cancel Save" at bounding box center [764, 471] width 499 height 158
click at [966, 407] on div "Clear" at bounding box center [982, 417] width 52 height 20
click at [977, 407] on div "Clear" at bounding box center [982, 417] width 52 height 20
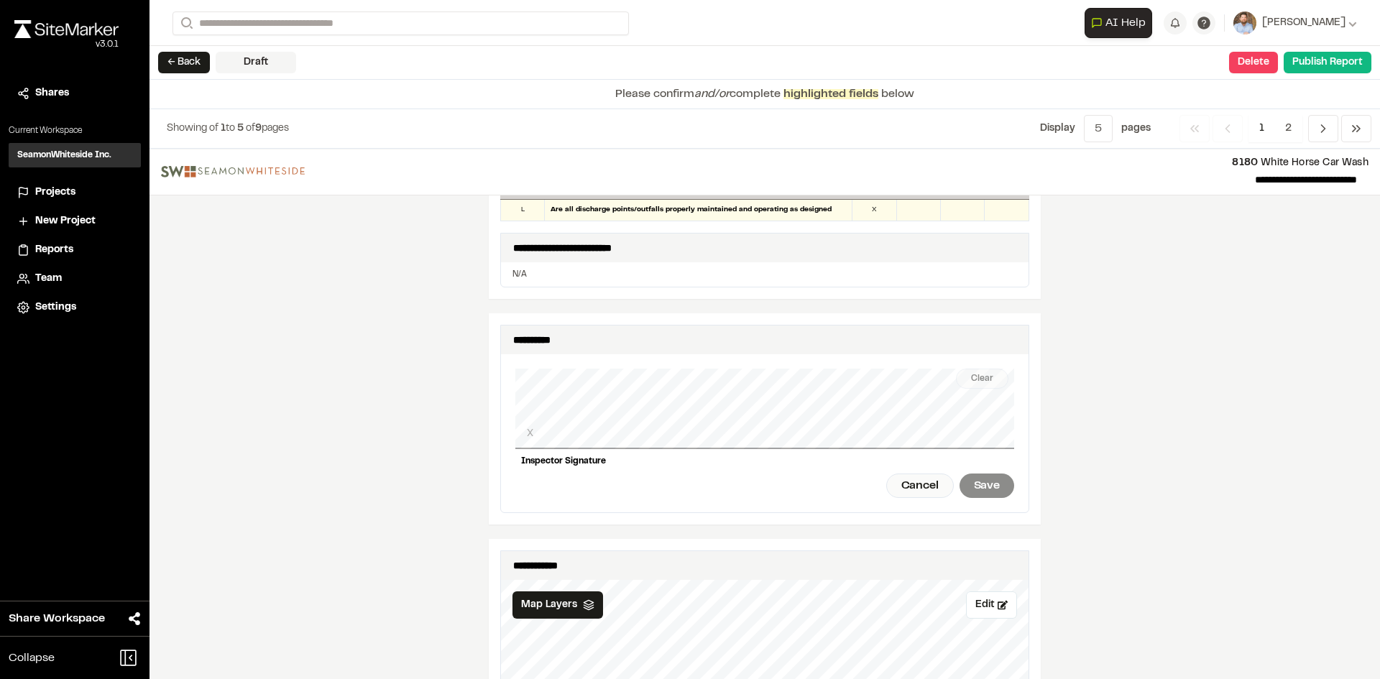
scroll to position [1293, 0]
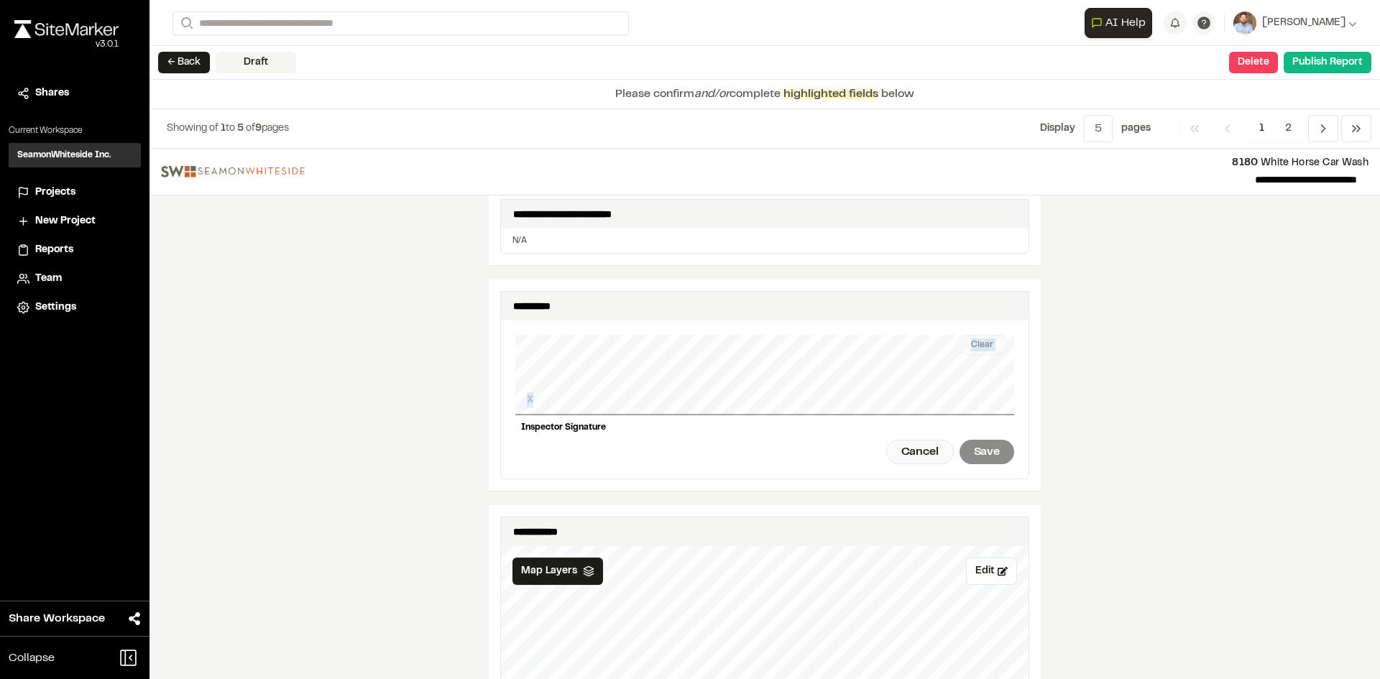
click at [727, 382] on div "Clear X Inspector Signature Cancel Save" at bounding box center [764, 399] width 499 height 158
click at [978, 443] on div "Save" at bounding box center [986, 452] width 55 height 24
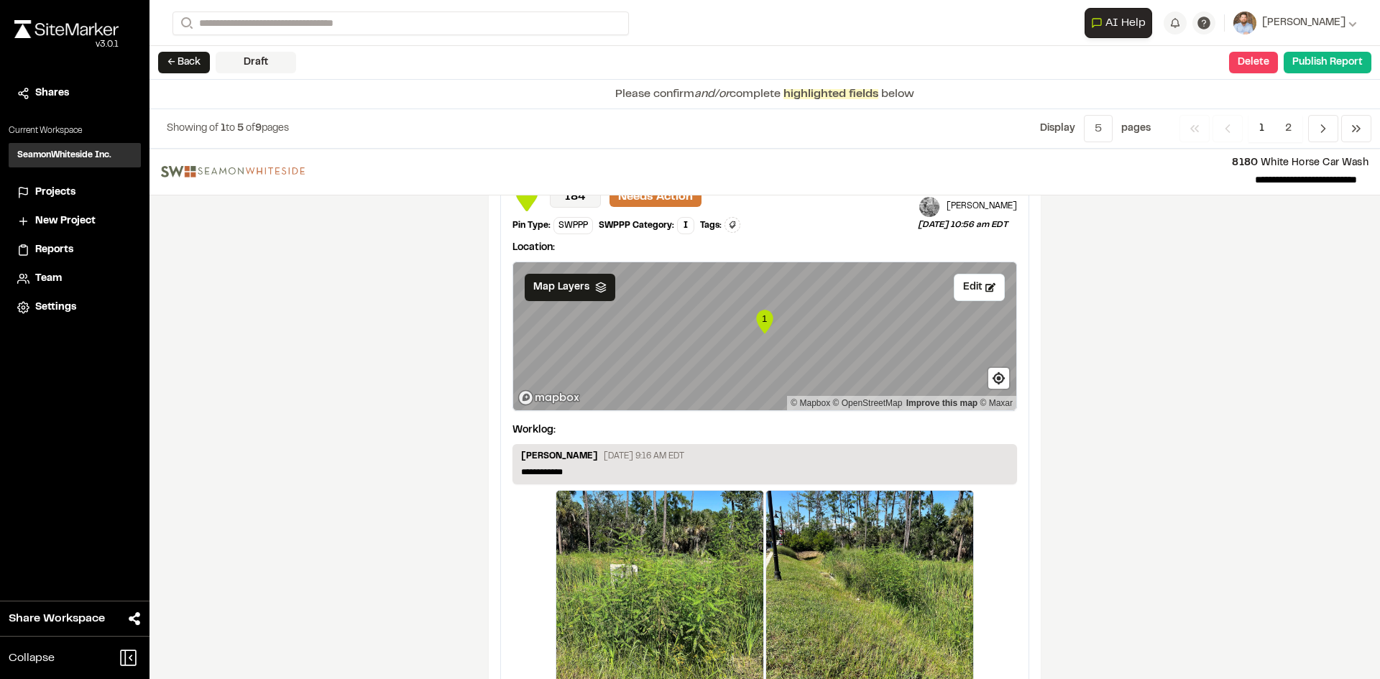
scroll to position [2419, 0]
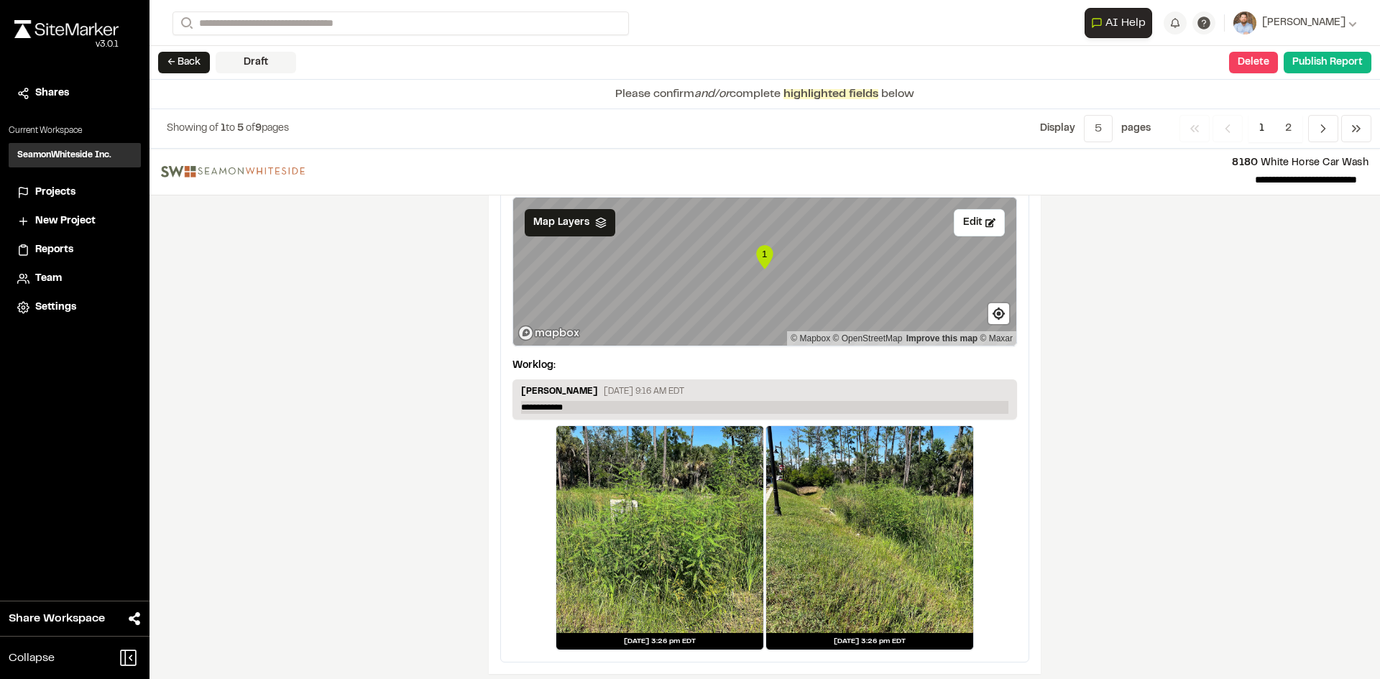
click at [589, 401] on p "**********" at bounding box center [764, 407] width 487 height 13
click at [1286, 131] on span "2" at bounding box center [1288, 128] width 28 height 27
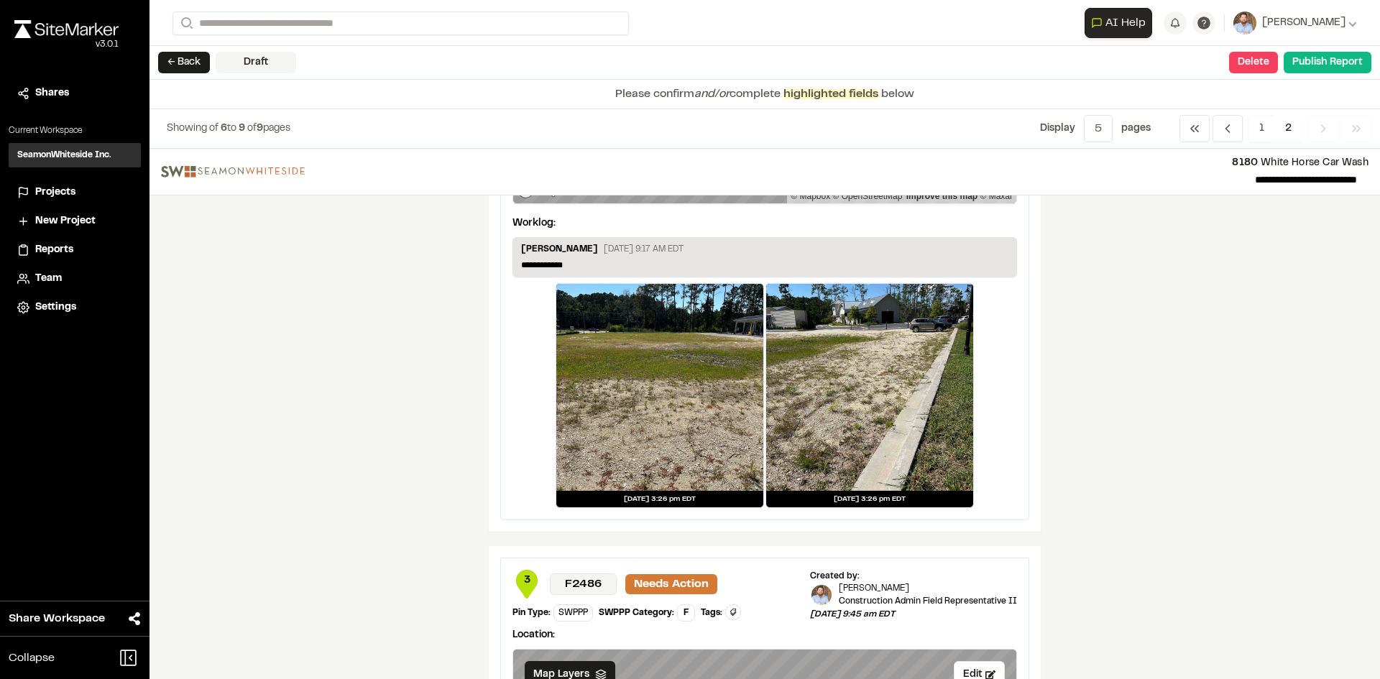
scroll to position [72, 0]
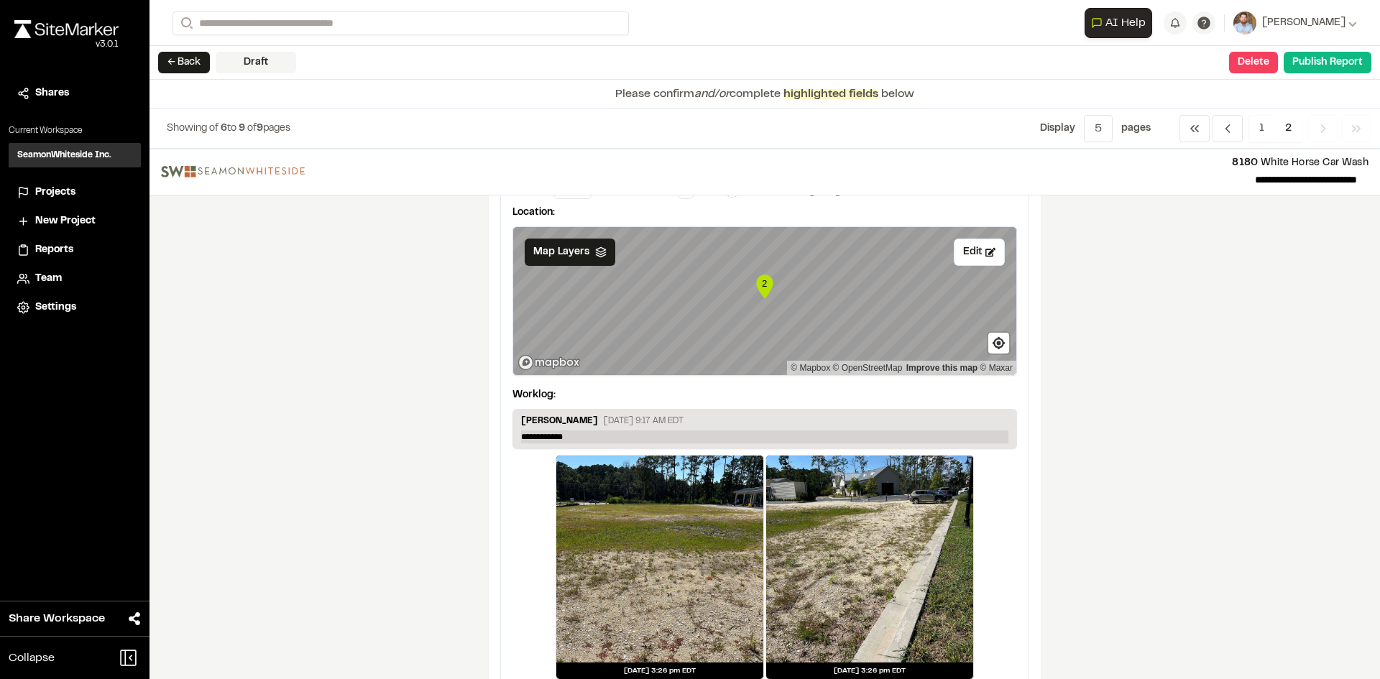
click at [580, 434] on p "**********" at bounding box center [764, 436] width 487 height 13
click at [969, 259] on button "Edit" at bounding box center [979, 252] width 51 height 27
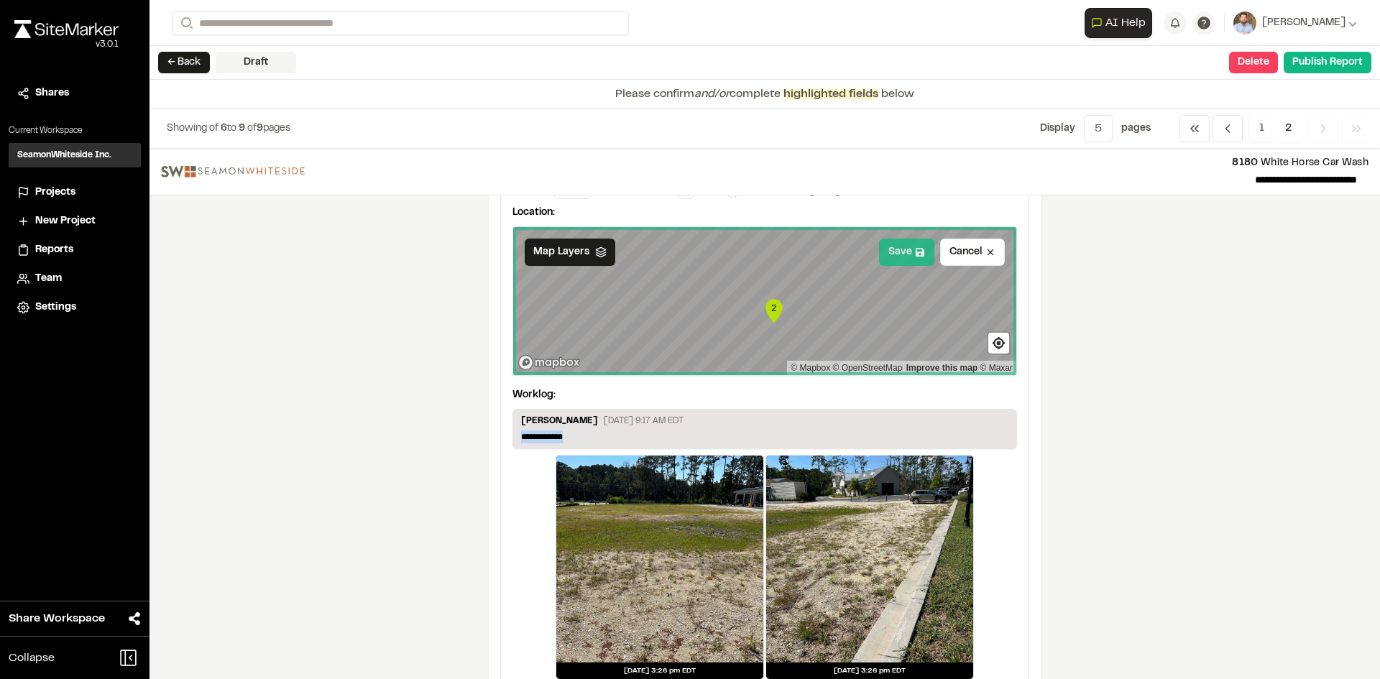
click at [888, 254] on button "Save" at bounding box center [906, 252] width 55 height 27
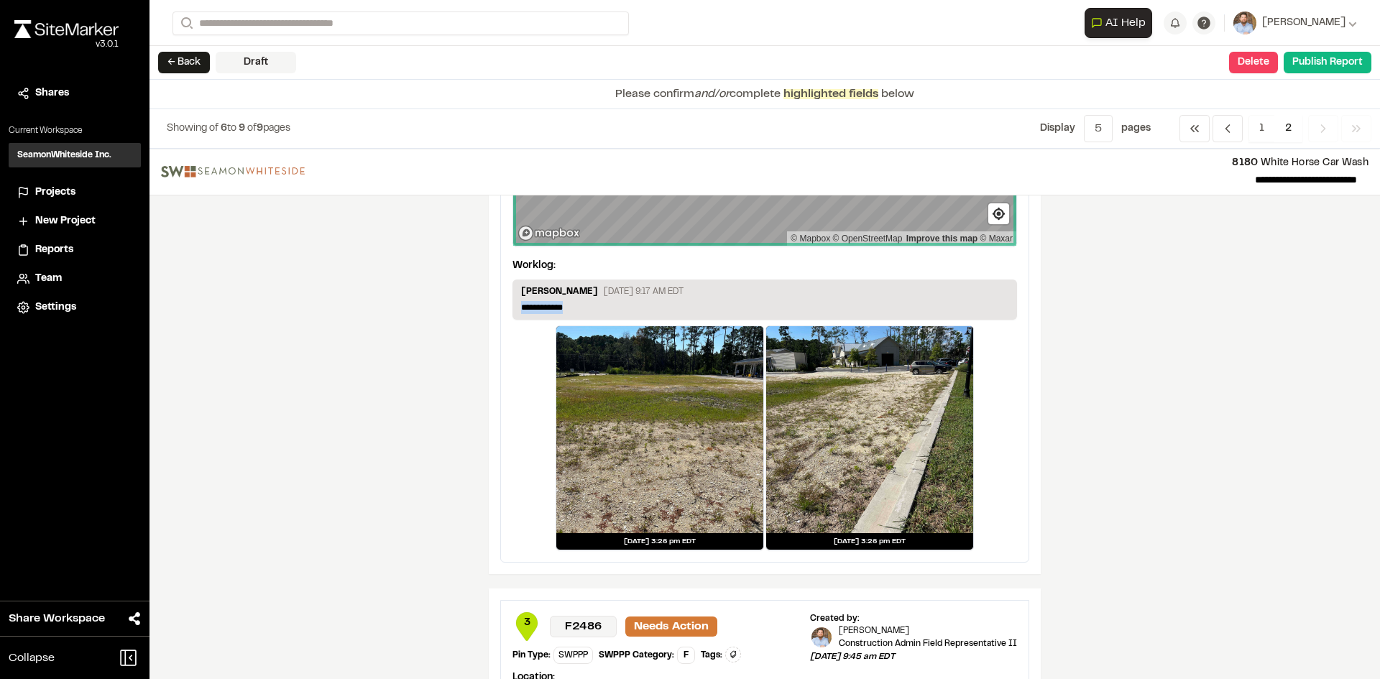
scroll to position [216, 0]
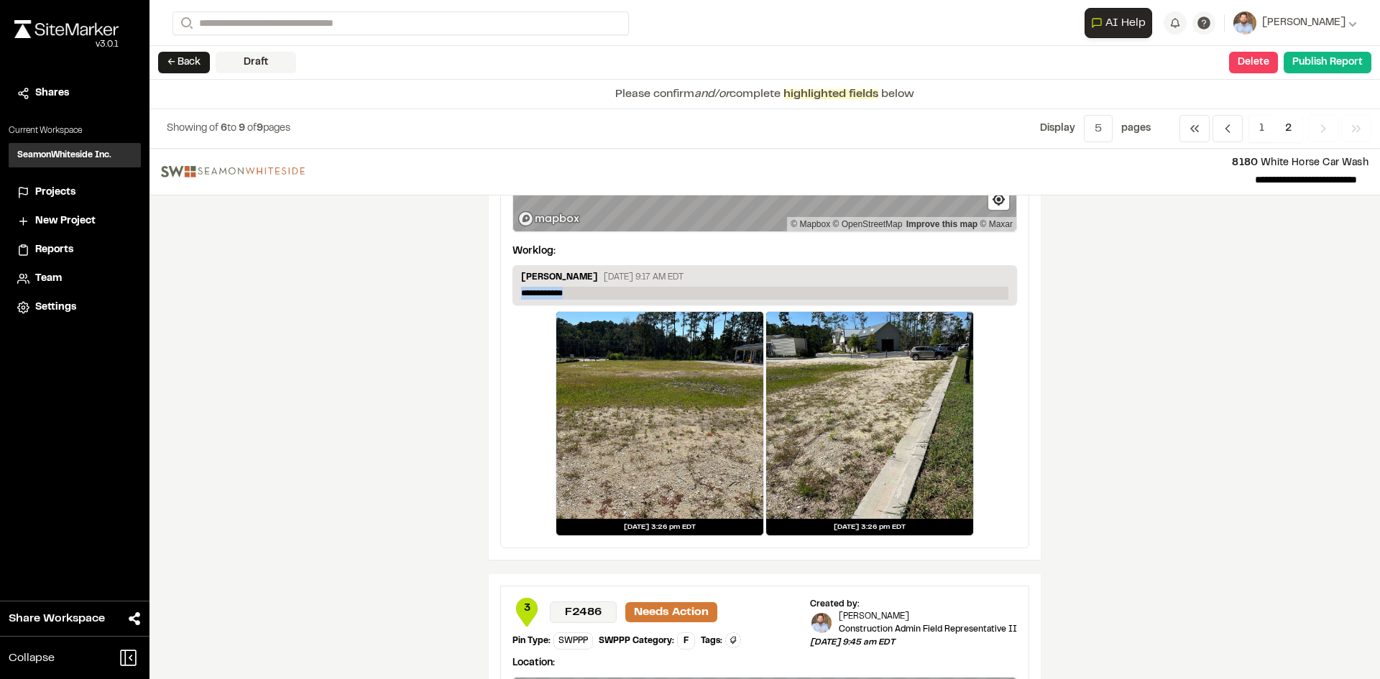
click at [591, 290] on p "**********" at bounding box center [764, 293] width 487 height 13
click at [590, 290] on p "**********" at bounding box center [764, 293] width 487 height 13
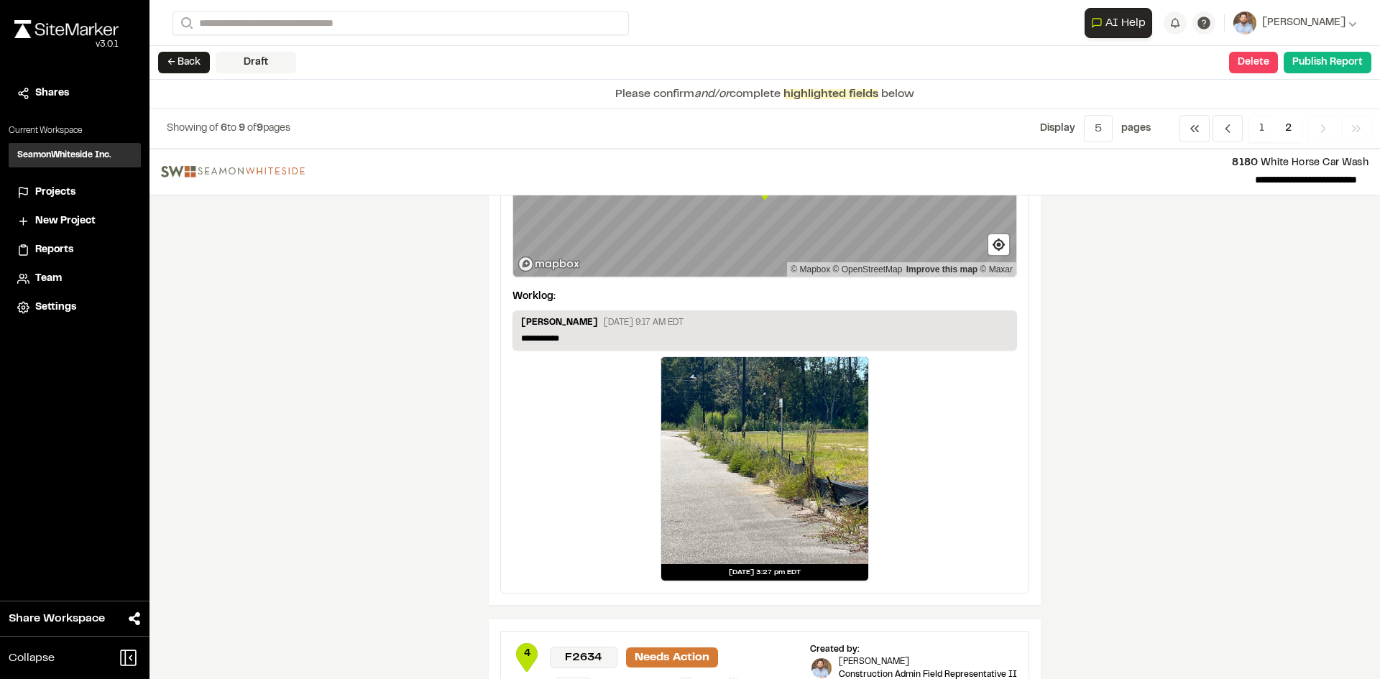
scroll to position [790, 0]
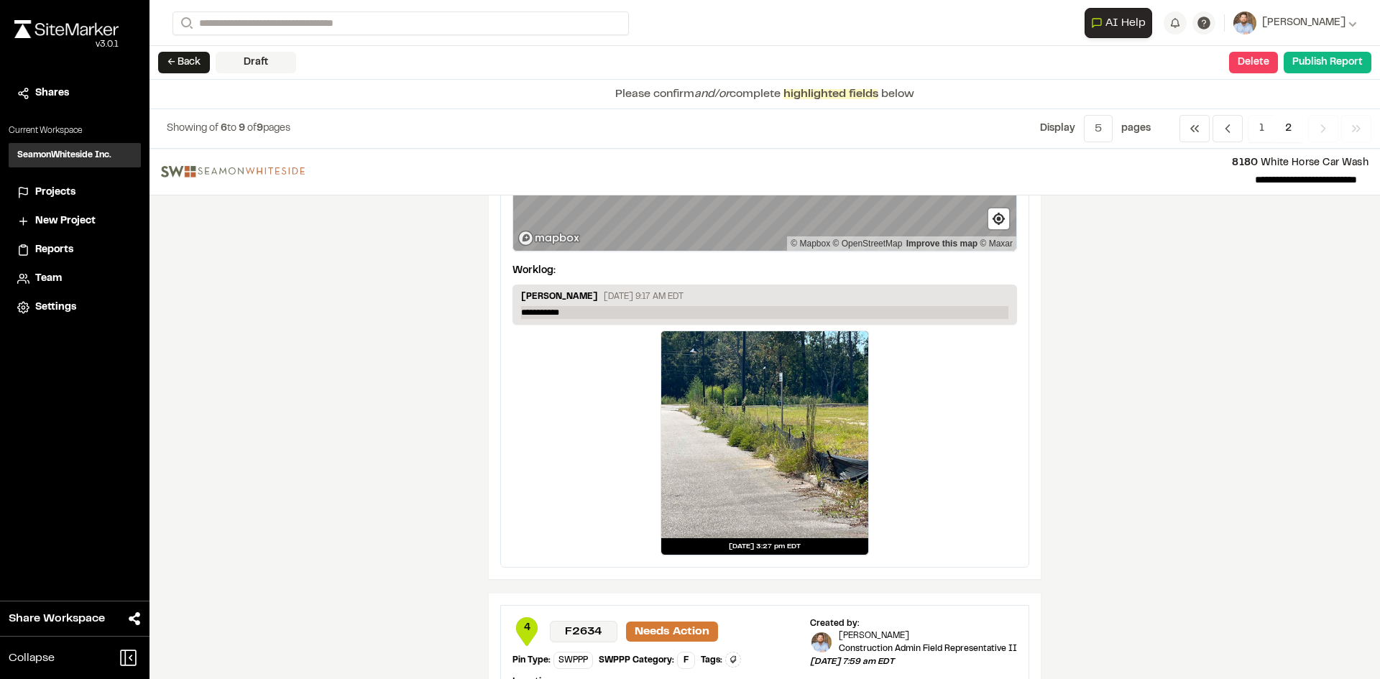
click at [577, 309] on p "**********" at bounding box center [764, 312] width 487 height 13
drag, startPoint x: 577, startPoint y: 309, endPoint x: 483, endPoint y: 300, distance: 94.6
click at [576, 310] on p "**********" at bounding box center [764, 312] width 487 height 13
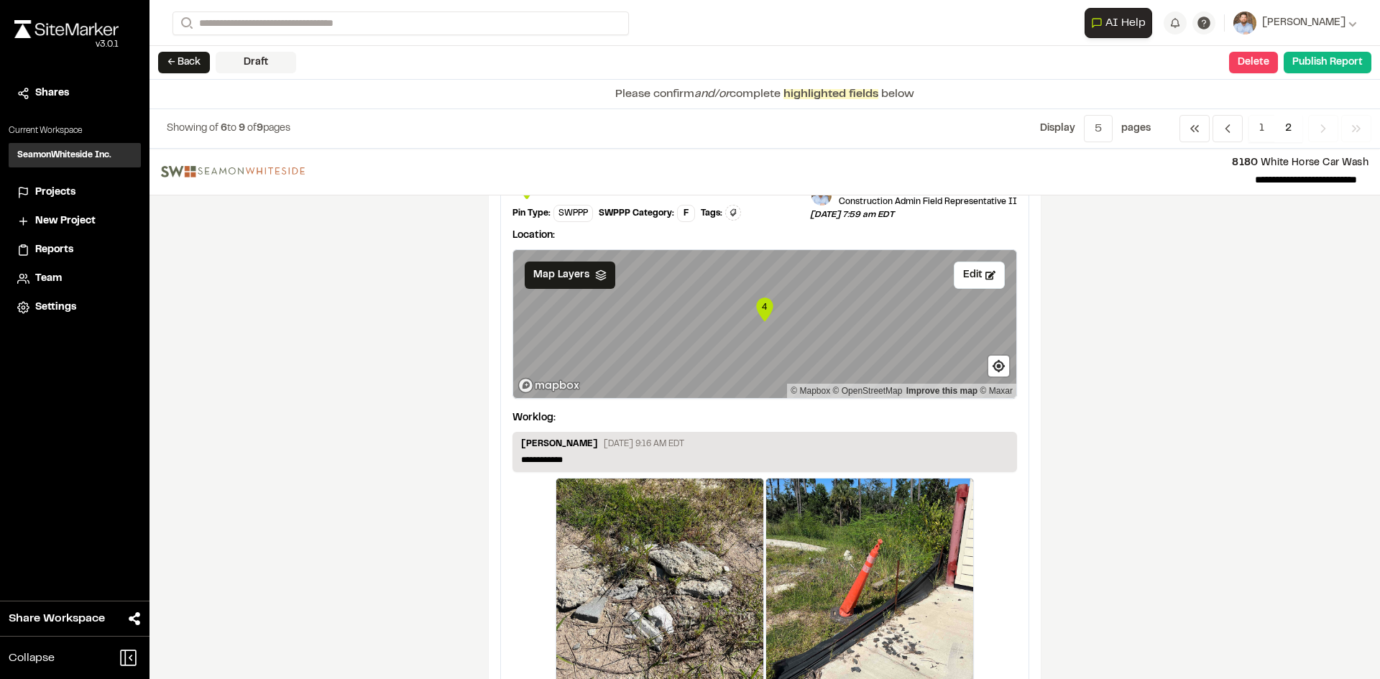
scroll to position [1222, 0]
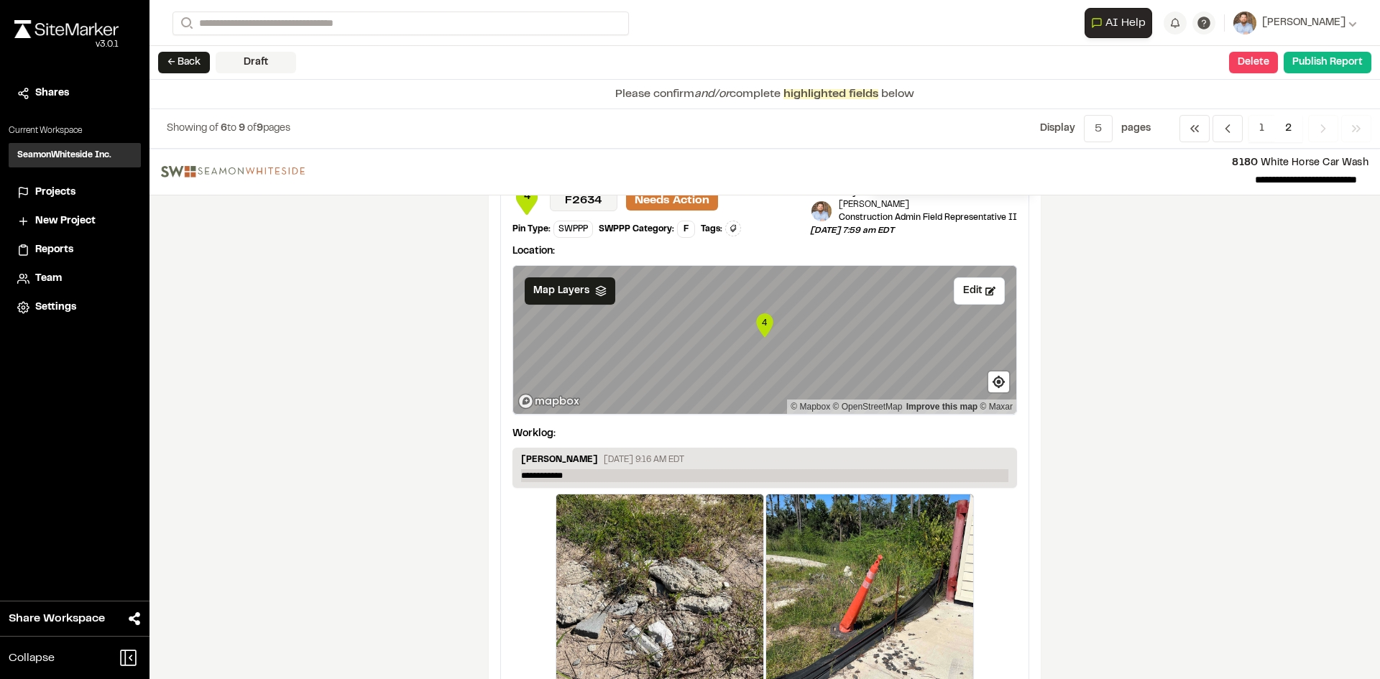
click at [584, 474] on p "**********" at bounding box center [764, 475] width 487 height 13
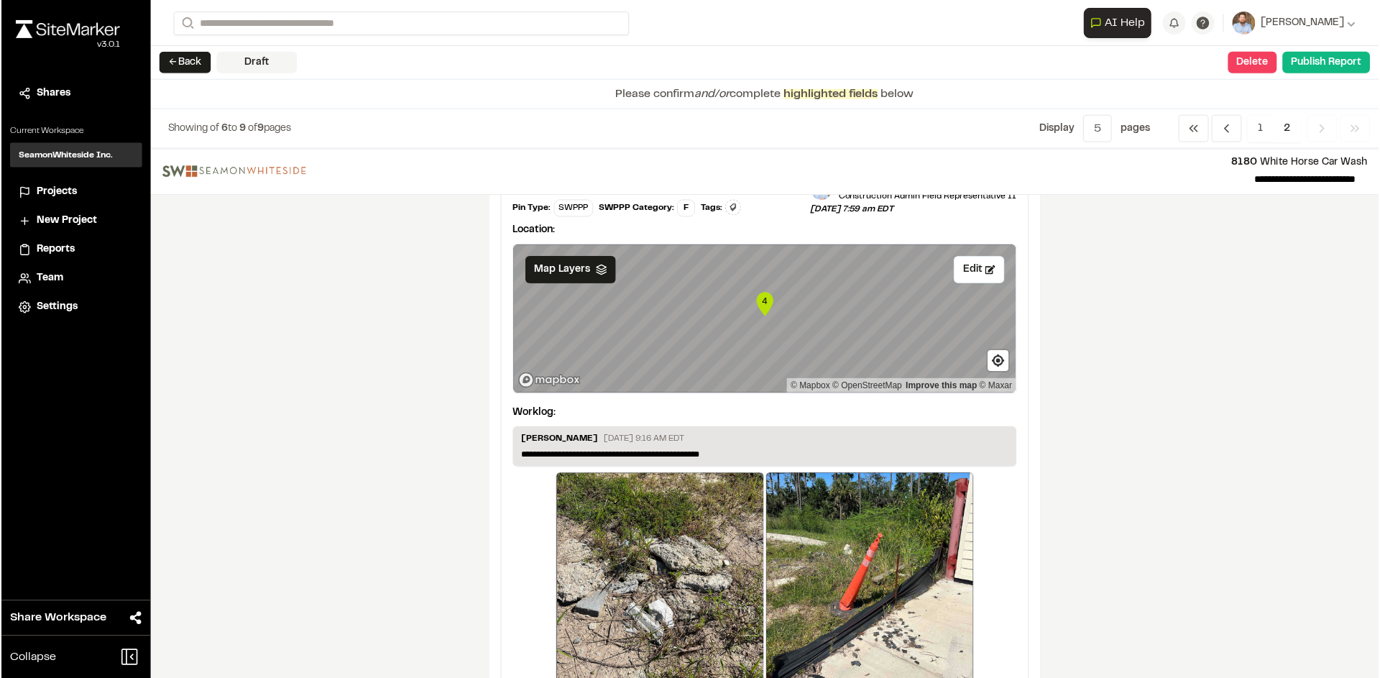
scroll to position [1319, 0]
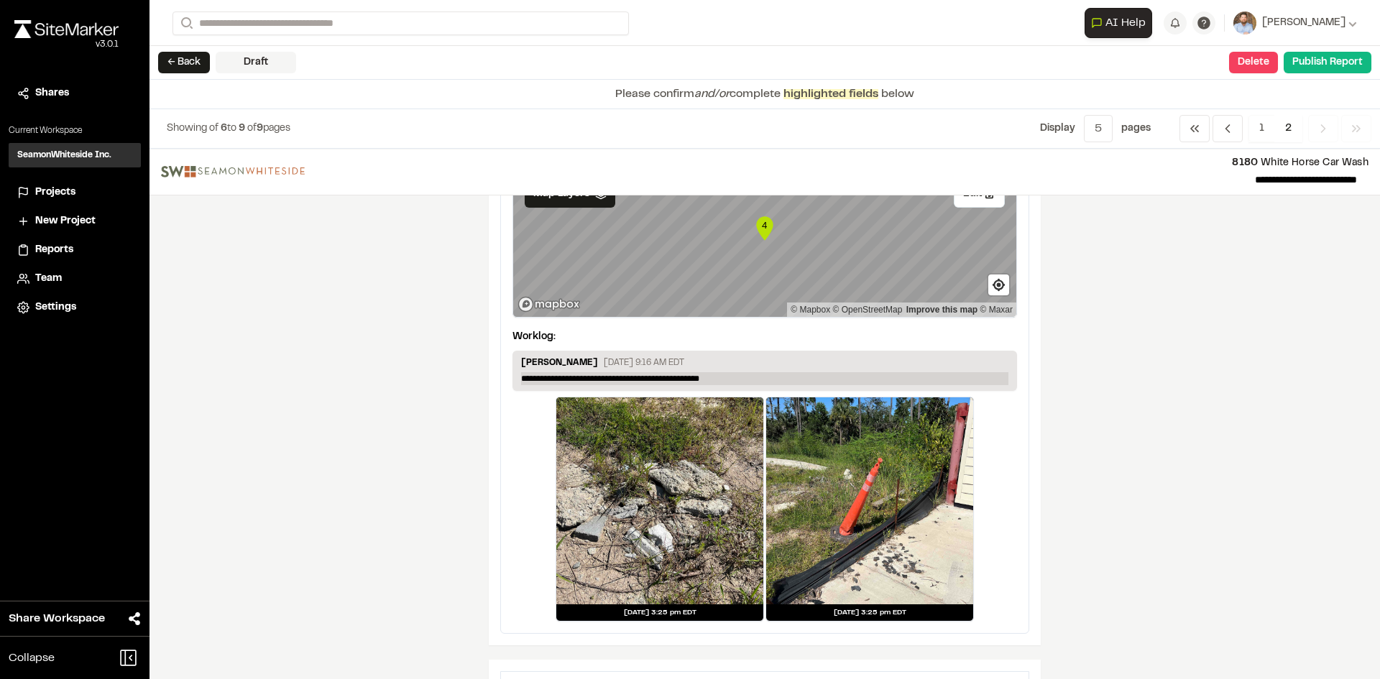
click at [663, 377] on p "**********" at bounding box center [764, 378] width 487 height 13
click at [1114, 481] on div "**********" at bounding box center [764, 414] width 1230 height 530
click at [1323, 68] on button "Publish Report" at bounding box center [1327, 63] width 88 height 22
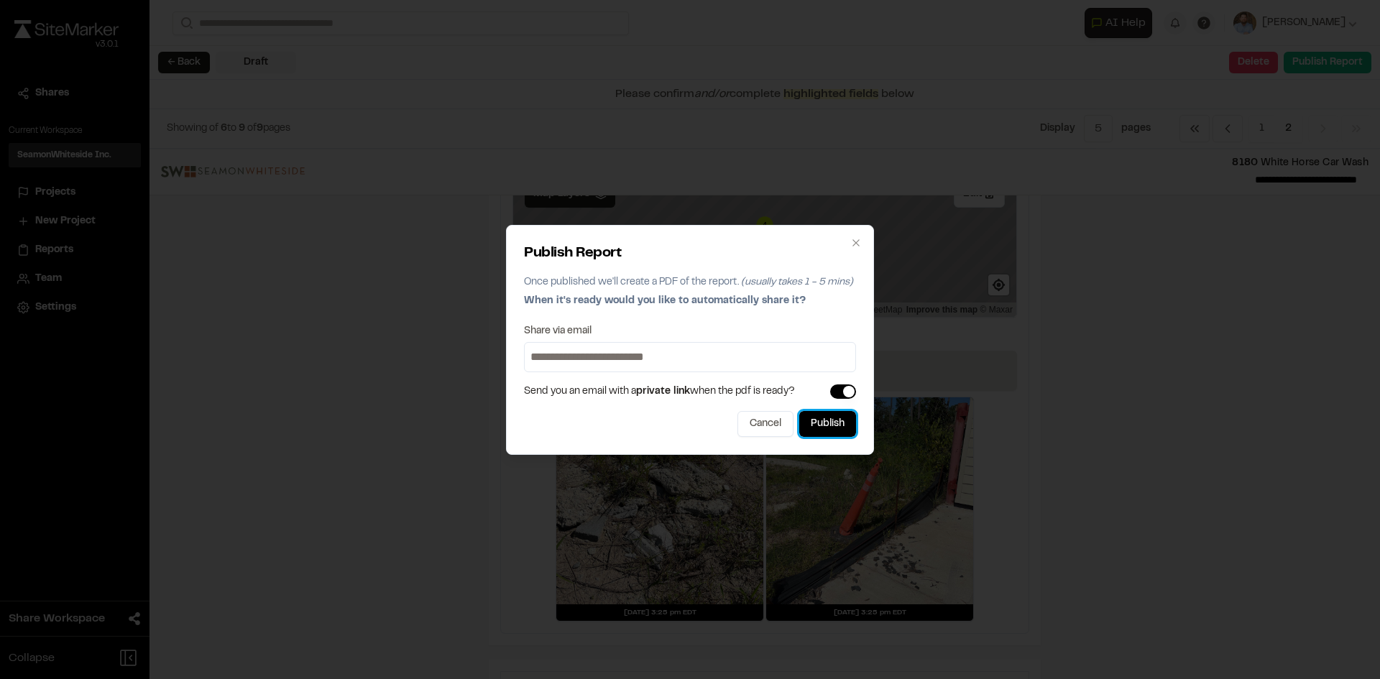
drag, startPoint x: 840, startPoint y: 430, endPoint x: 869, endPoint y: 444, distance: 32.8
click at [839, 428] on button "Publish" at bounding box center [827, 424] width 57 height 26
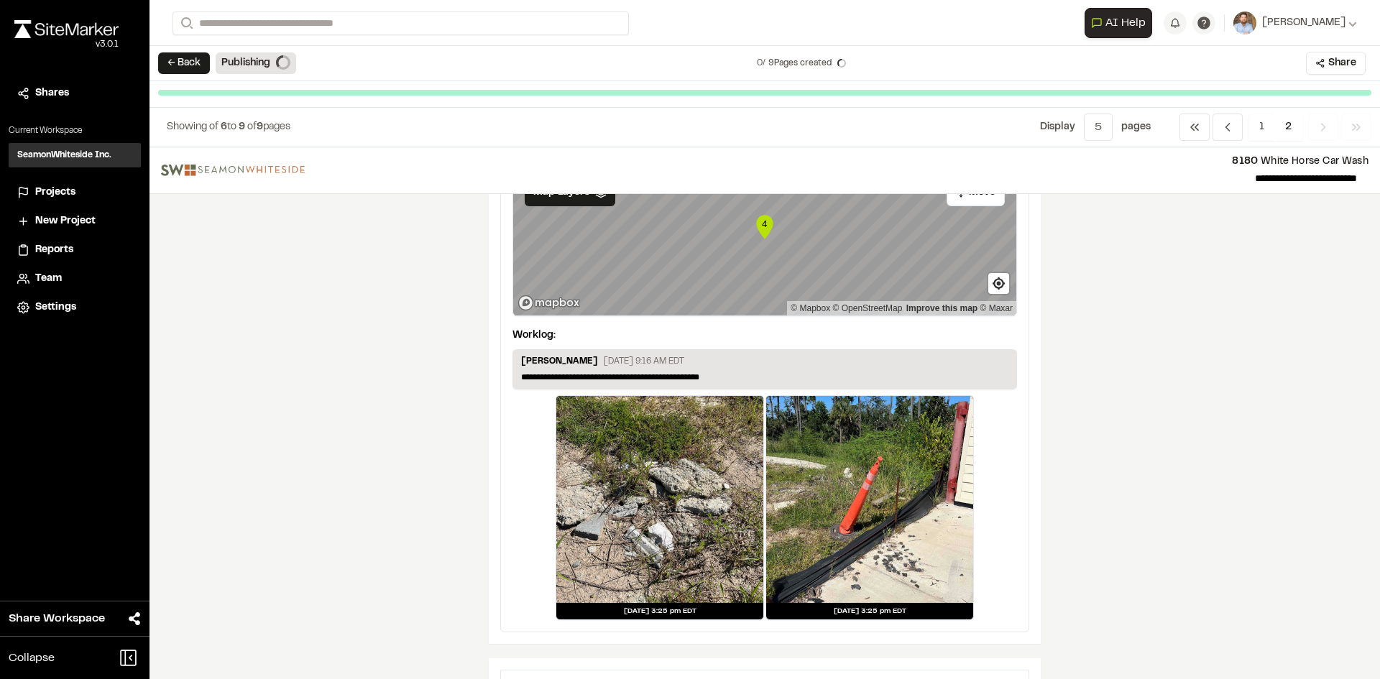
click at [62, 192] on span "Projects" at bounding box center [55, 193] width 40 height 16
